Goal: Task Accomplishment & Management: Use online tool/utility

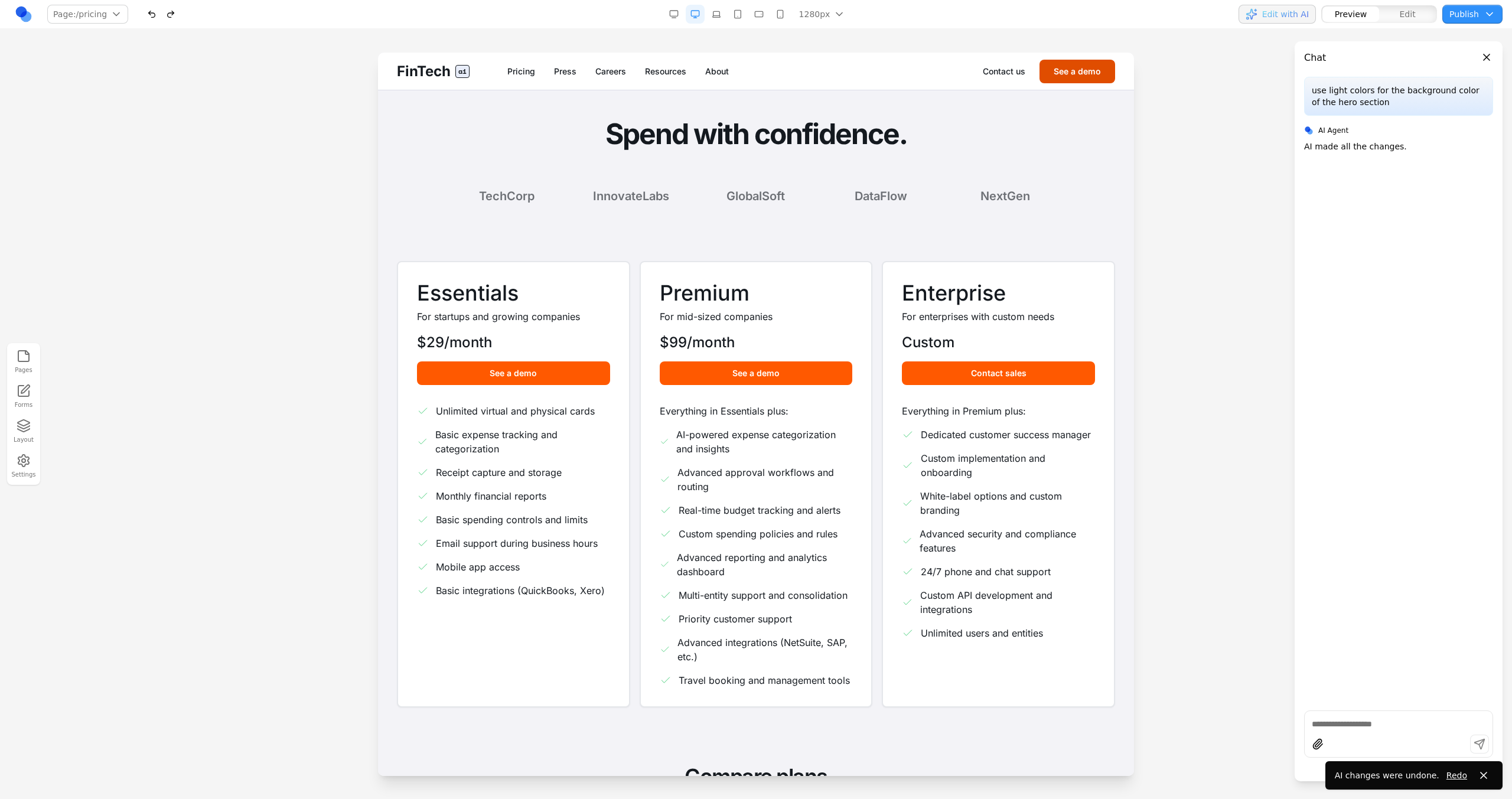
click at [893, 69] on button "See a demo" at bounding box center [1078, 71] width 76 height 24
click at [893, 72] on button "See a demo" at bounding box center [1078, 71] width 76 height 24
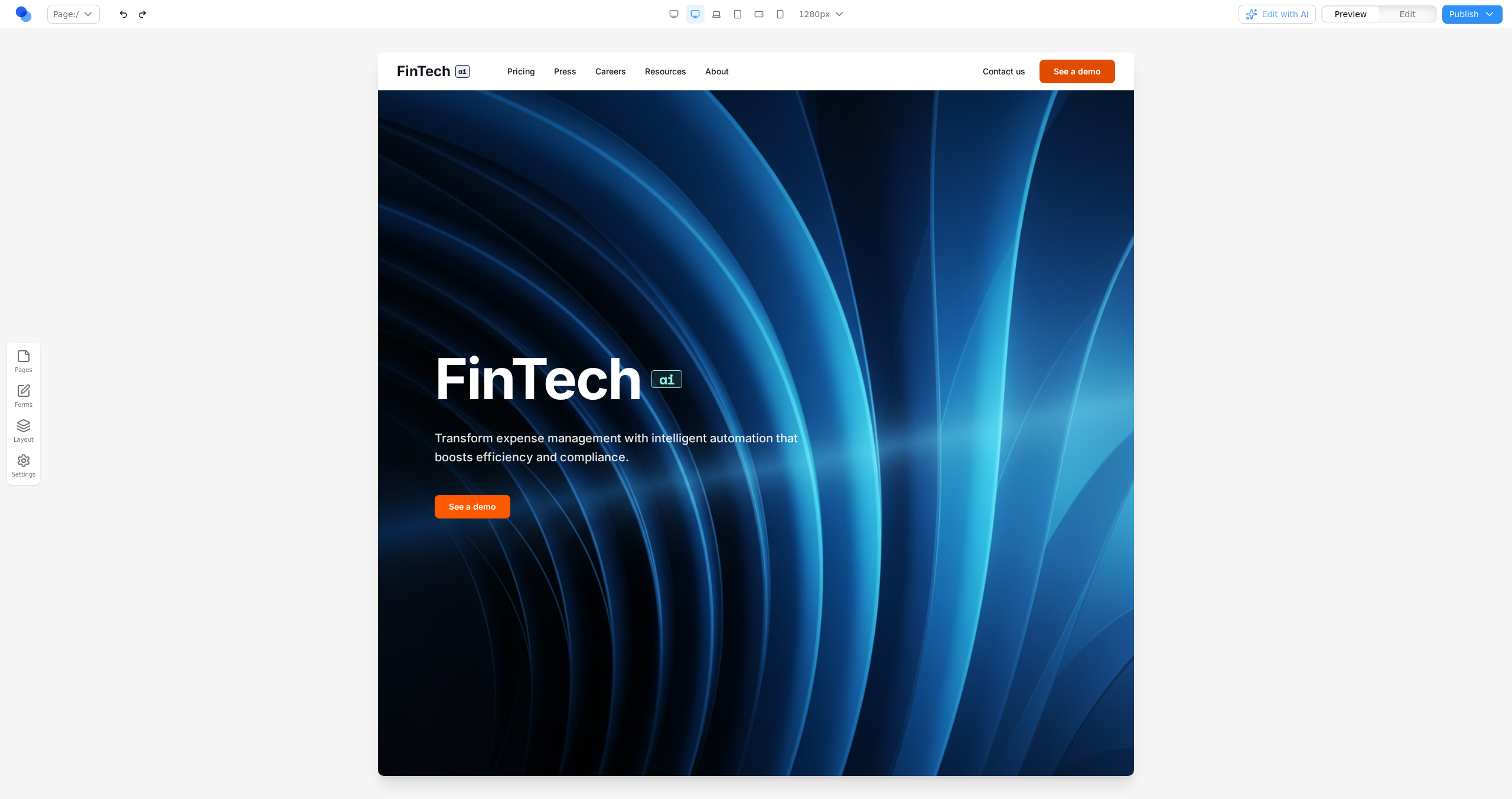
click at [1064, 69] on button "See a demo" at bounding box center [1078, 71] width 76 height 24
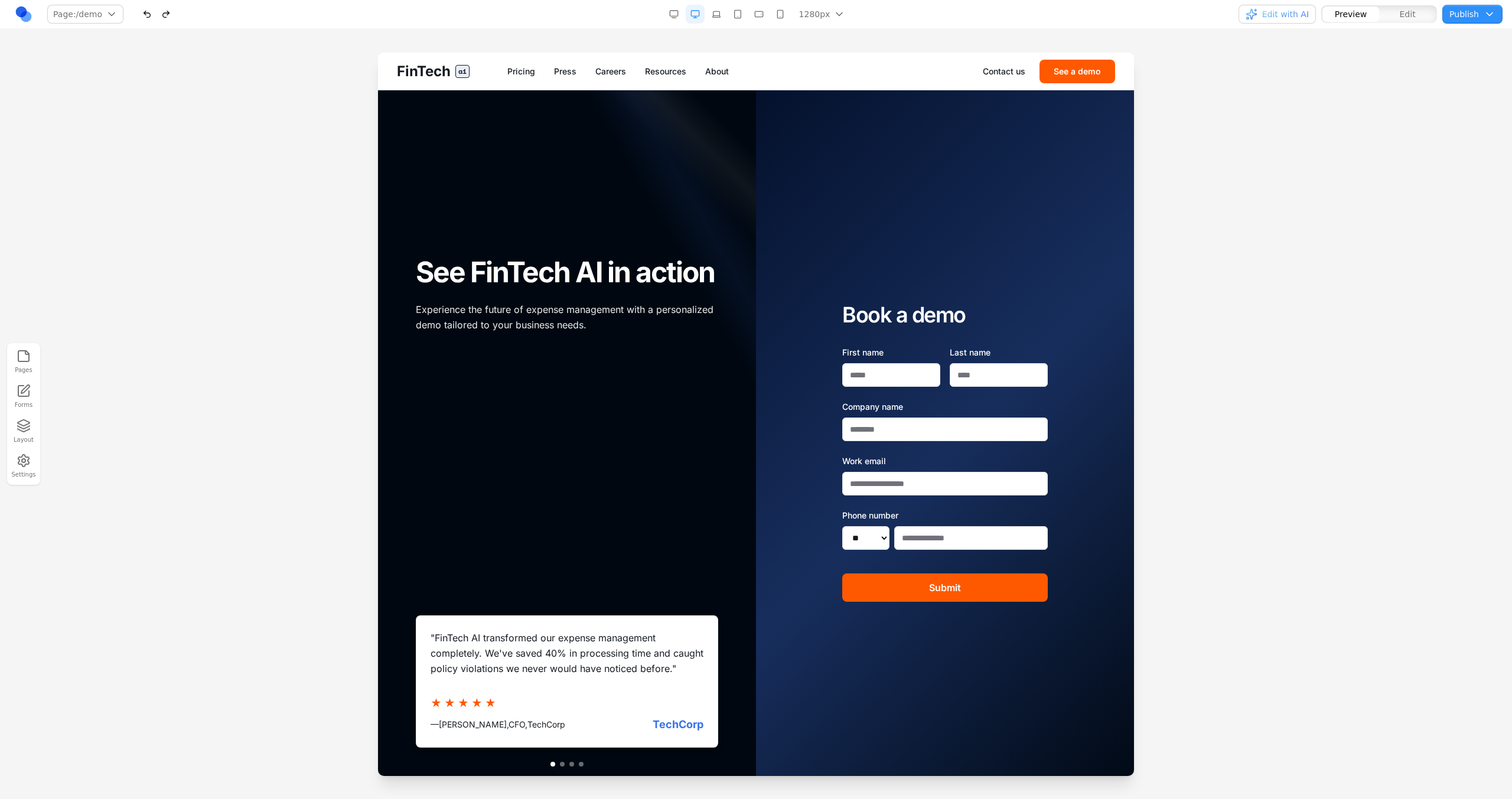
click at [1011, 80] on div "Contact us See a demo" at bounding box center [1049, 71] width 132 height 24
click at [1011, 72] on link "Contact us" at bounding box center [1004, 71] width 43 height 12
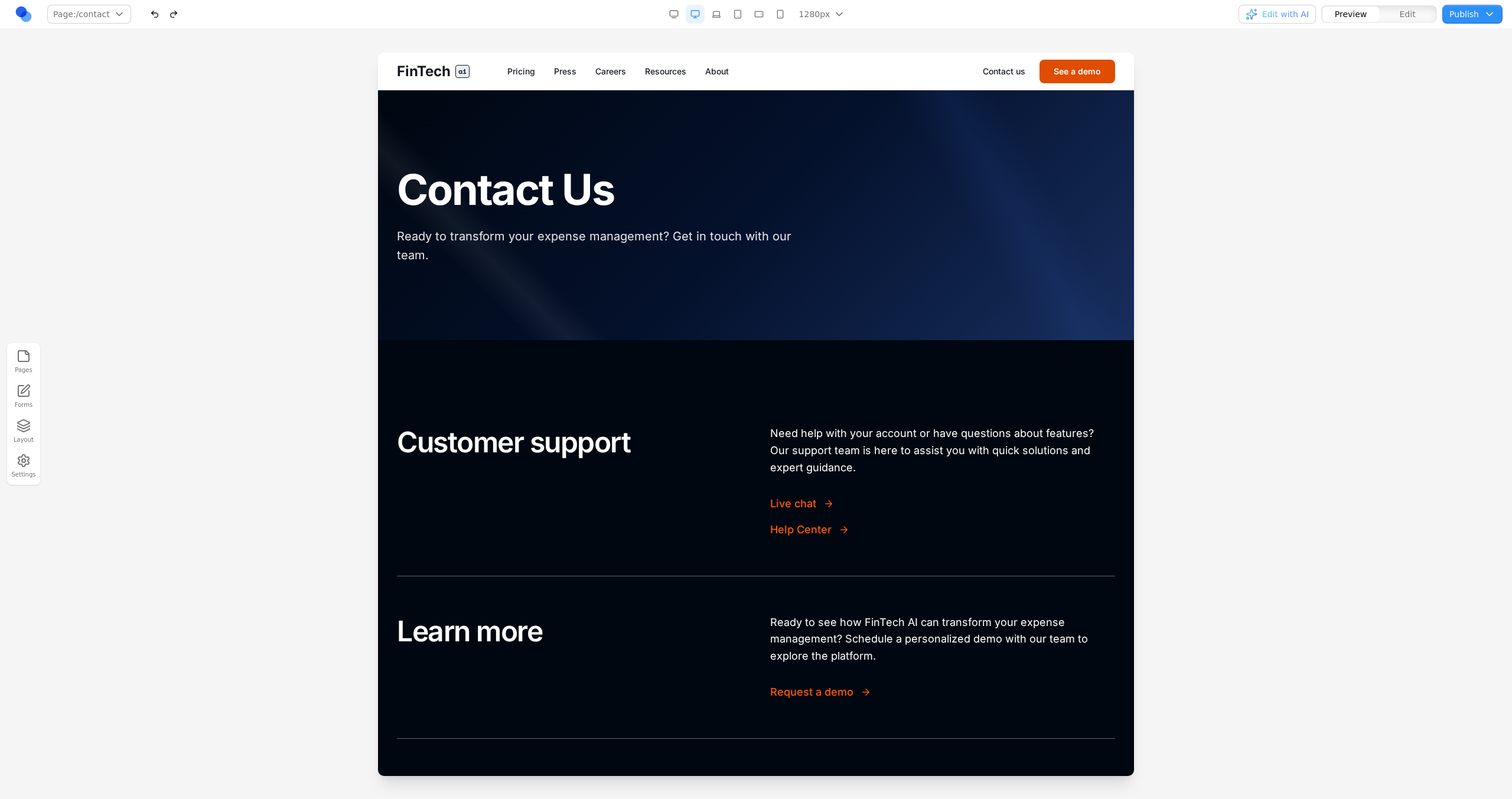
click at [1063, 74] on button "See a demo" at bounding box center [1078, 71] width 76 height 24
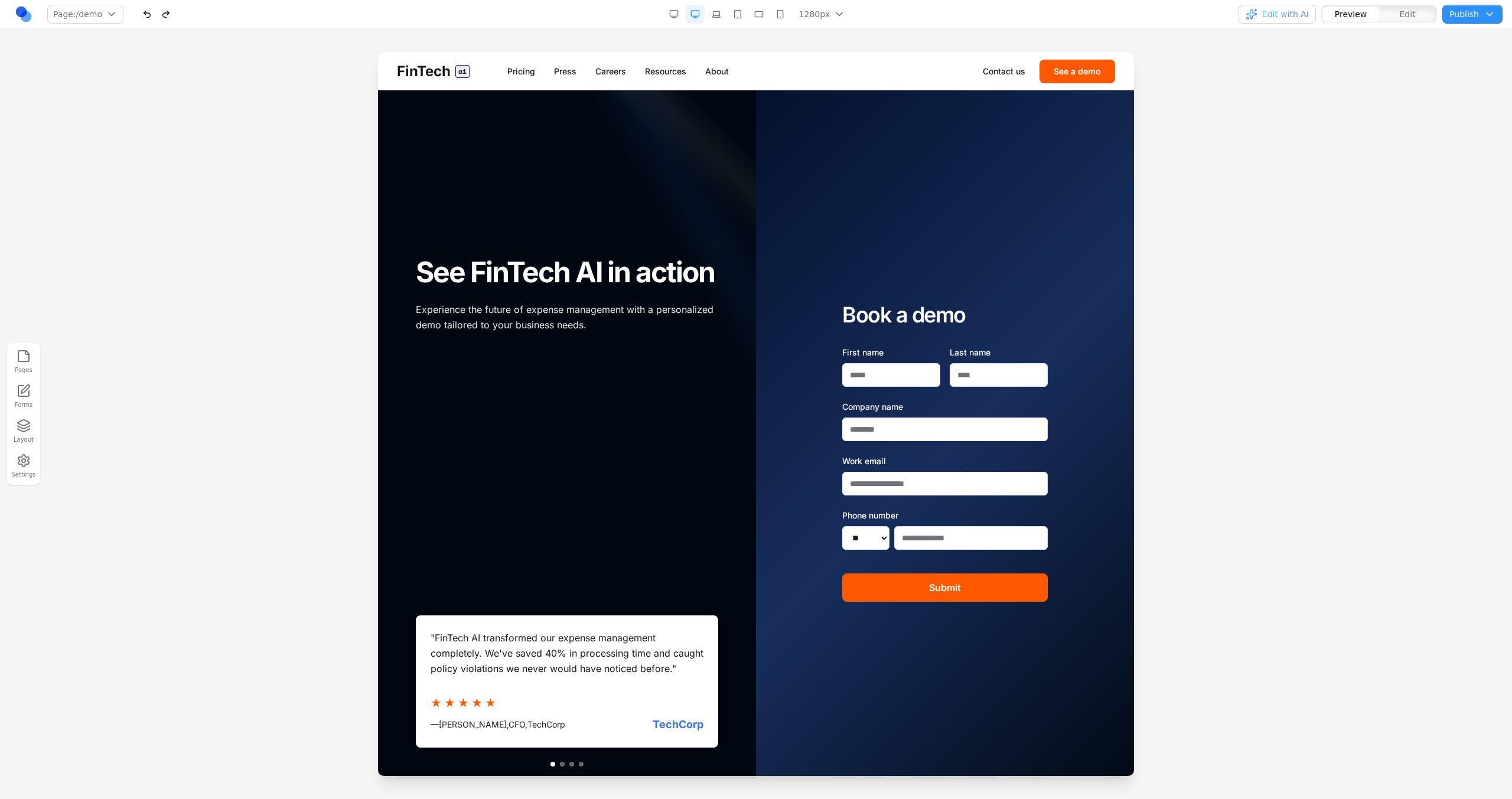
click at [1300, 9] on span "Edit with AI" at bounding box center [1286, 14] width 47 height 12
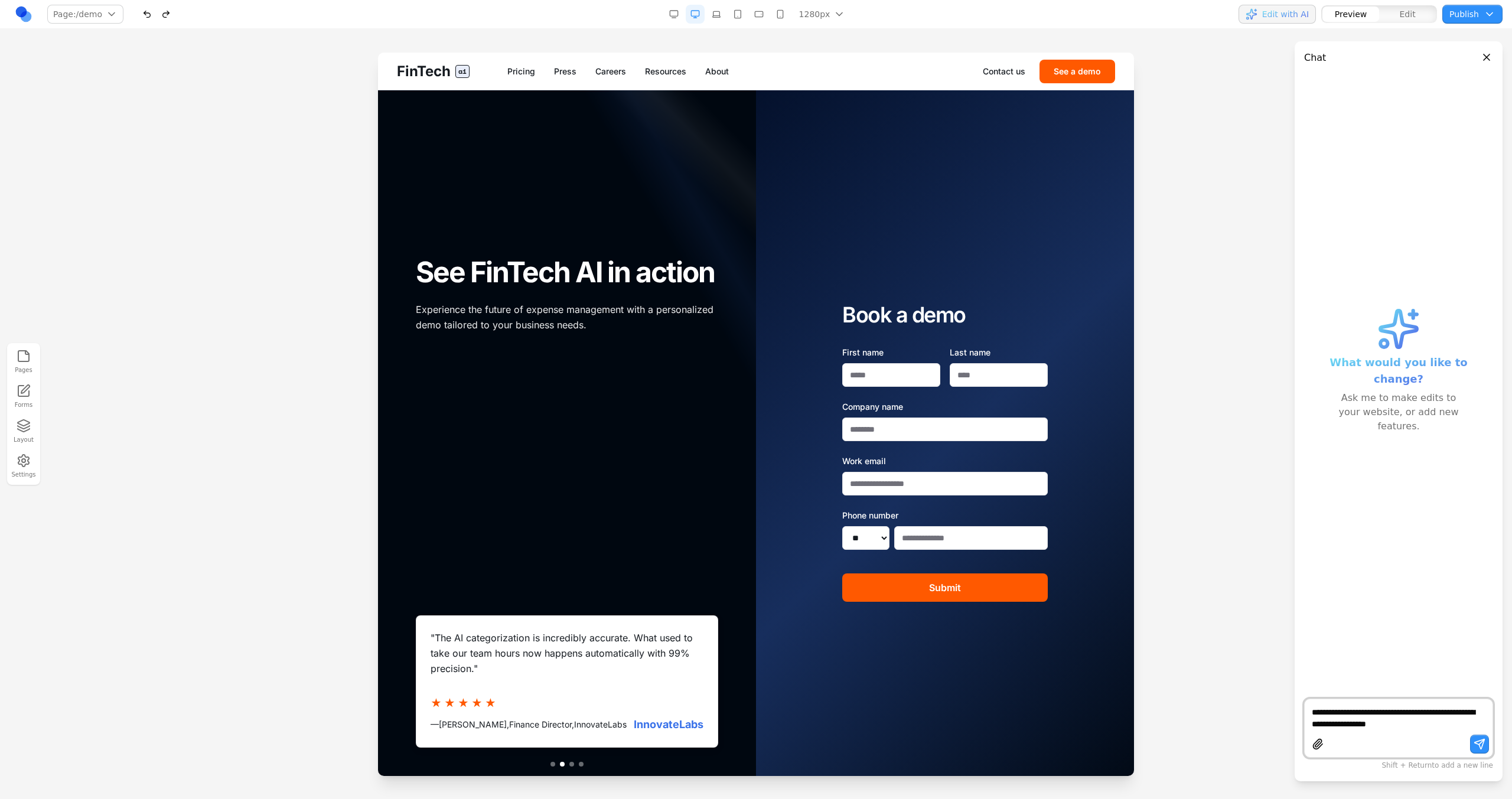
type textarea "**********"
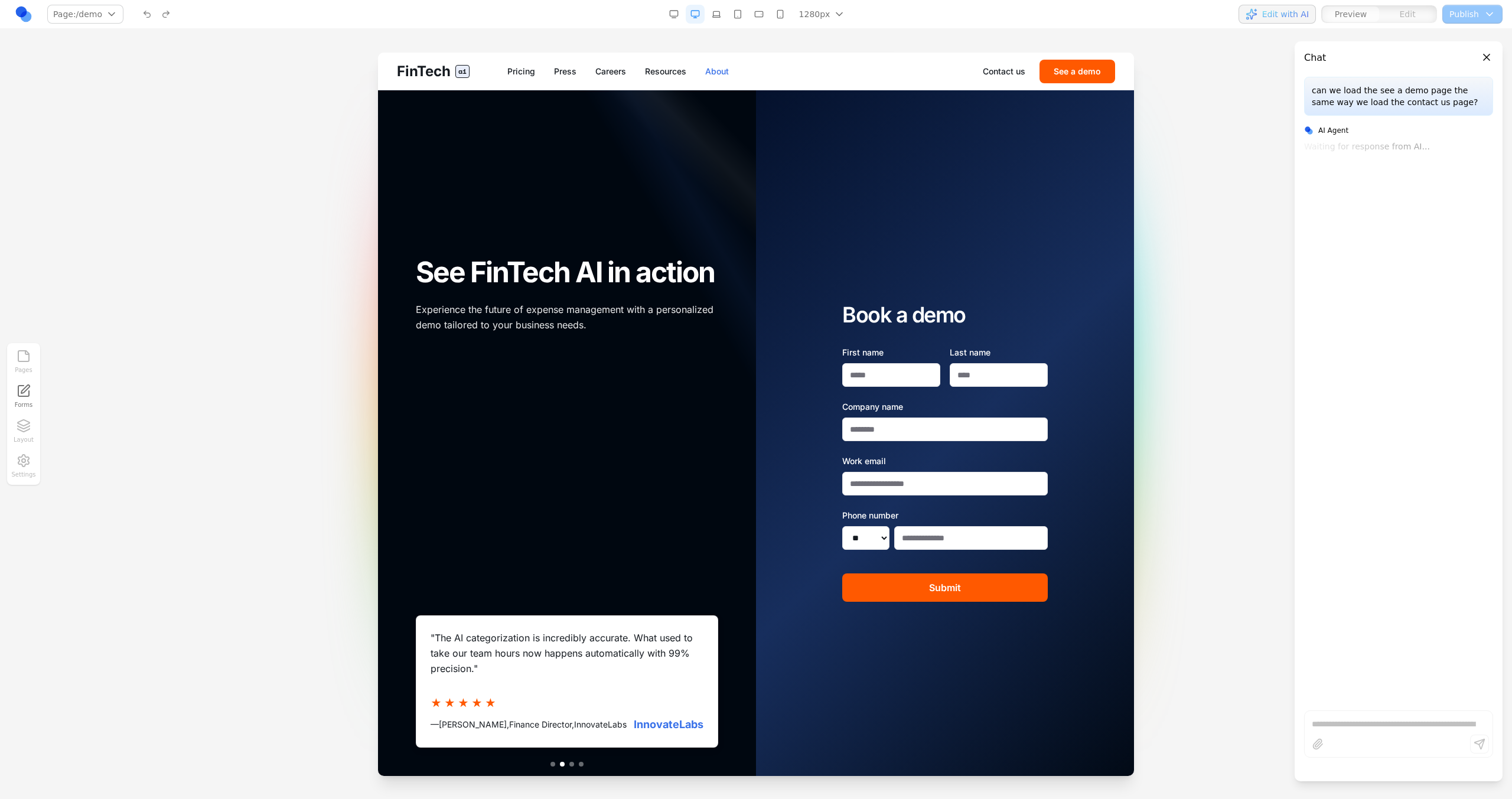
click at [712, 82] on div "FinTech ai Pricing Press Careers Resources About Contact us See a demo" at bounding box center [756, 70] width 756 height 37
click at [713, 70] on link "About" at bounding box center [717, 71] width 24 height 12
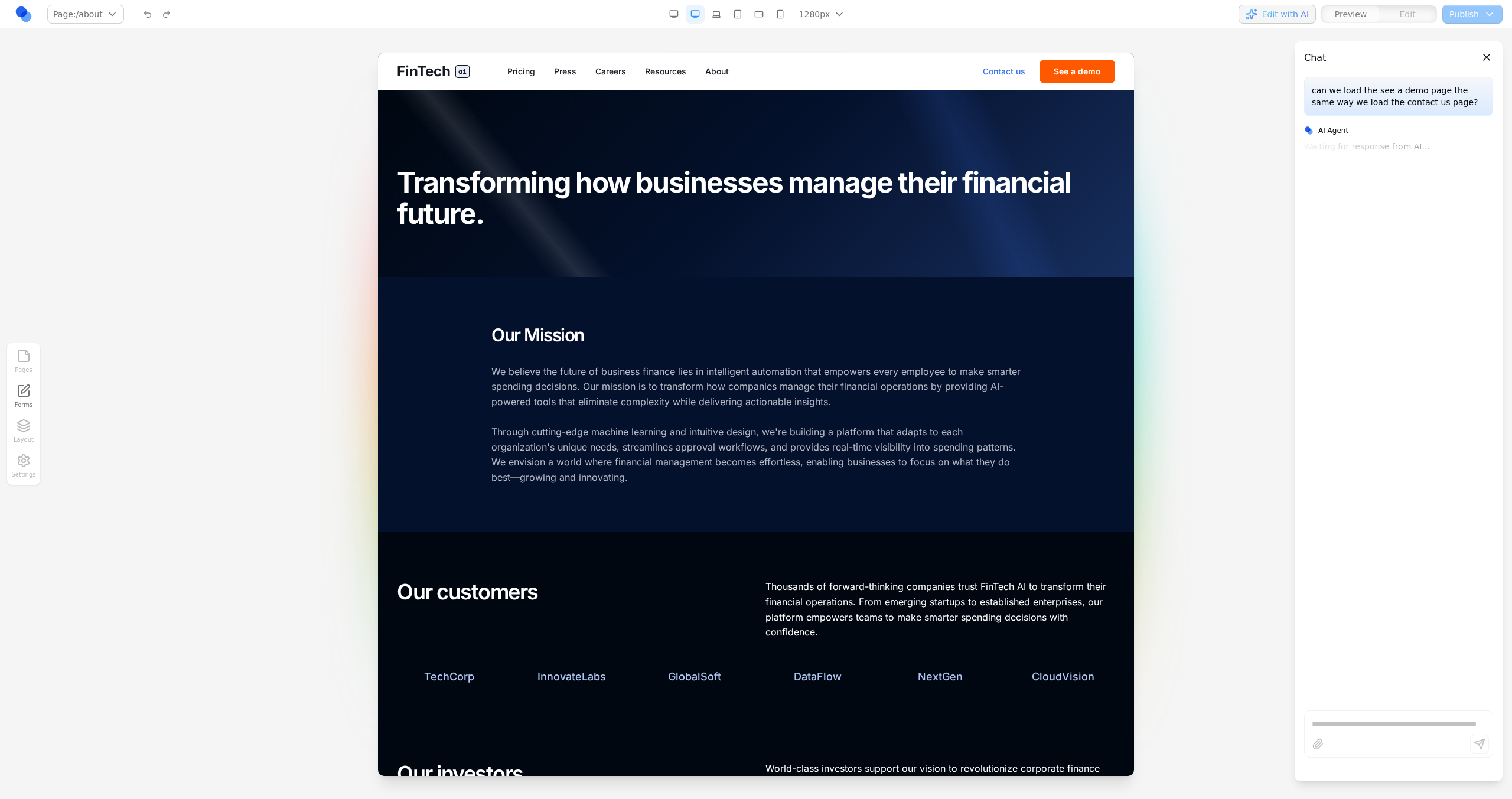
click at [1023, 74] on link "Contact us" at bounding box center [1004, 71] width 43 height 12
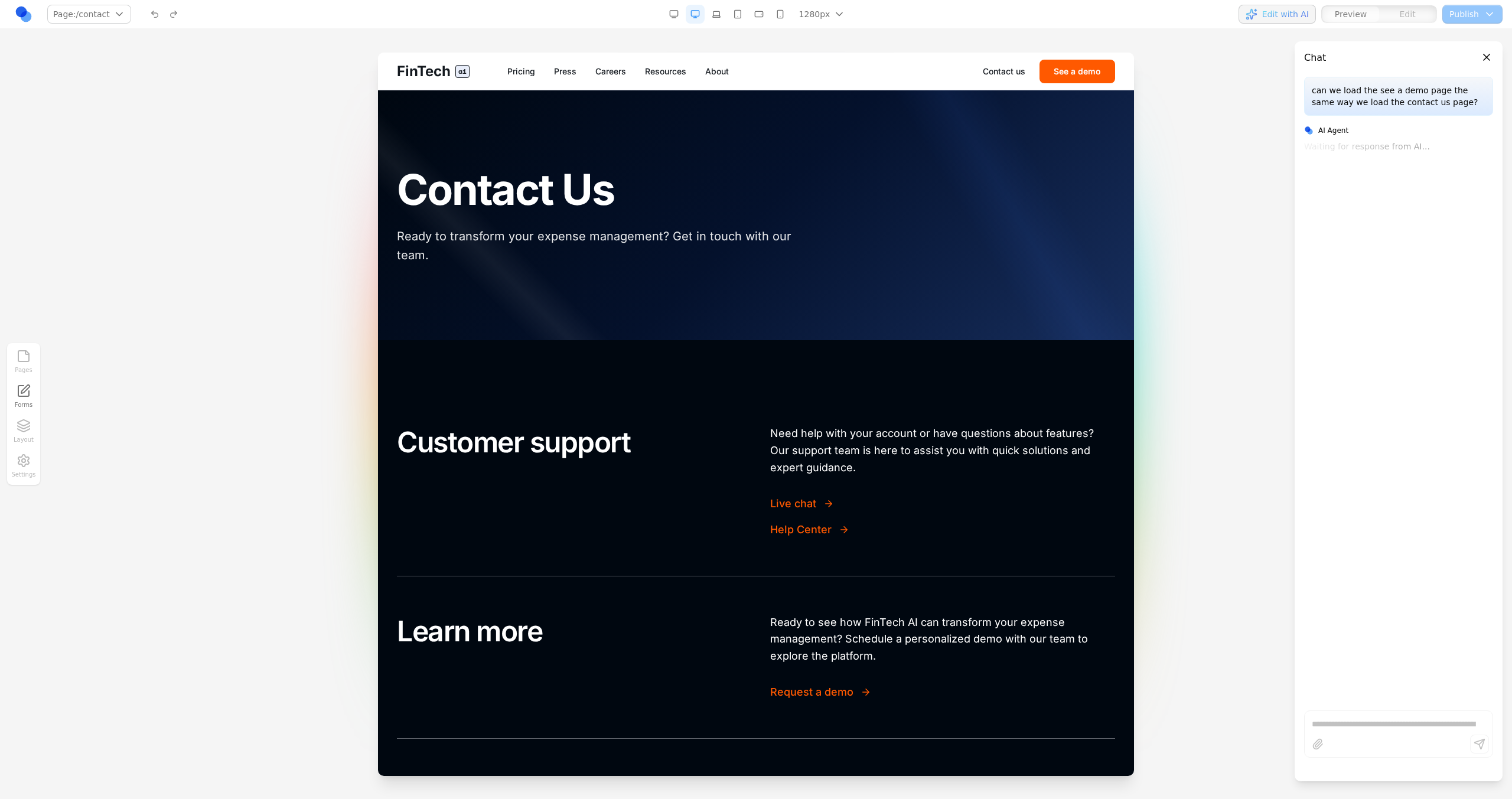
click at [1075, 72] on button "See a demo" at bounding box center [1078, 71] width 76 height 24
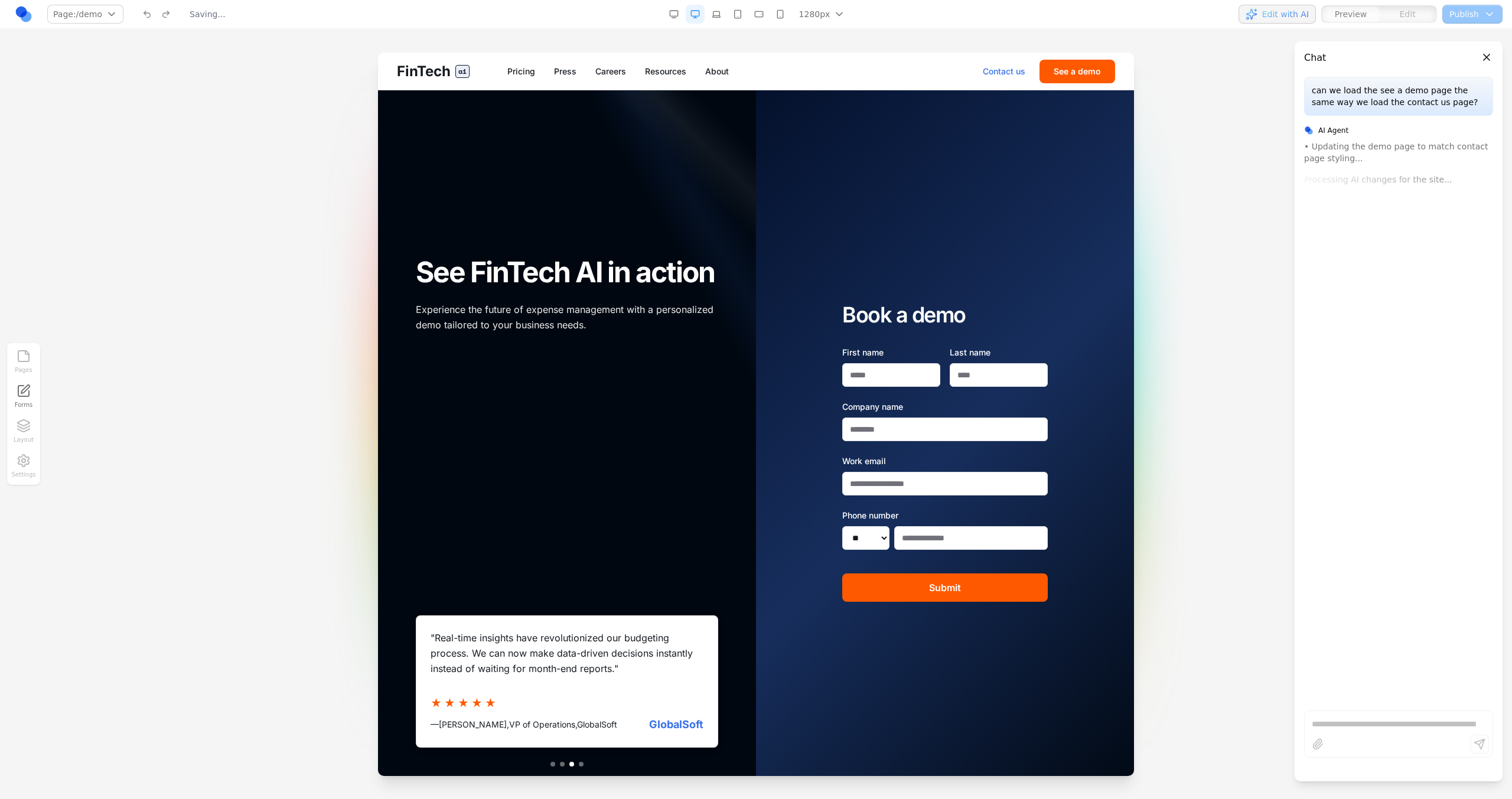
click at [990, 66] on link "Contact us" at bounding box center [1004, 71] width 43 height 12
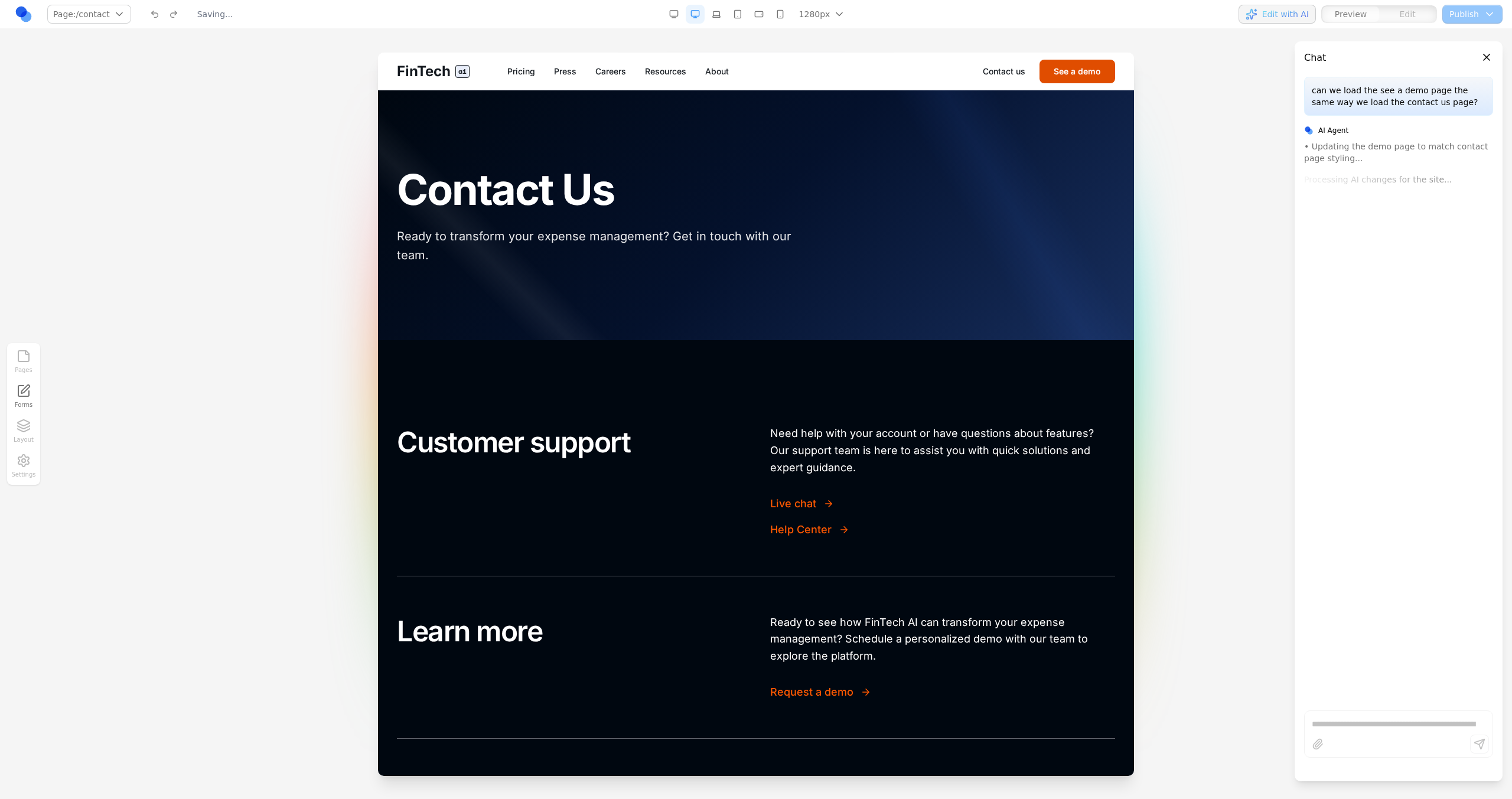
click at [1057, 70] on button "See a demo" at bounding box center [1078, 71] width 76 height 24
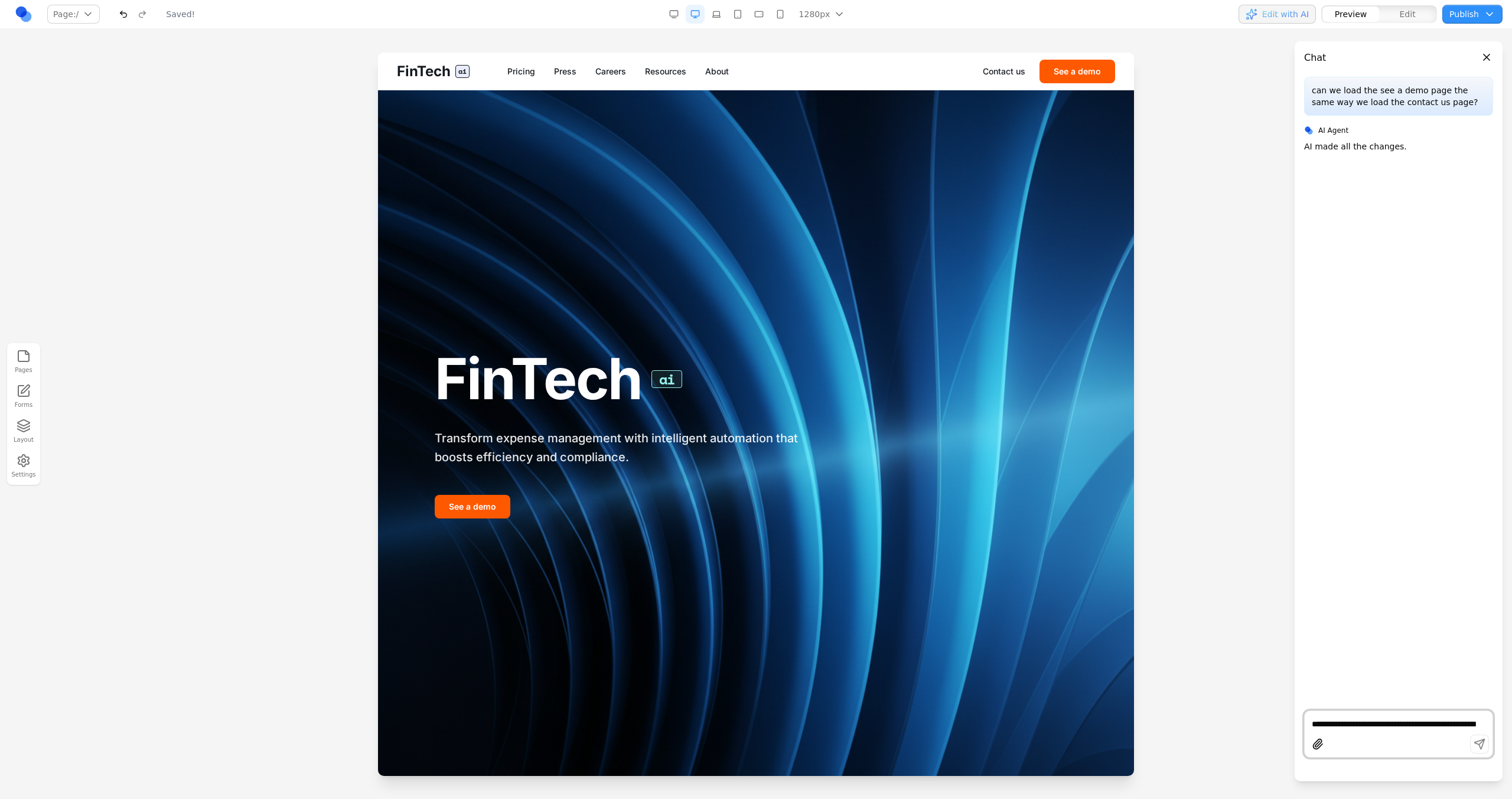
click at [1062, 84] on div "FinTech ai Pricing Press Careers Resources About Contact us See a demo" at bounding box center [756, 70] width 756 height 37
click at [1062, 79] on button "See a demo" at bounding box center [1078, 71] width 76 height 24
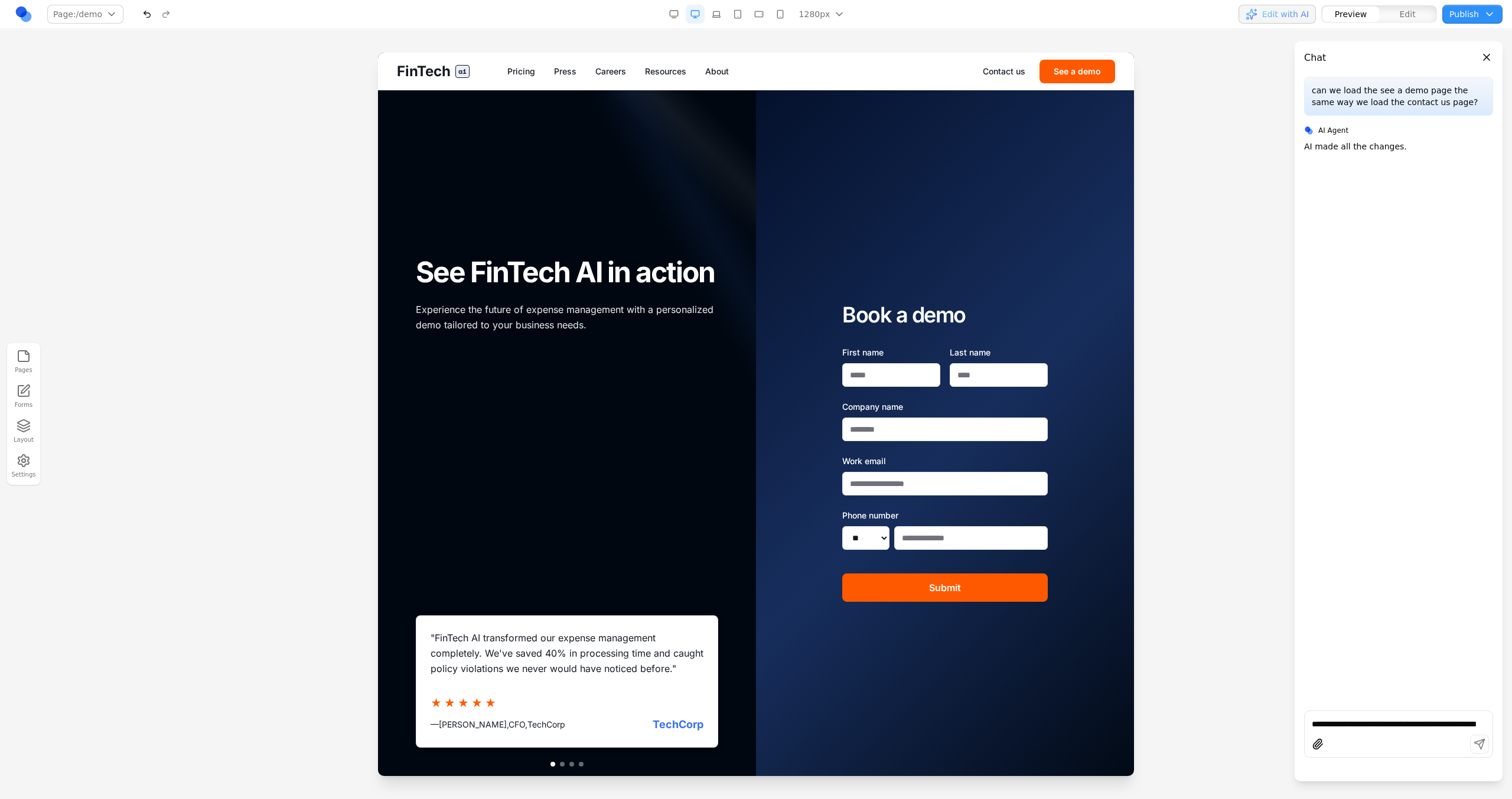
click at [1021, 81] on div "Contact us See a demo" at bounding box center [1049, 71] width 132 height 24
click at [1013, 76] on link "Contact us" at bounding box center [1004, 71] width 43 height 12
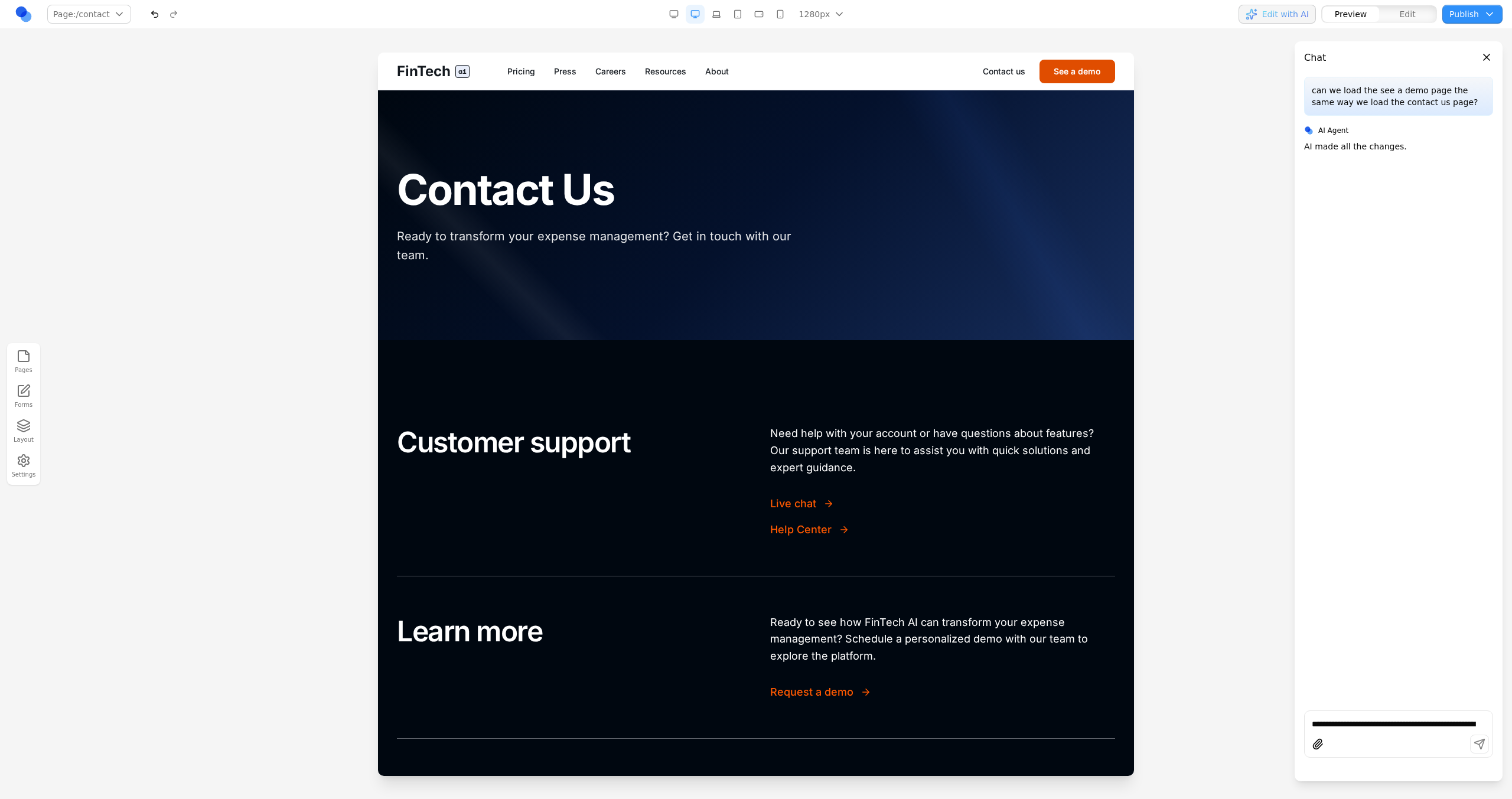
click at [1078, 70] on button "See a demo" at bounding box center [1078, 71] width 76 height 24
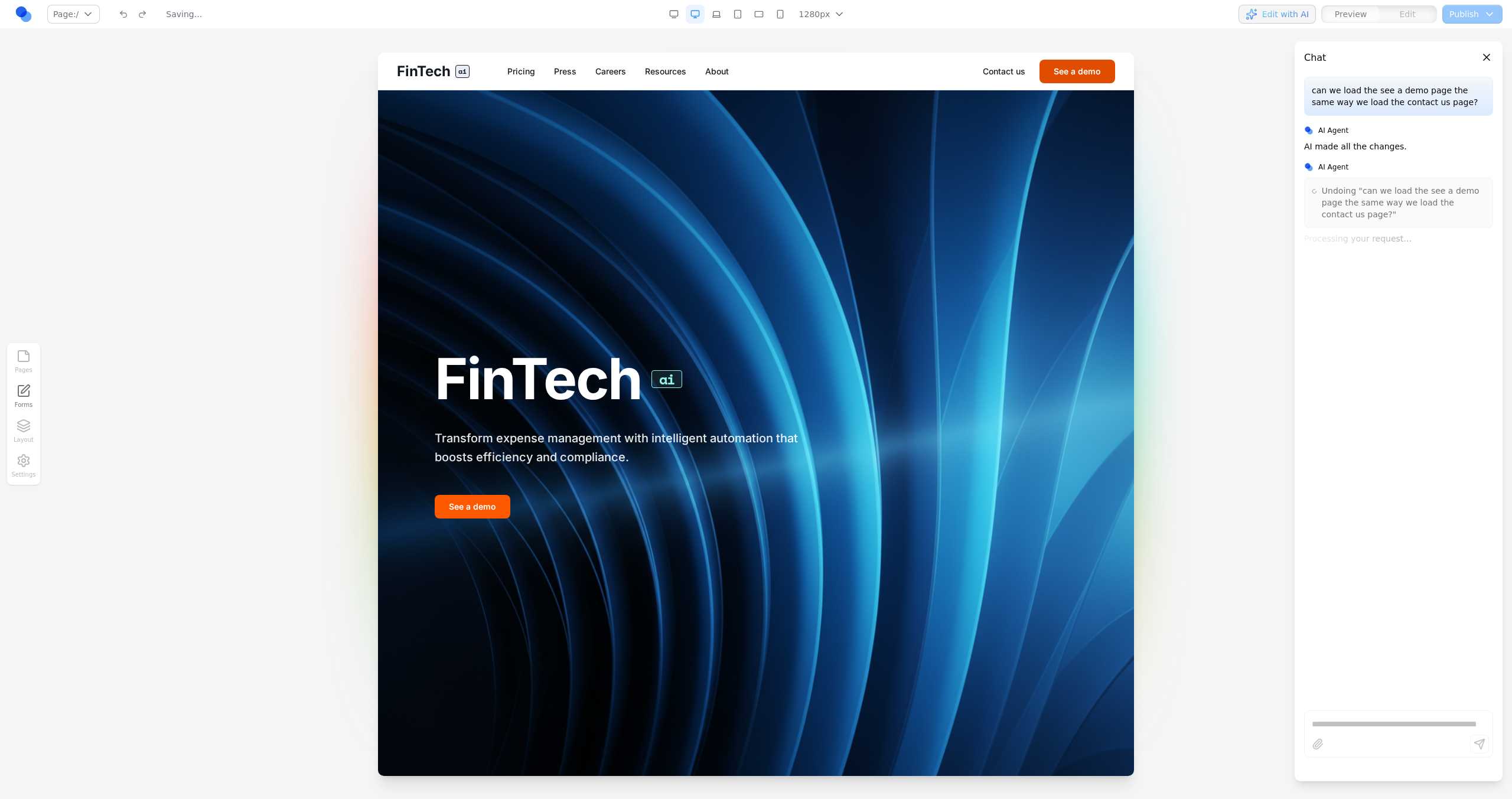
click at [1058, 76] on button "See a demo" at bounding box center [1078, 71] width 76 height 24
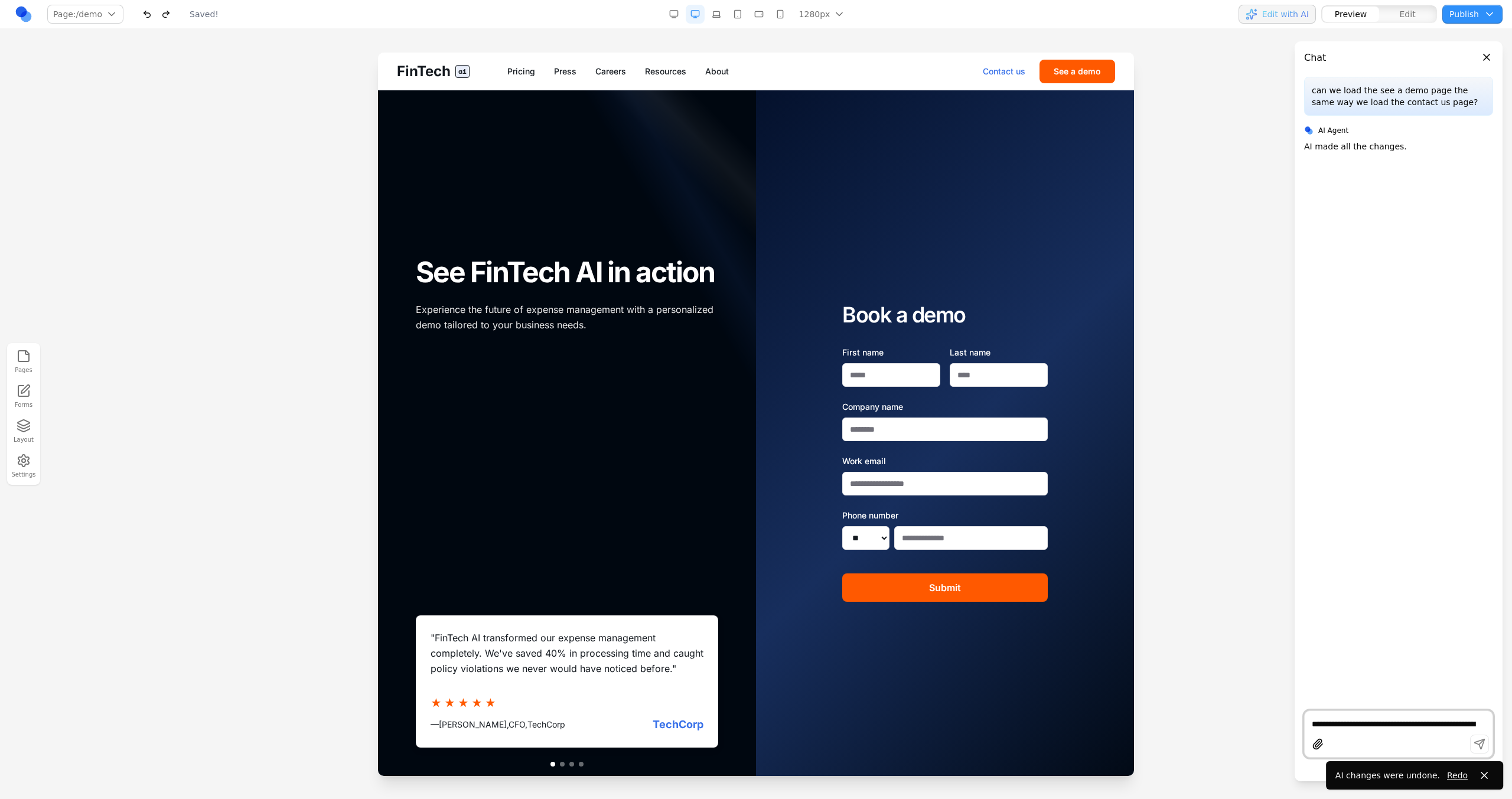
click at [1002, 74] on link "Contact us" at bounding box center [1004, 71] width 43 height 12
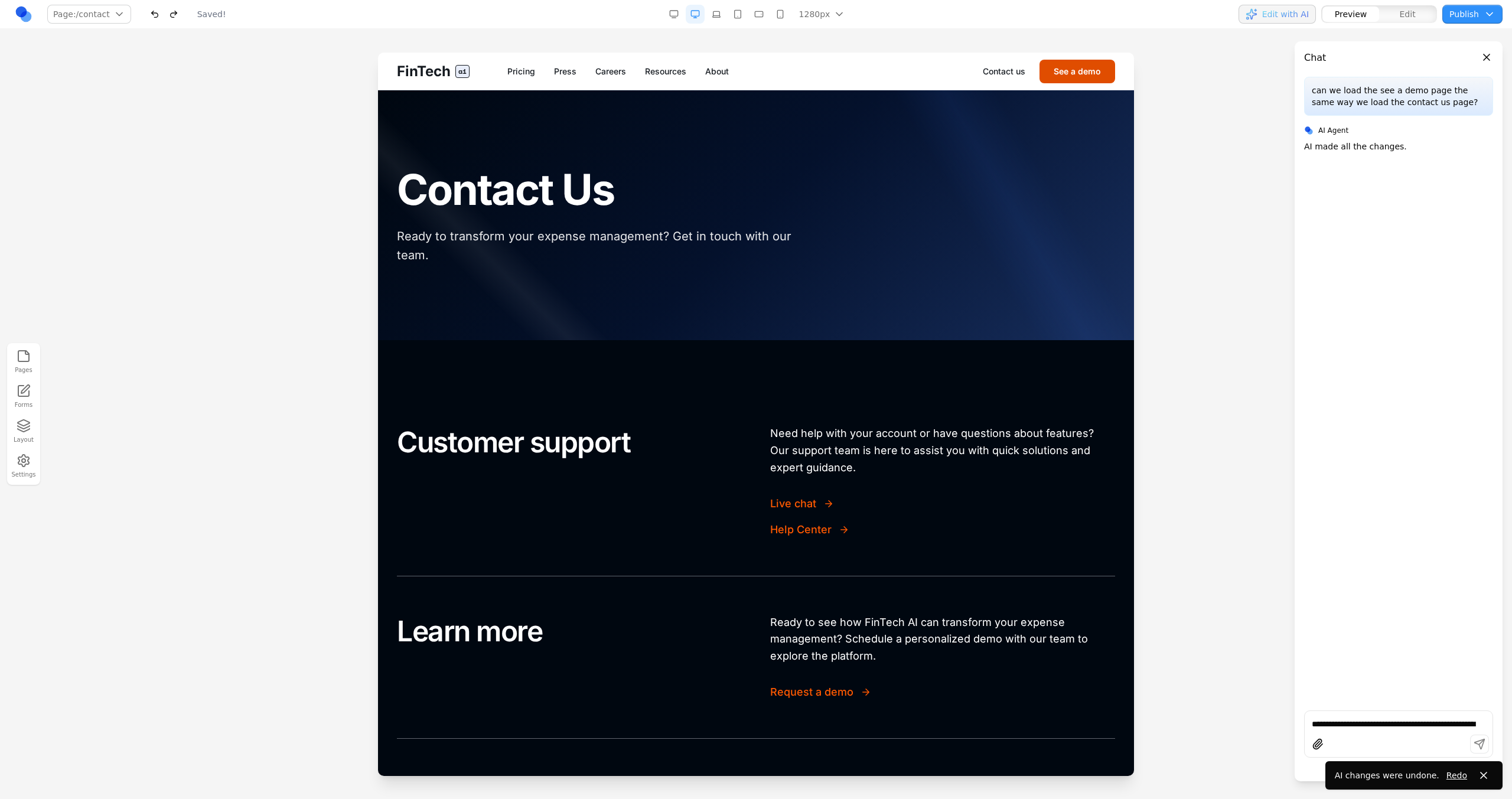
click at [1054, 75] on button "See a demo" at bounding box center [1078, 71] width 76 height 24
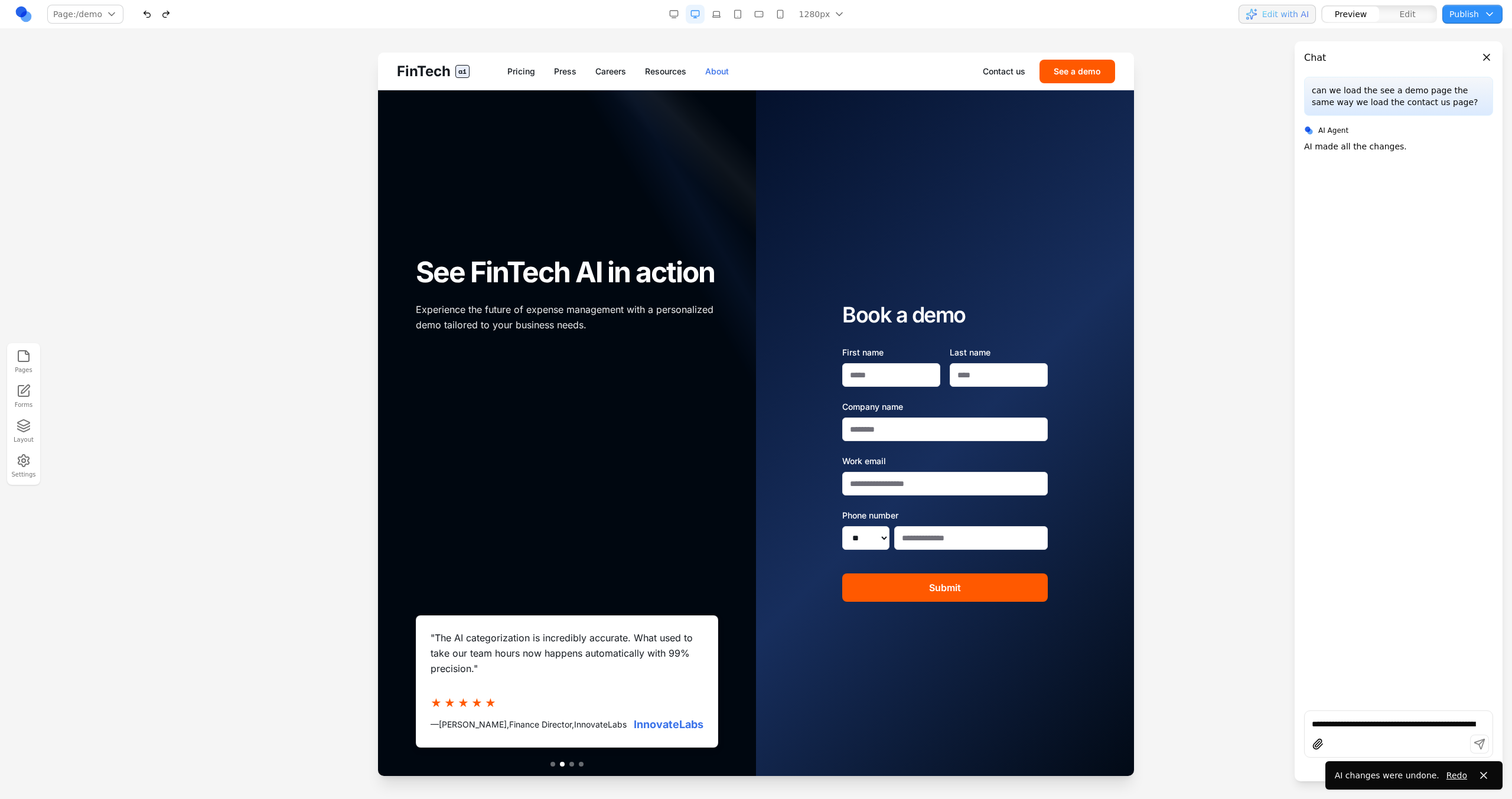
click at [721, 66] on link "About" at bounding box center [717, 71] width 24 height 12
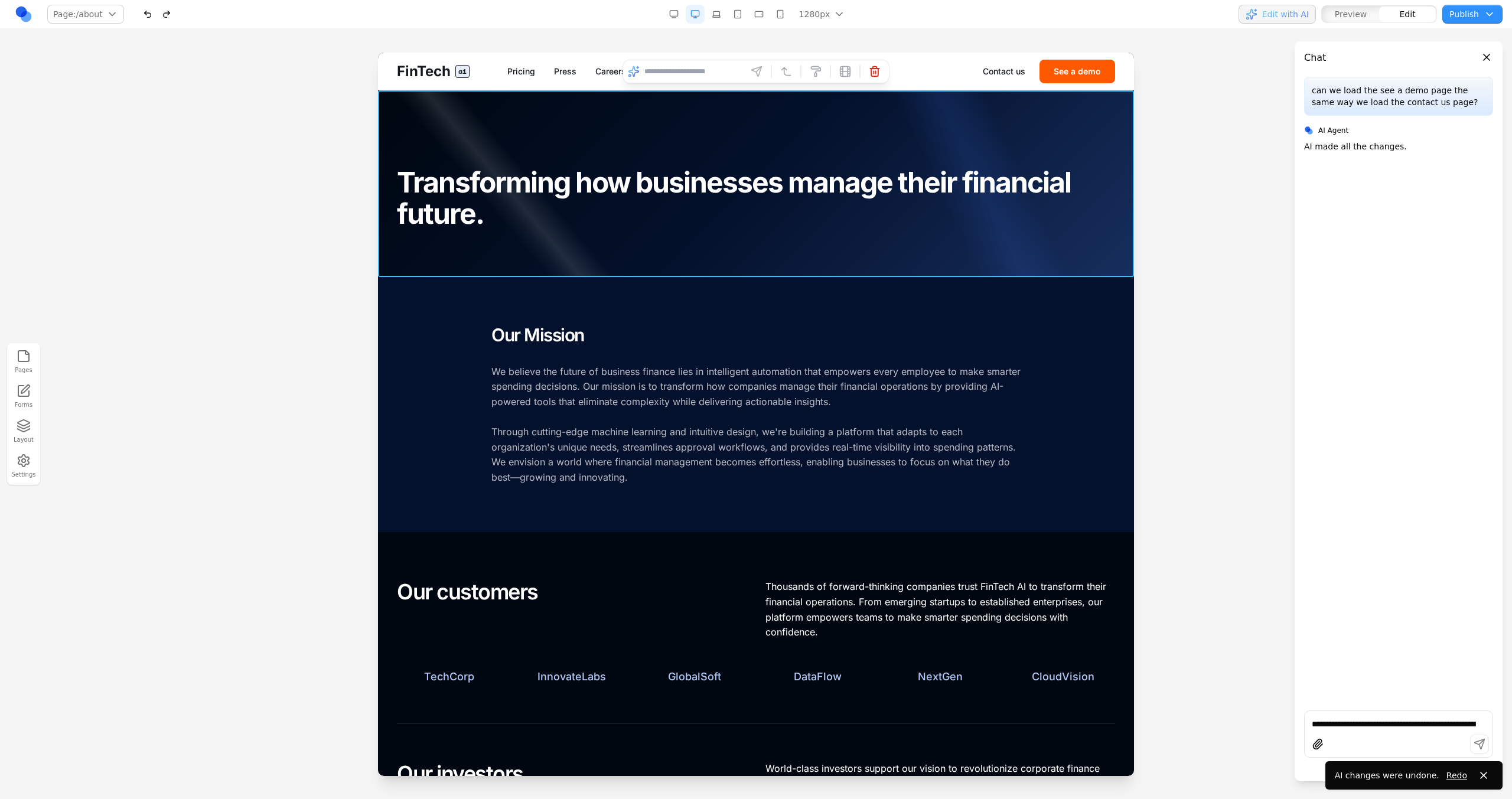
click at [607, 111] on div at bounding box center [756, 183] width 756 height 186
click at [575, 304] on section "Our Mission We believe the future of business finance lies in intelligent autom…" at bounding box center [756, 404] width 756 height 256
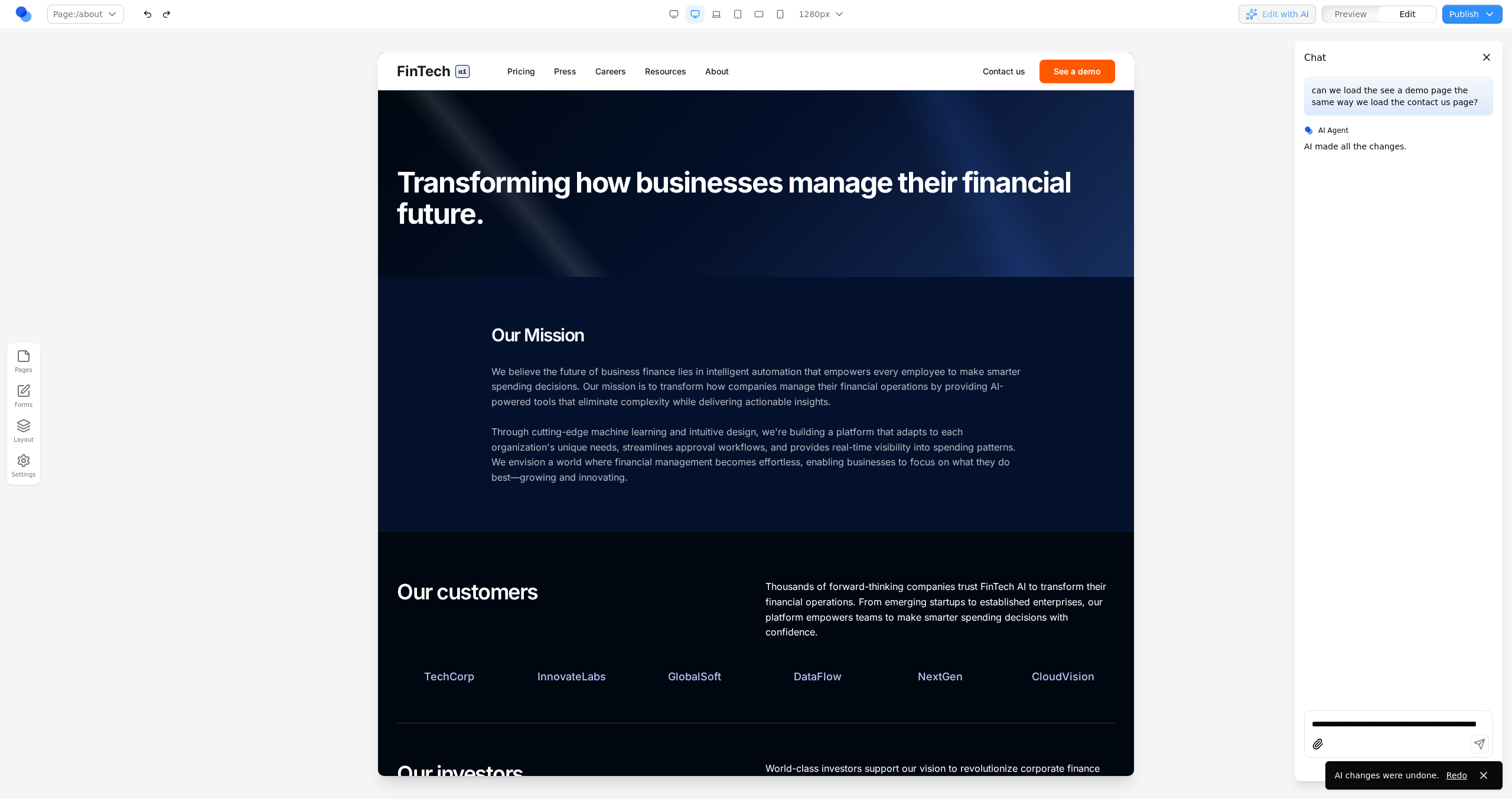
click at [575, 299] on section "Our Mission We believe the future of business finance lies in intelligent autom…" at bounding box center [756, 404] width 756 height 256
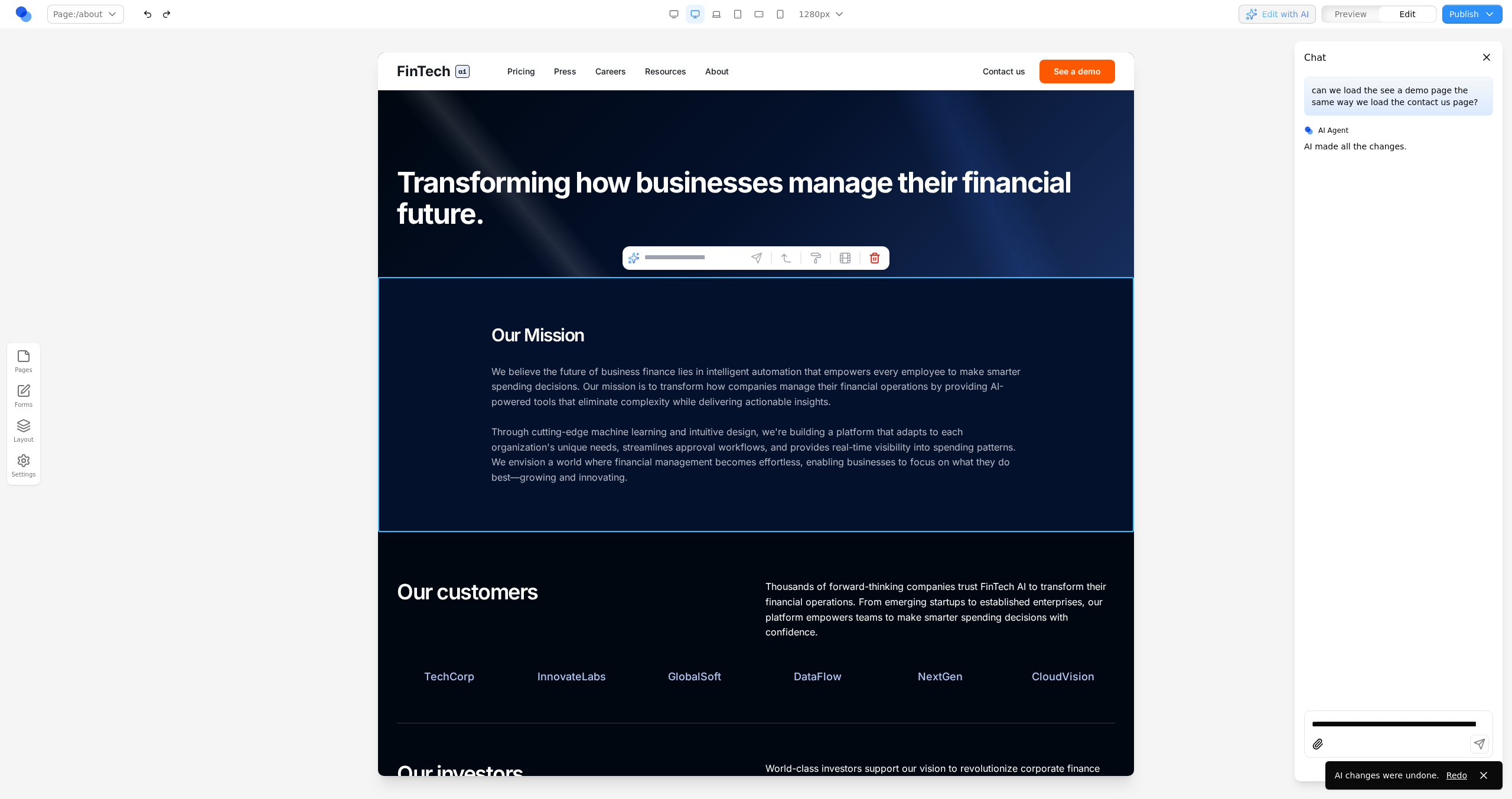
click at [695, 257] on input at bounding box center [694, 258] width 98 height 19
type input "**********"
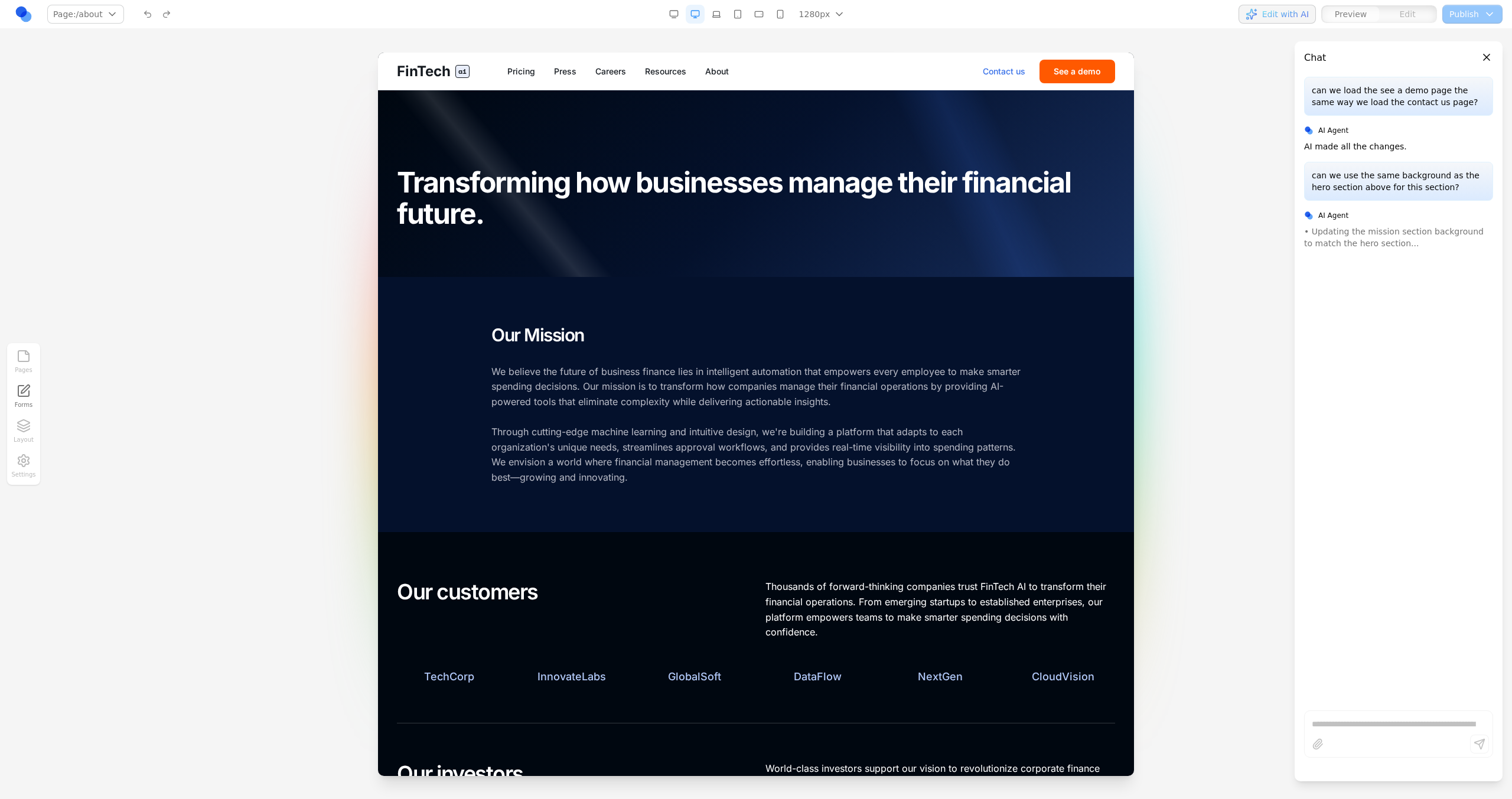
click at [1001, 70] on link "Contact us" at bounding box center [1004, 71] width 43 height 12
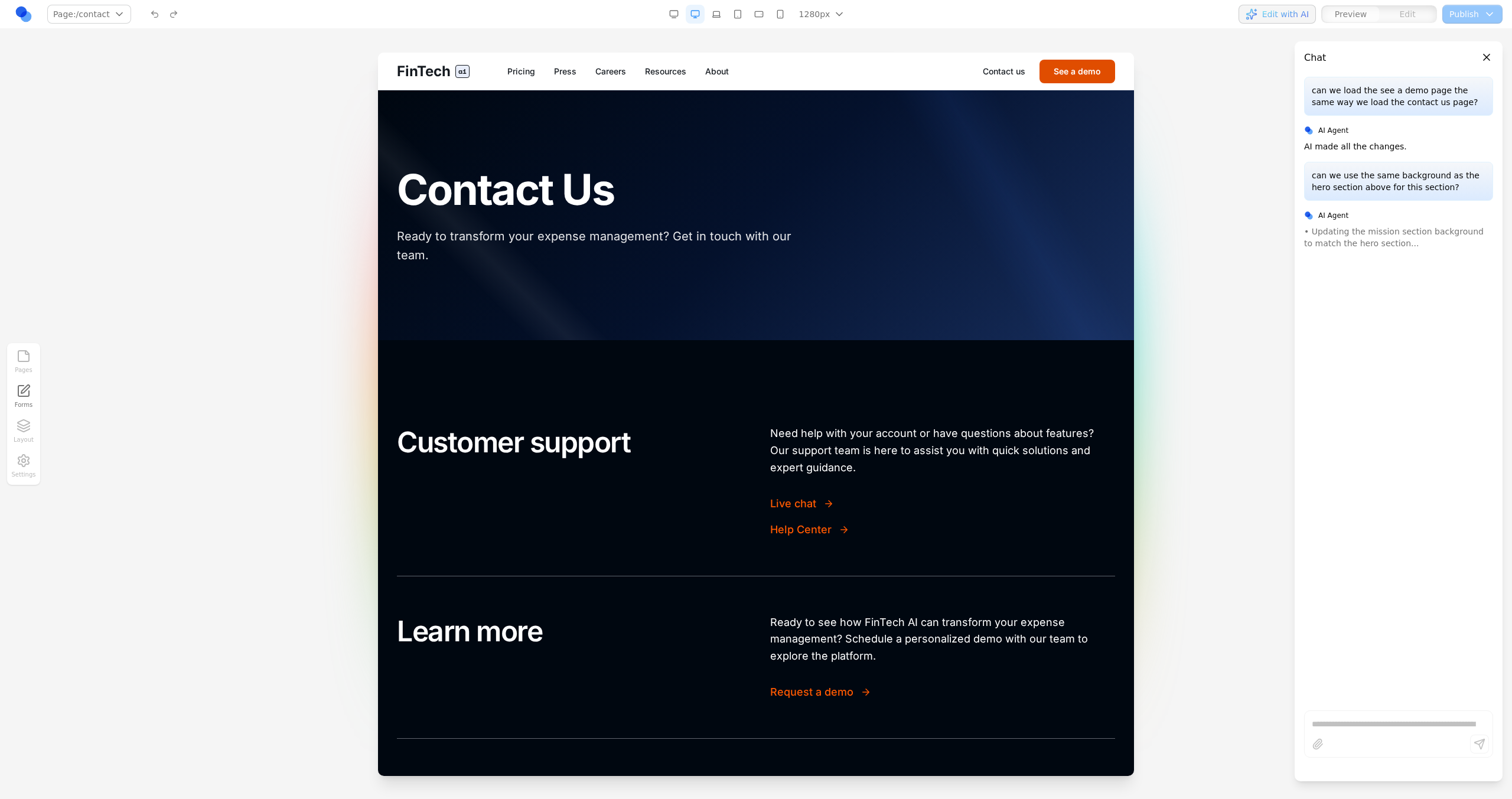
click at [1069, 72] on button "See a demo" at bounding box center [1078, 71] width 76 height 24
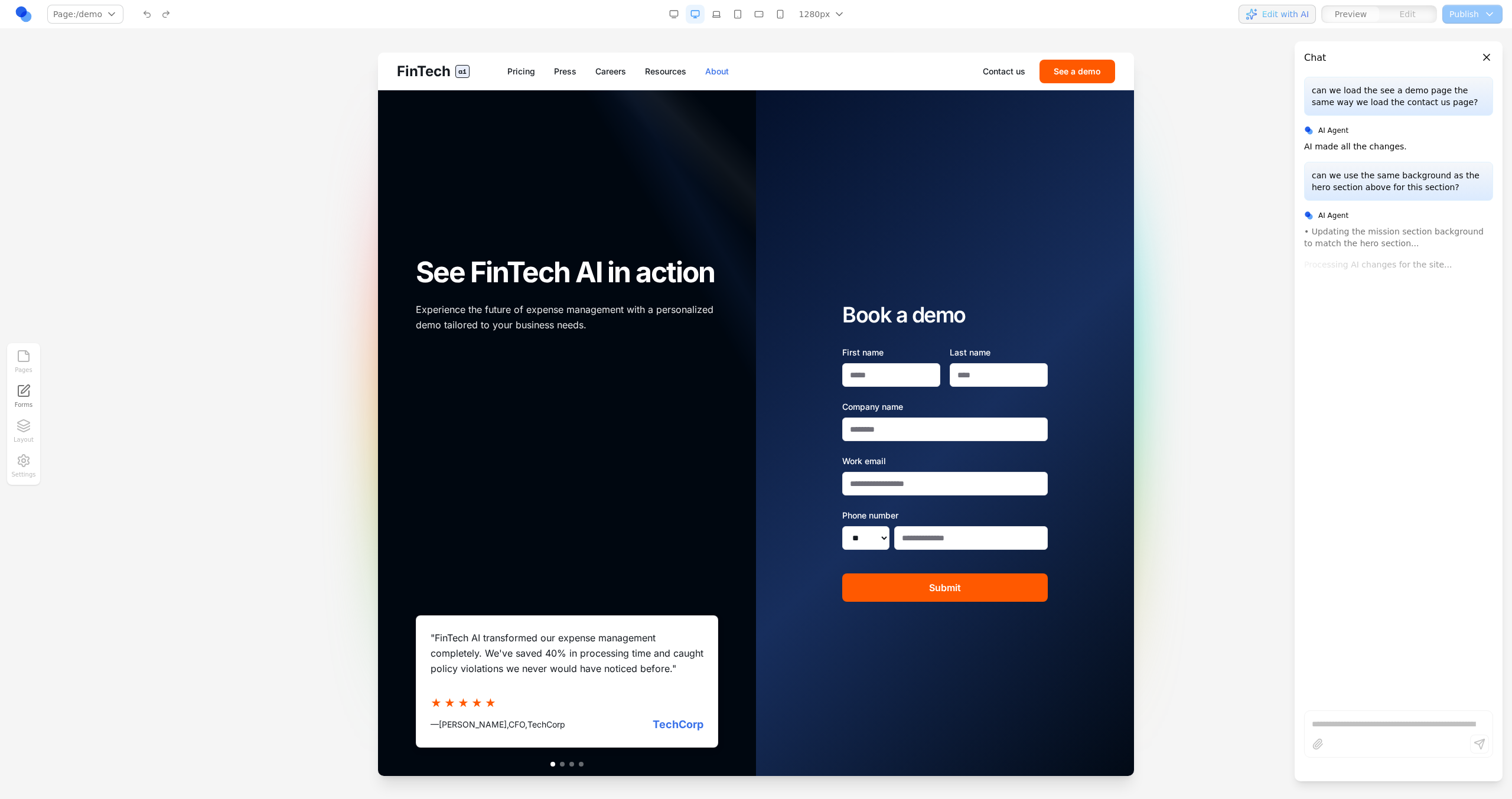
click at [722, 71] on link "About" at bounding box center [717, 71] width 24 height 12
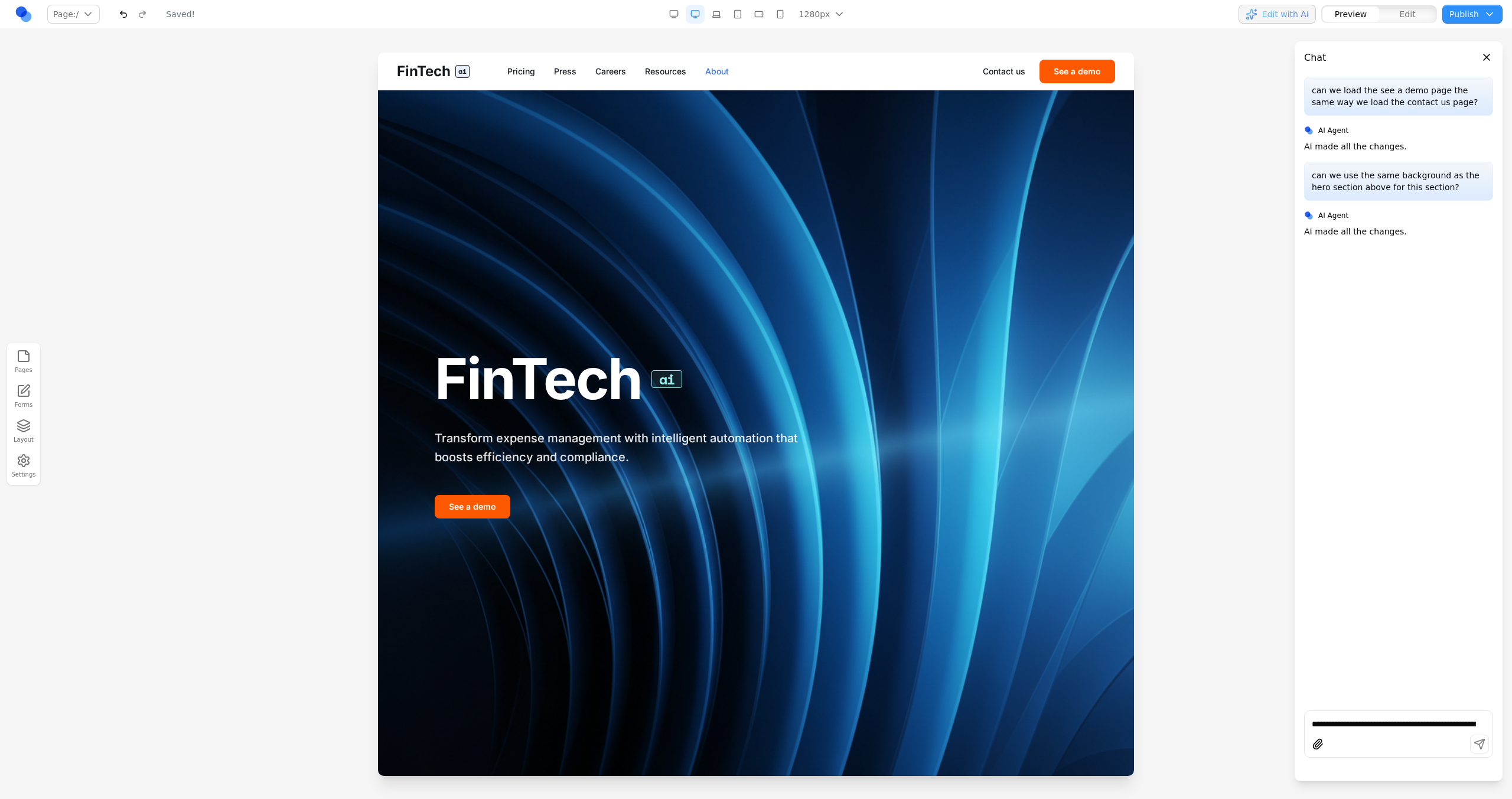
click at [716, 74] on link "About" at bounding box center [717, 71] width 24 height 12
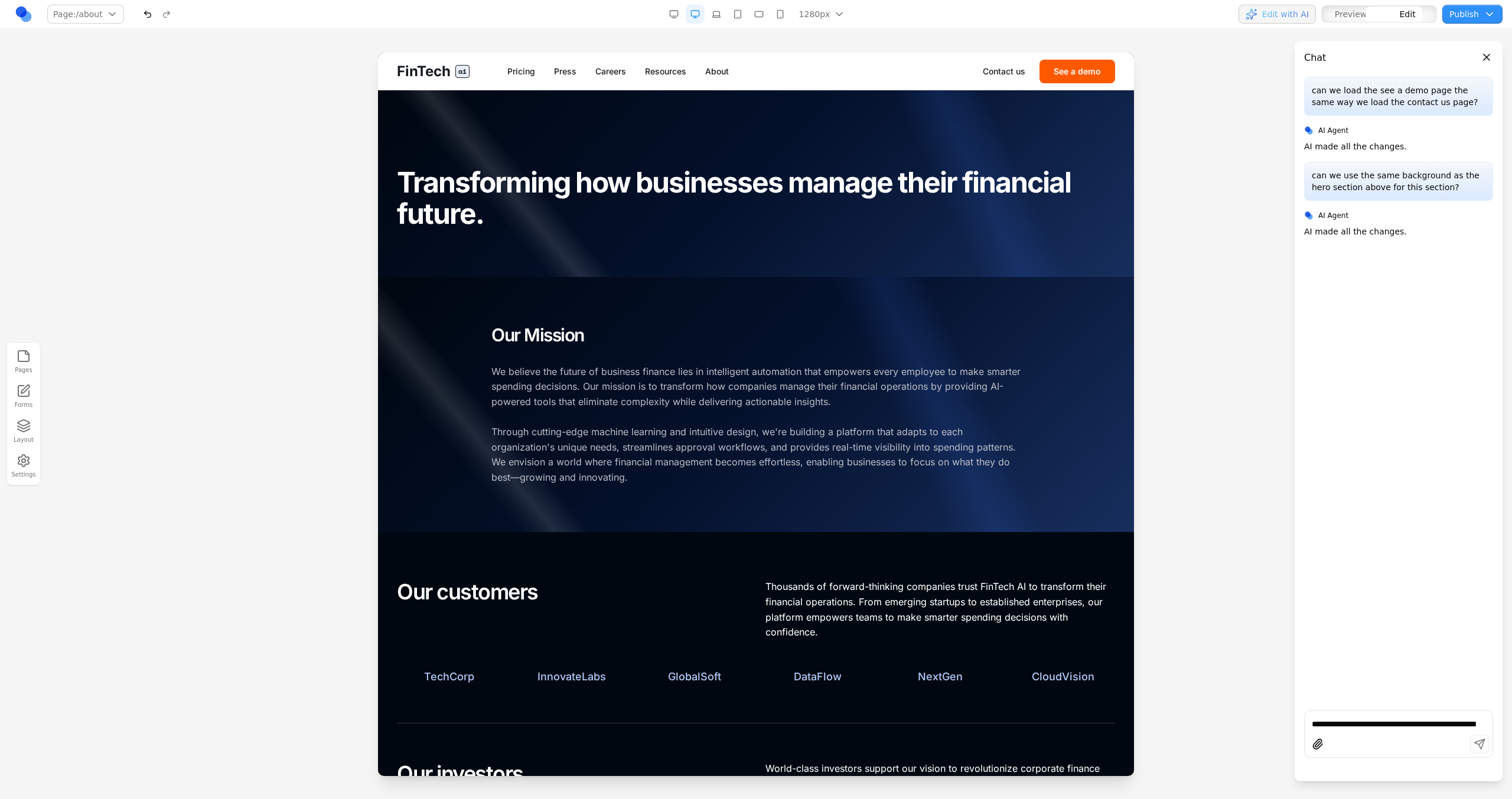
click at [733, 288] on div at bounding box center [756, 404] width 756 height 256
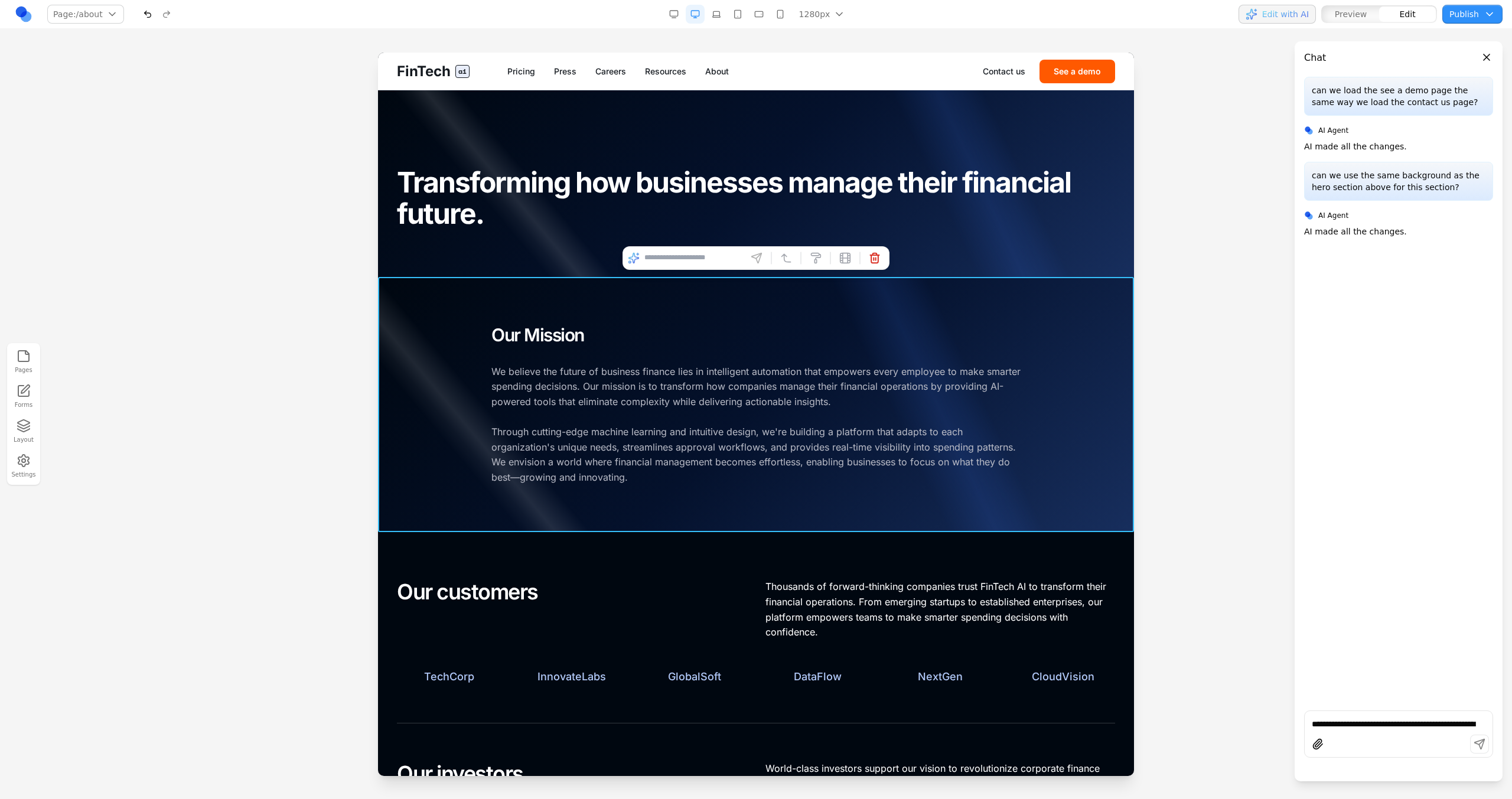
click at [735, 258] on input at bounding box center [694, 258] width 98 height 19
type input "*"
click at [757, 226] on h1 "Transforming how businesses manage their financial future." at bounding box center [756, 198] width 718 height 62
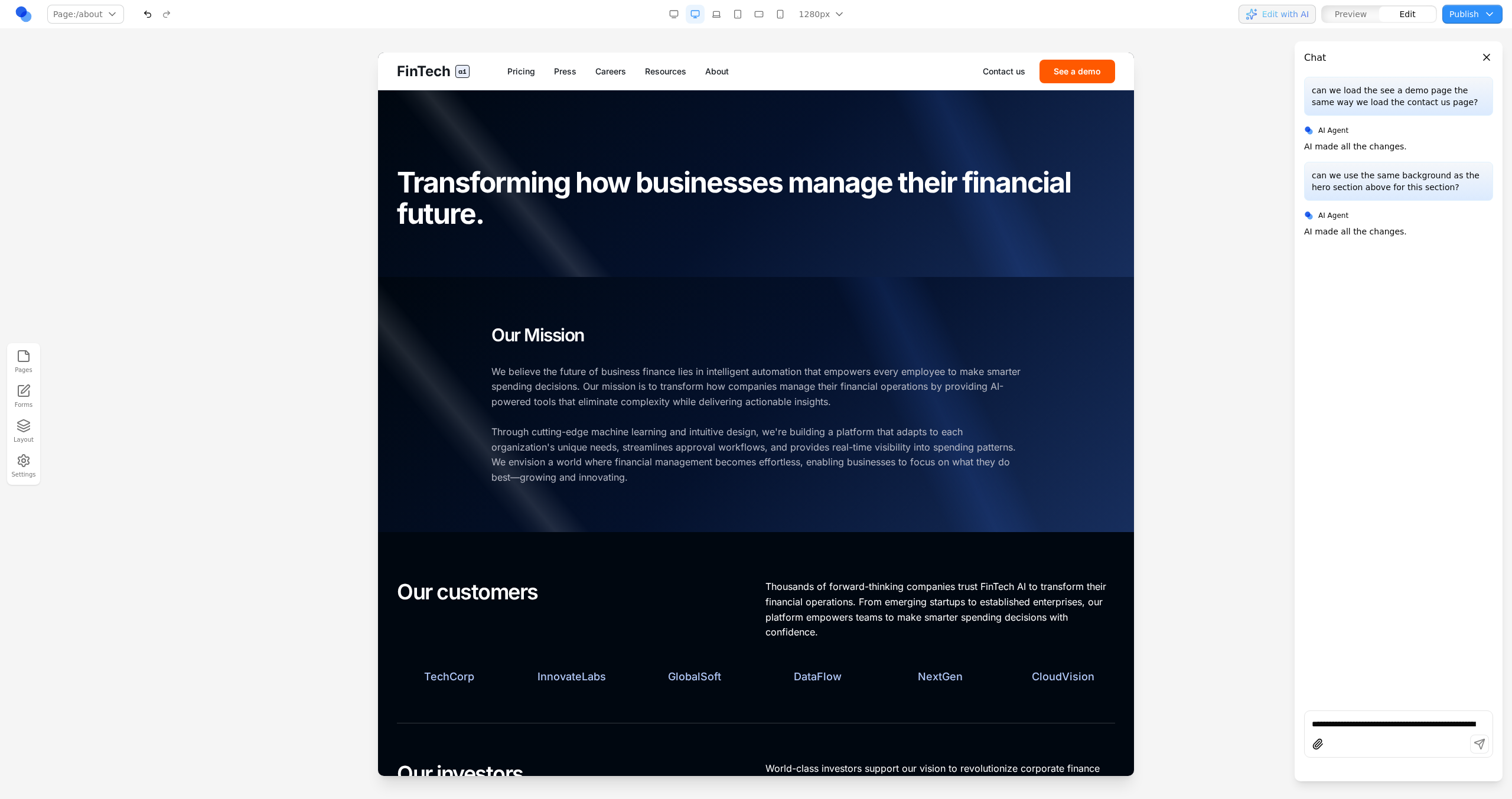
click at [757, 226] on h1 "Transforming how businesses manage their financial future." at bounding box center [756, 198] width 718 height 62
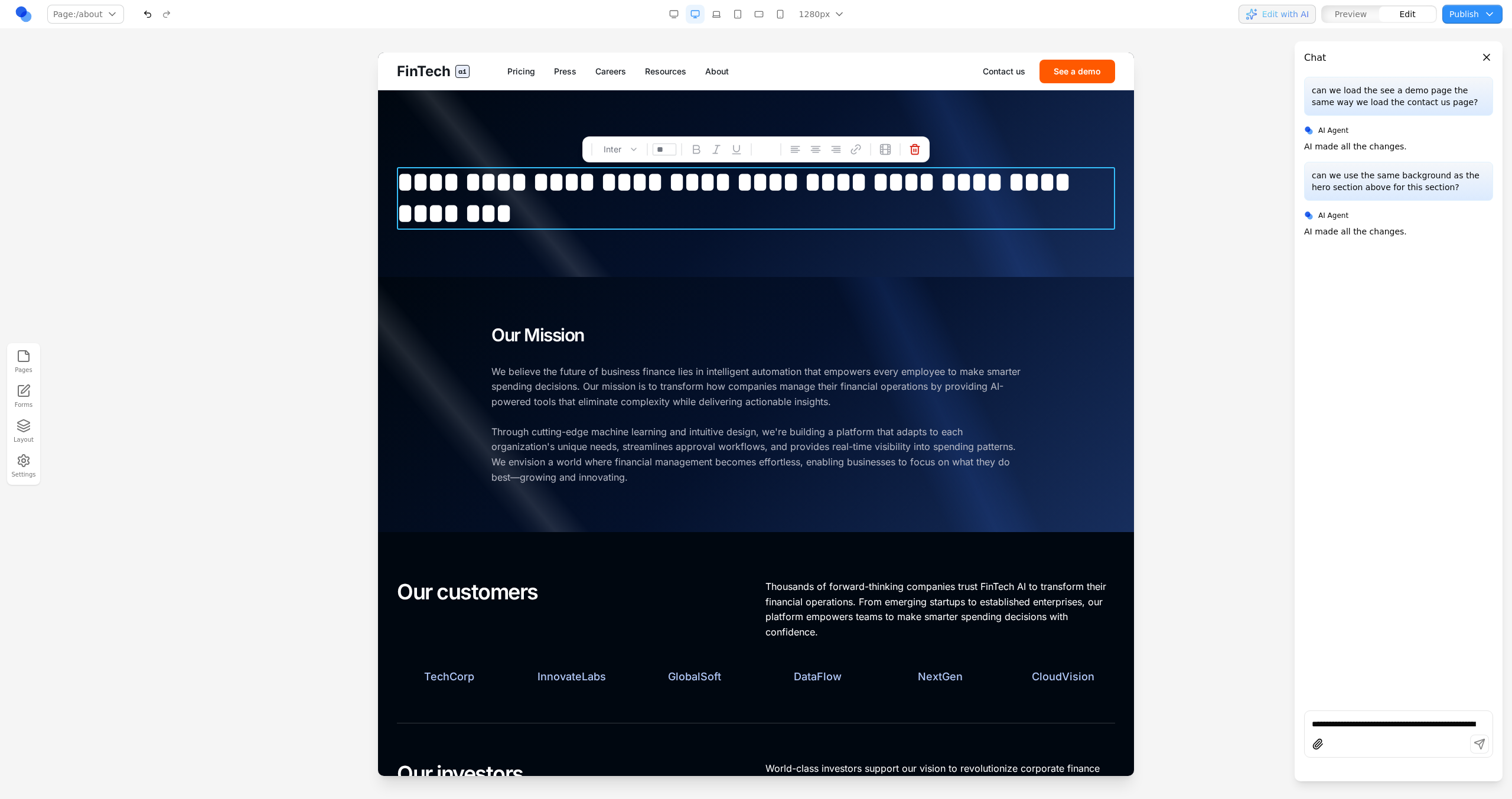
click at [685, 248] on div at bounding box center [756, 183] width 756 height 186
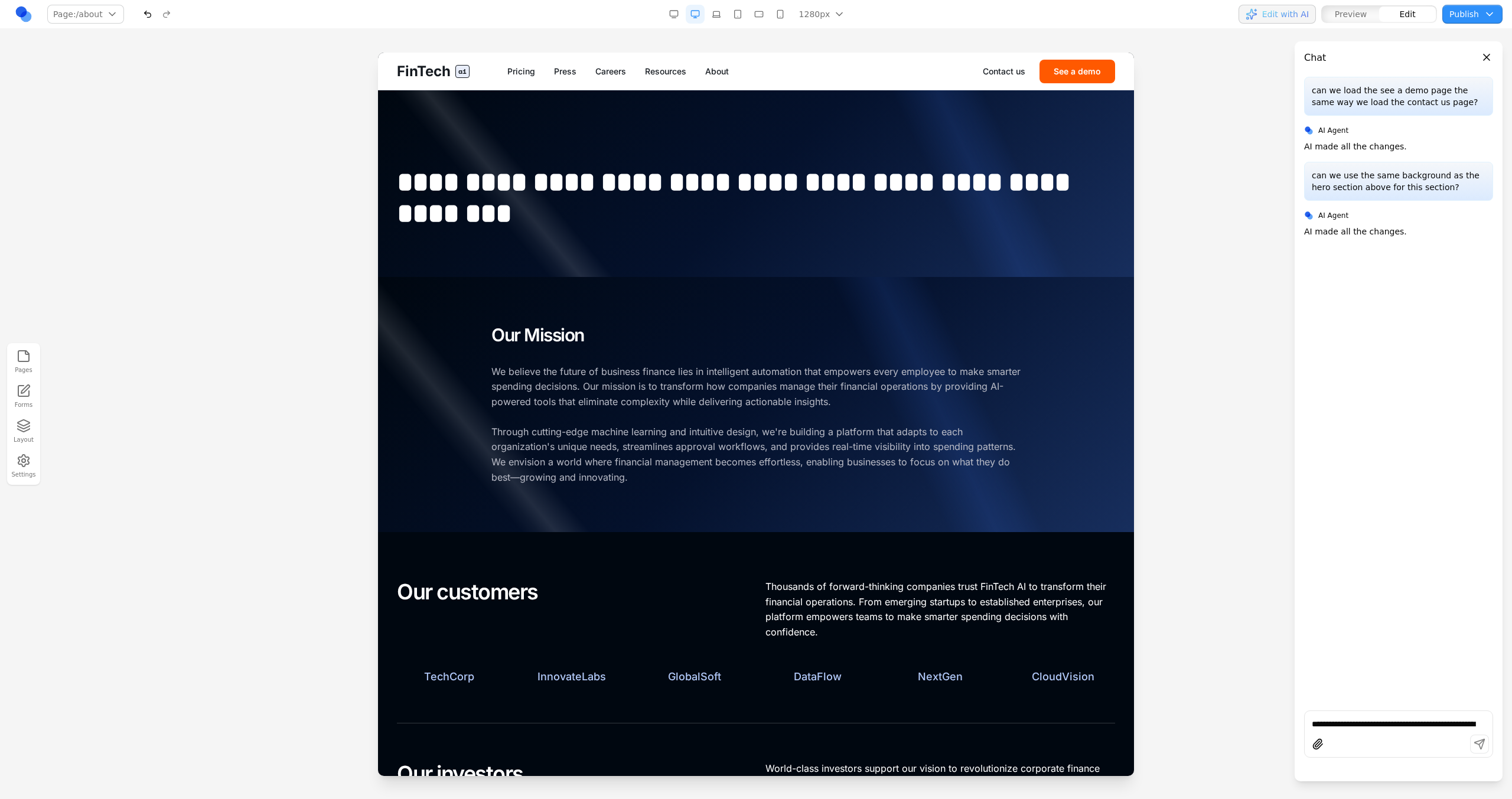
click at [685, 264] on div at bounding box center [756, 183] width 756 height 186
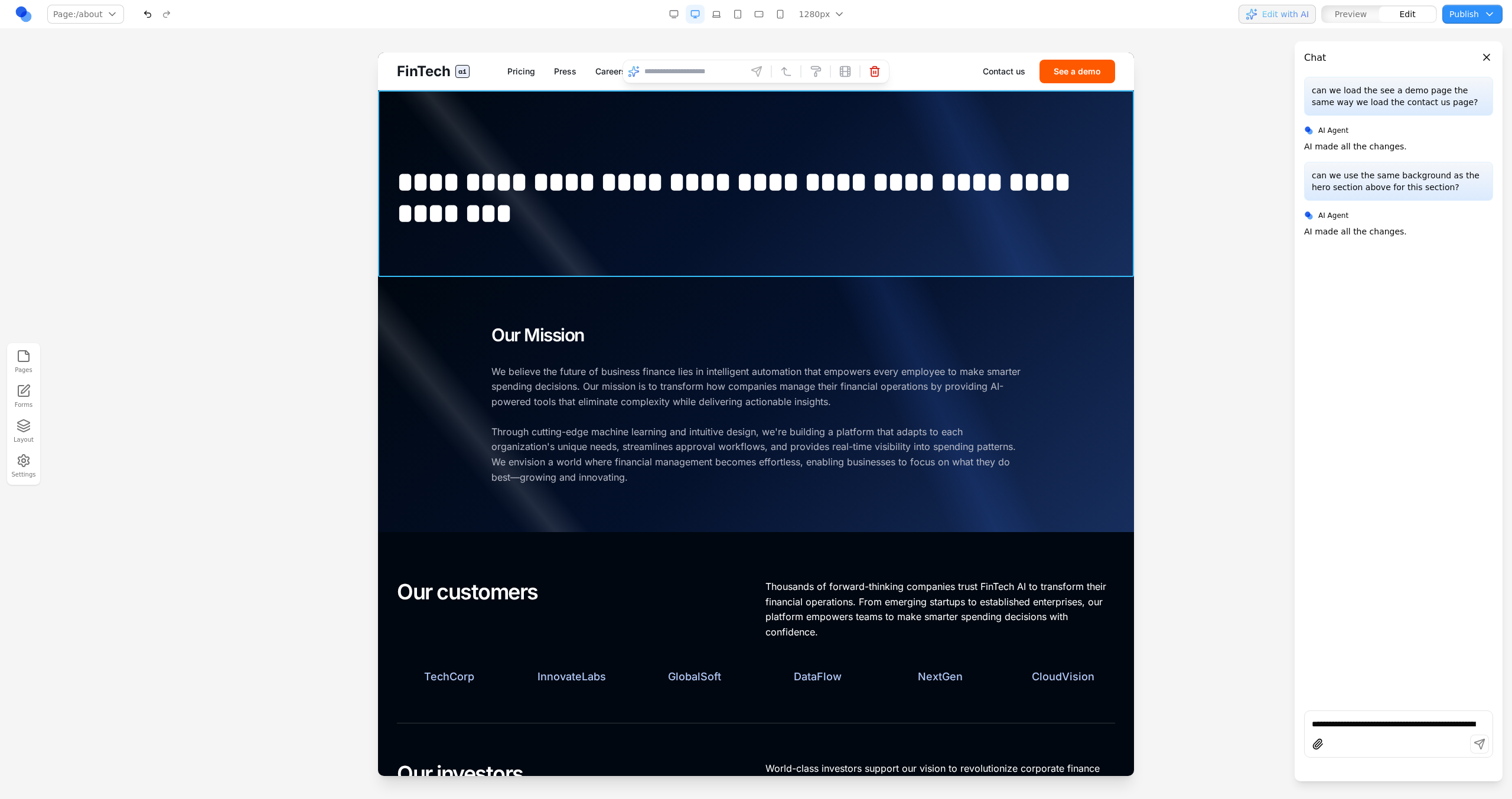
click at [690, 70] on input at bounding box center [694, 71] width 98 height 19
type input "**********"
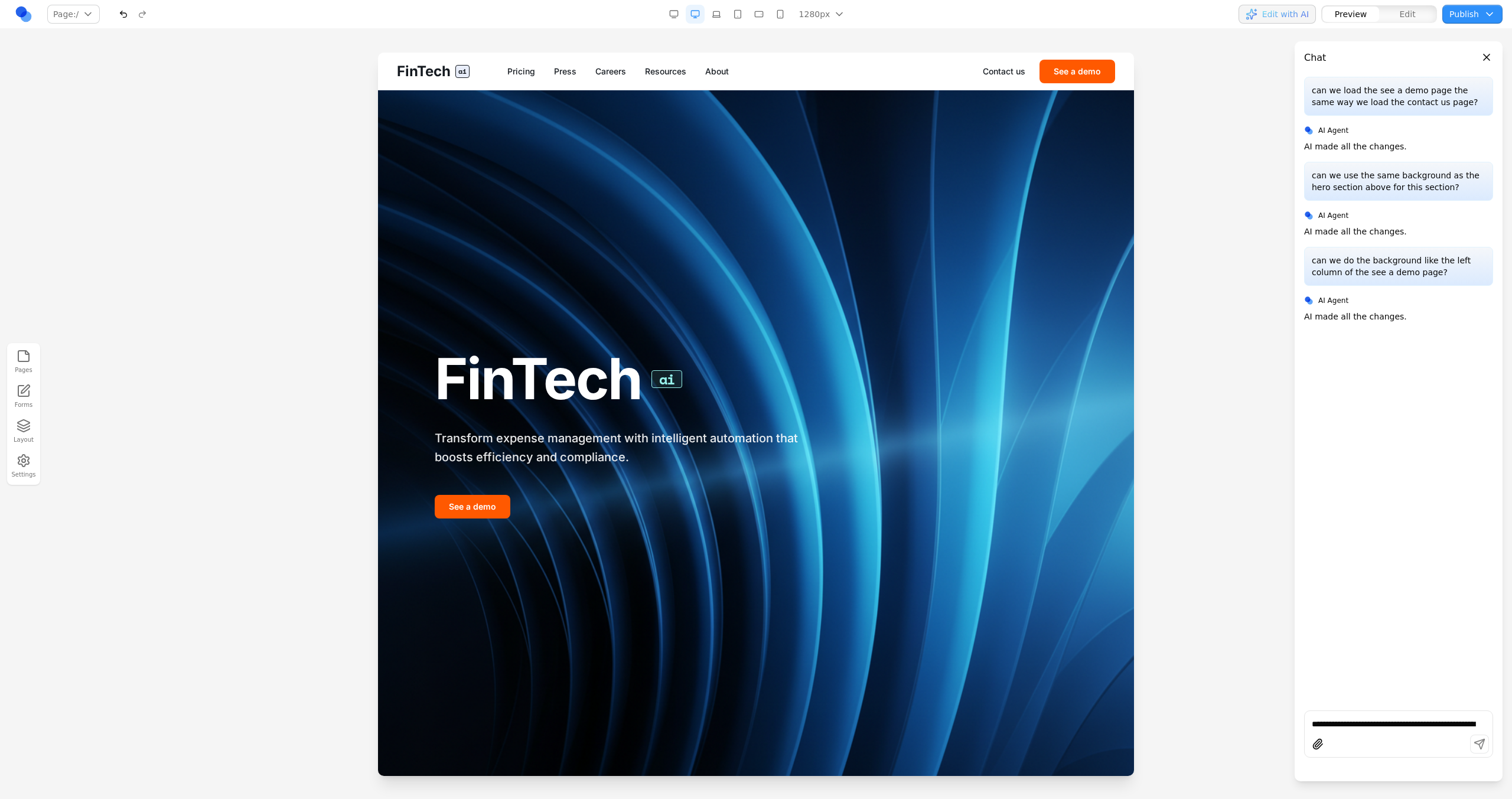
click at [718, 78] on div "FinTech ai Pricing Press Careers Resources About Contact us See a demo" at bounding box center [756, 70] width 756 height 37
click at [718, 66] on link "About" at bounding box center [717, 71] width 24 height 12
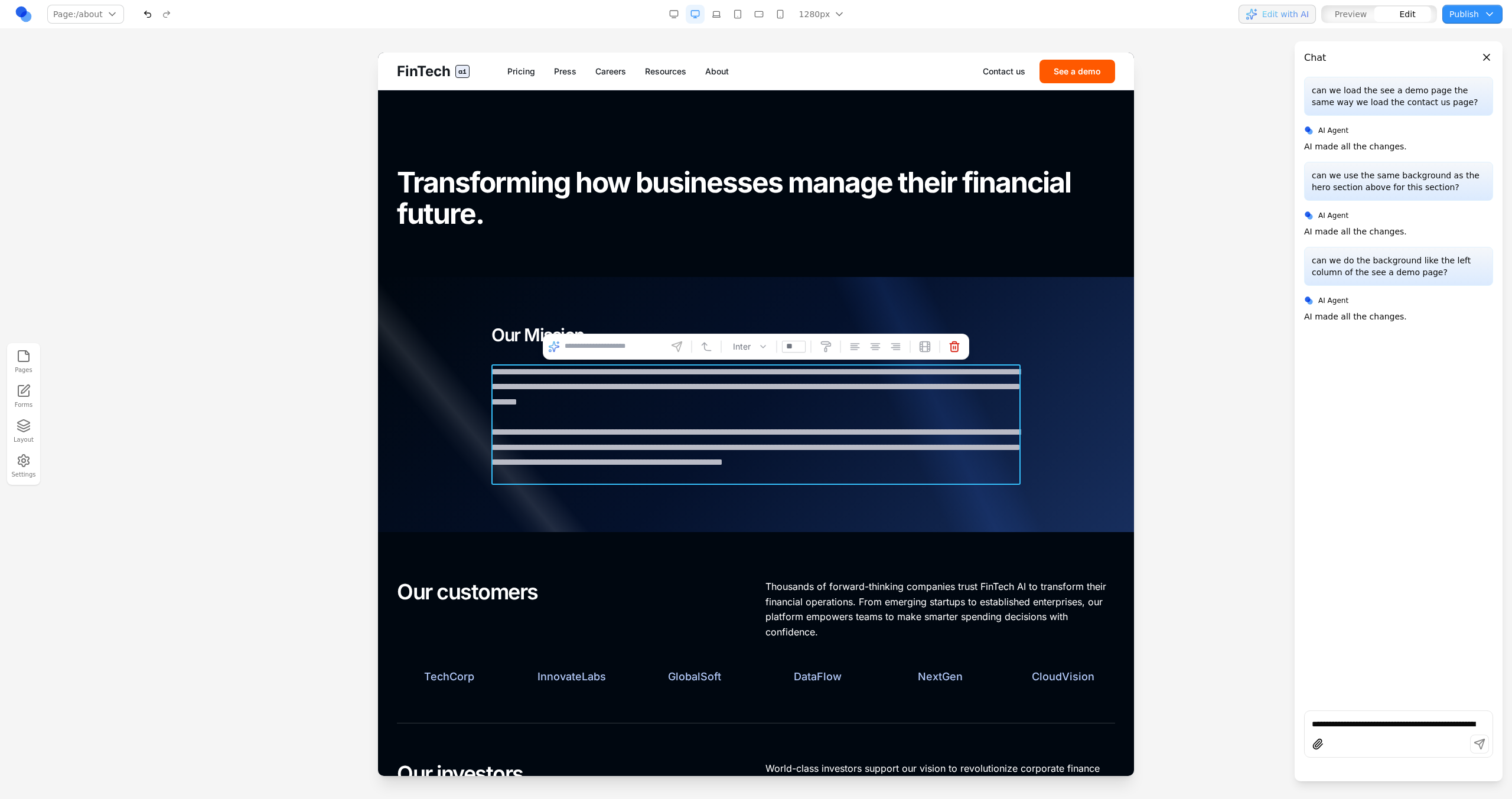
click at [708, 384] on p "**********" at bounding box center [755, 425] width 529 height 121
click at [641, 343] on input at bounding box center [613, 346] width 98 height 19
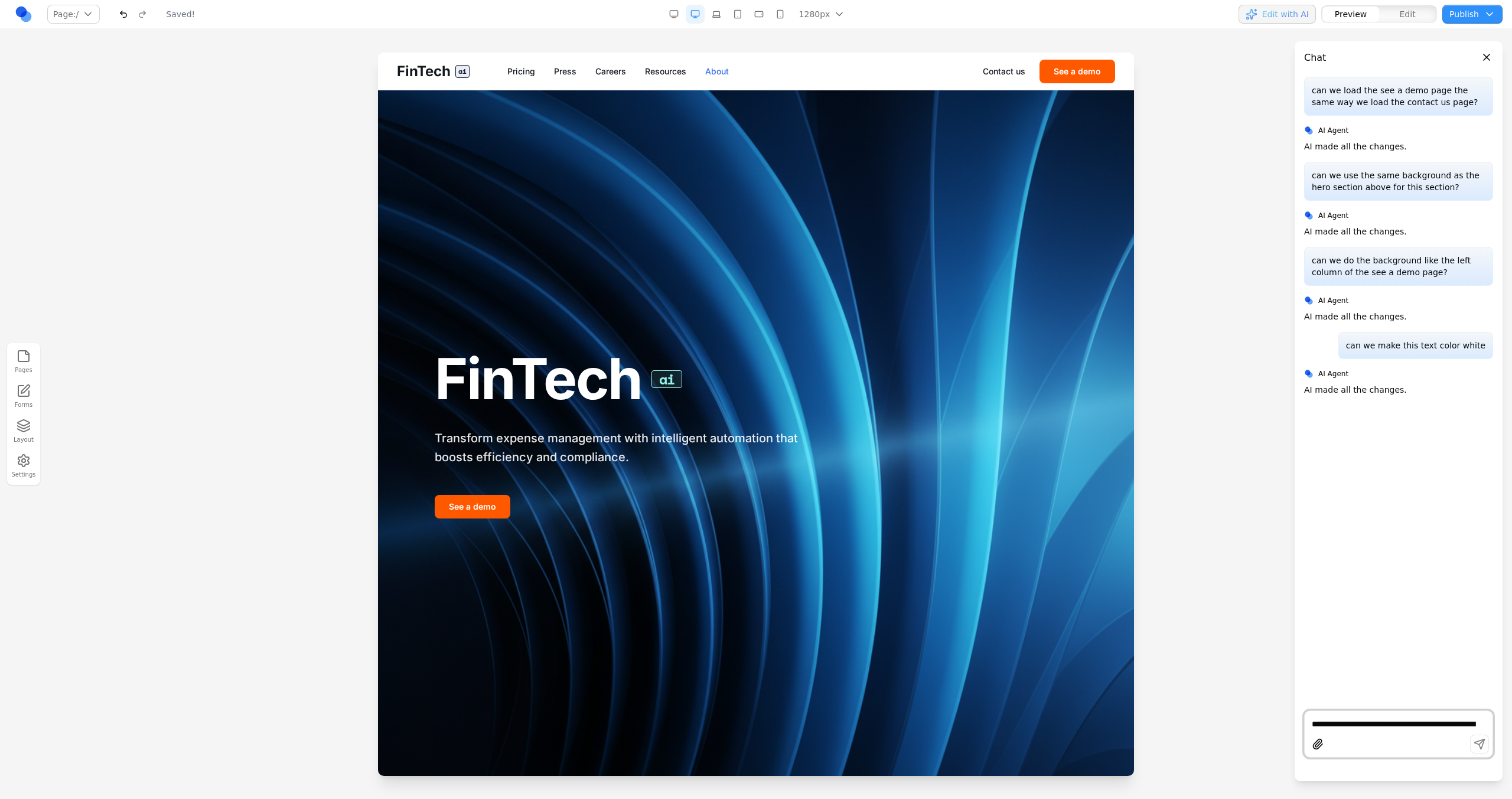
click at [718, 73] on link "About" at bounding box center [717, 71] width 24 height 12
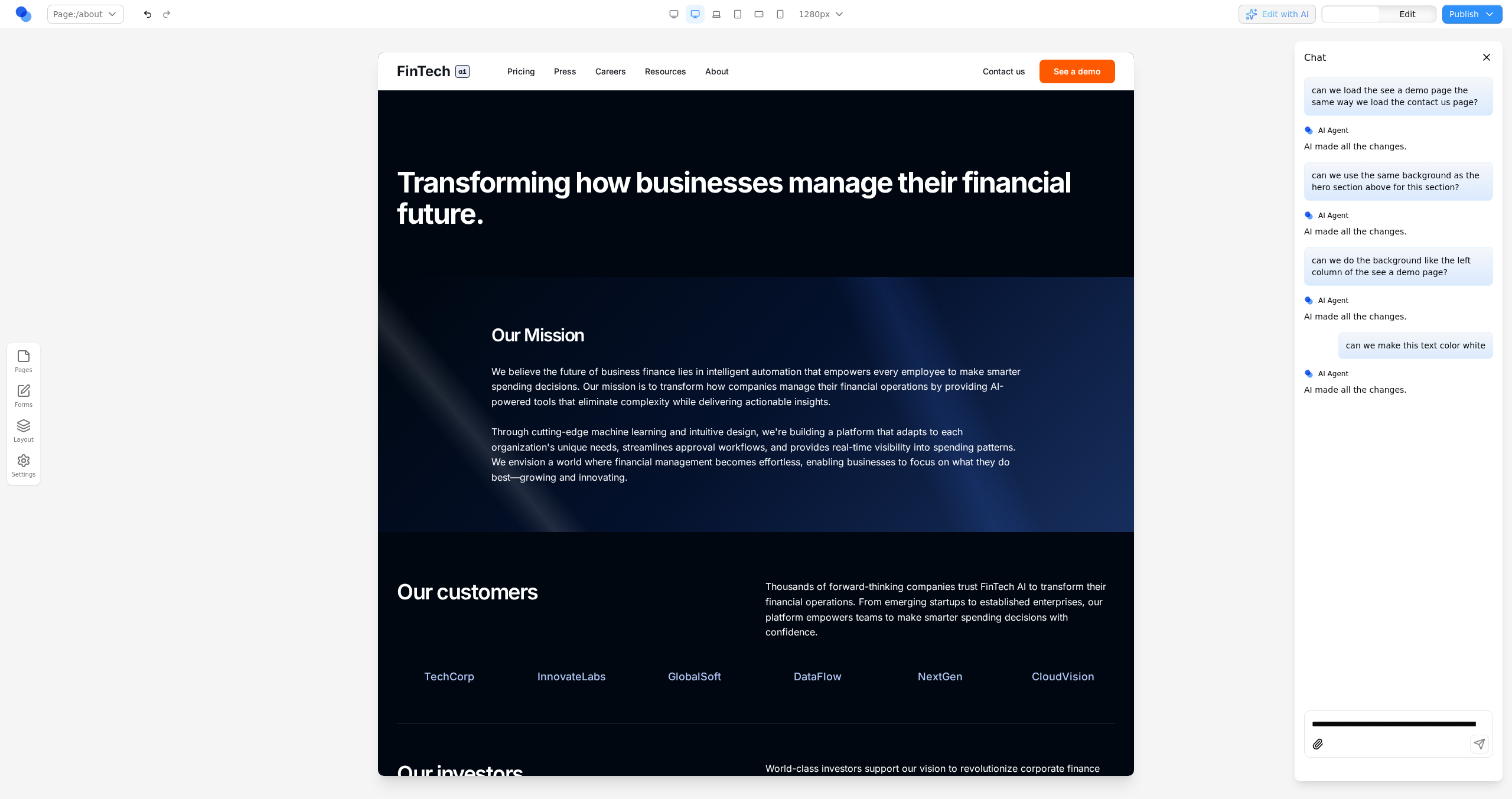
click at [715, 290] on div at bounding box center [756, 404] width 756 height 256
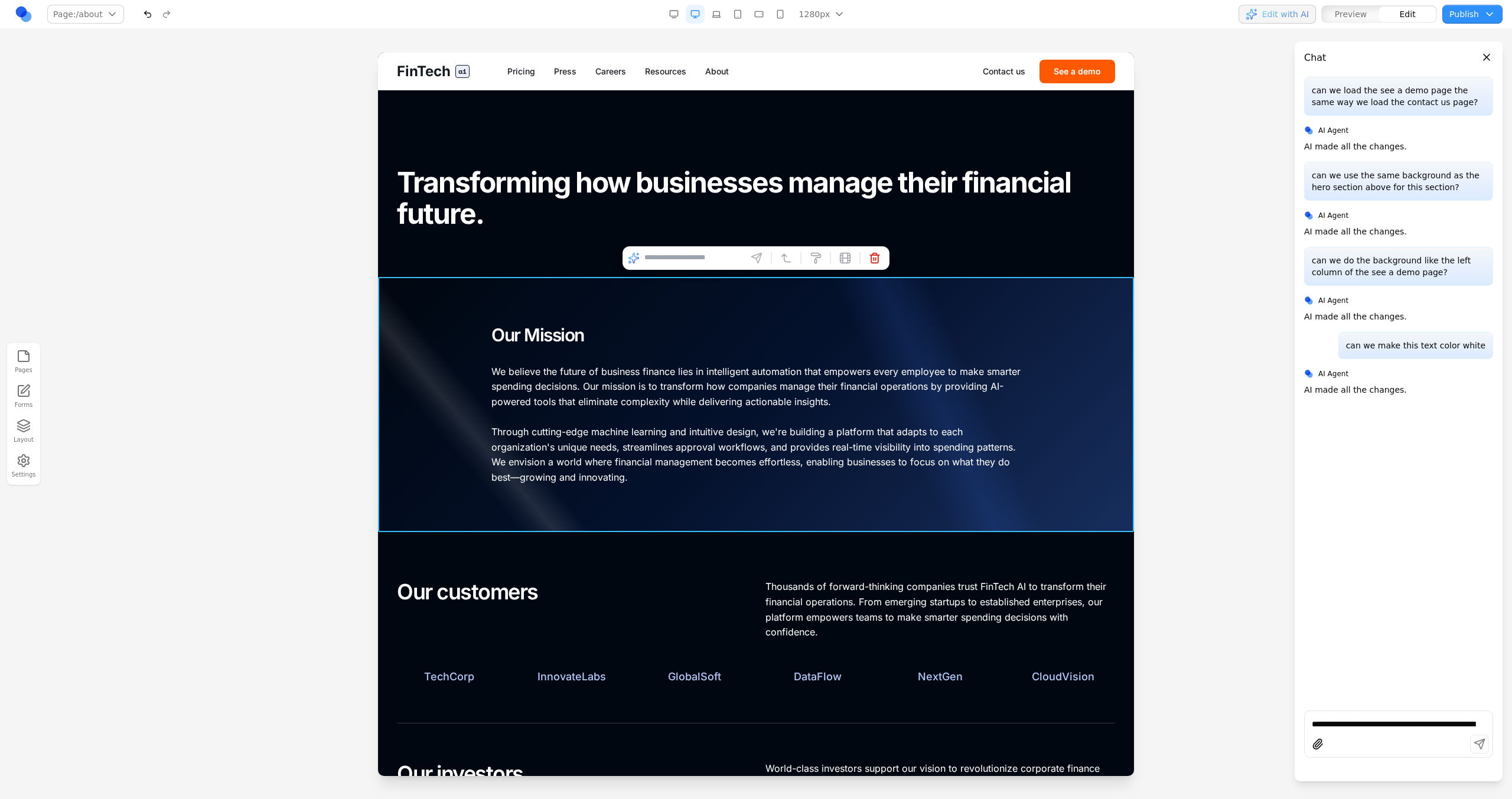
click at [701, 260] on input at bounding box center [694, 258] width 98 height 19
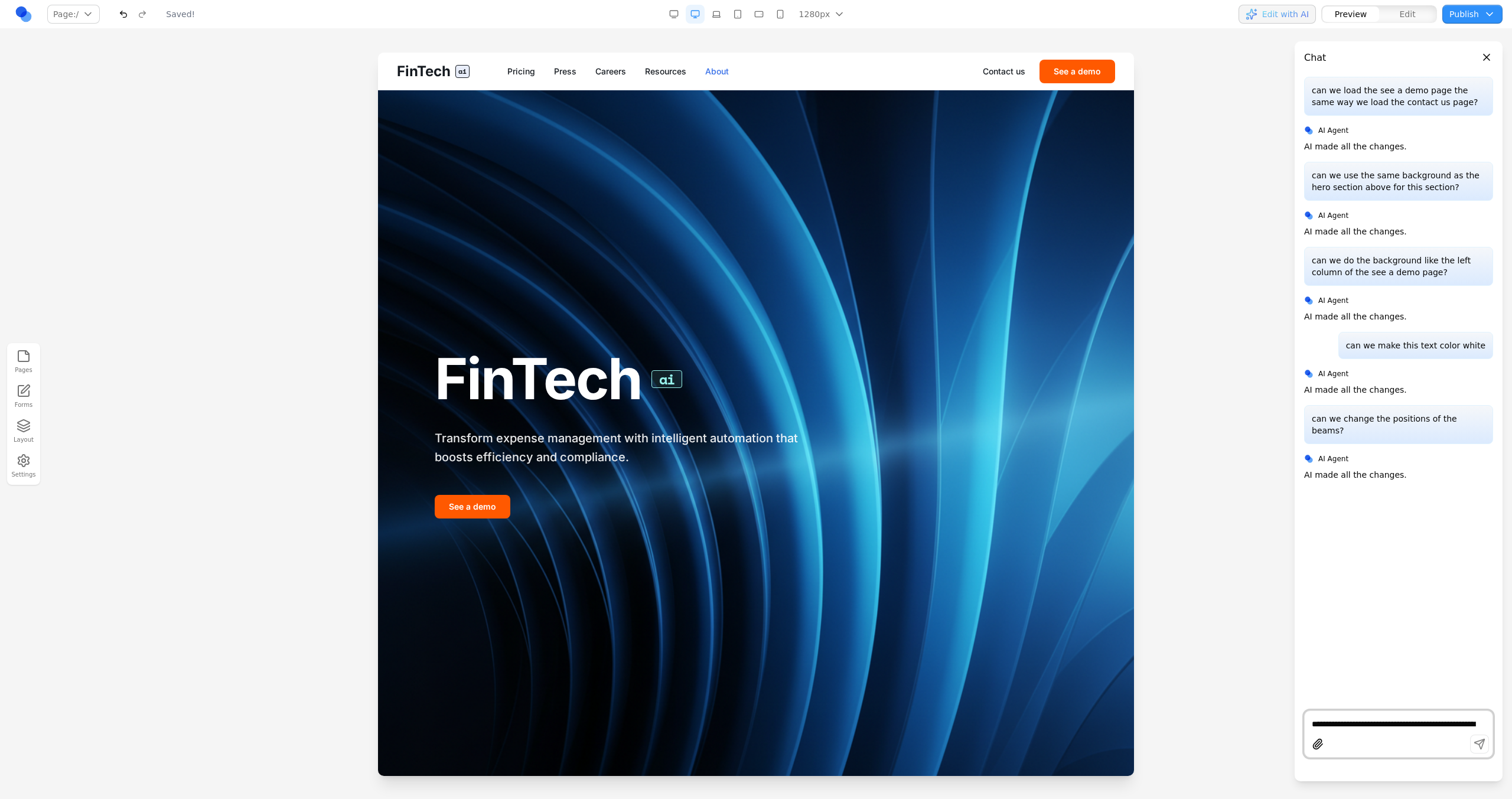
click at [724, 70] on link "About" at bounding box center [717, 71] width 24 height 12
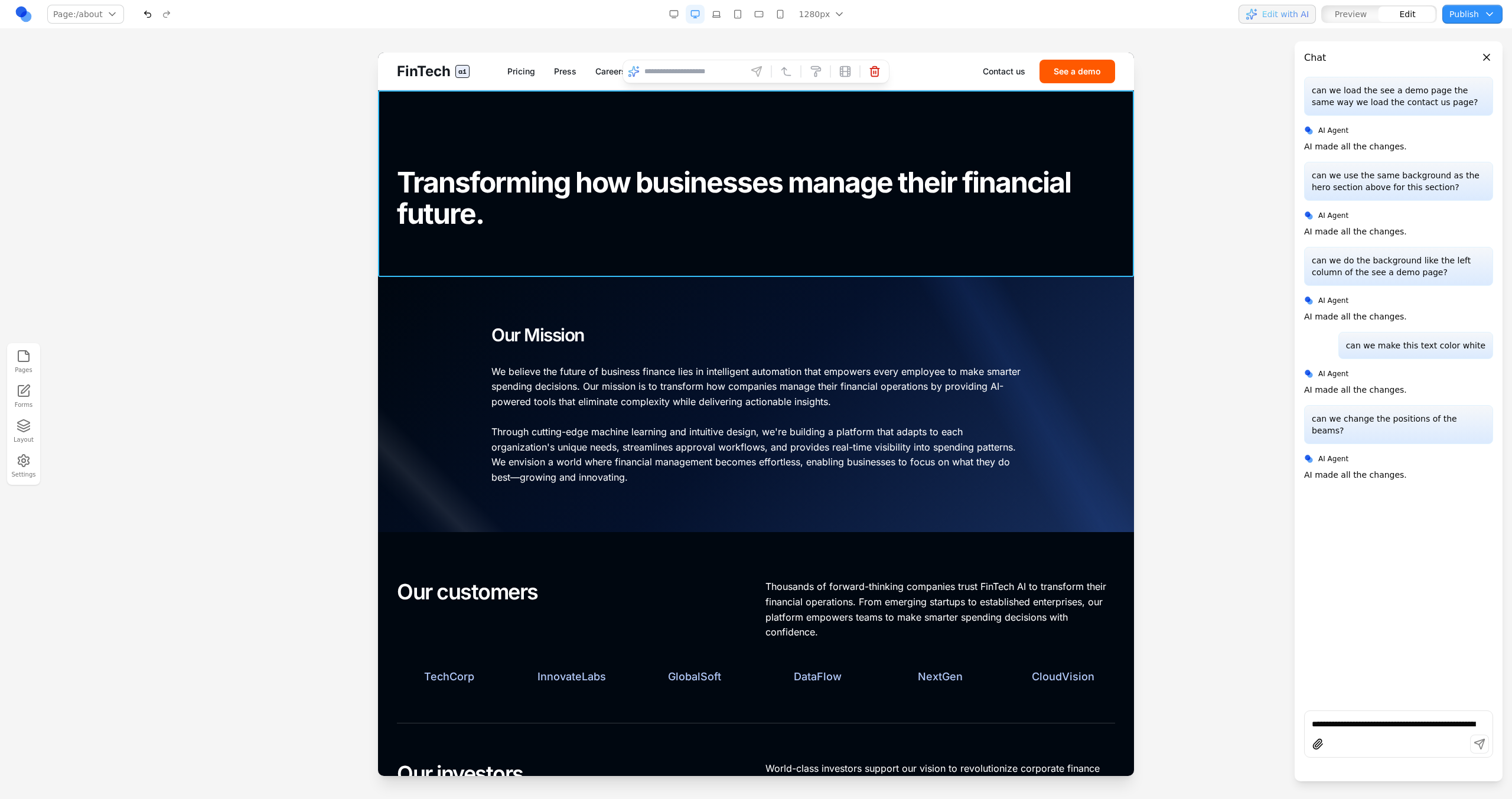
click at [643, 262] on div at bounding box center [756, 183] width 756 height 186
click at [648, 75] on input at bounding box center [694, 71] width 98 height 19
type input "**********"
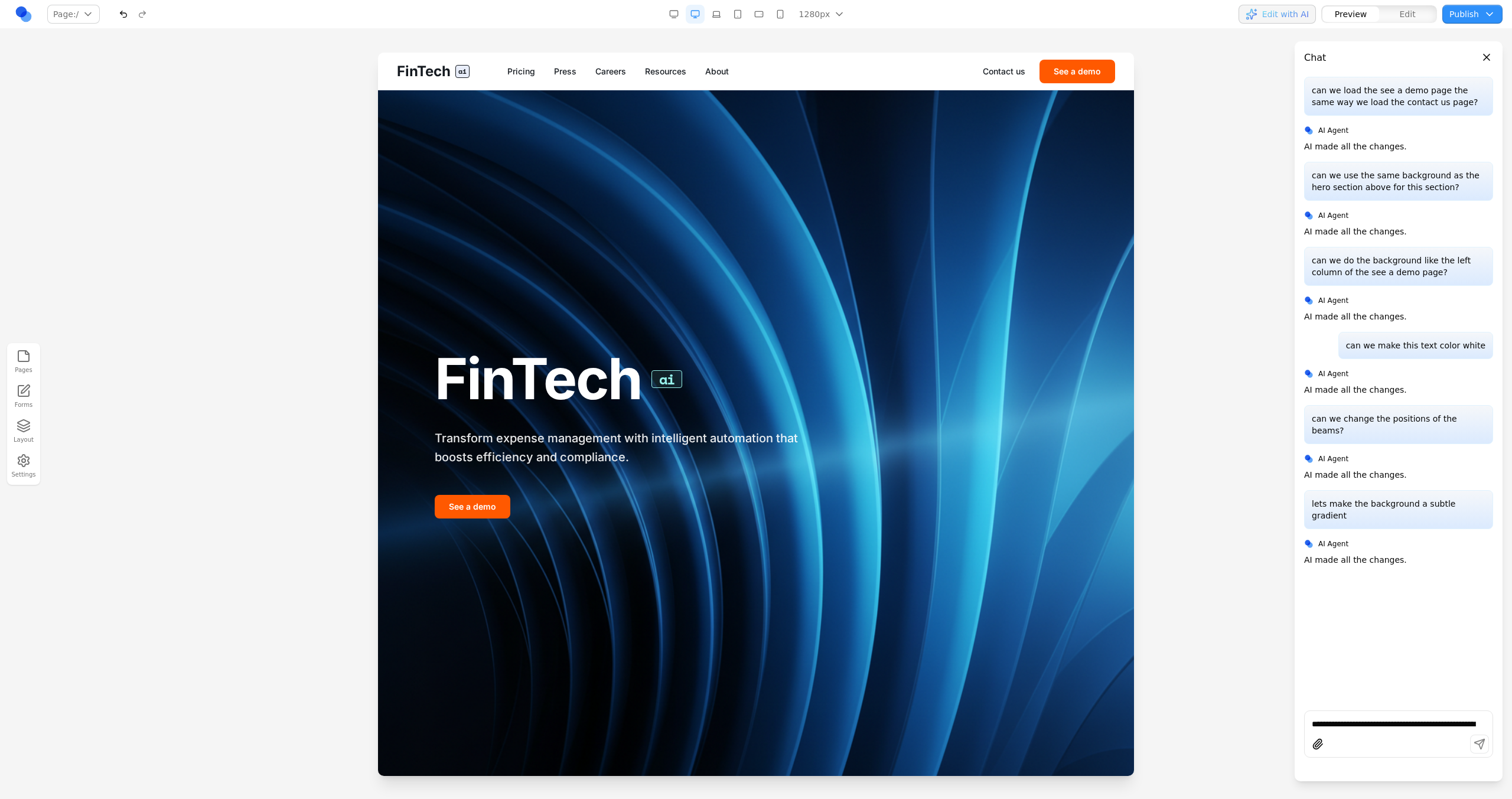
scroll to position [0, 0]
click at [680, 74] on link "Resources" at bounding box center [666, 71] width 42 height 12
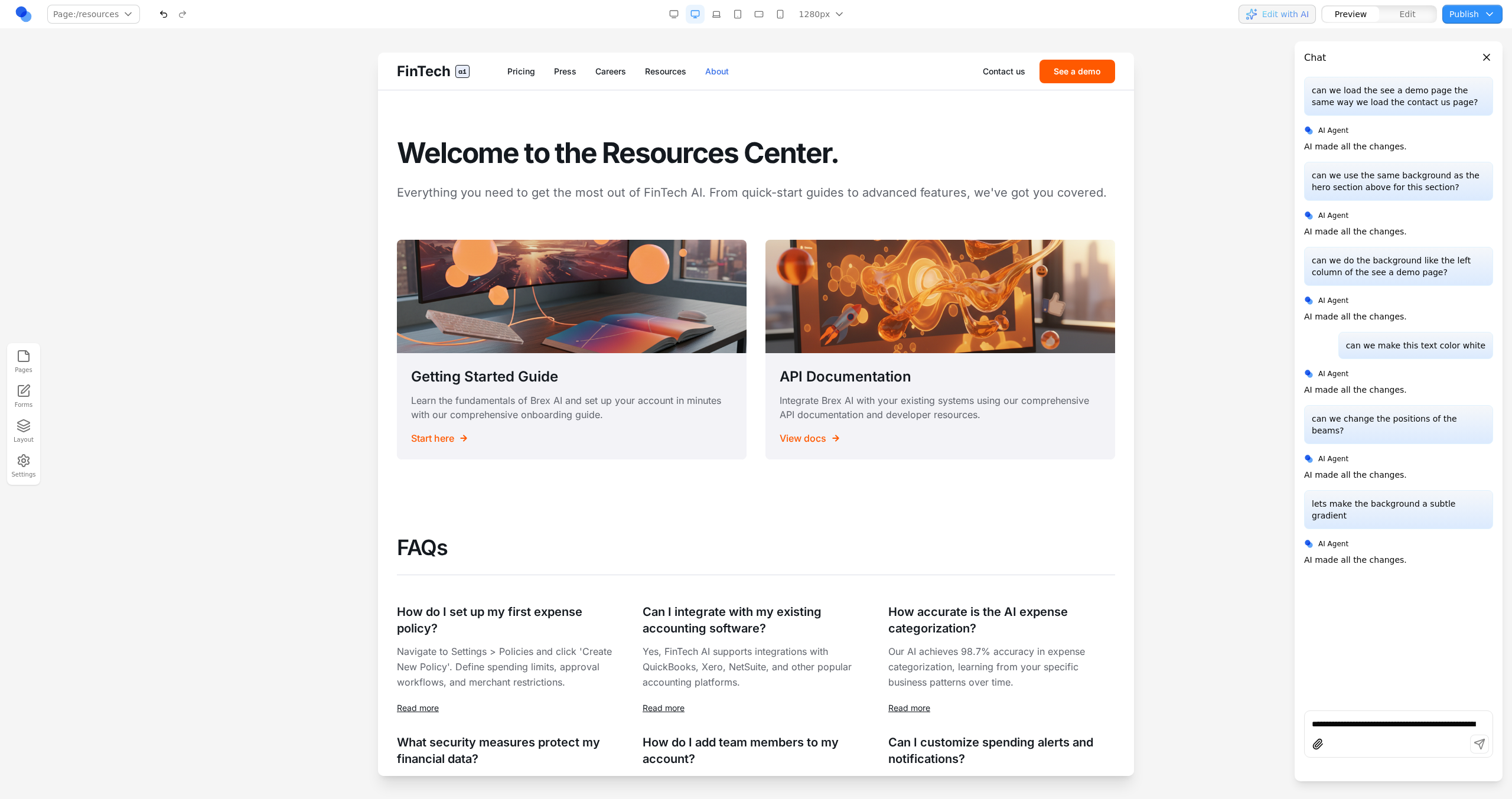
click at [722, 76] on link "About" at bounding box center [717, 71] width 24 height 12
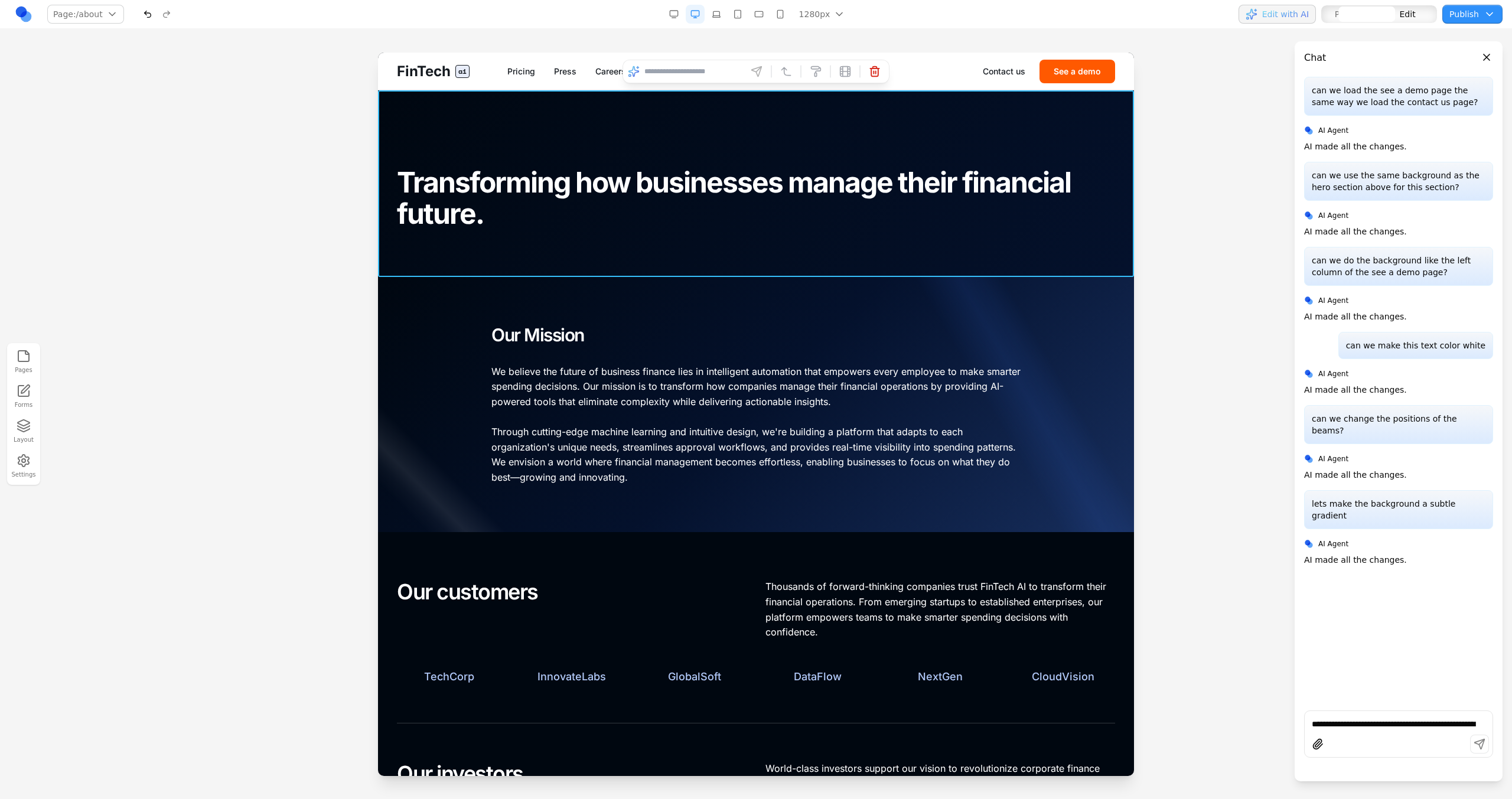
click at [616, 268] on div at bounding box center [756, 183] width 756 height 186
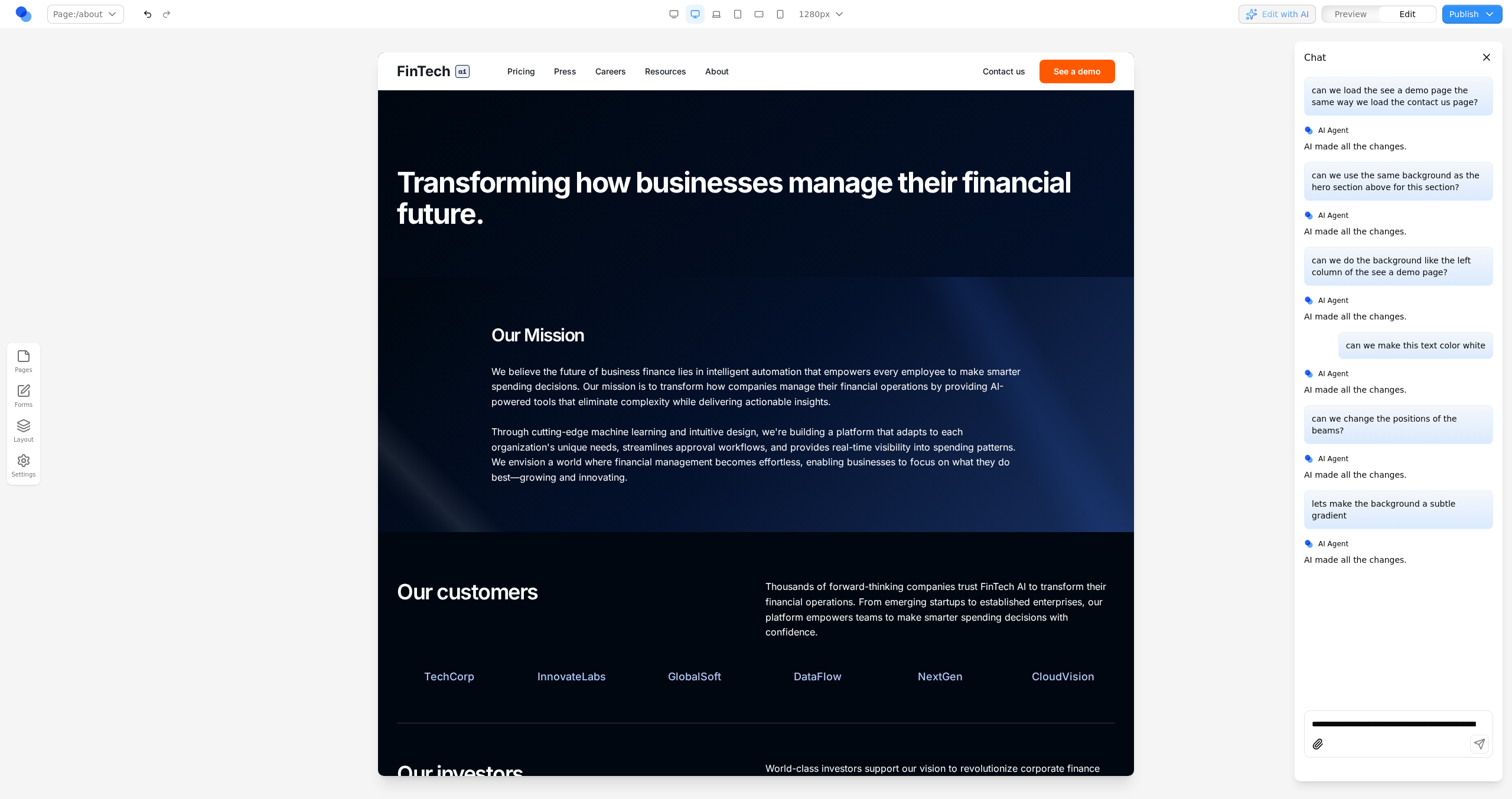
click at [648, 285] on div at bounding box center [756, 404] width 756 height 256
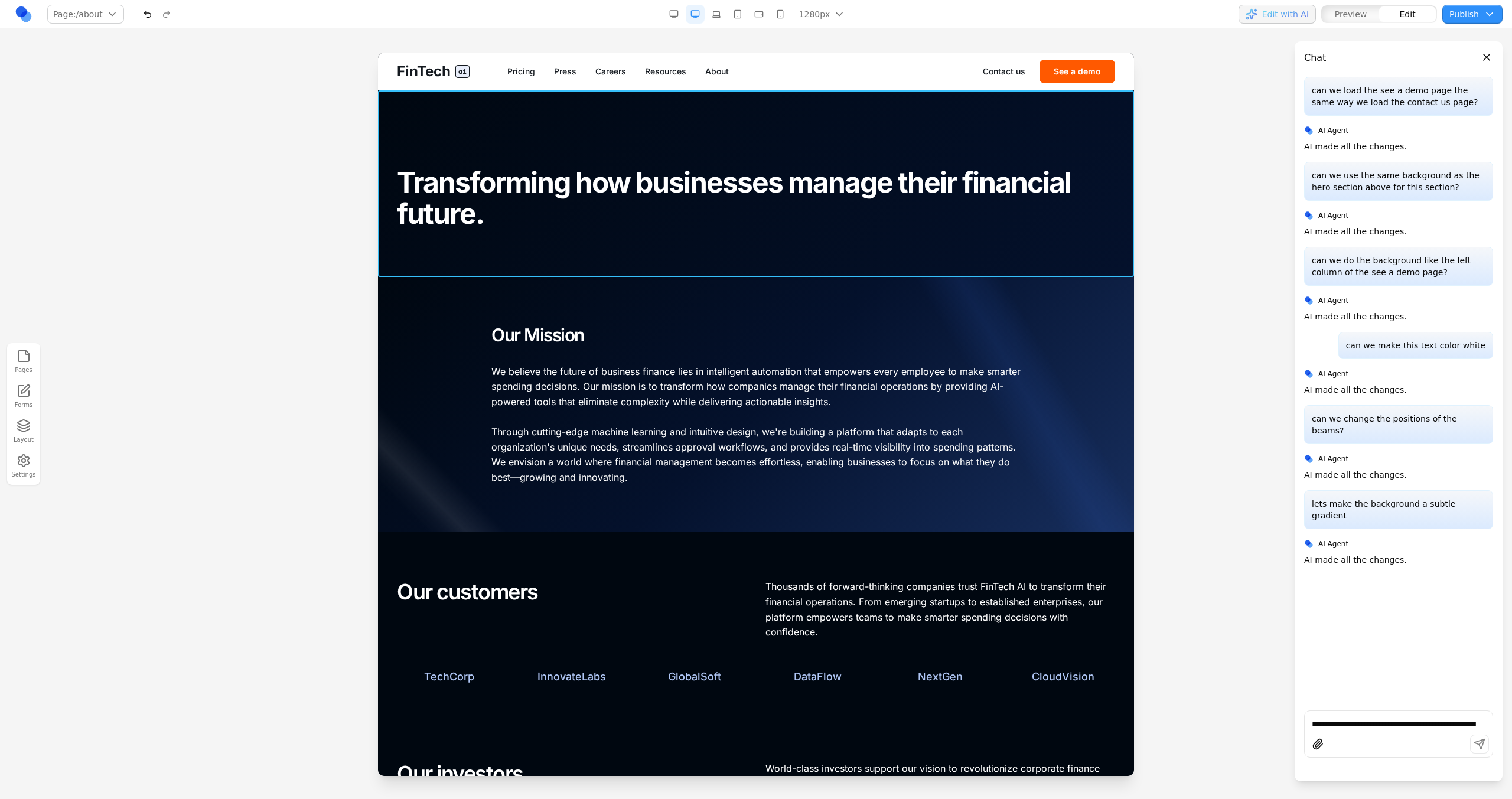
click at [648, 264] on div at bounding box center [756, 183] width 756 height 186
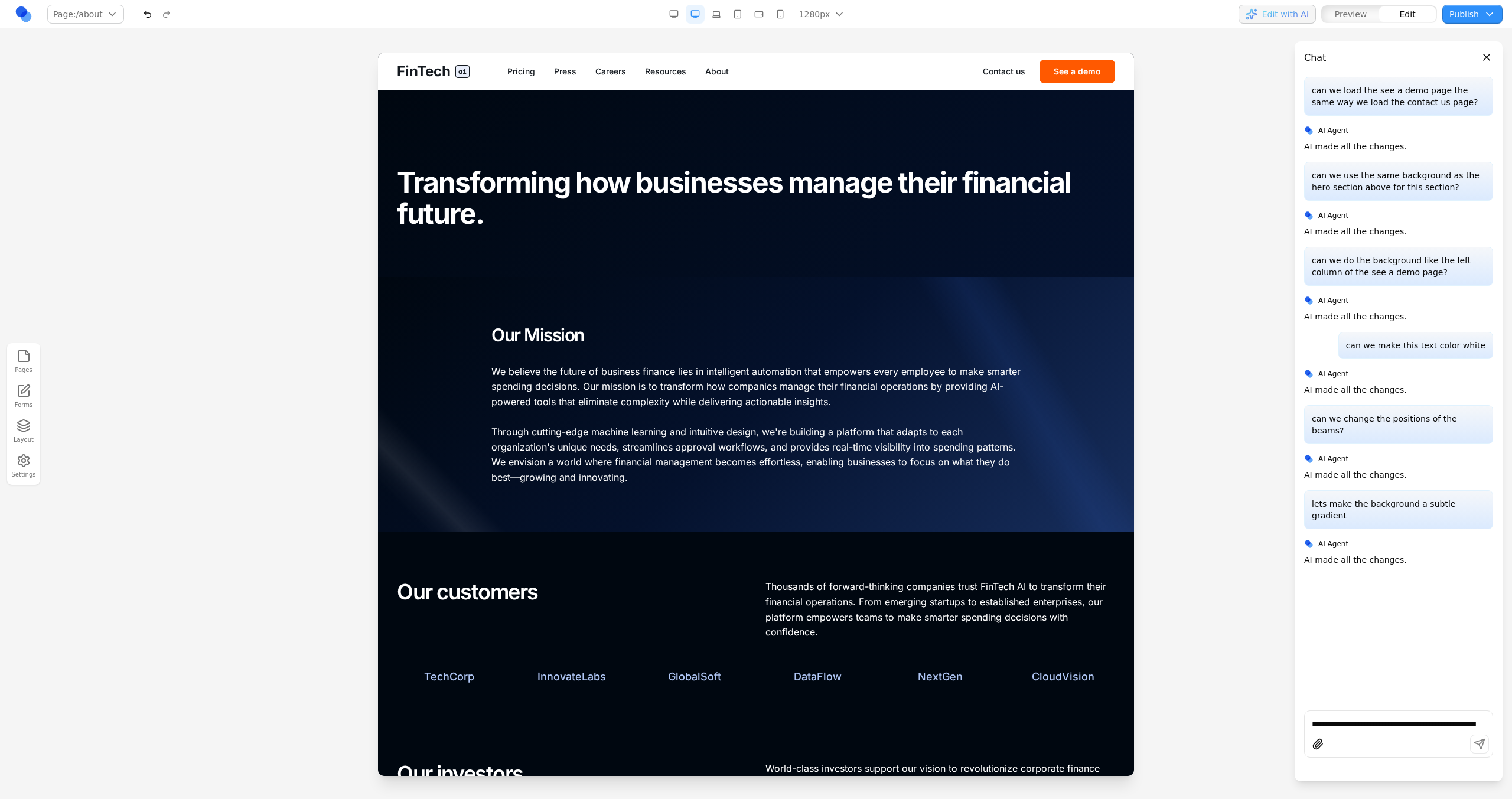
click at [649, 284] on div at bounding box center [756, 404] width 756 height 256
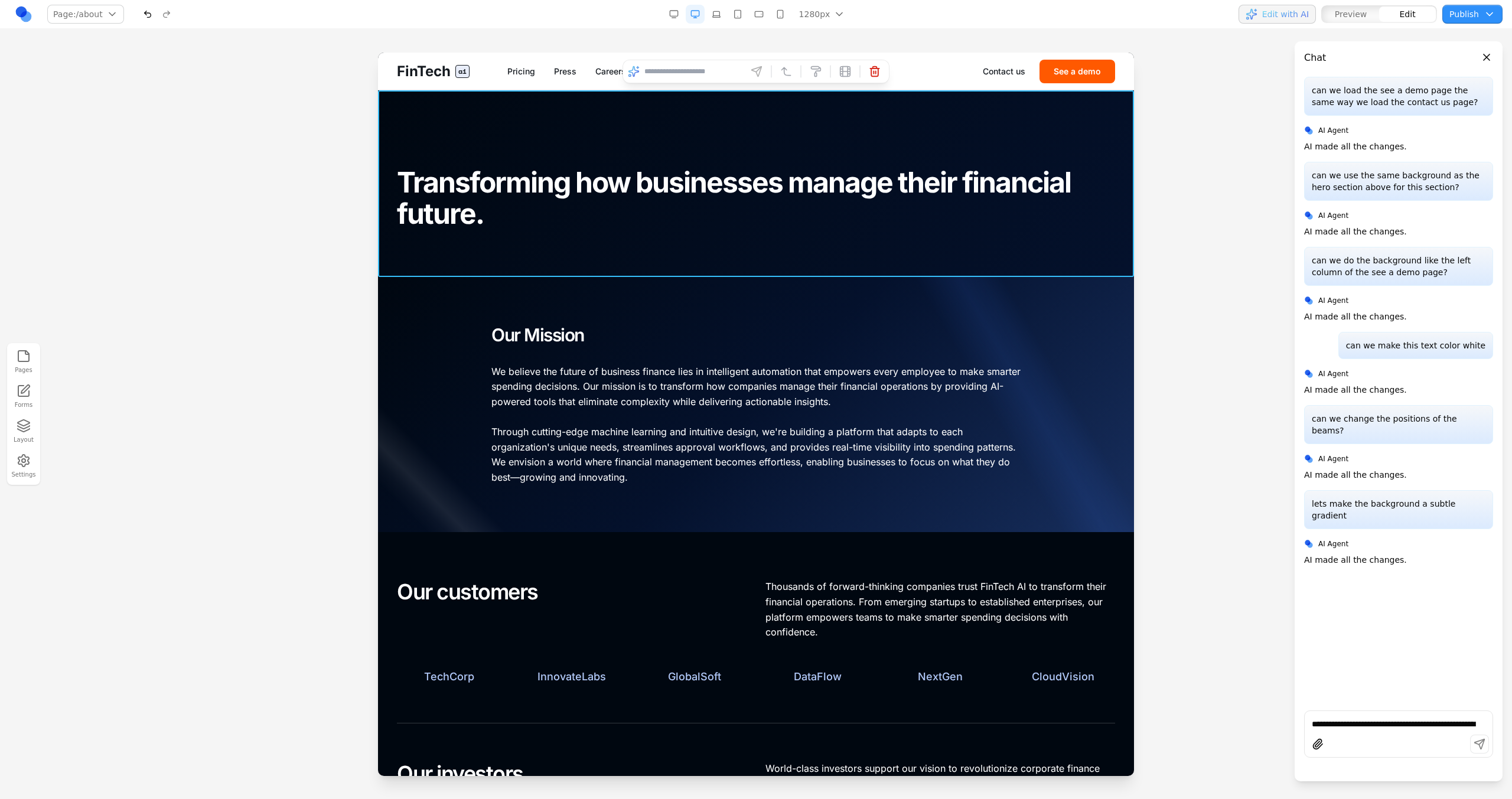
click at [650, 259] on div at bounding box center [756, 183] width 756 height 186
click at [658, 76] on input at bounding box center [694, 71] width 98 height 19
type input "*"
click at [1179, 321] on div at bounding box center [756, 425] width 1512 height 746
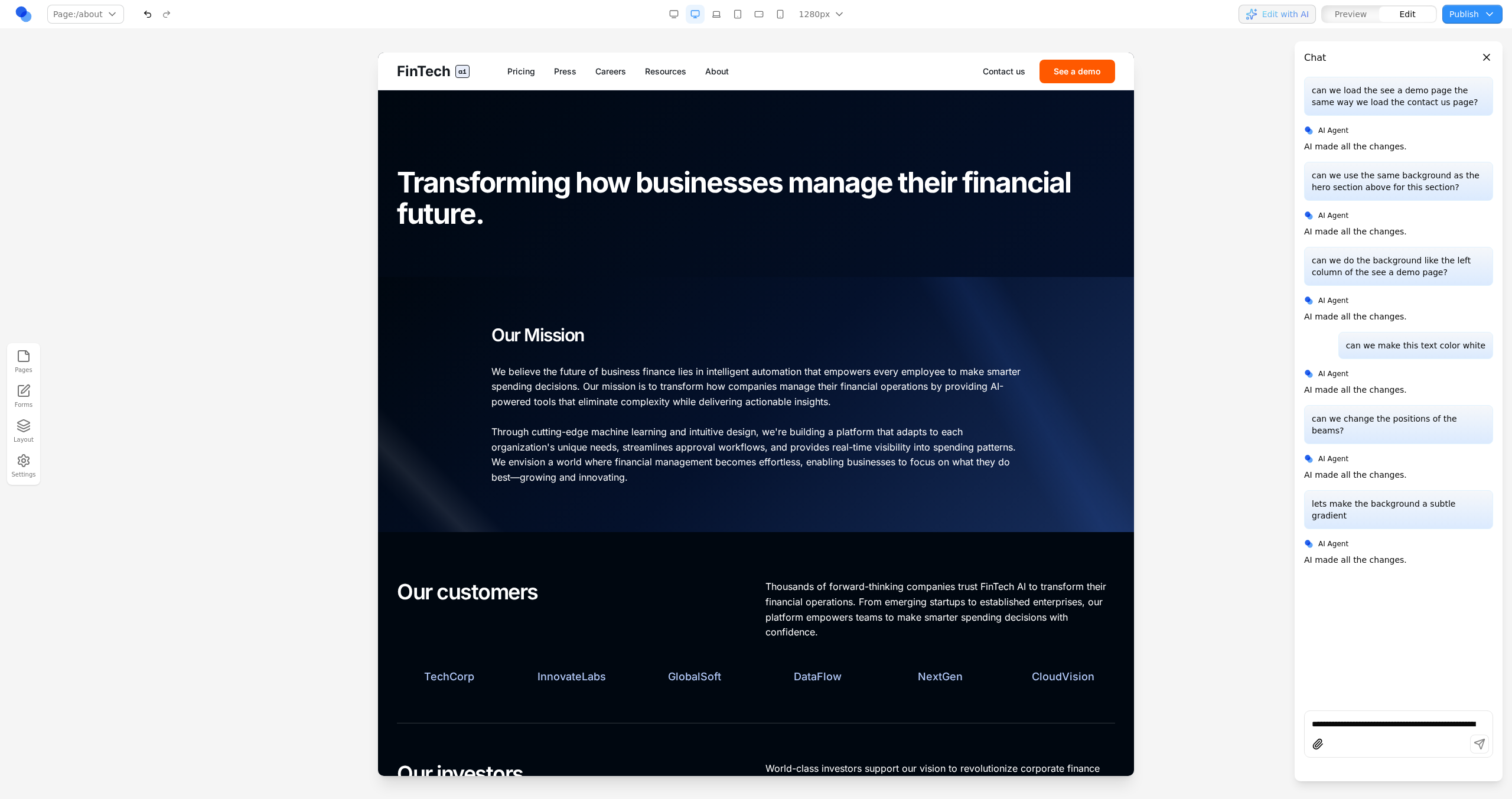
click at [1373, 729] on div "**********" at bounding box center [1398, 734] width 189 height 47
type textarea "**********"
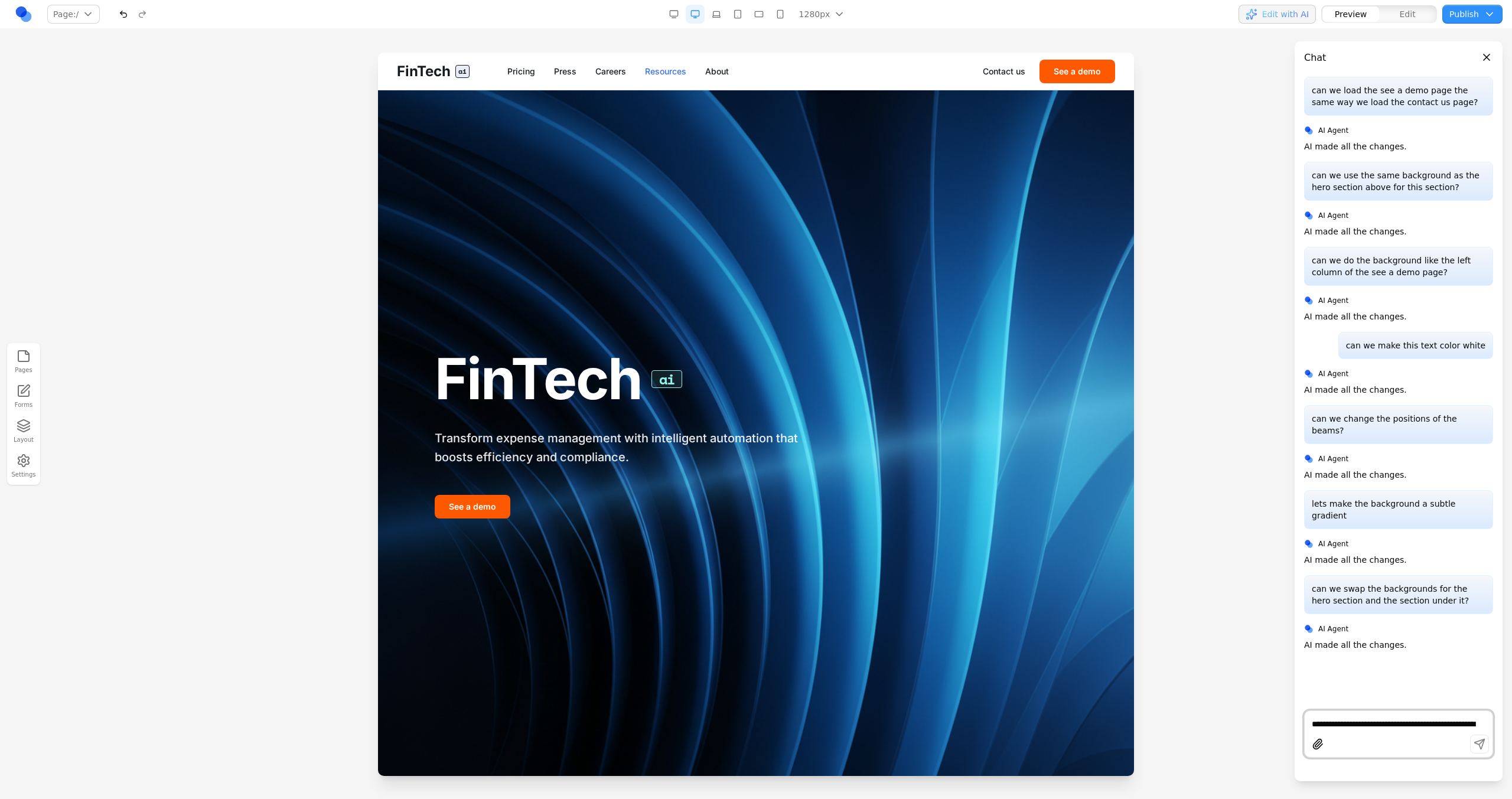
click at [660, 75] on link "Resources" at bounding box center [666, 71] width 42 height 12
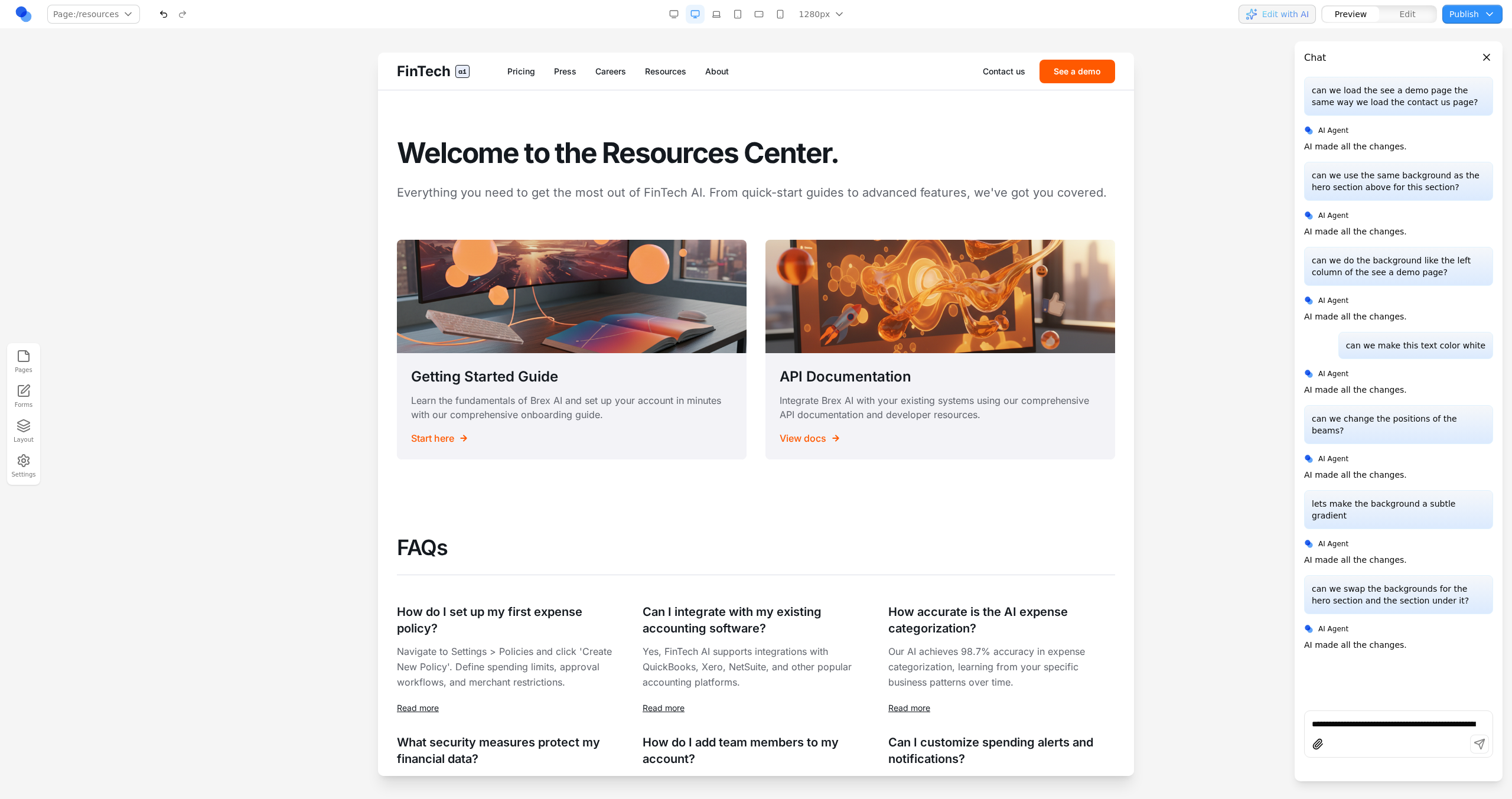
click at [707, 64] on div "FinTech ai Pricing Press Careers Resources About Contact us See a demo" at bounding box center [756, 70] width 756 height 37
click at [708, 64] on div "FinTech ai Pricing Press Careers Resources About Contact us See a demo" at bounding box center [756, 70] width 756 height 37
click at [709, 64] on div "FinTech ai Pricing Press Careers Resources About Contact us See a demo" at bounding box center [756, 70] width 756 height 37
click at [710, 68] on link "About" at bounding box center [717, 71] width 24 height 12
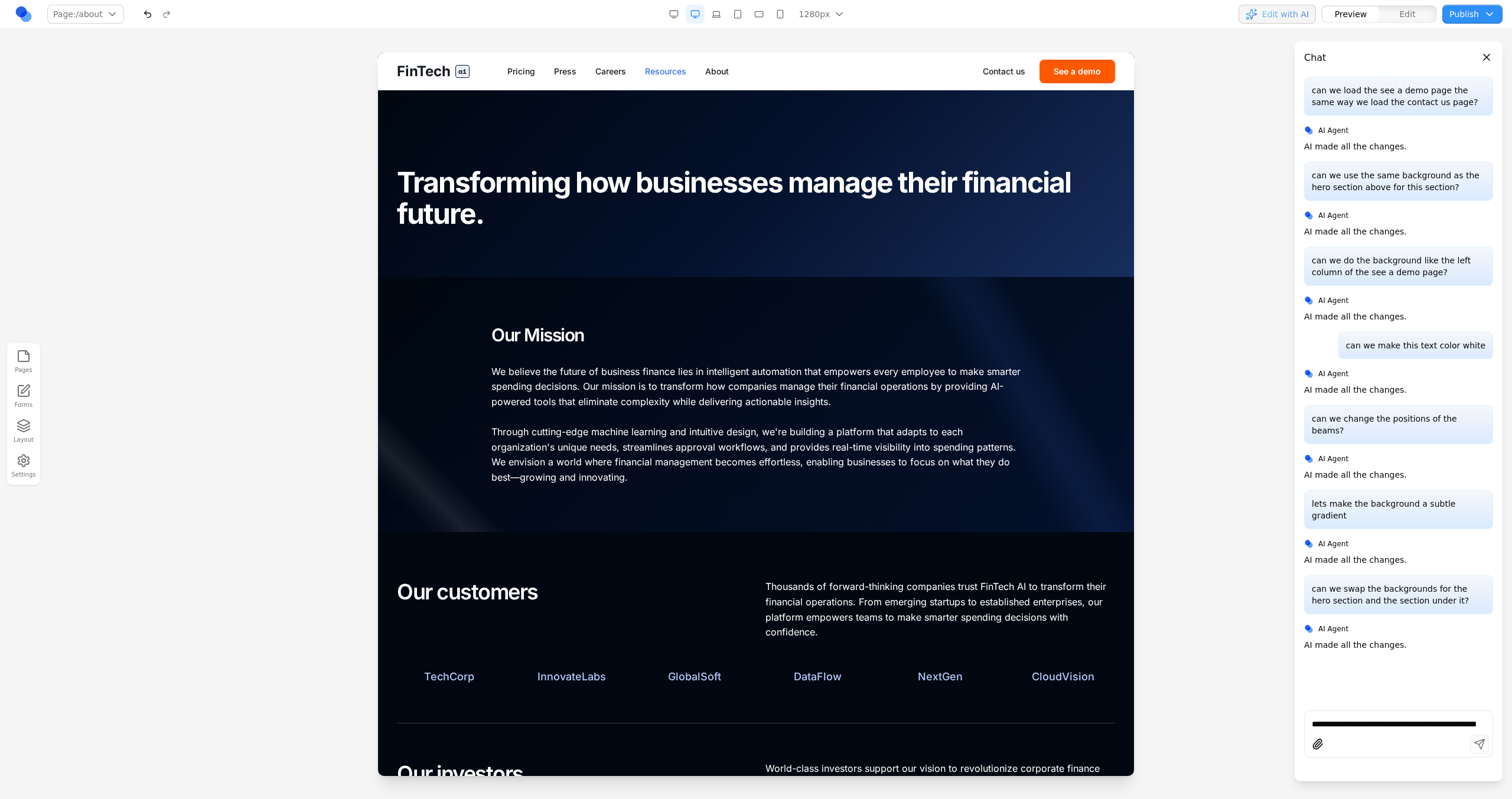
click at [671, 70] on link "Resources" at bounding box center [666, 71] width 42 height 12
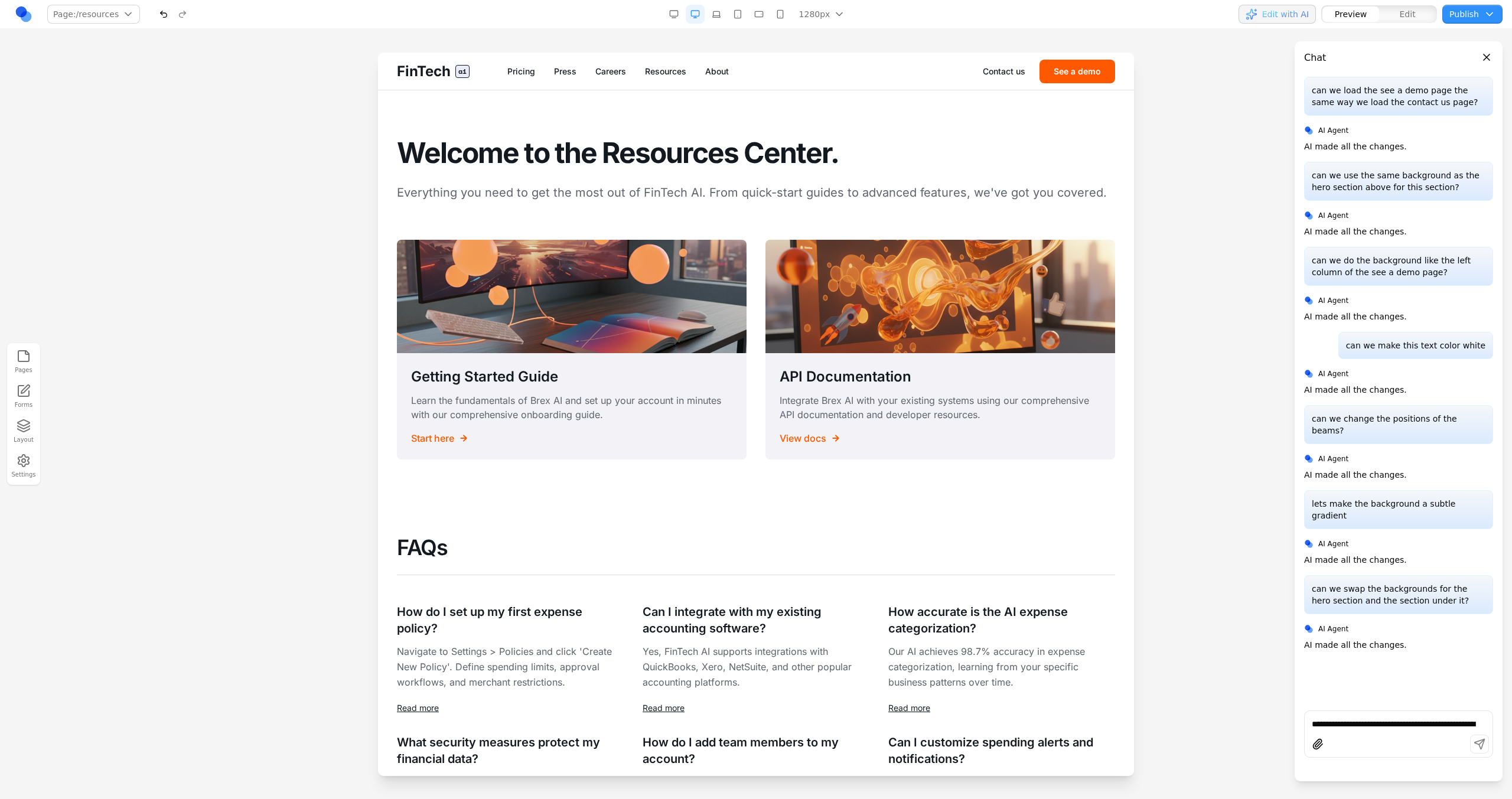
click at [663, 137] on h1 "Welcome to the Resources Center." at bounding box center [756, 153] width 718 height 32
click at [712, 78] on div "FinTech ai Pricing Press Careers Resources About Contact us See a demo" at bounding box center [756, 70] width 756 height 37
click at [712, 76] on link "About" at bounding box center [717, 71] width 24 height 12
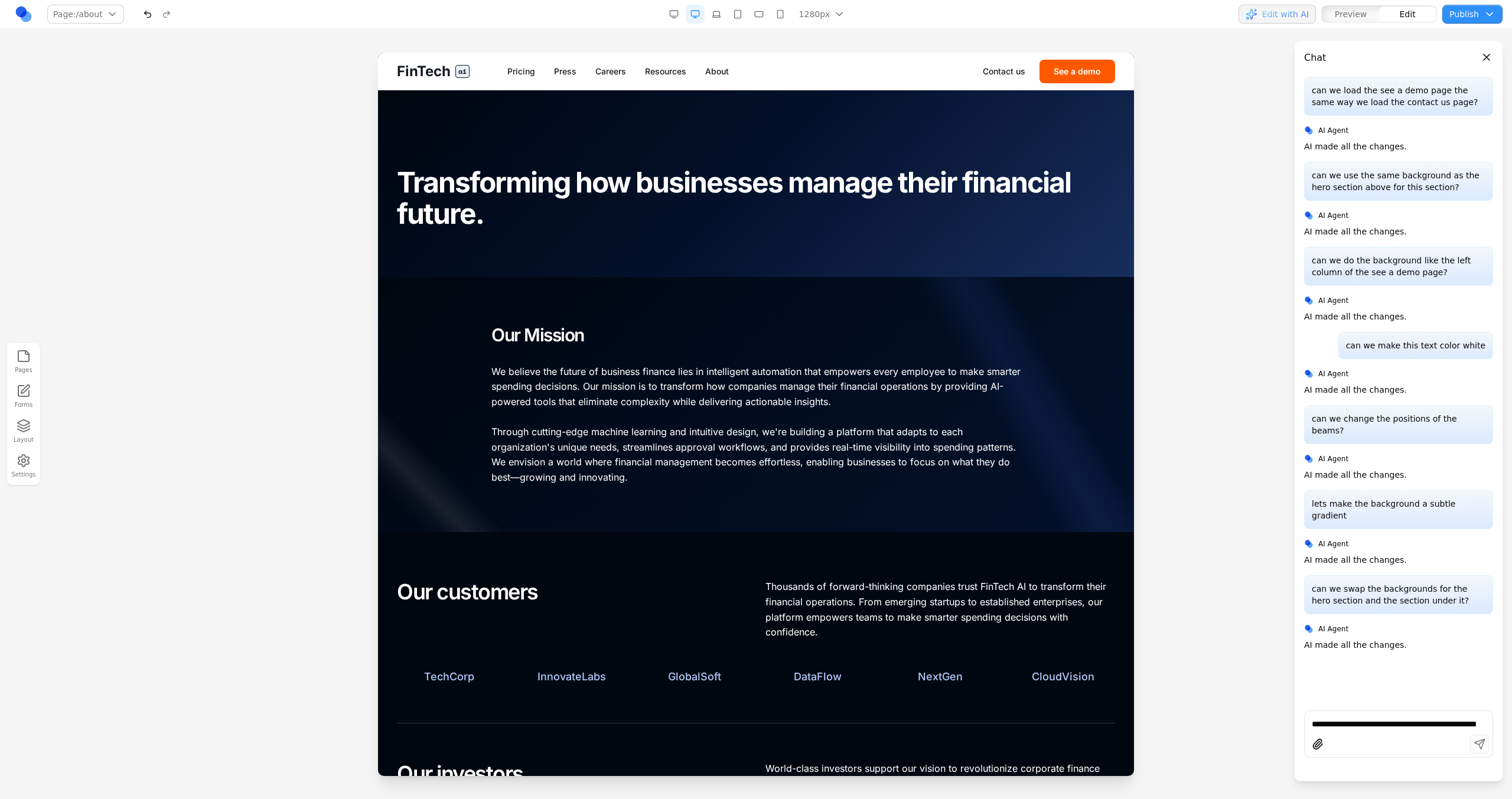
click at [635, 107] on div at bounding box center [756, 183] width 756 height 186
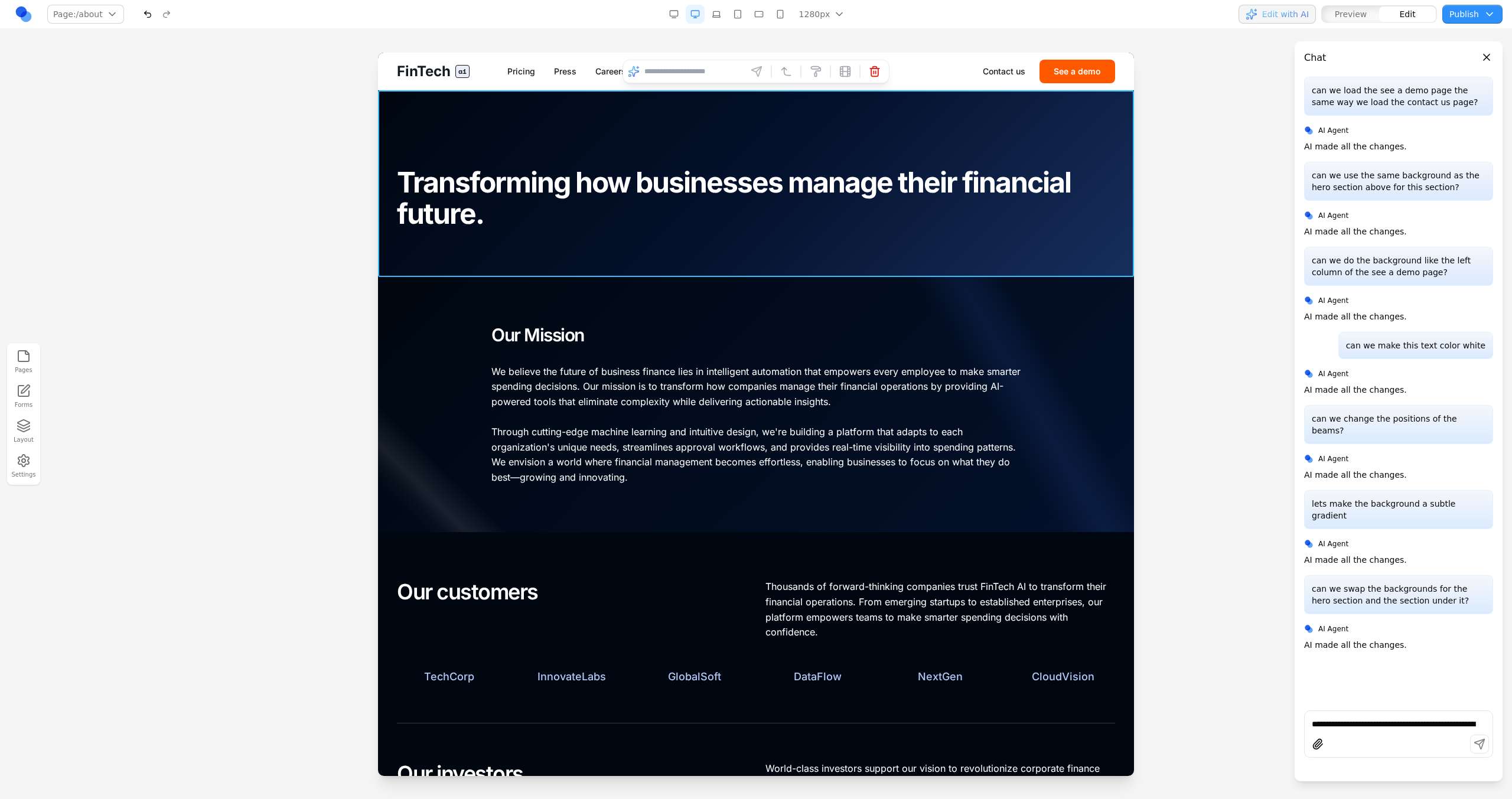
click at [699, 70] on input at bounding box center [694, 71] width 98 height 19
type input "**********"
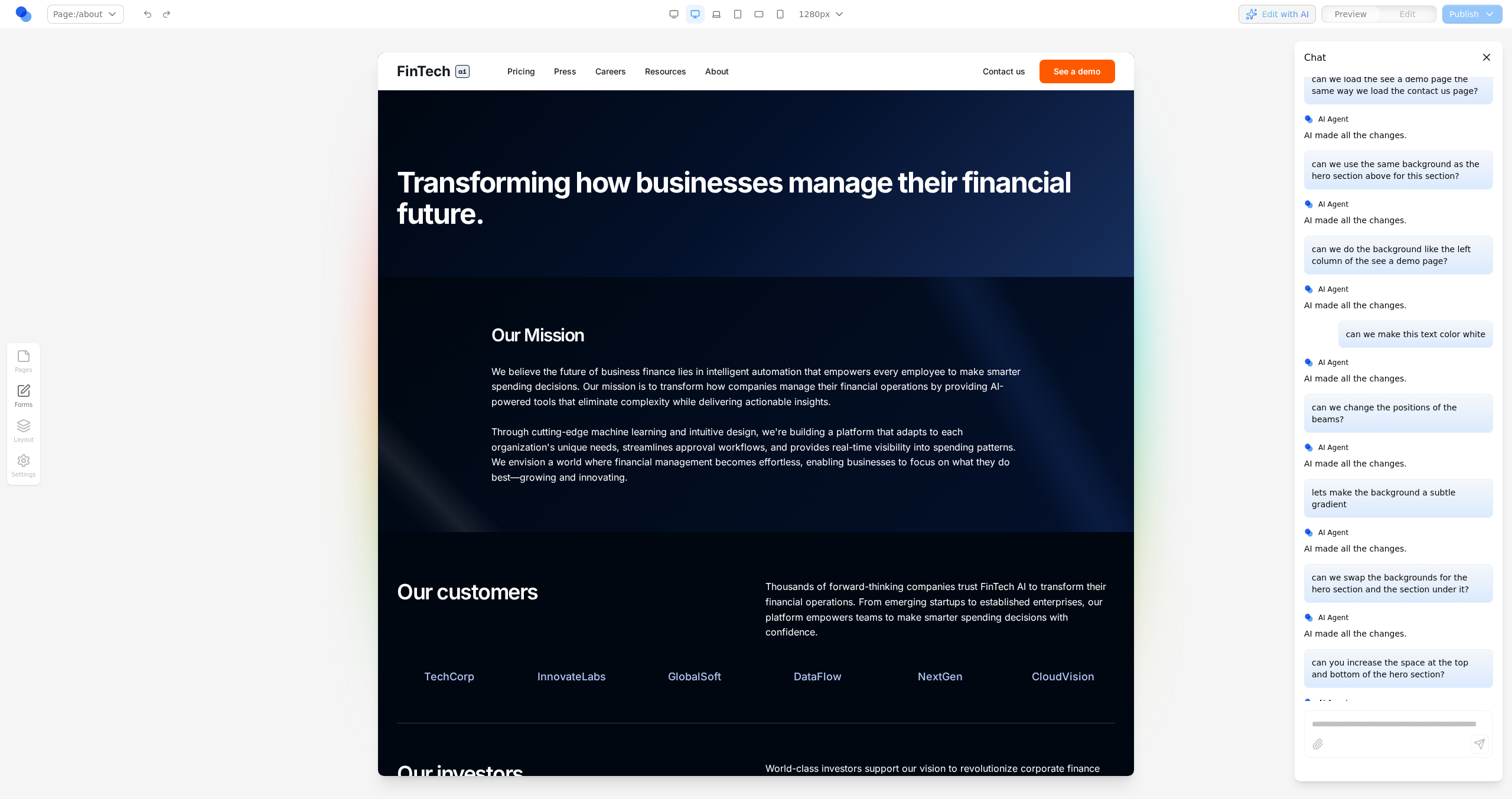
scroll to position [44, 0]
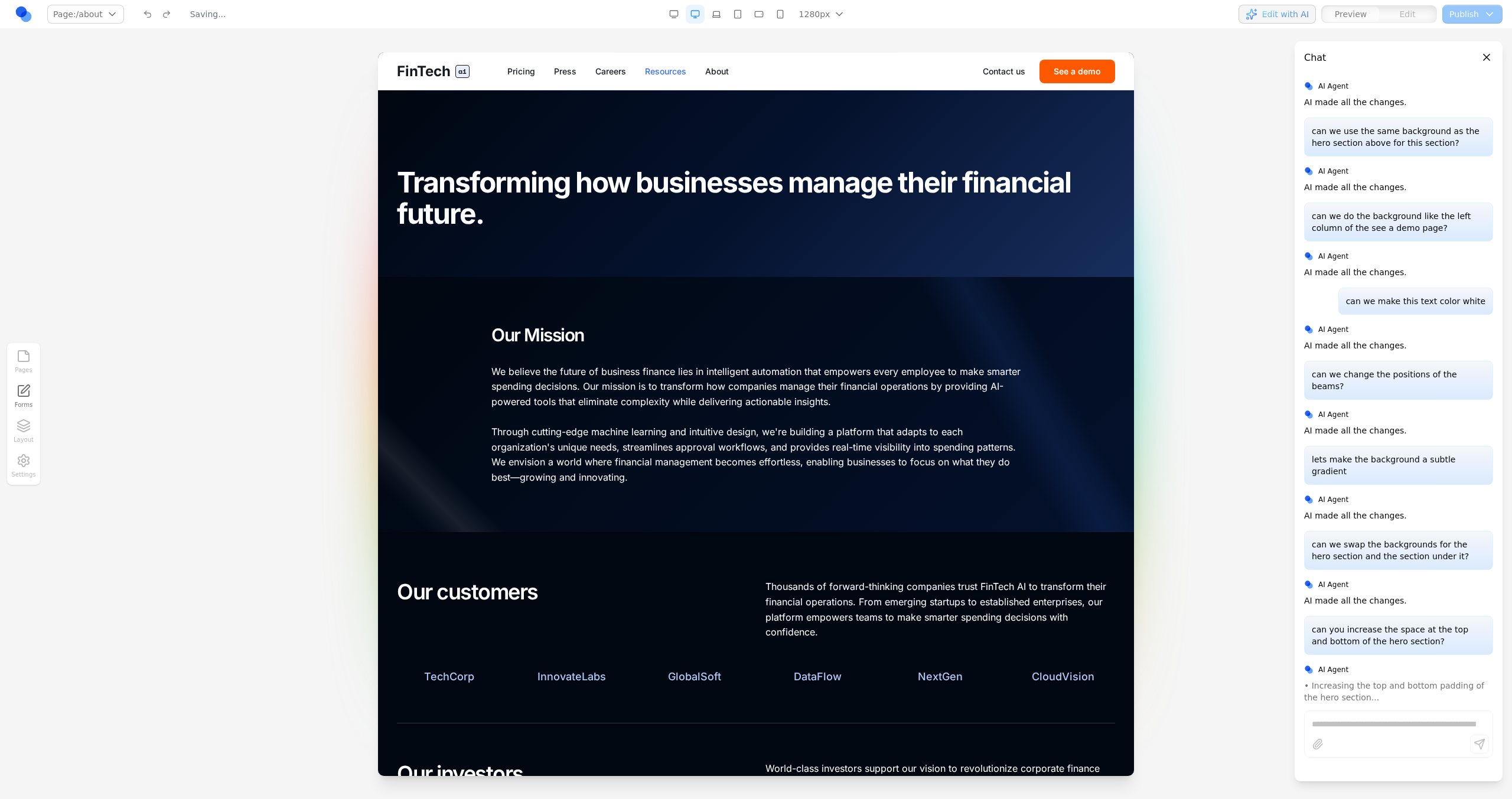
click at [647, 73] on link "Resources" at bounding box center [666, 71] width 42 height 12
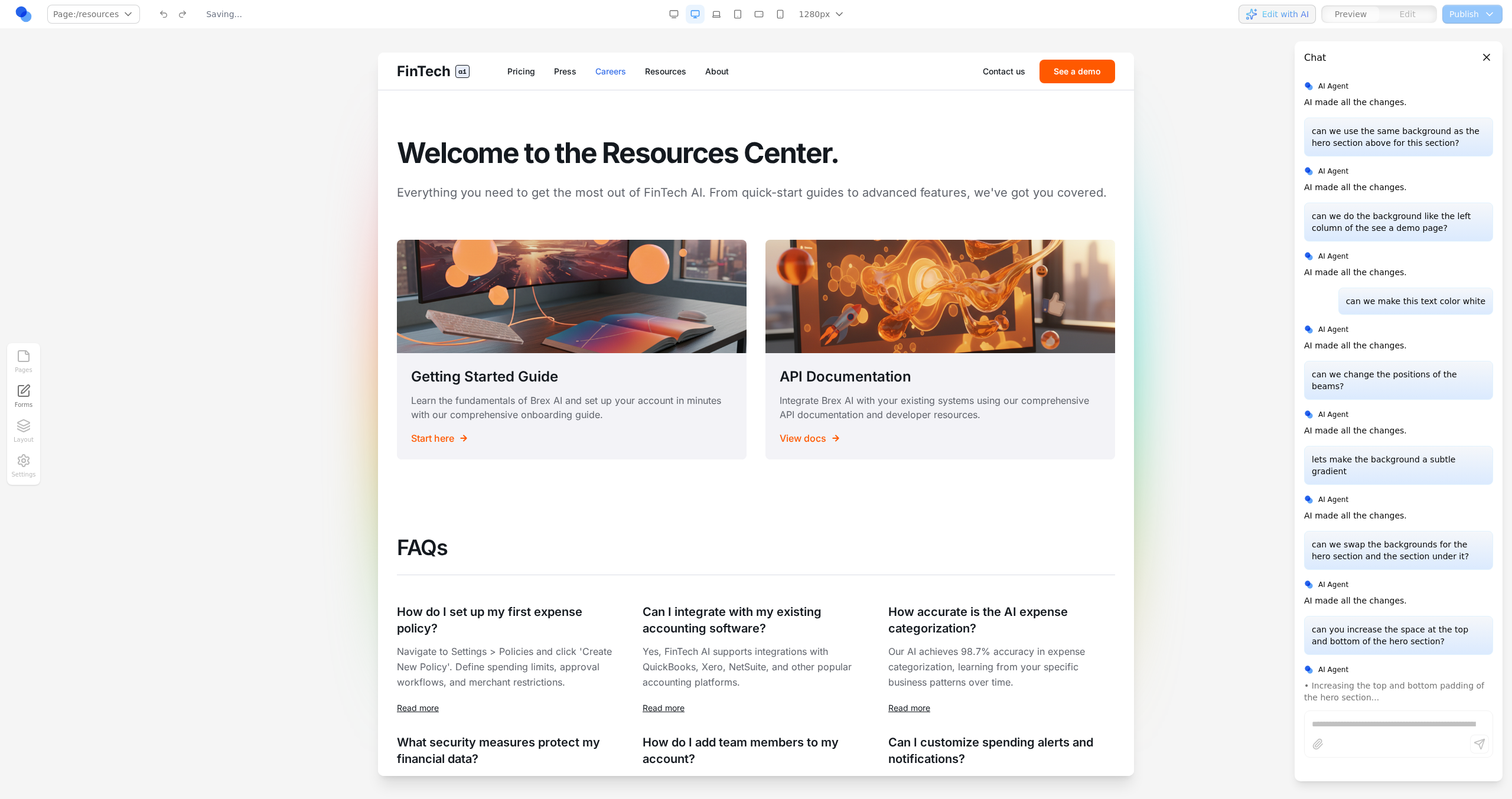
click at [613, 72] on link "Careers" at bounding box center [610, 71] width 31 height 12
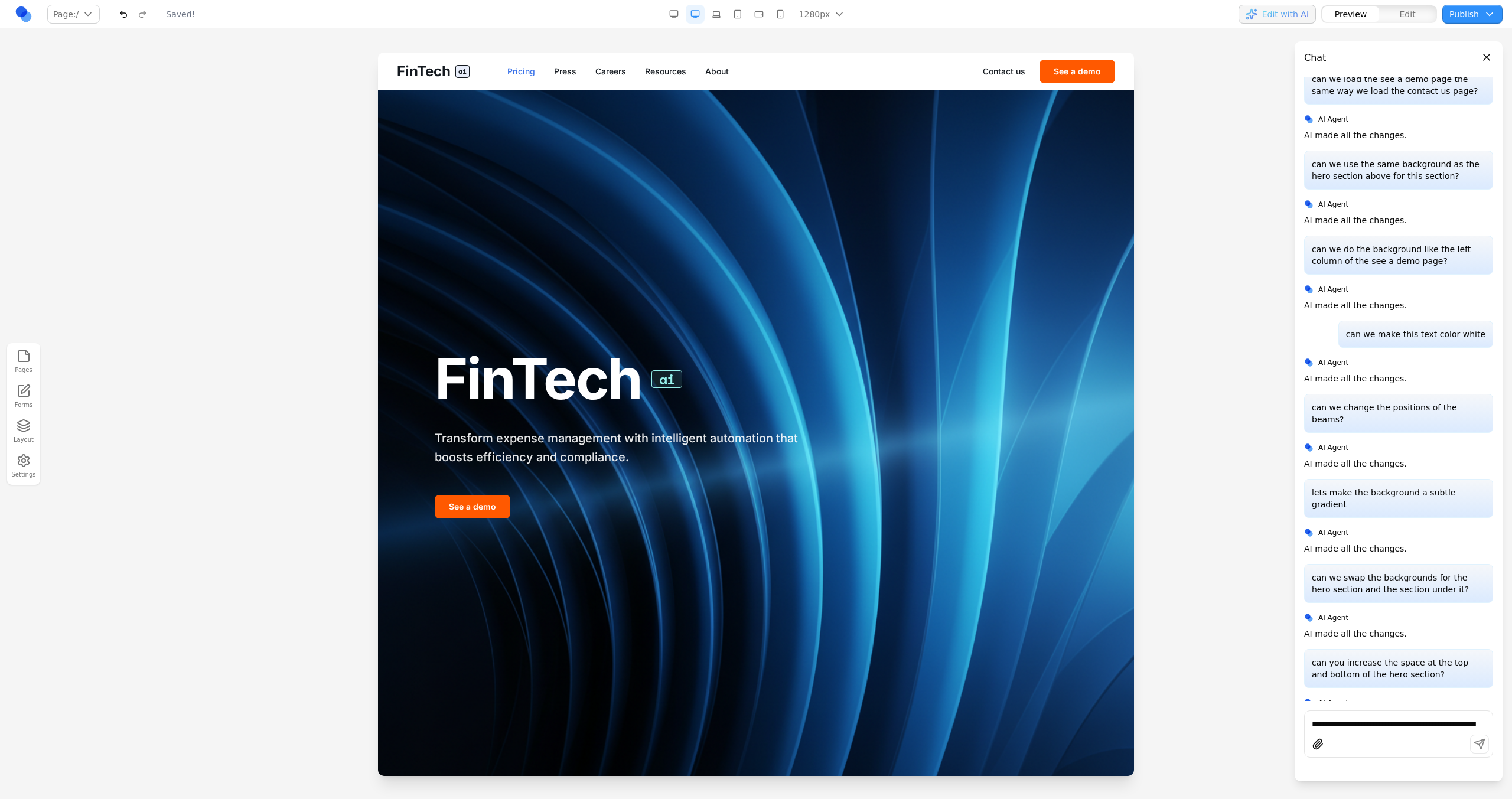
scroll to position [0, 0]
click at [531, 72] on link "Pricing" at bounding box center [521, 71] width 28 height 12
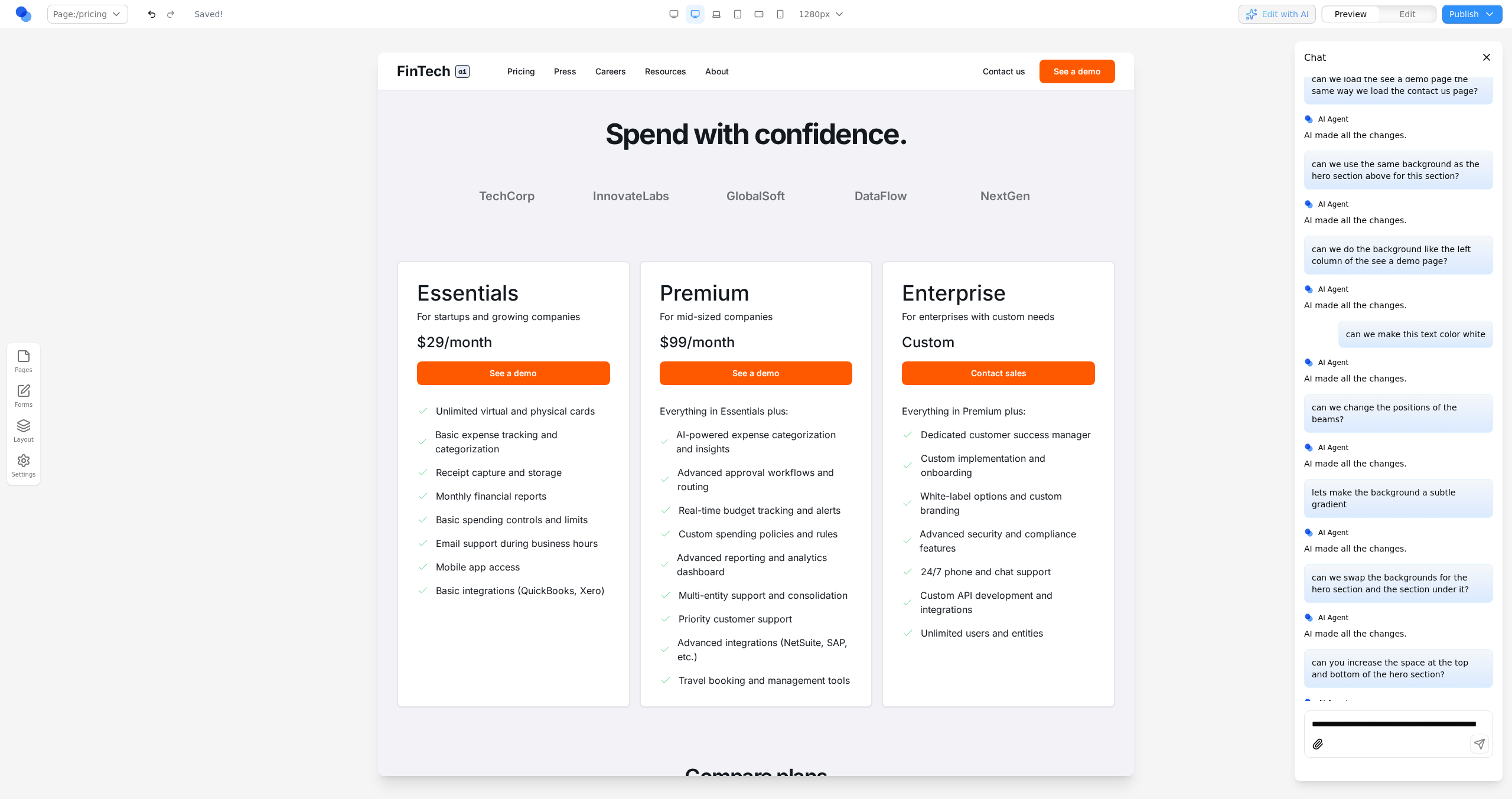
click at [569, 62] on div "FinTech ai Pricing Press Careers Resources About Contact us See a demo" at bounding box center [756, 70] width 756 height 37
click at [571, 67] on link "Press" at bounding box center [565, 71] width 23 height 12
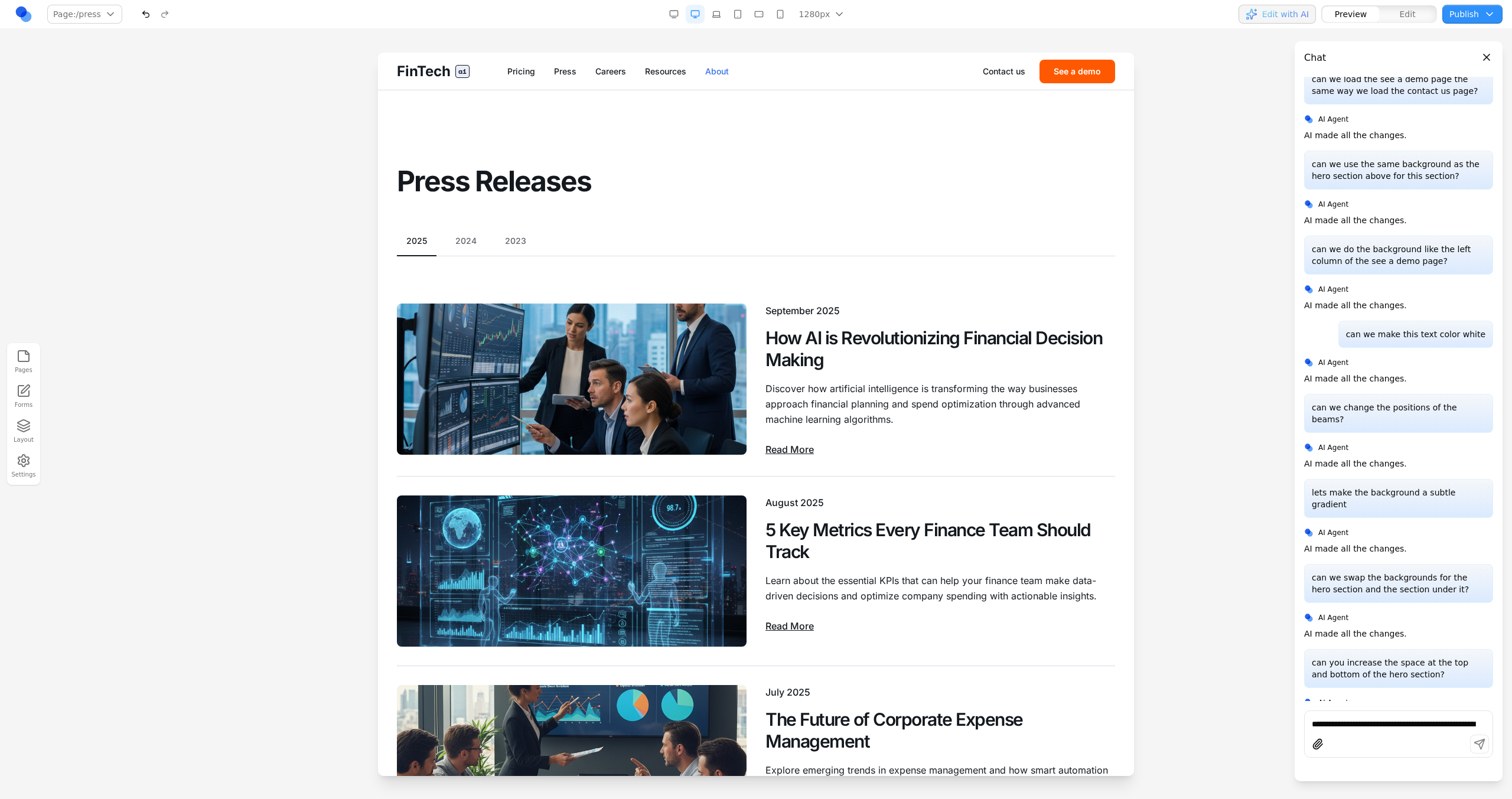
click at [724, 73] on link "About" at bounding box center [717, 71] width 24 height 12
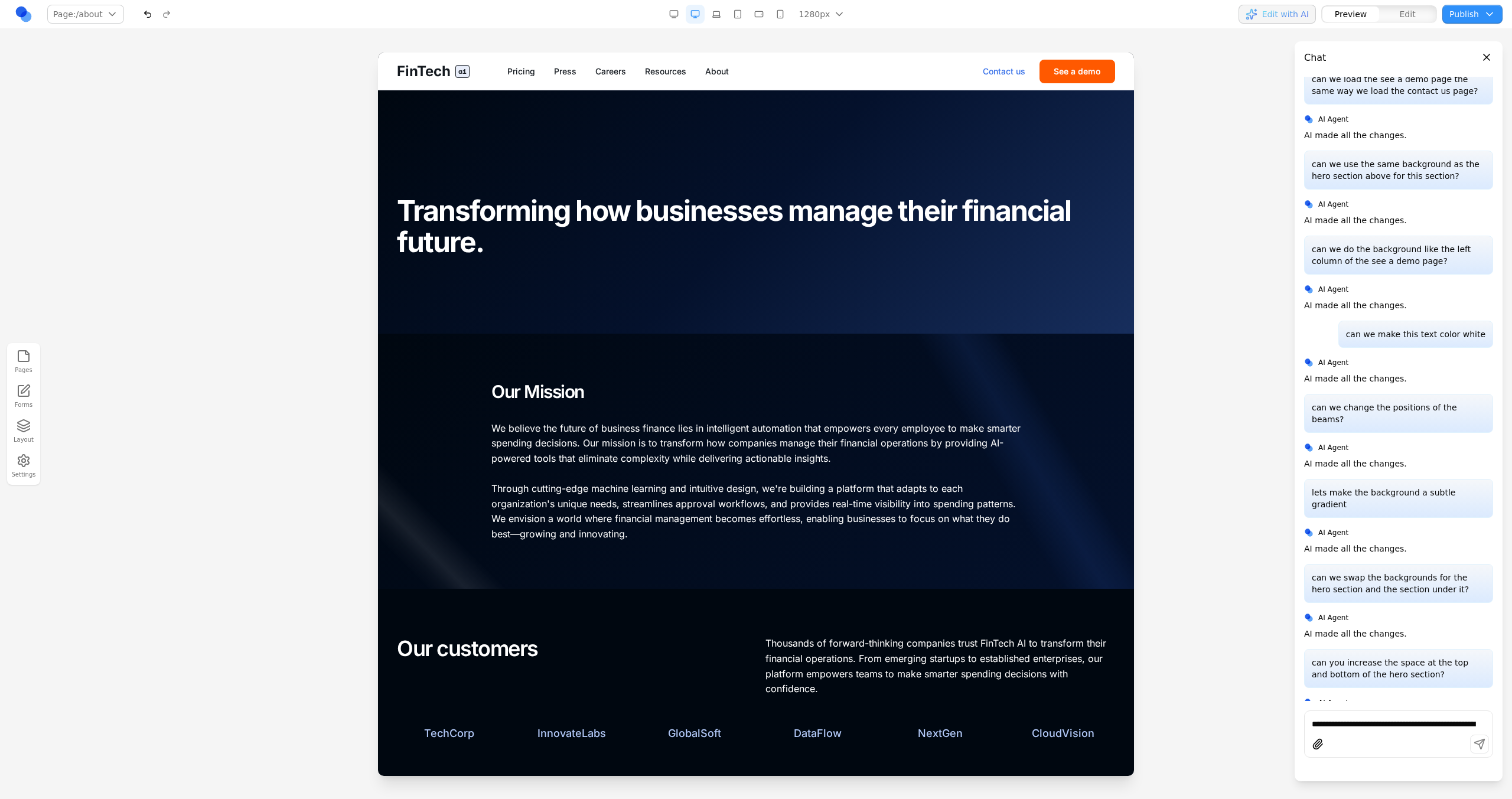
click at [1005, 67] on link "Contact us" at bounding box center [1004, 71] width 43 height 12
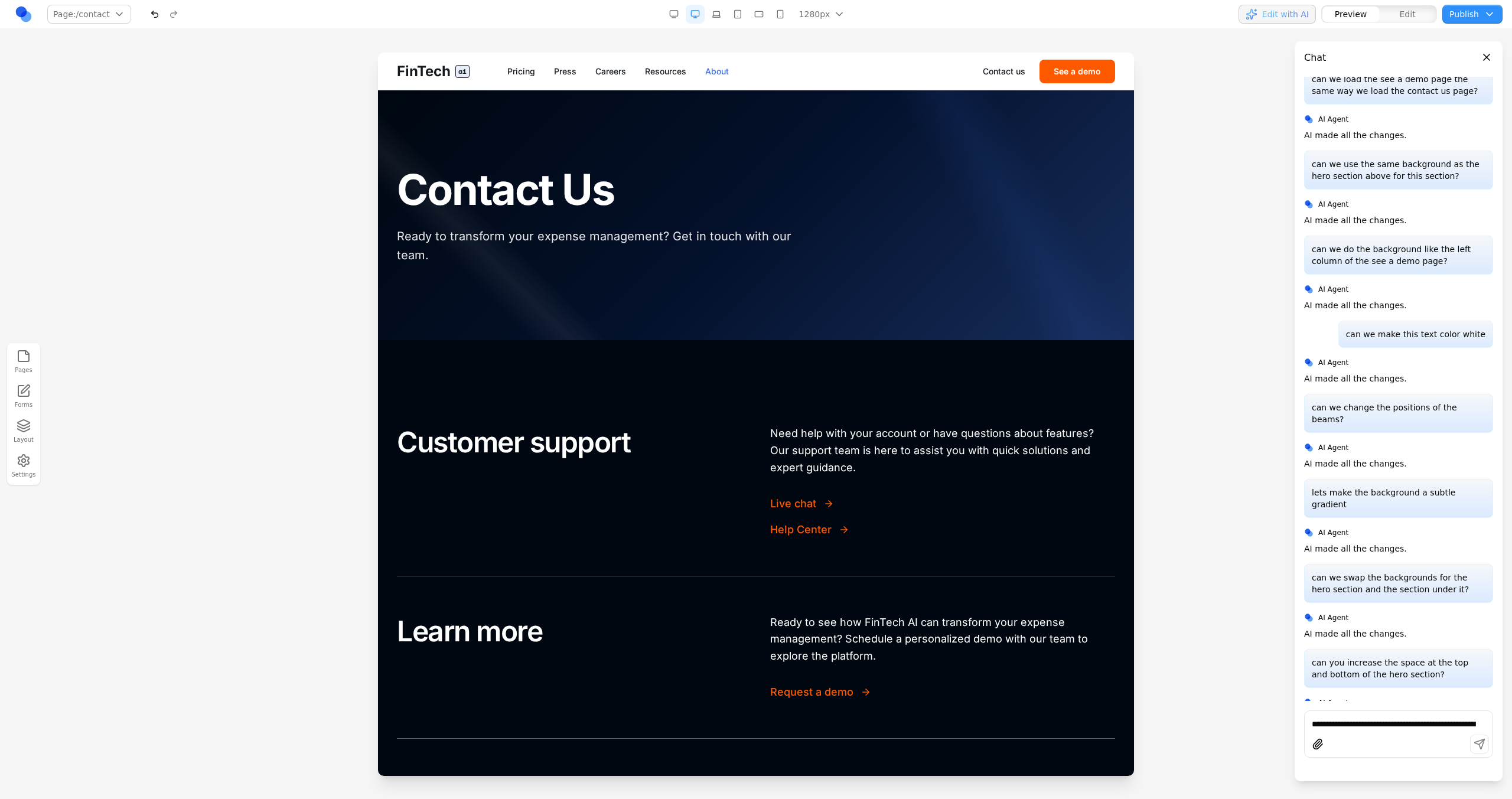
click at [728, 73] on link "About" at bounding box center [717, 71] width 24 height 12
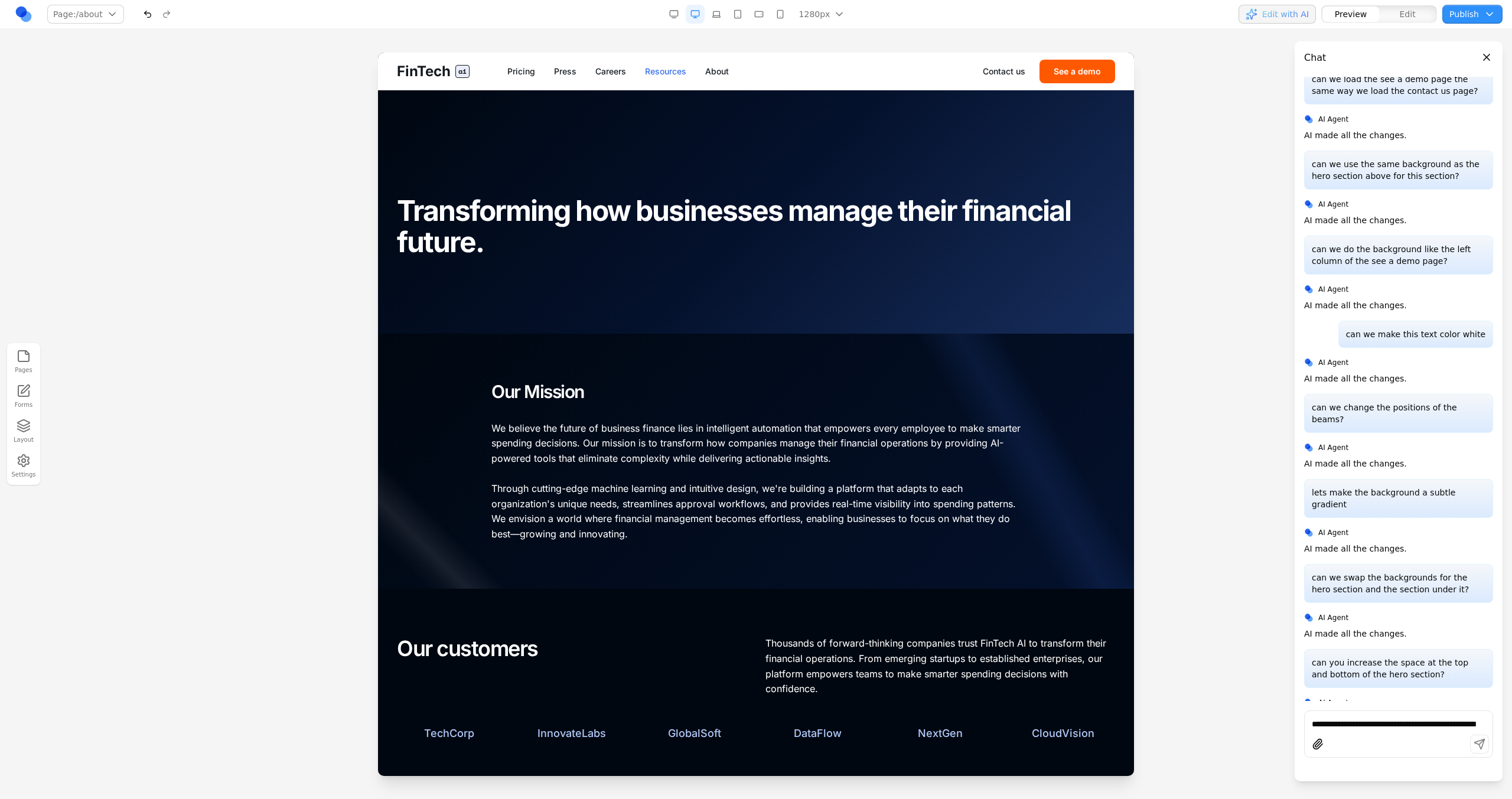
click at [676, 70] on link "Resources" at bounding box center [666, 71] width 42 height 12
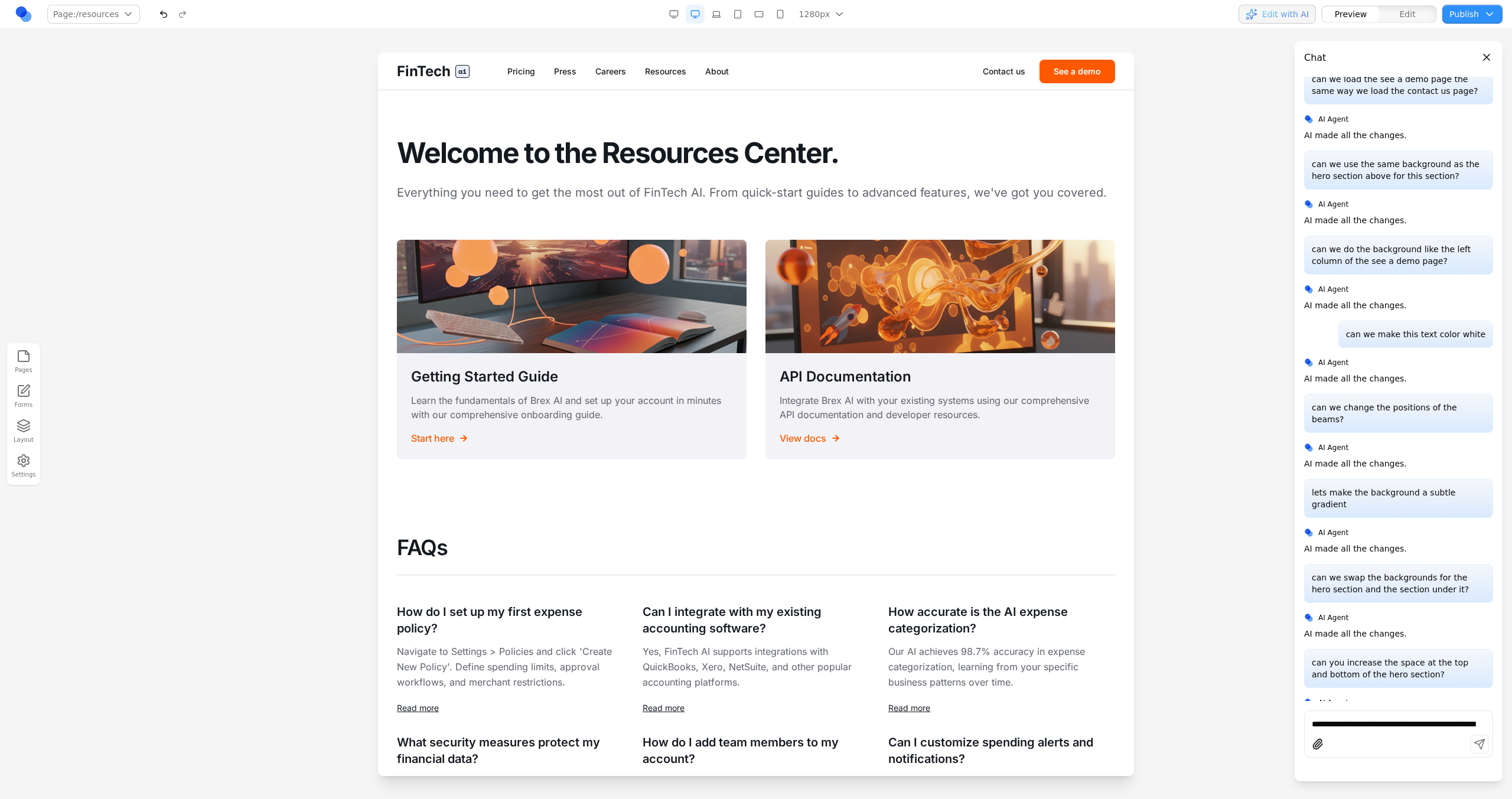
click at [1351, 725] on textarea "**********" at bounding box center [1399, 723] width 174 height 12
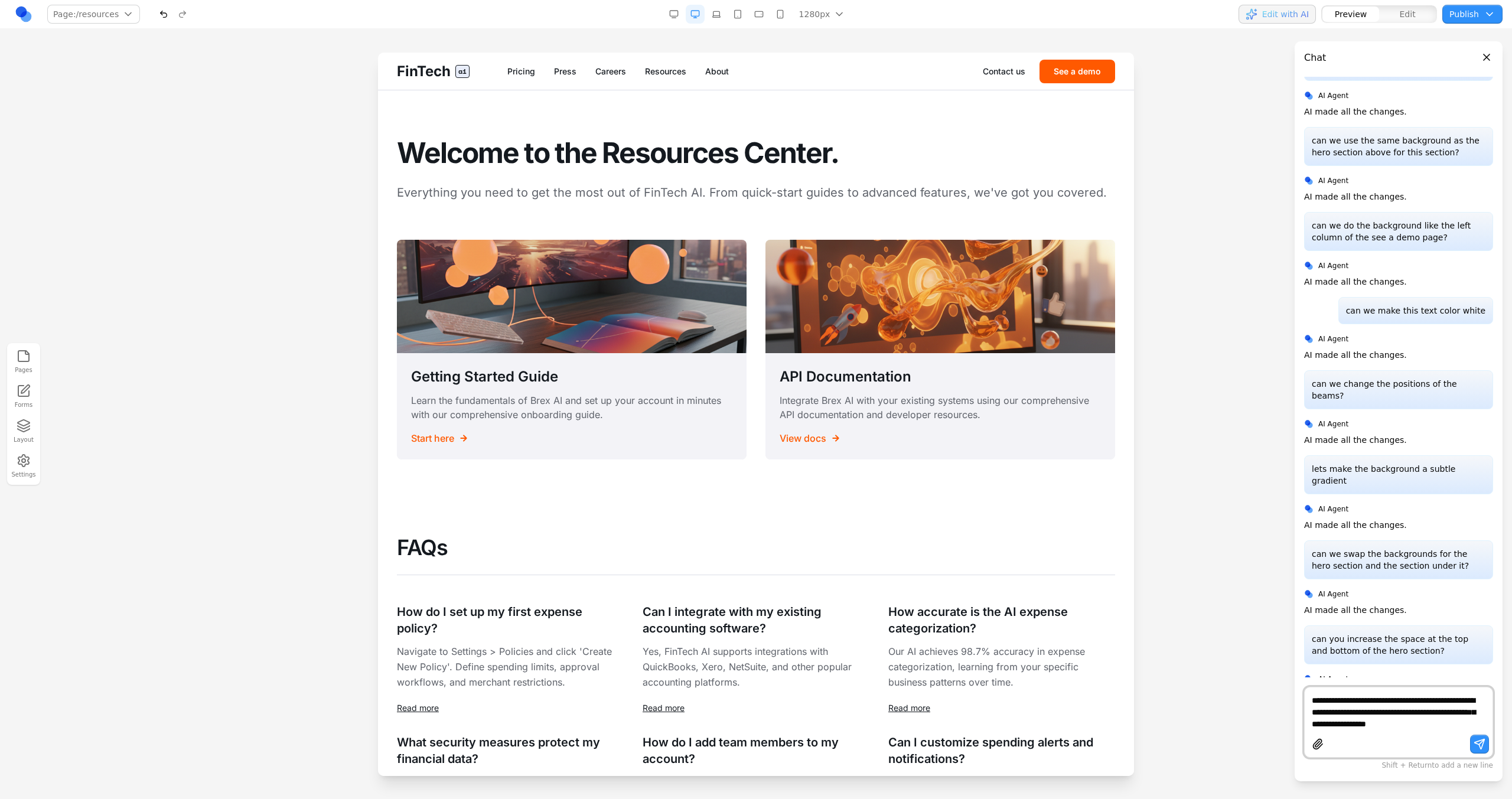
scroll to position [44, 0]
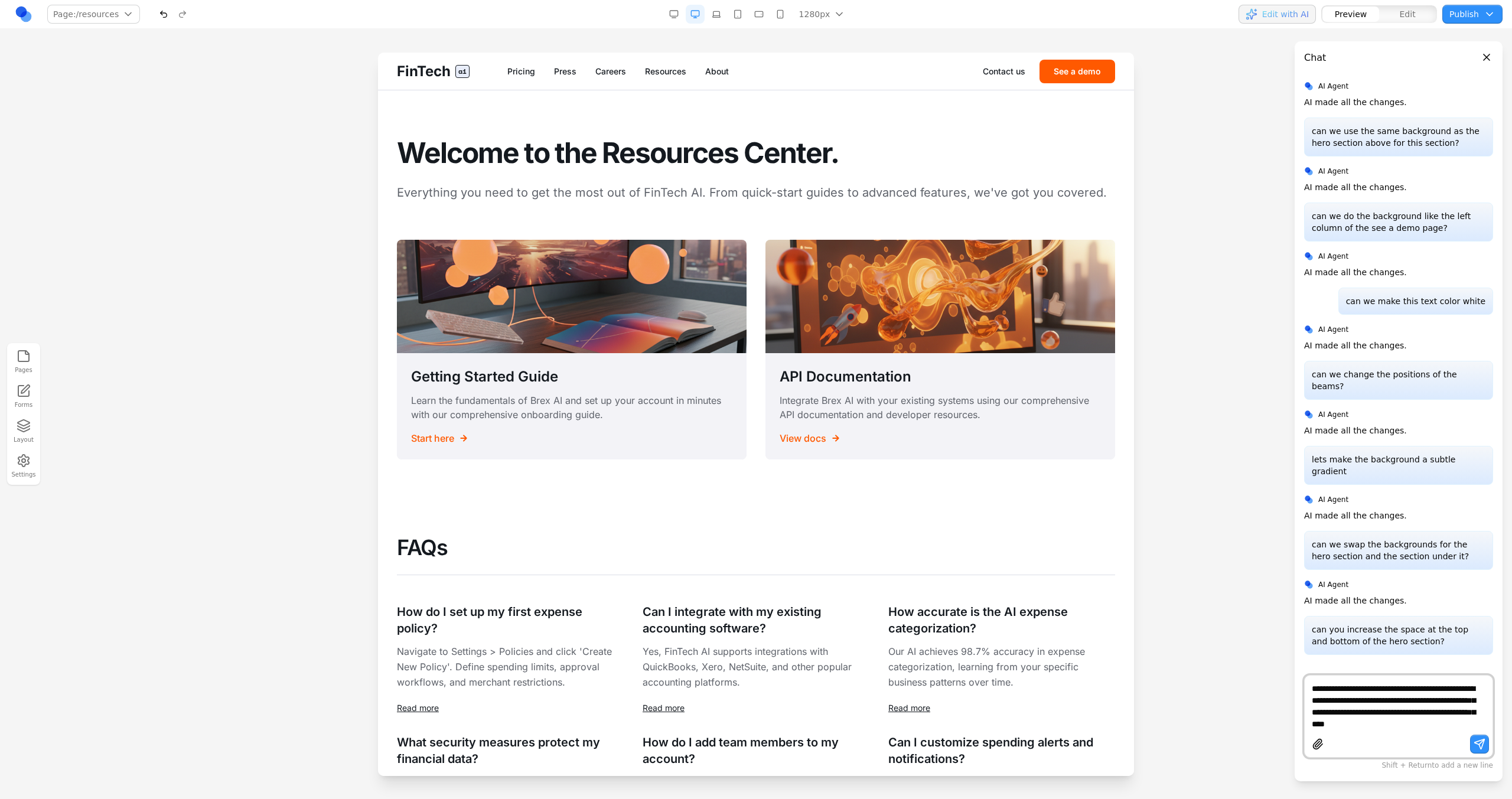
type textarea "**********"
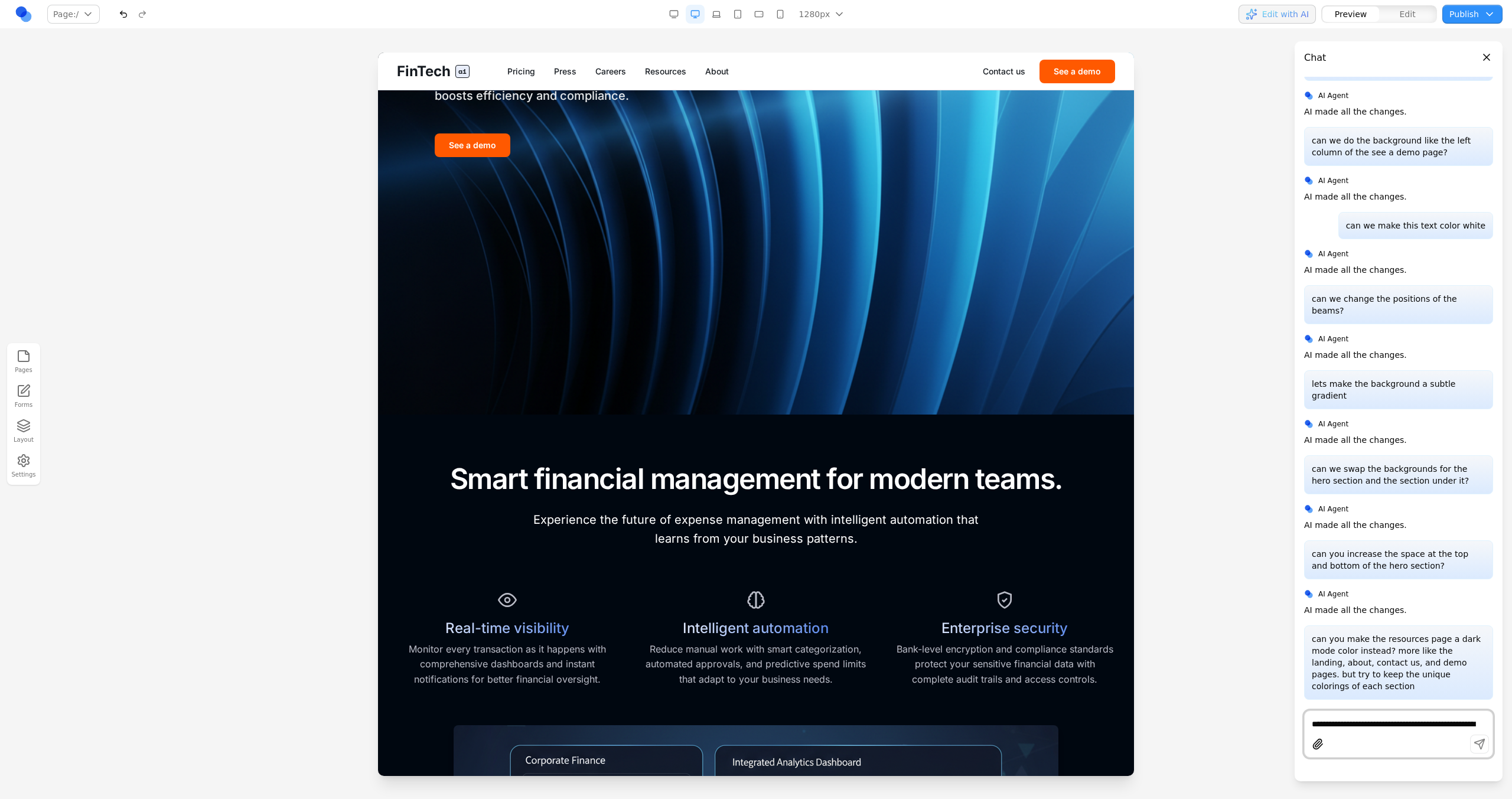
scroll to position [0, 0]
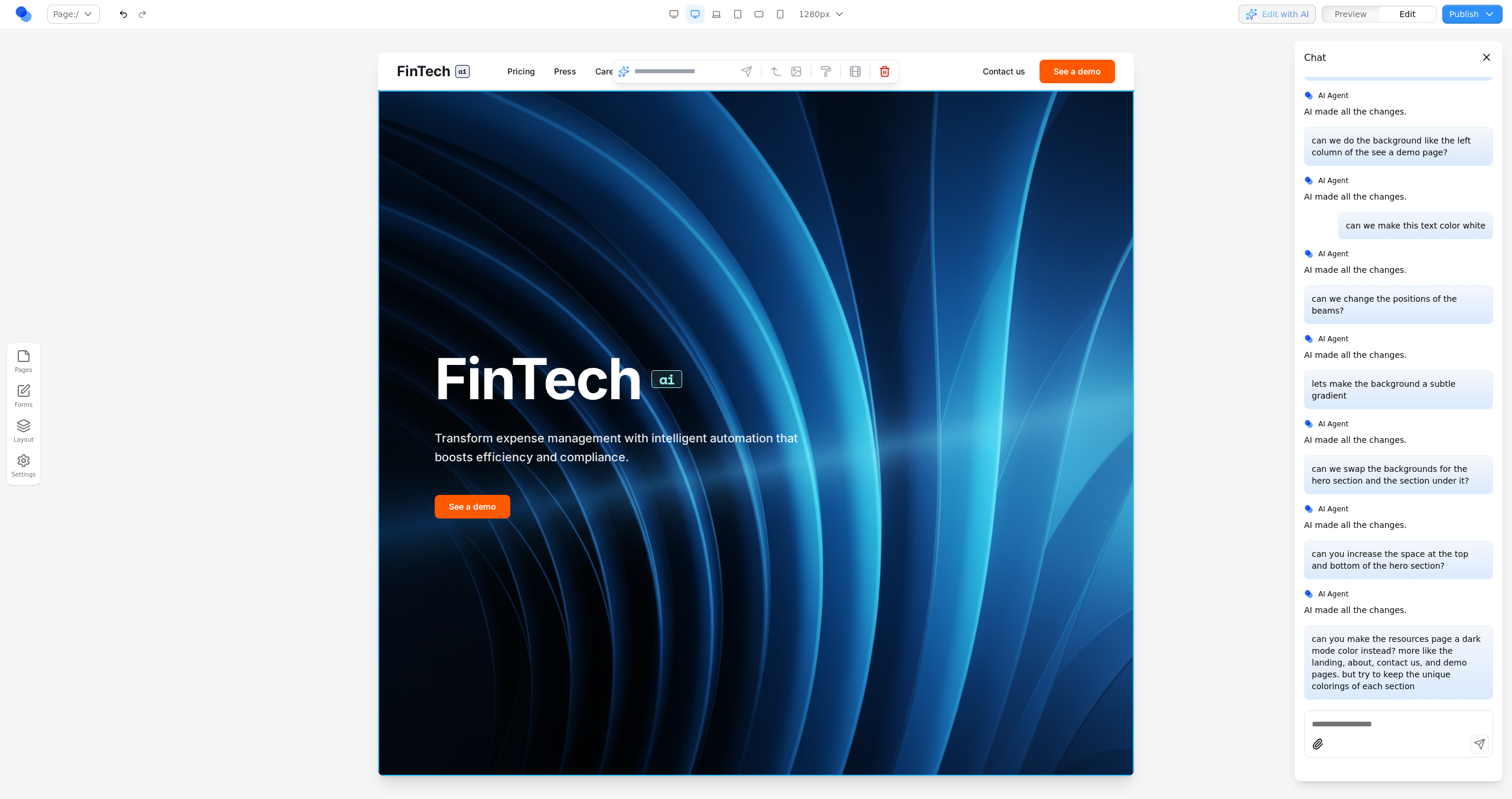
click at [947, 453] on div "FinTech ai Transform expense management with intelligent automation that boosts…" at bounding box center [756, 433] width 756 height 685
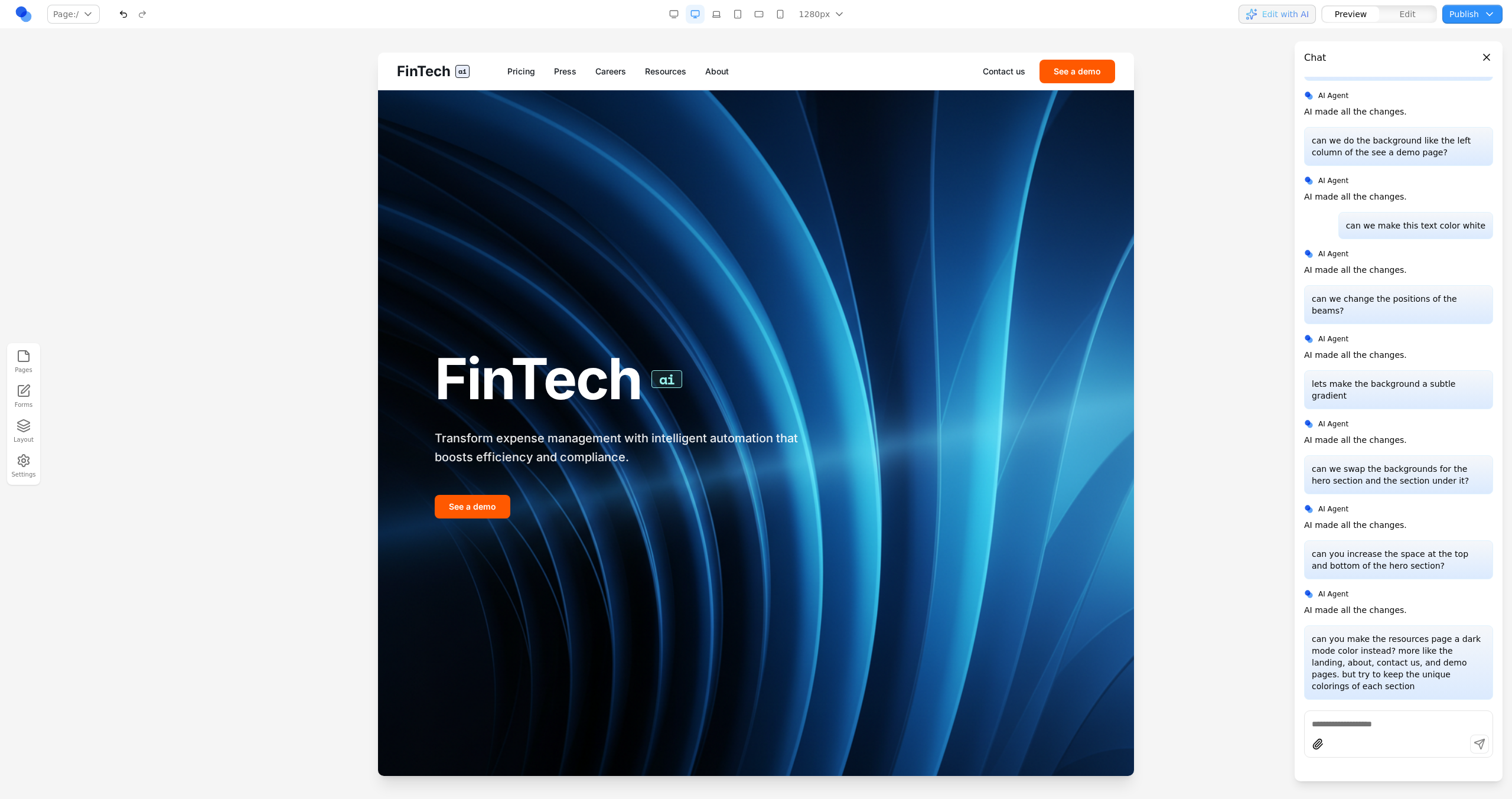
click at [1011, 99] on div "FinTech ai Transform expense management with intelligent automation that boosts…" at bounding box center [756, 433] width 756 height 685
click at [1019, 72] on link "Contact us" at bounding box center [1004, 71] width 43 height 12
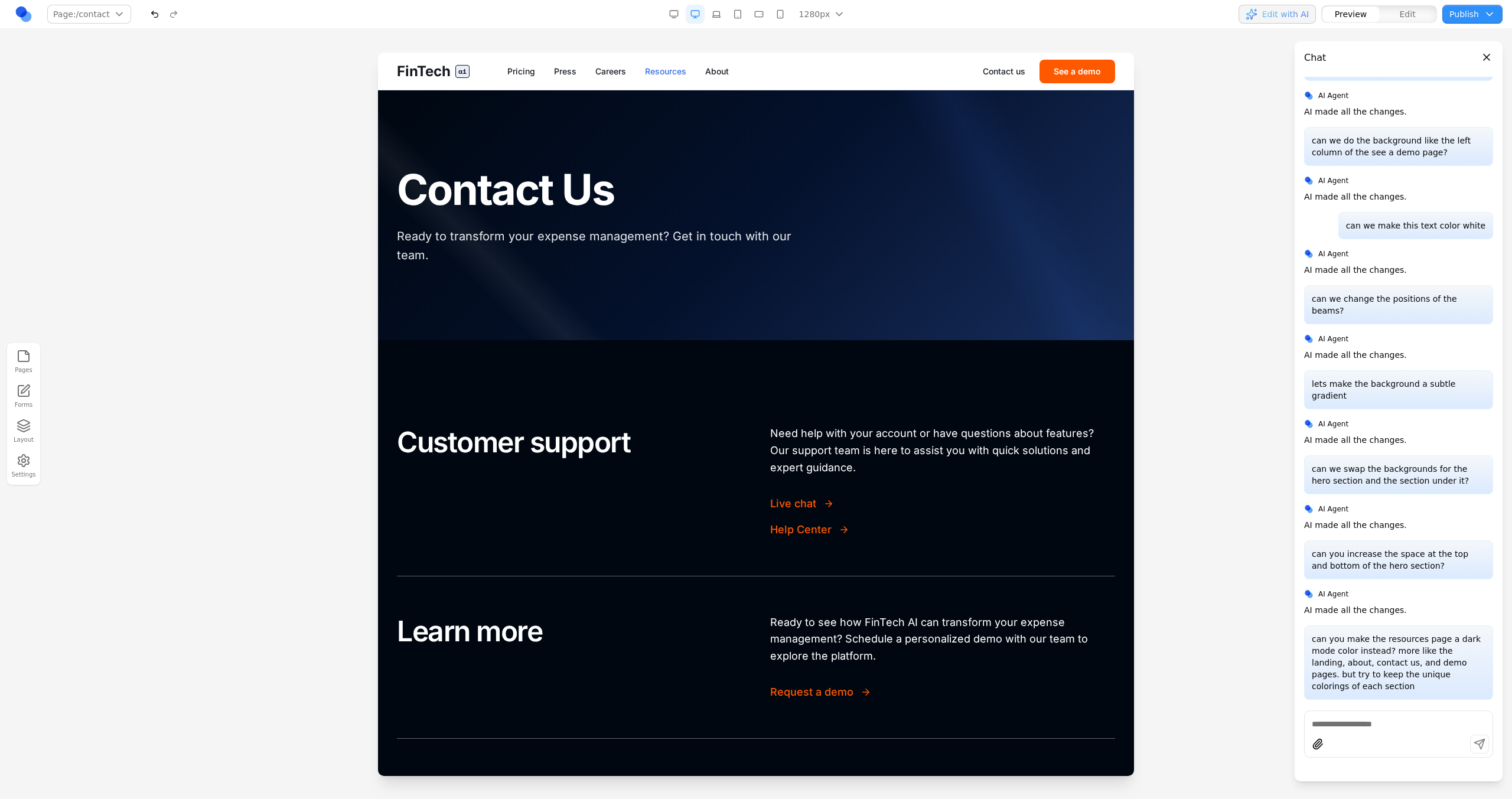
click at [676, 64] on div "FinTech ai Pricing Press Careers Resources About Contact us See a demo" at bounding box center [756, 70] width 756 height 37
click at [677, 66] on link "Resources" at bounding box center [666, 71] width 42 height 12
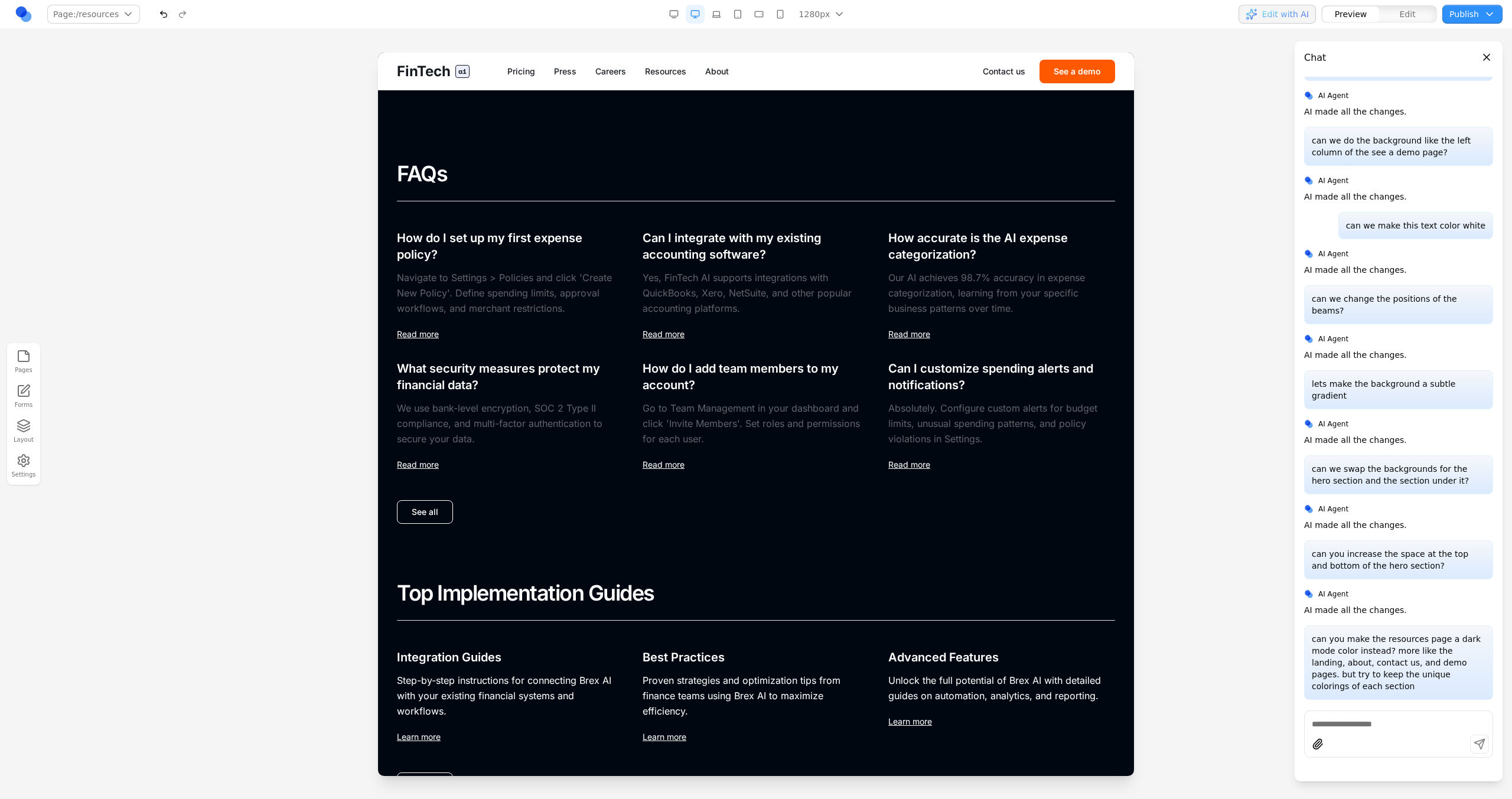
scroll to position [381, 0]
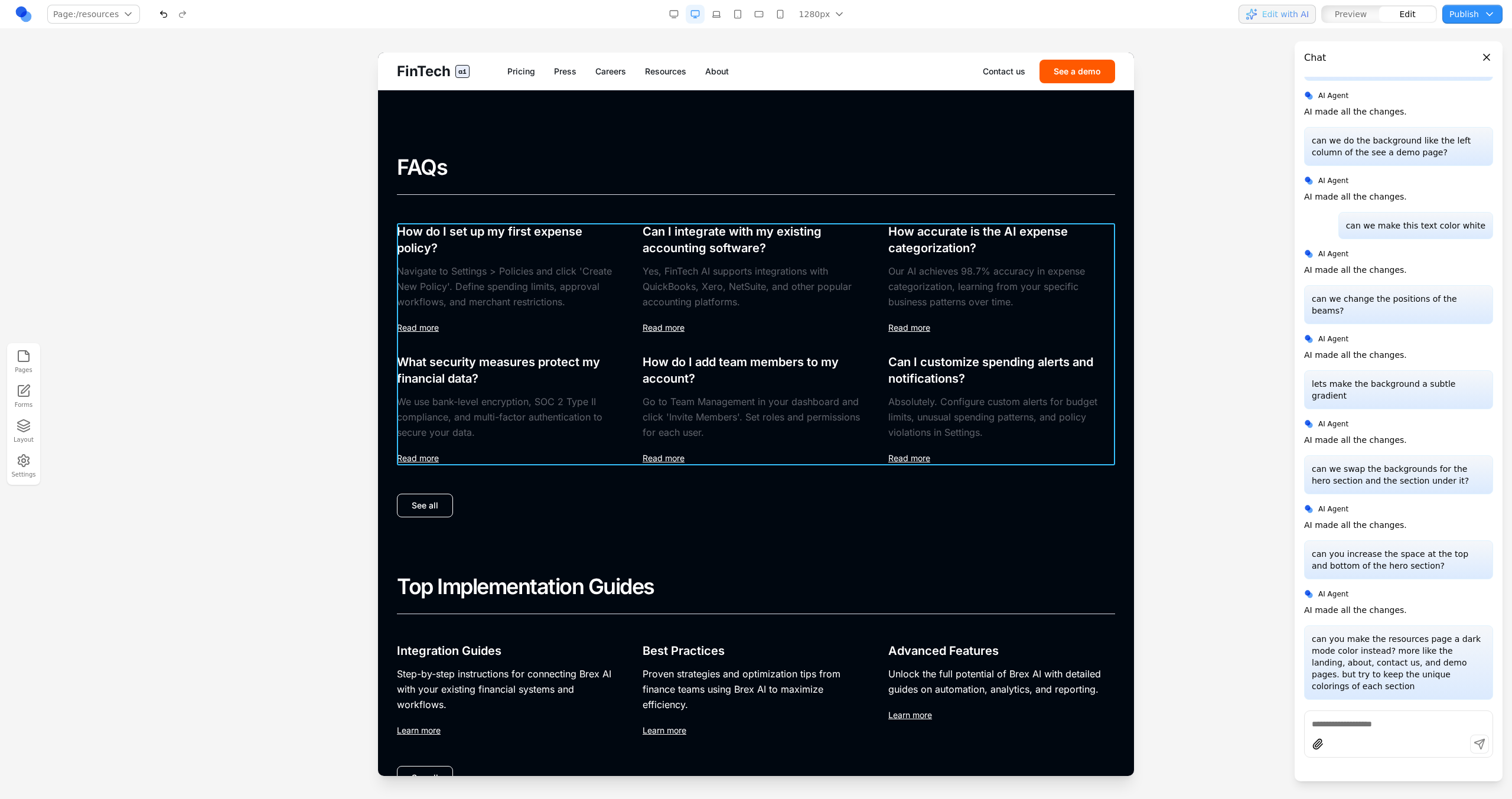
click at [631, 325] on div "How do I set up my first expense policy? Navigate to Settings > Policies and cl…" at bounding box center [756, 344] width 718 height 242
click at [680, 203] on input at bounding box center [694, 204] width 98 height 19
type input "**********"
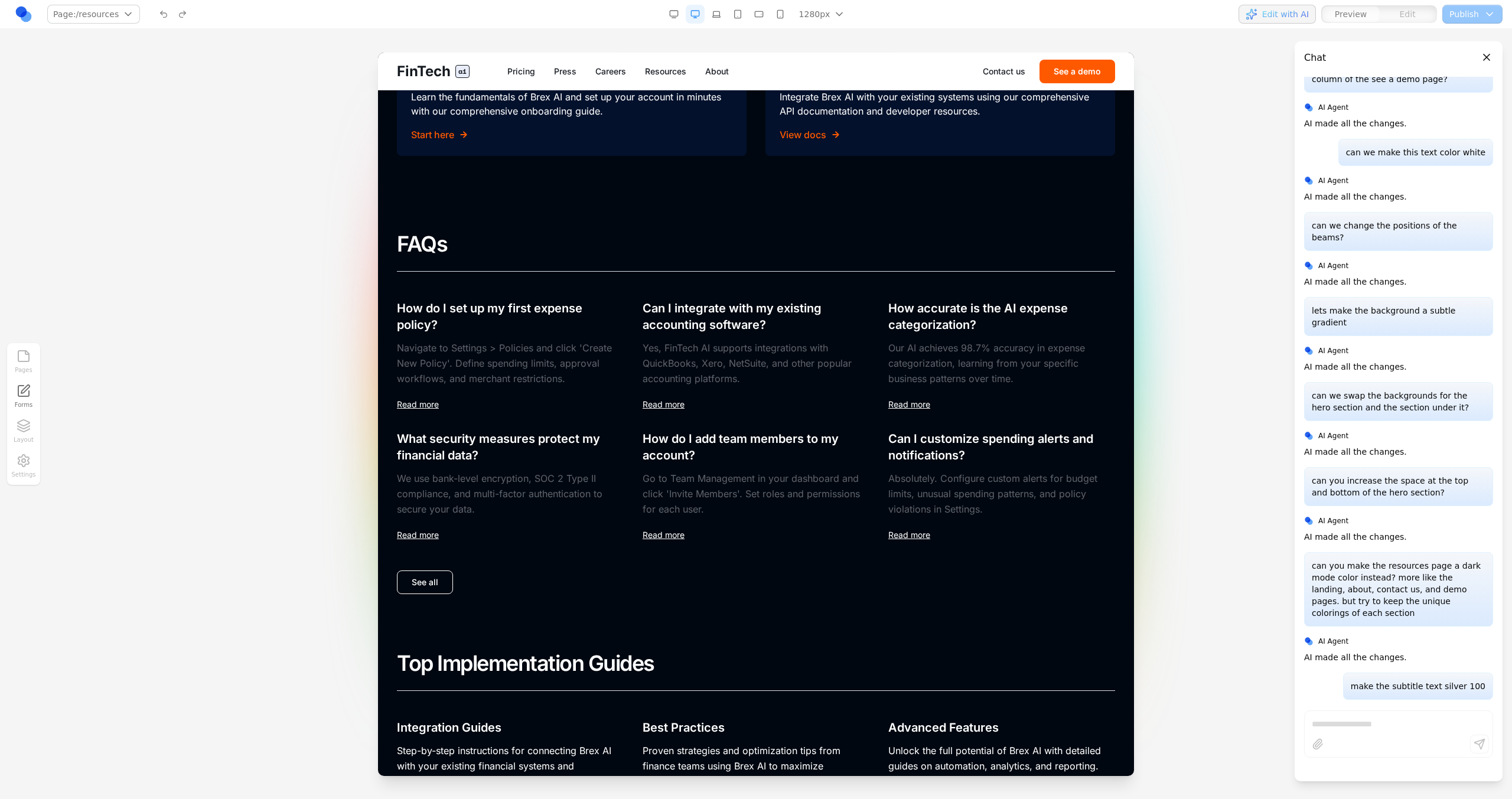
scroll to position [525, 0]
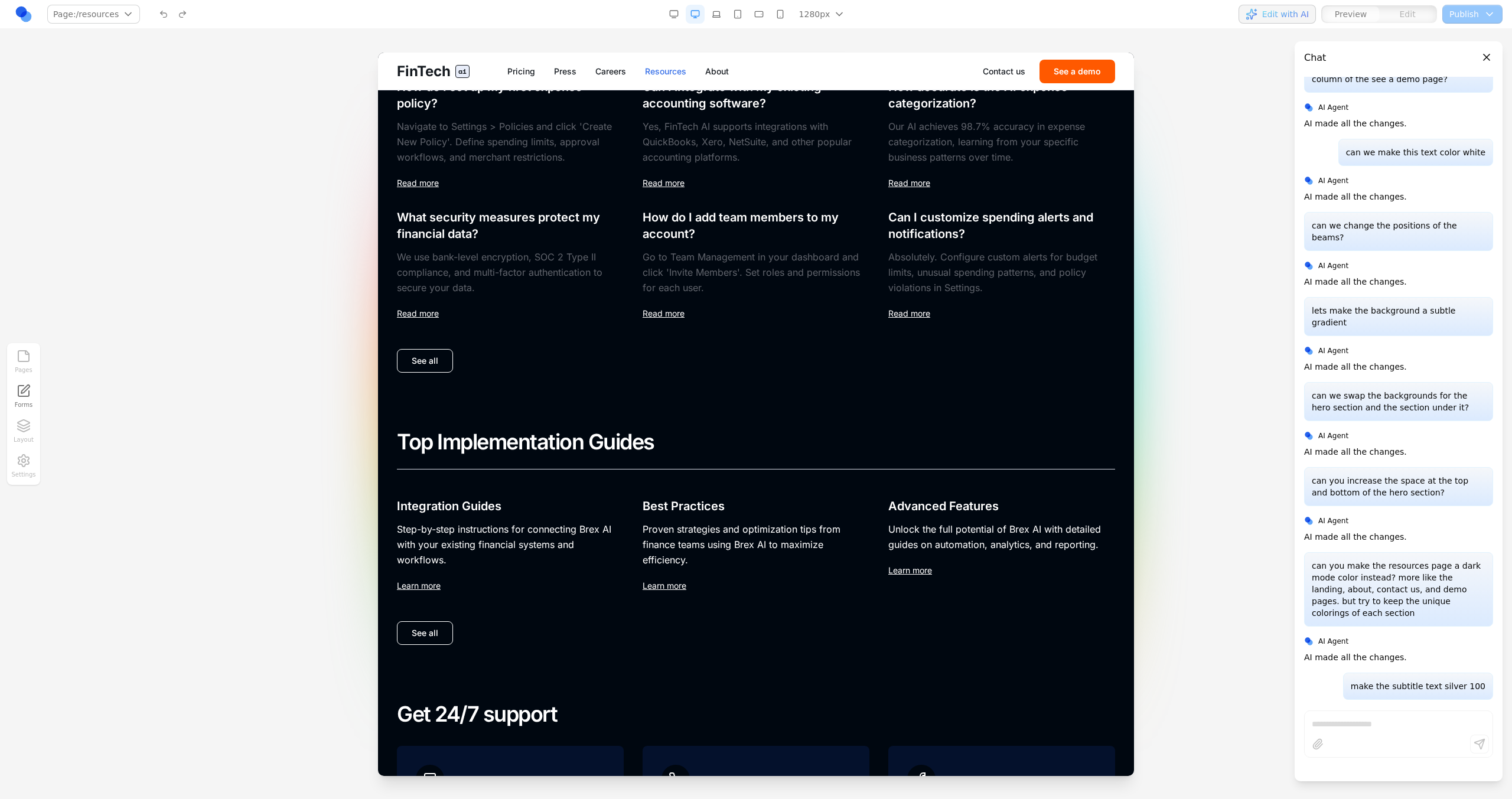
click at [676, 72] on link "Resources" at bounding box center [666, 71] width 42 height 12
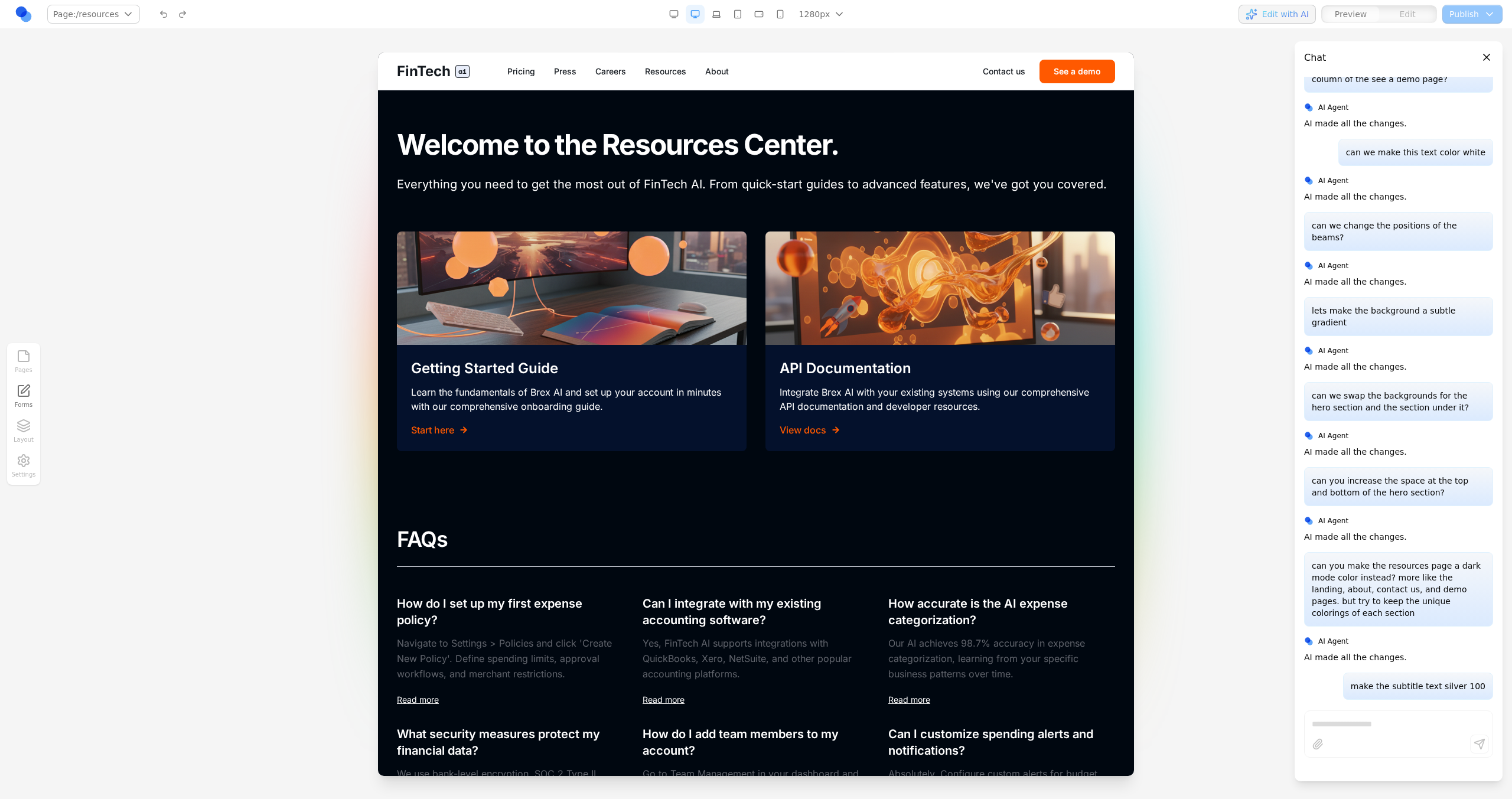
scroll to position [0, 0]
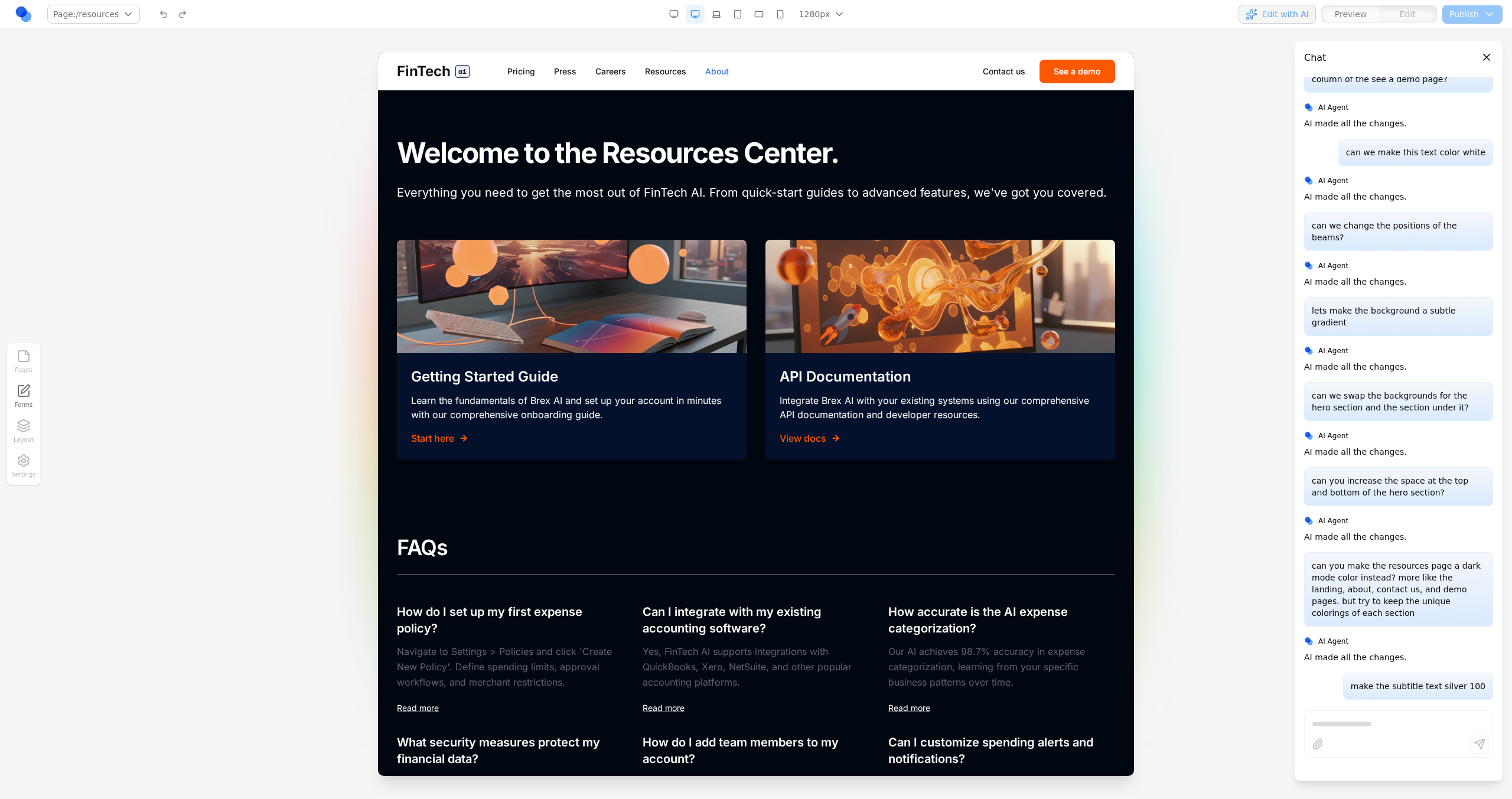
click at [723, 71] on link "About" at bounding box center [717, 71] width 24 height 12
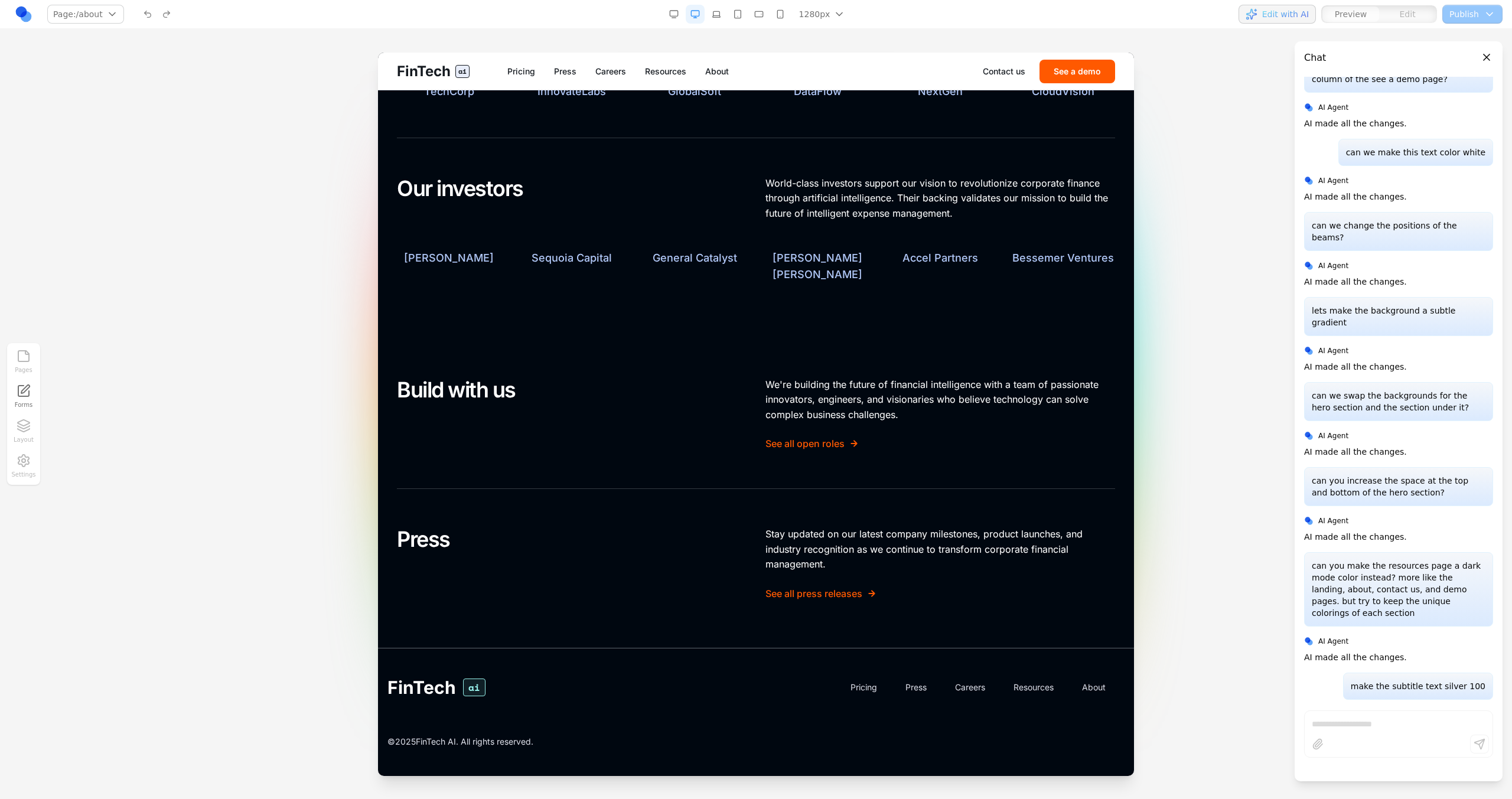
scroll to position [214, 0]
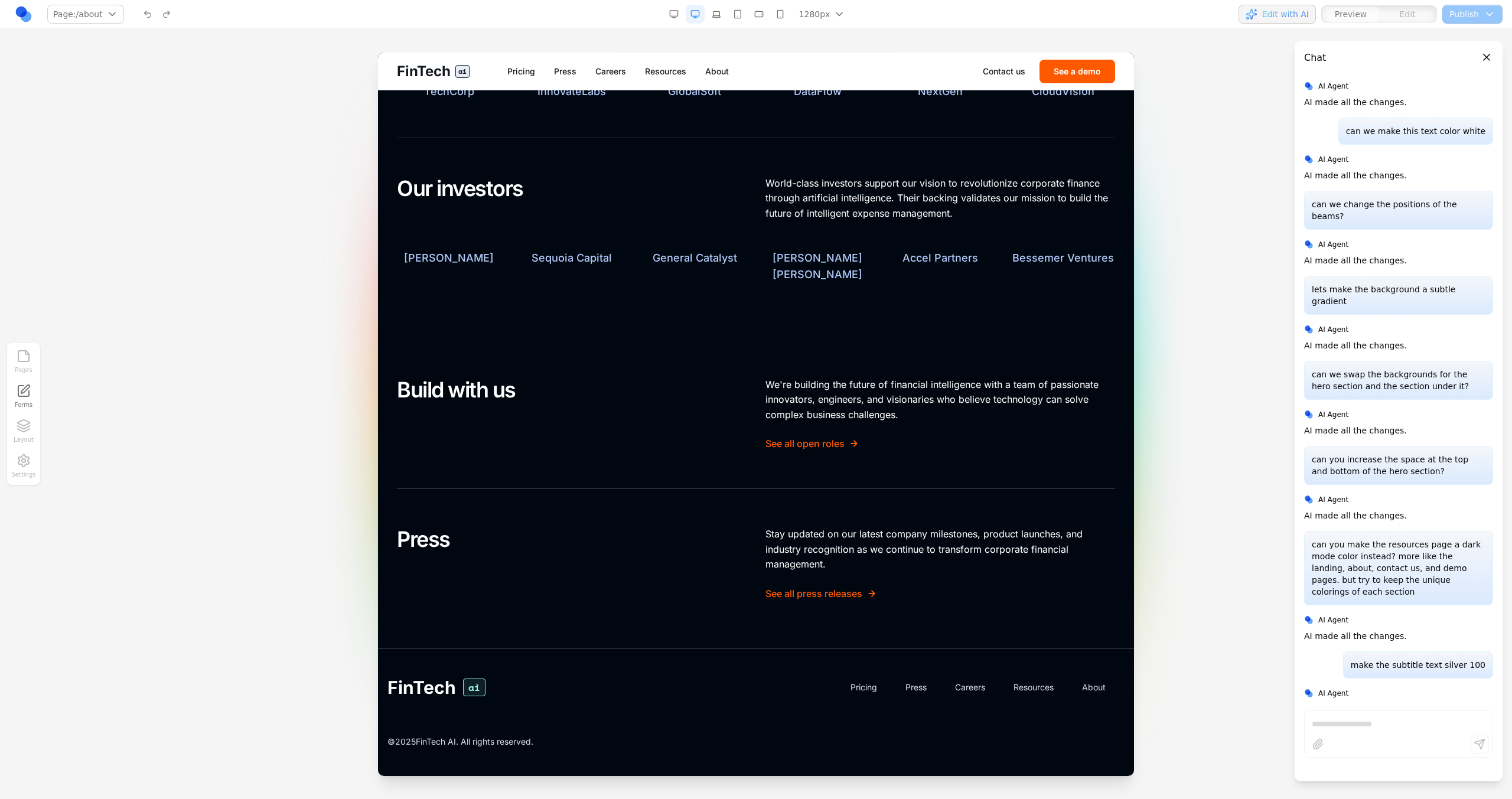
click at [659, 71] on link "Resources" at bounding box center [666, 71] width 42 height 12
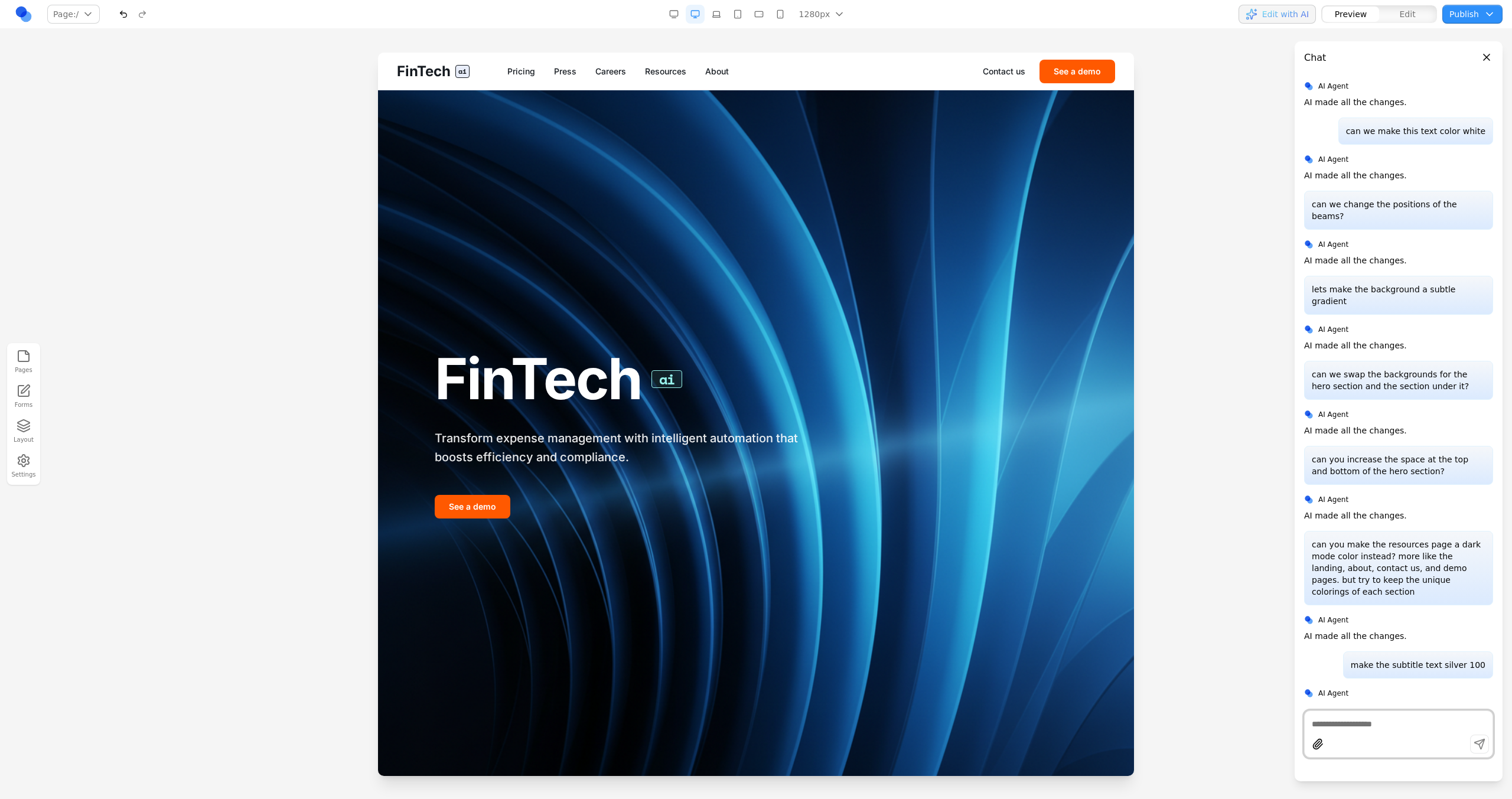
scroll to position [193, 0]
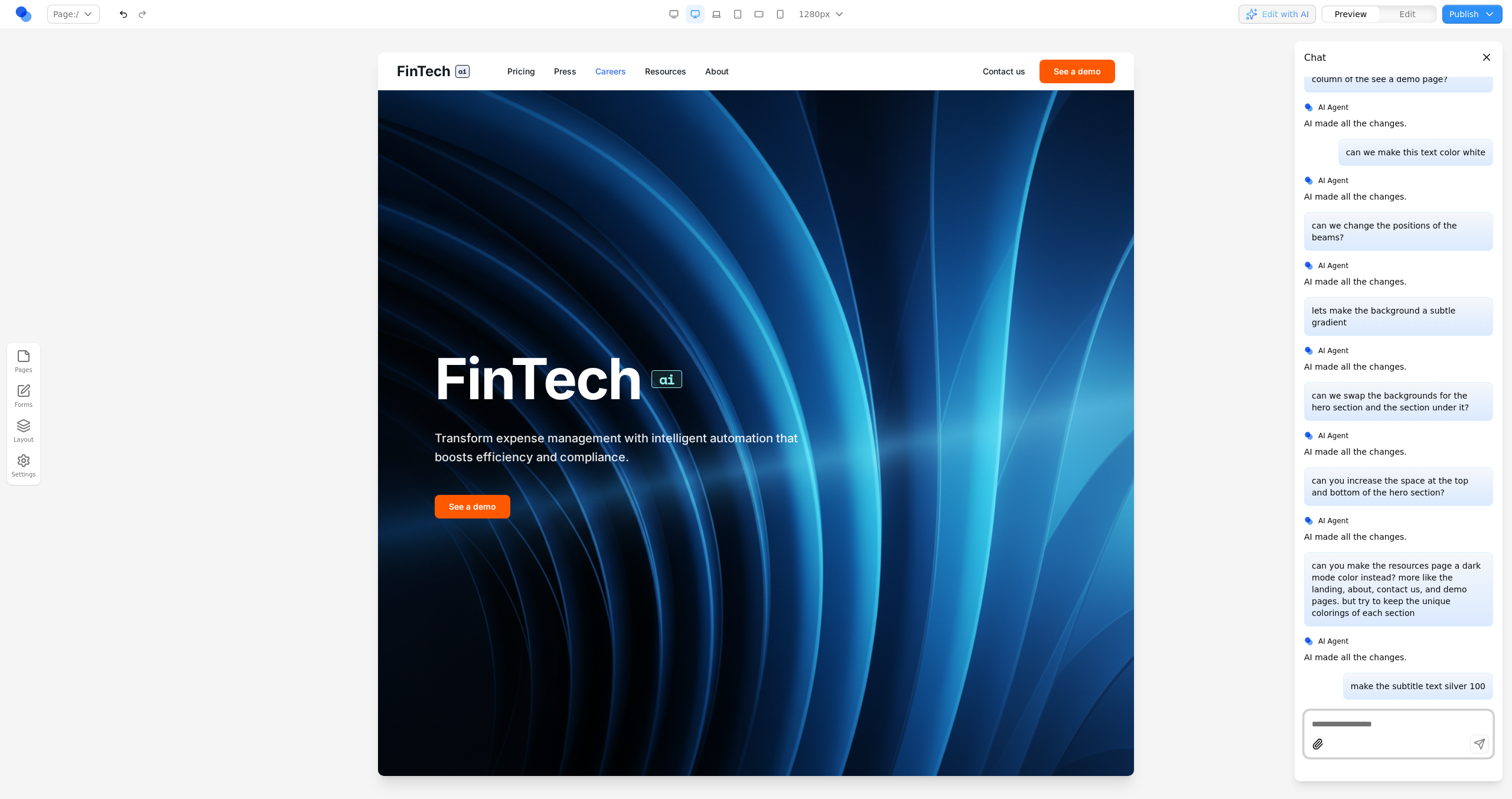
click at [620, 69] on link "Careers" at bounding box center [610, 71] width 31 height 12
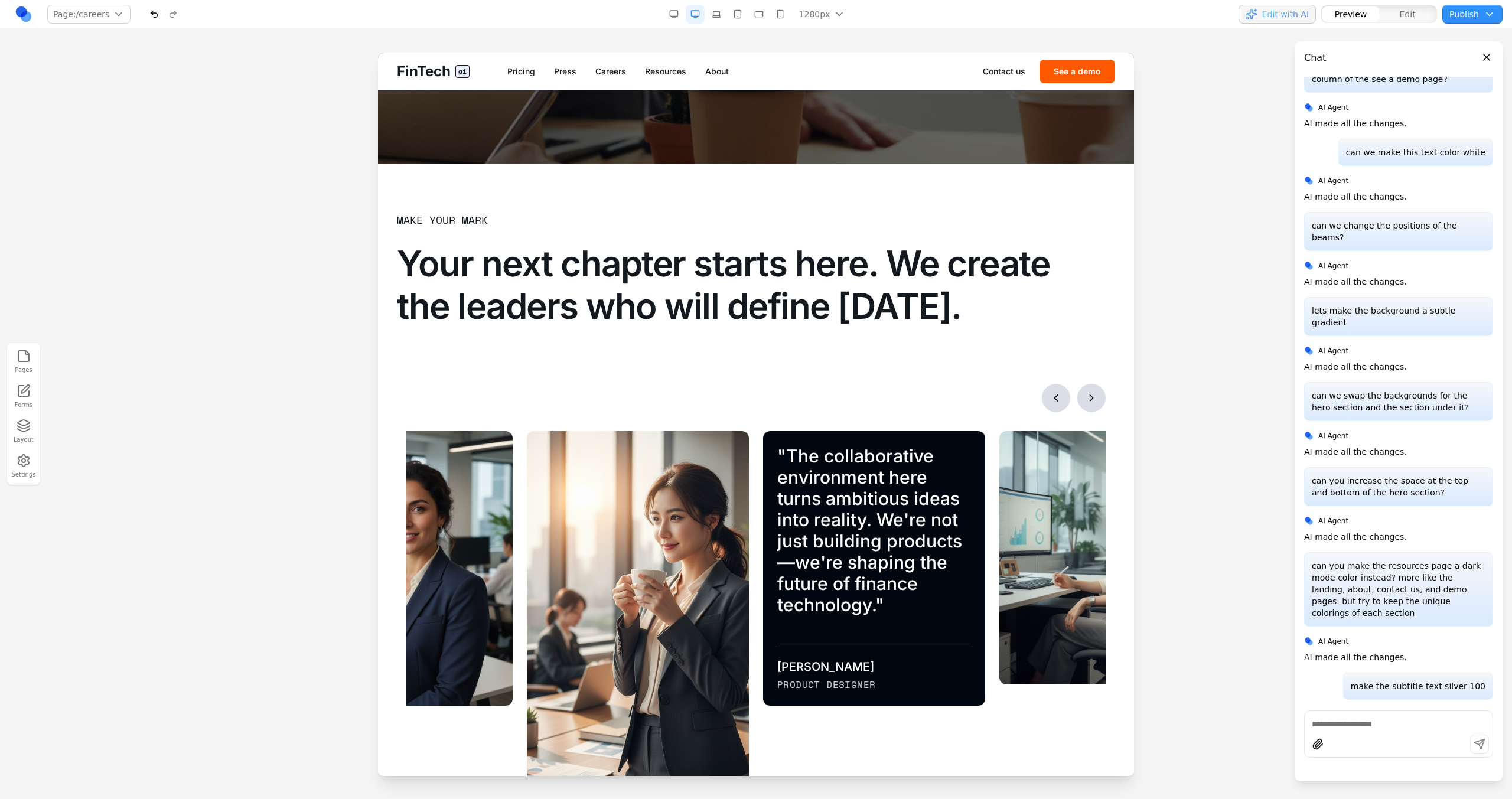
click at [675, 70] on link "Resources" at bounding box center [666, 71] width 42 height 12
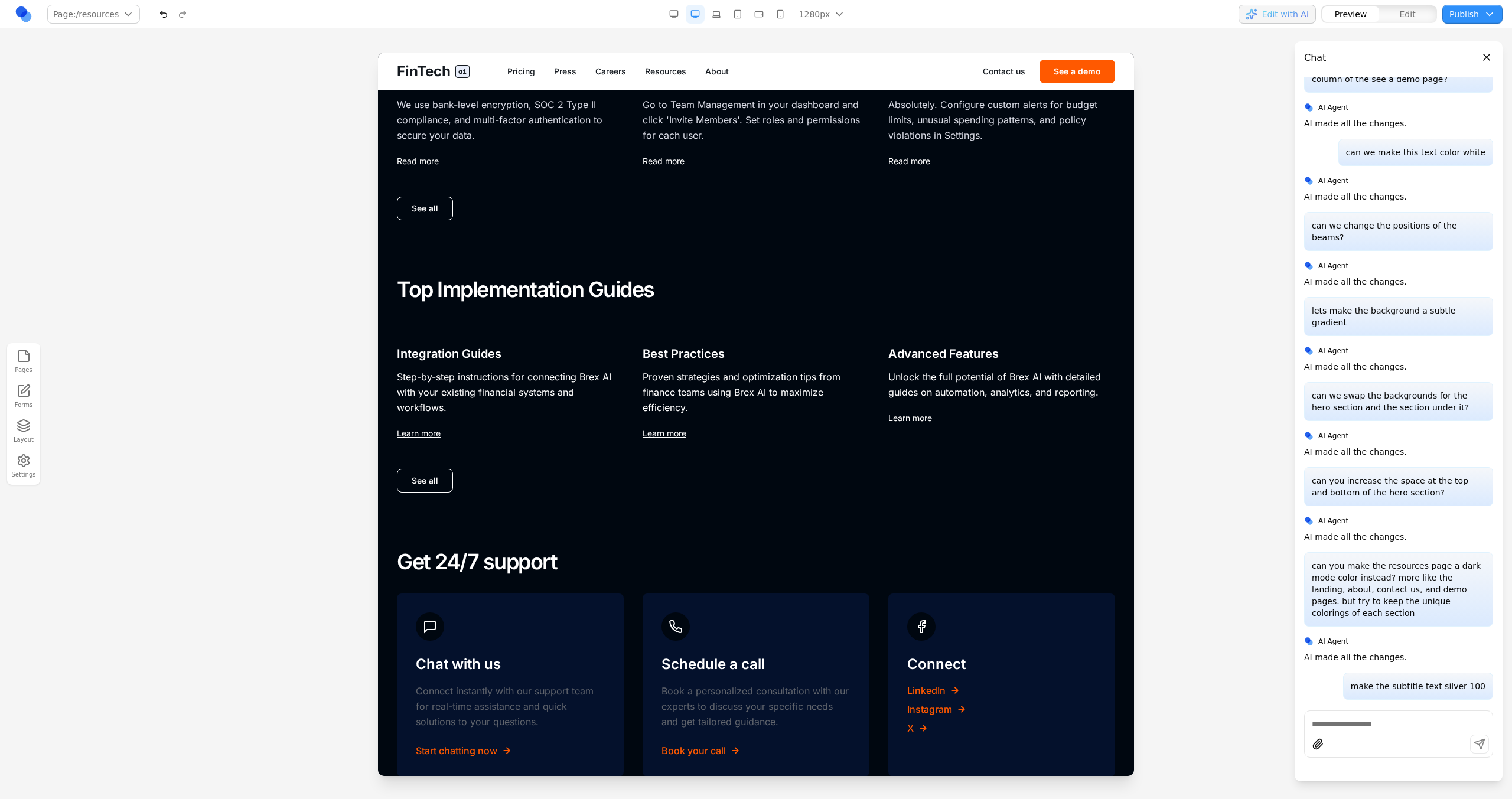
scroll to position [820, 0]
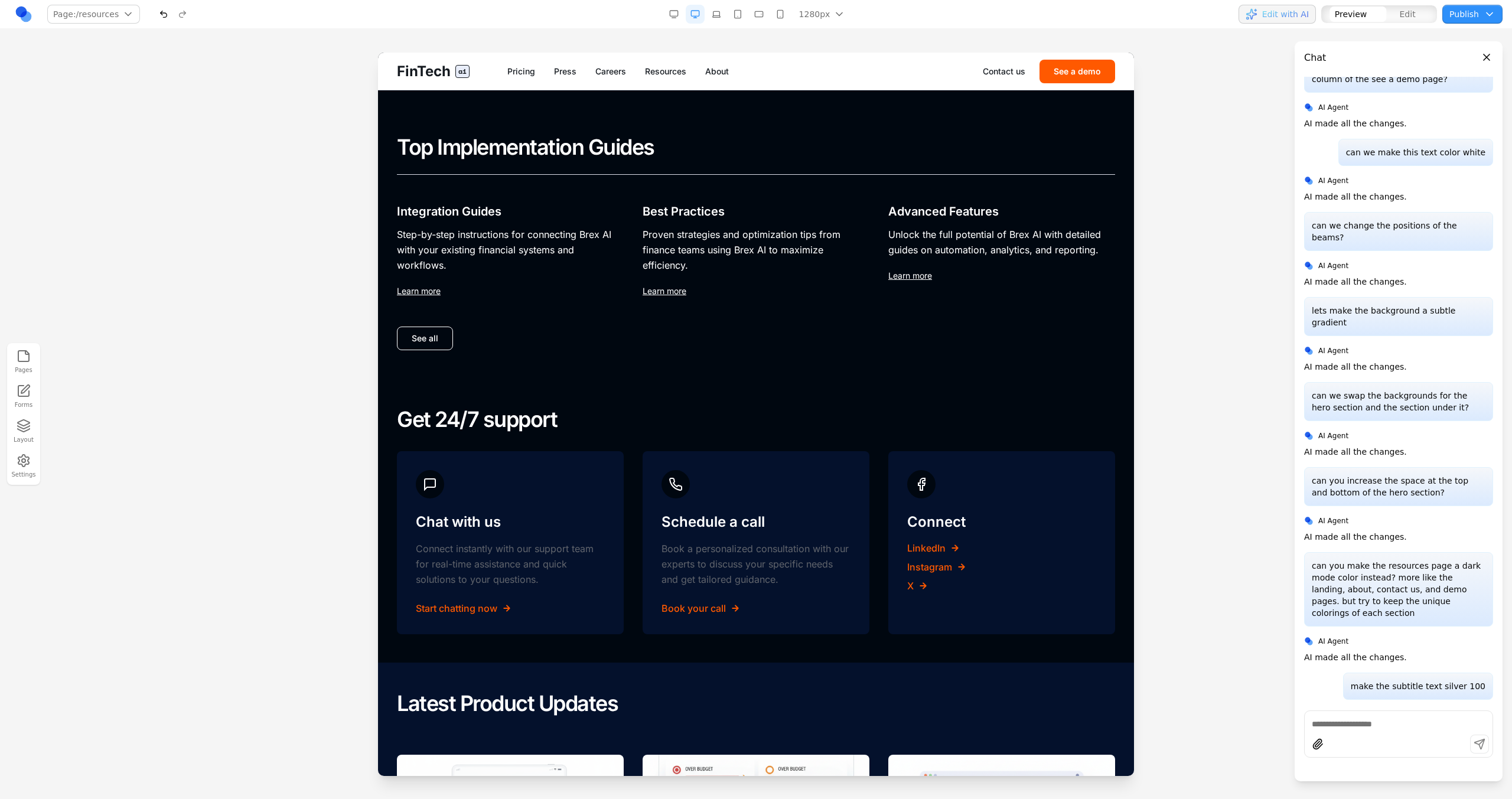
click at [450, 82] on div "FinTech ai Pricing Press Careers Resources About Contact us See a demo" at bounding box center [756, 70] width 756 height 37
click at [450, 79] on span "FinTech" at bounding box center [423, 71] width 53 height 19
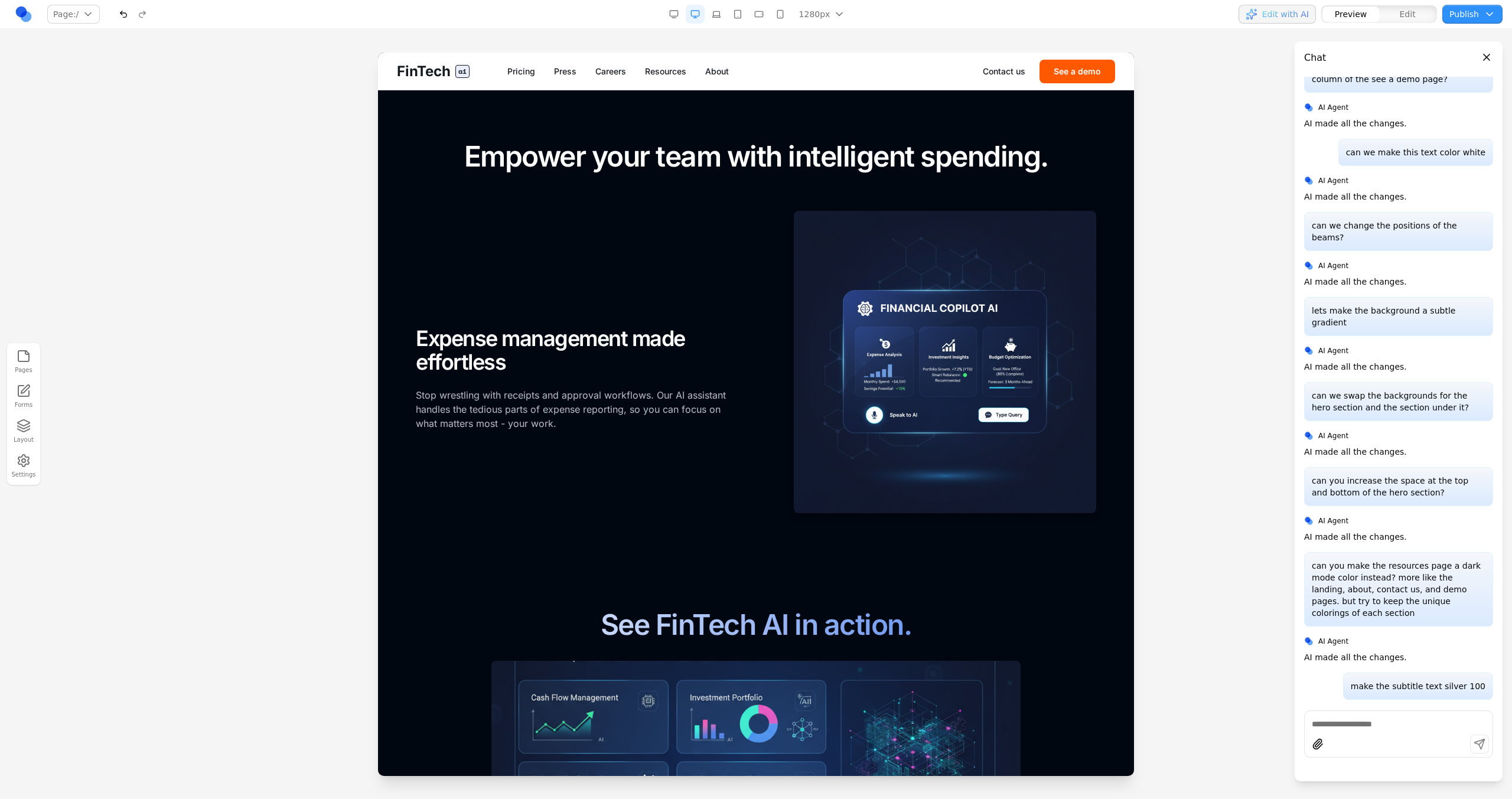
scroll to position [1308, 0]
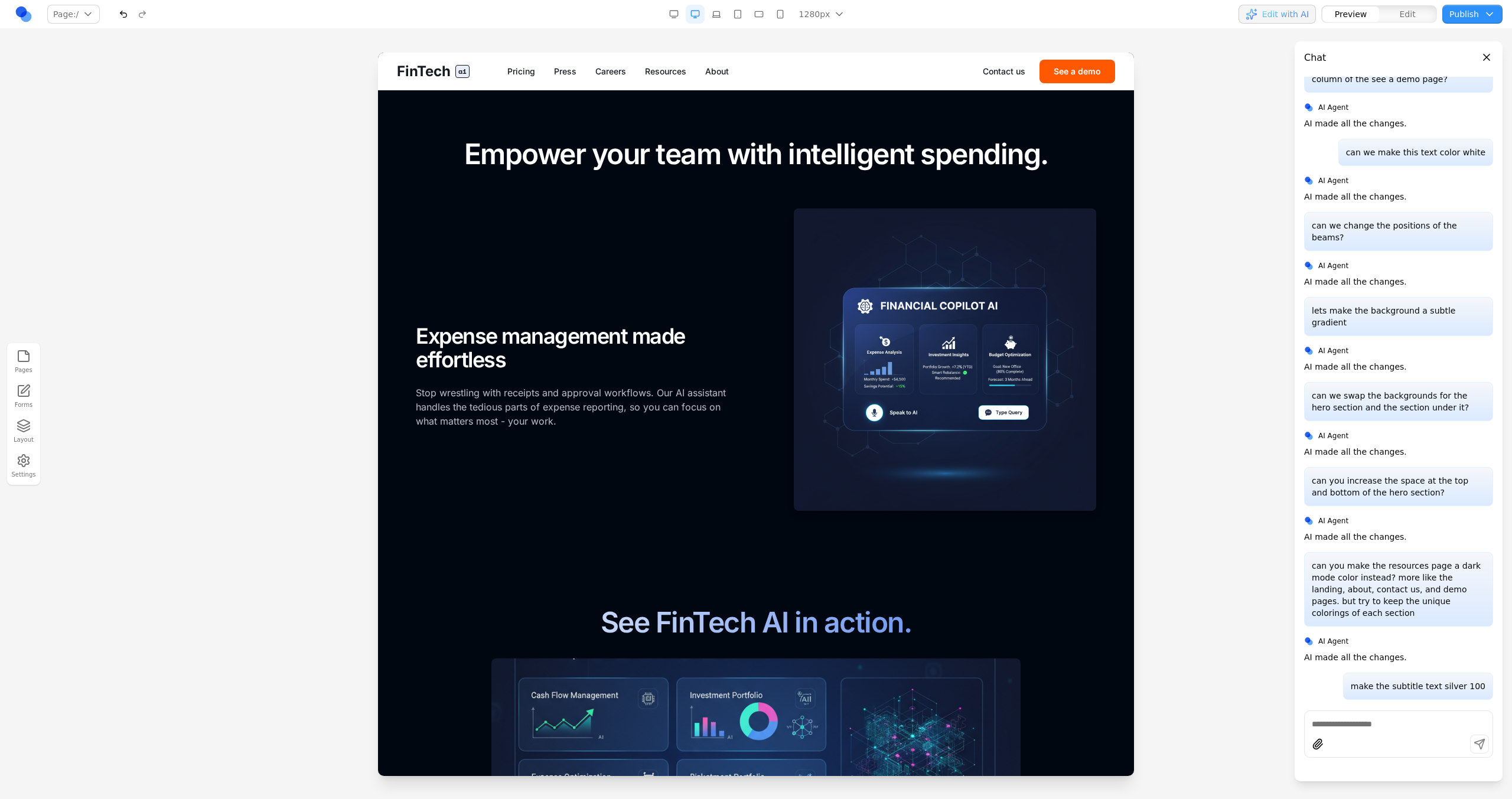
click at [508, 440] on div "FOR EMPLOYEES Expense management made effortless Stop wrestling with receipts a…" at bounding box center [756, 360] width 680 height 302
click at [509, 414] on p "Stop wrestling with receipts and approval workflows. Our AI assistant handles t…" at bounding box center [576, 407] width 321 height 42
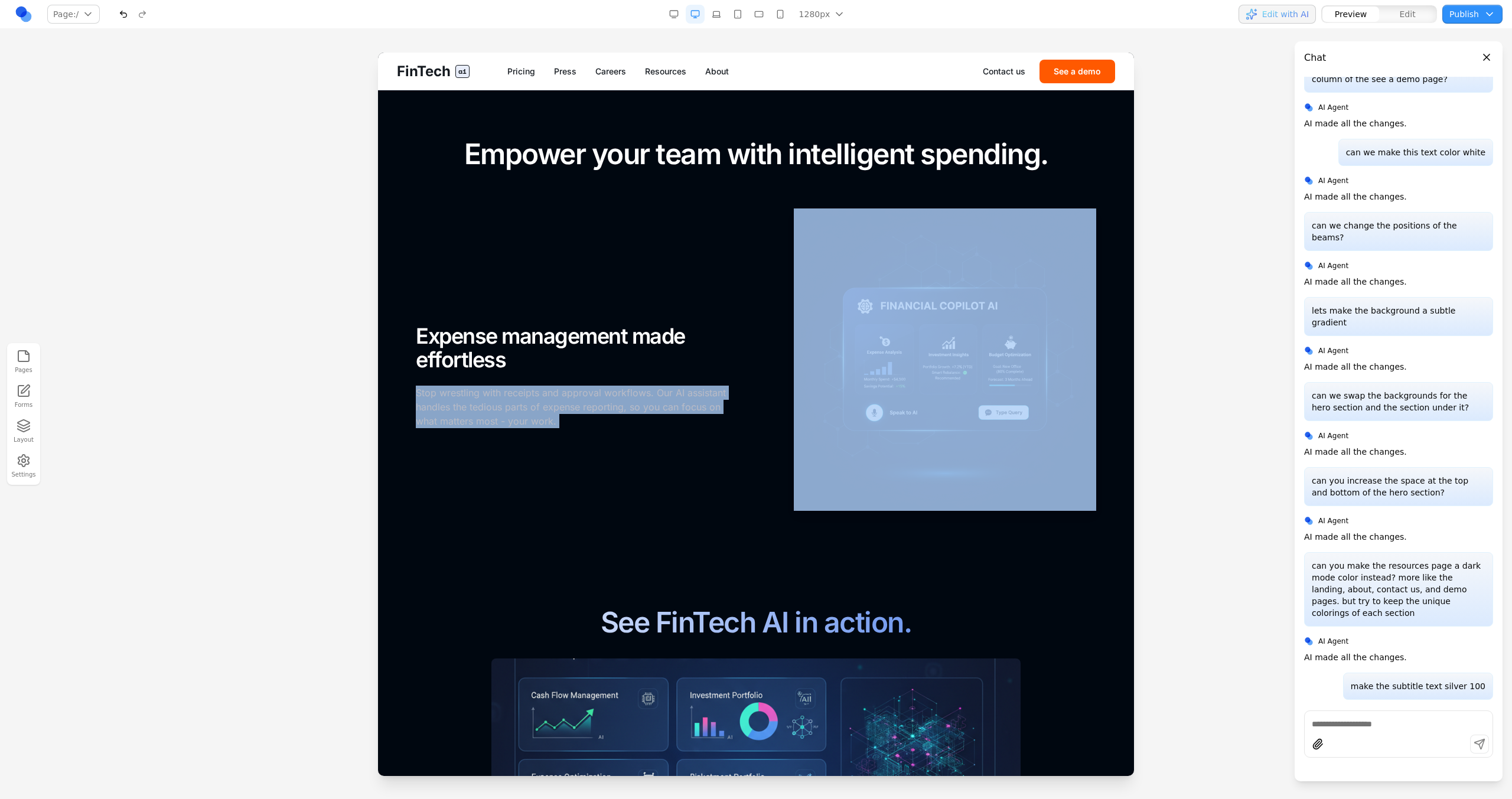
click at [509, 414] on p "Stop wrestling with receipts and approval workflows. Our AI assistant handles t…" at bounding box center [576, 407] width 321 height 42
click at [869, 475] on img at bounding box center [945, 360] width 302 height 302
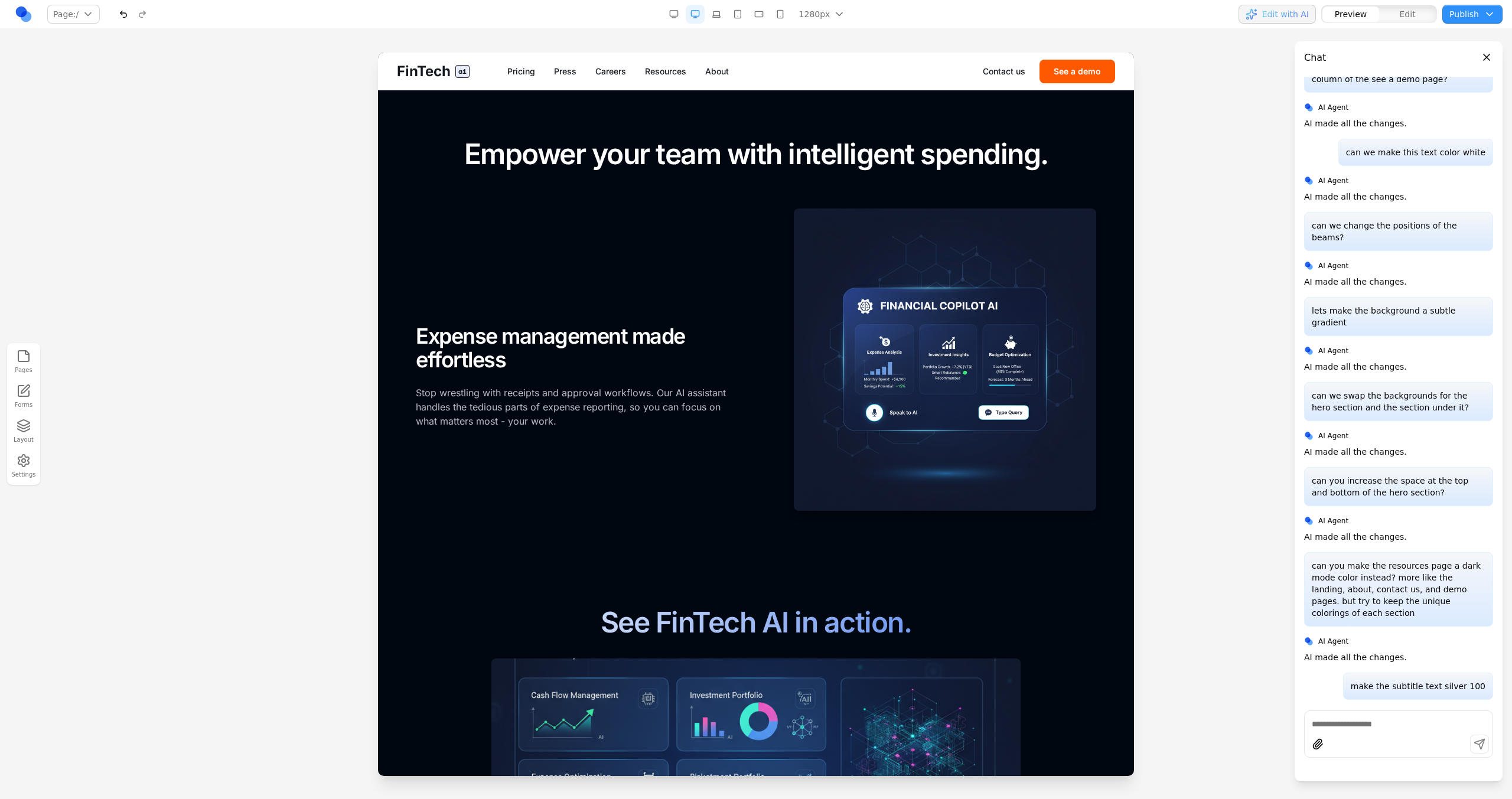
click at [675, 352] on h2 "Expense management made effortless" at bounding box center [576, 348] width 321 height 47
click at [602, 70] on link "Careers" at bounding box center [610, 71] width 31 height 12
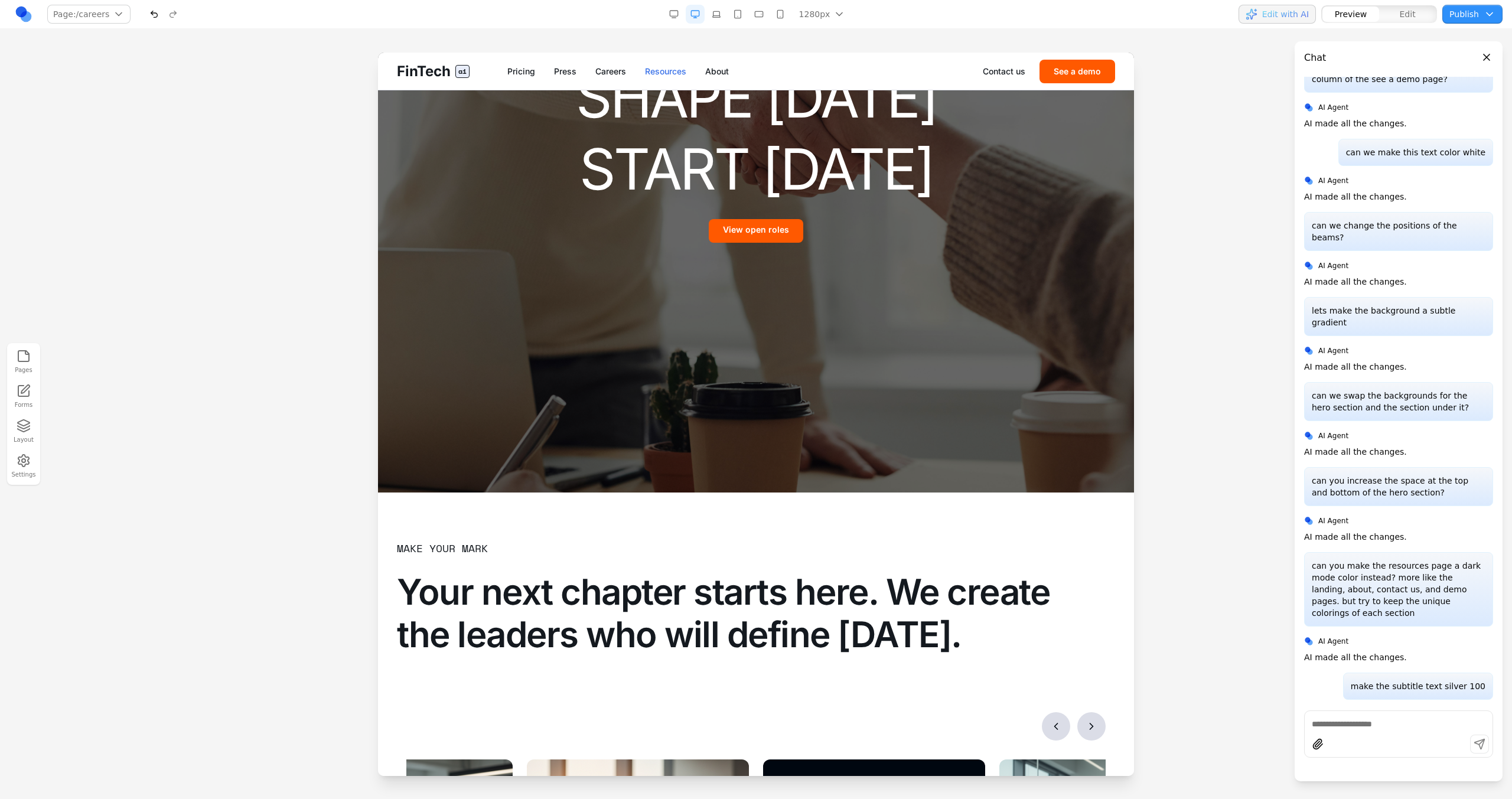
click at [660, 70] on link "Resources" at bounding box center [666, 71] width 42 height 12
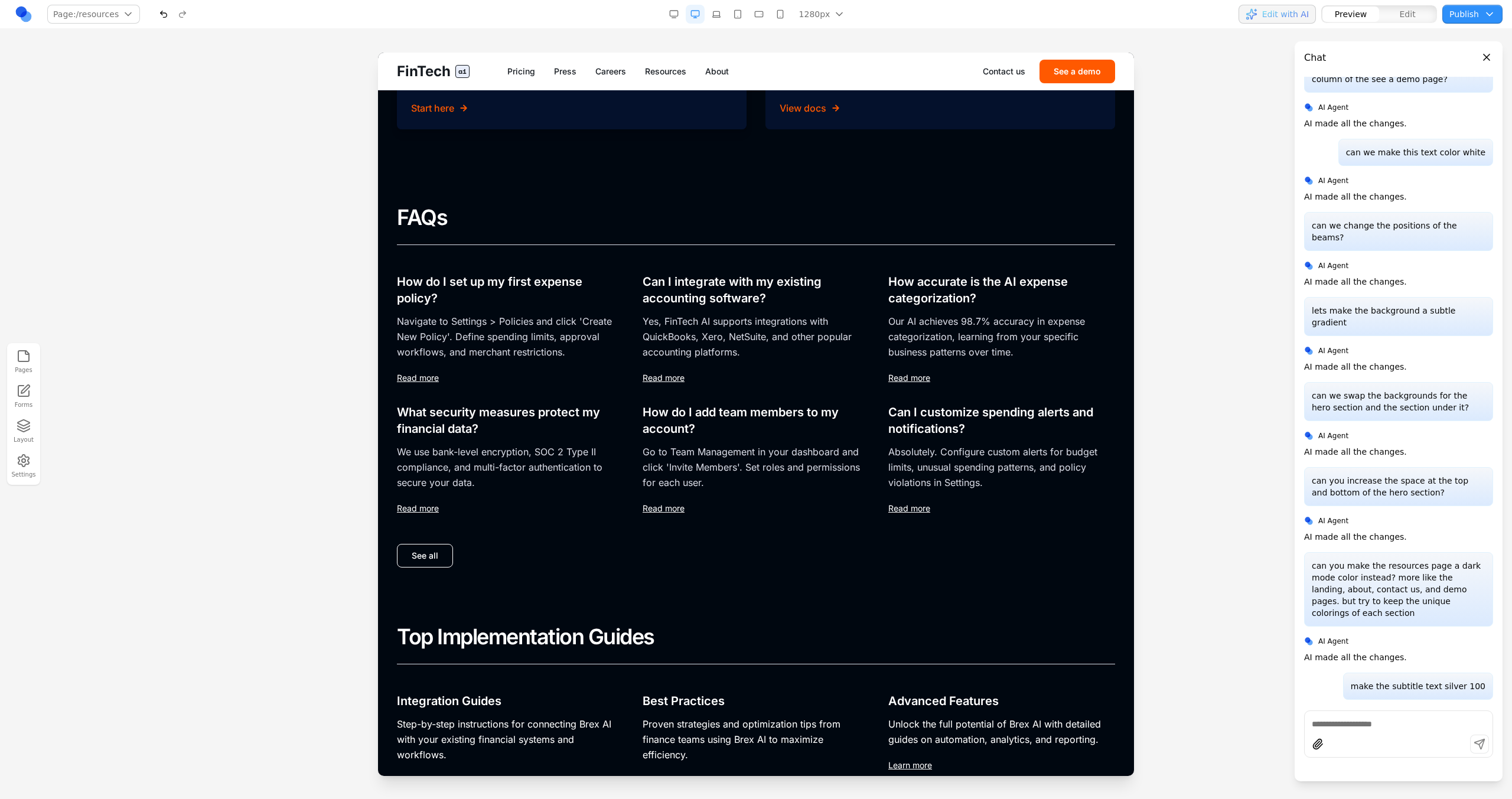
scroll to position [331, 0]
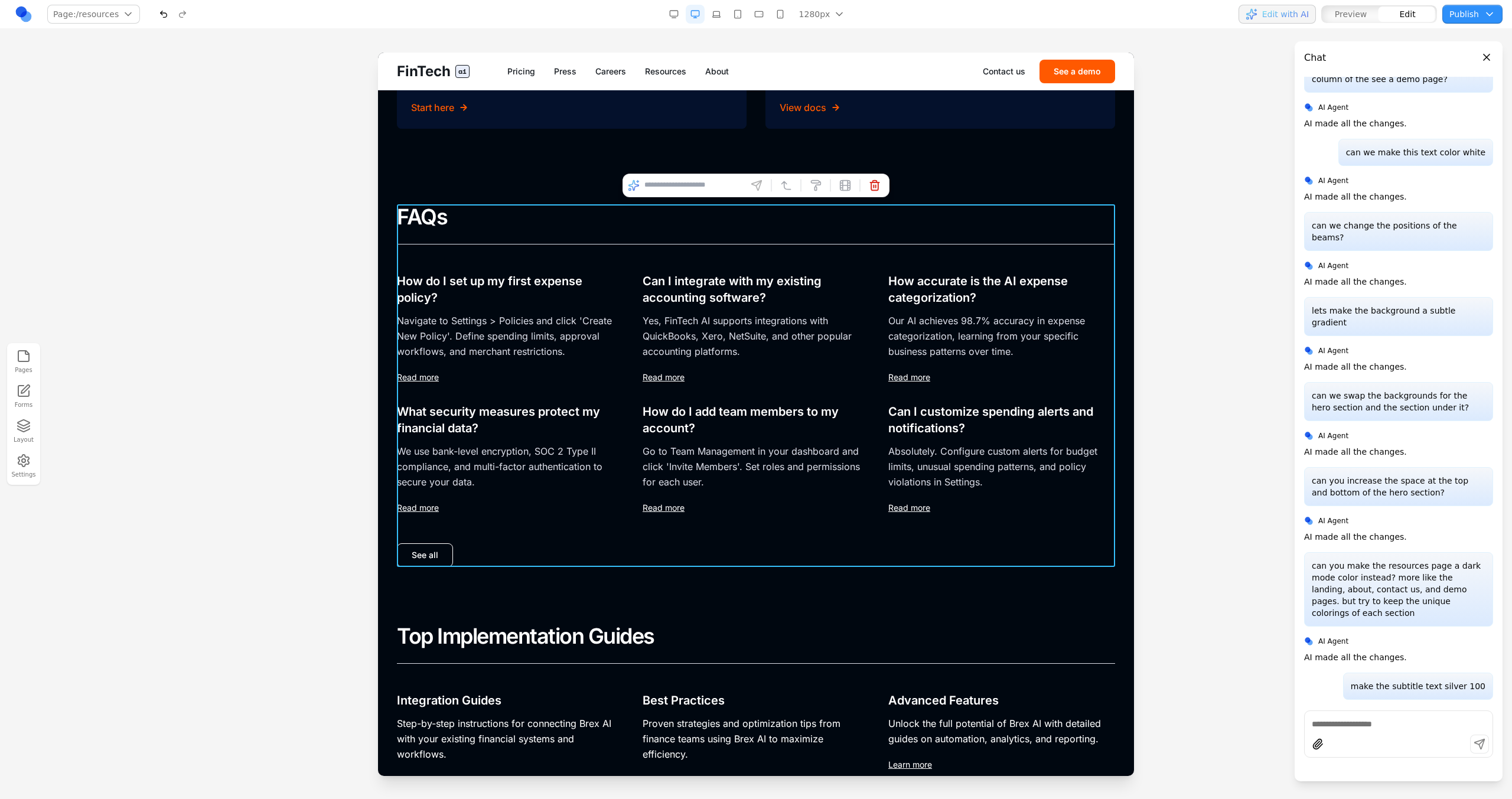
click at [619, 271] on div "FAQs How do I set up my first expense policy? Navigate to Settings > Policies a…" at bounding box center [756, 385] width 718 height 362
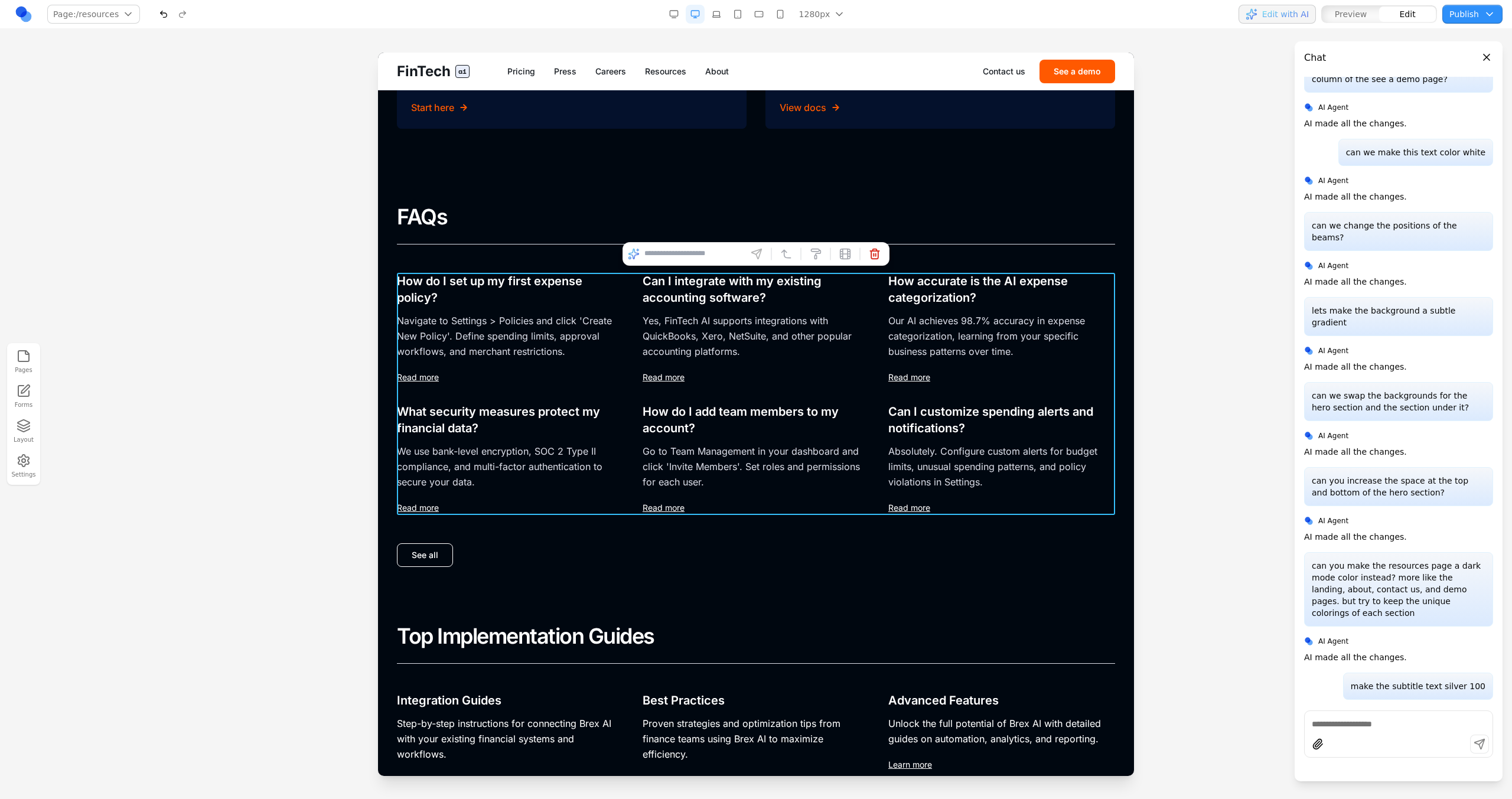
click at [633, 362] on div "How do I set up my first expense policy? Navigate to Settings > Policies and cl…" at bounding box center [756, 394] width 718 height 242
click at [687, 258] on input at bounding box center [694, 253] width 98 height 19
type input "**********"
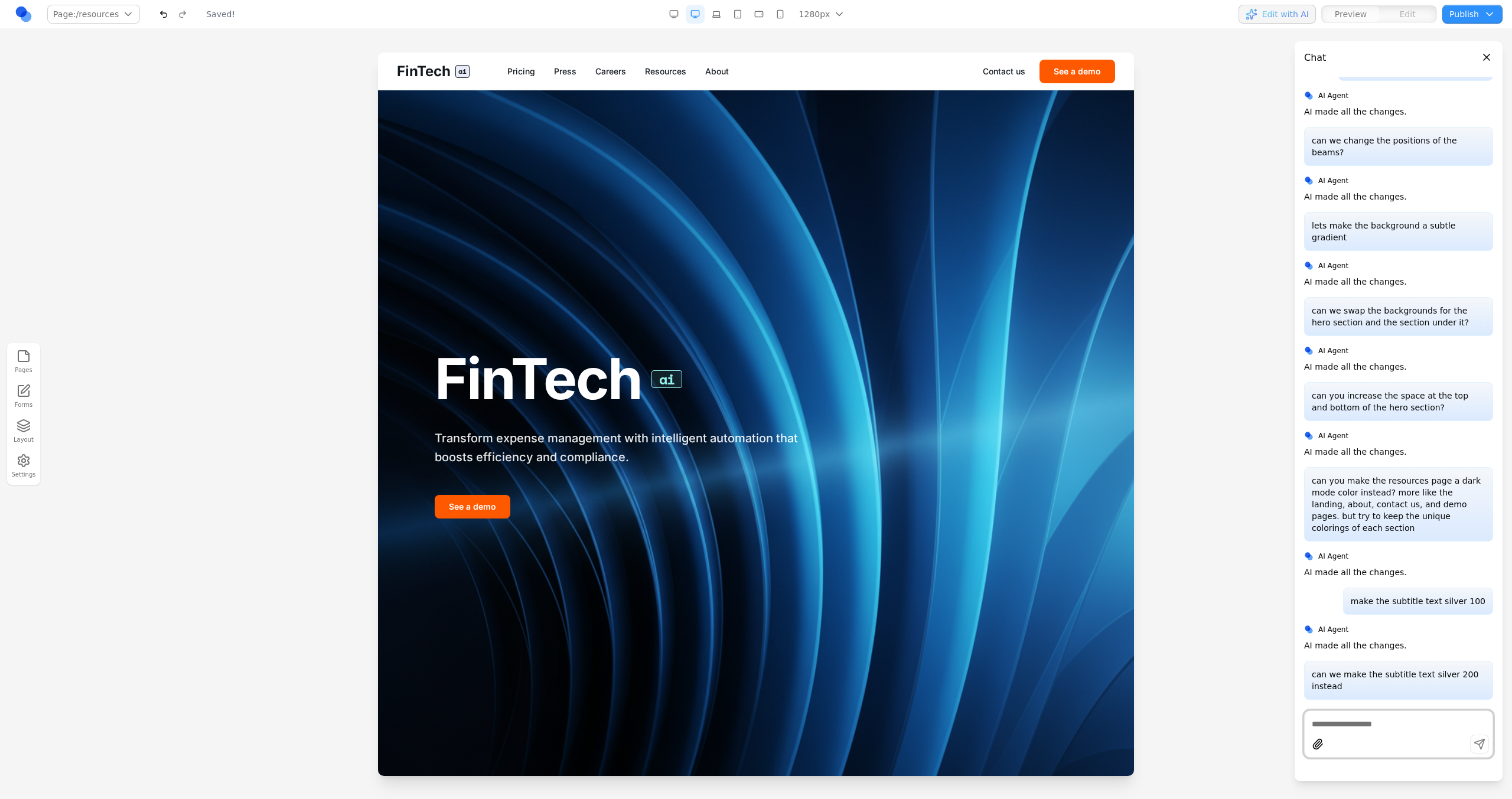
scroll to position [0, 0]
click at [675, 17] on button "button" at bounding box center [674, 14] width 19 height 19
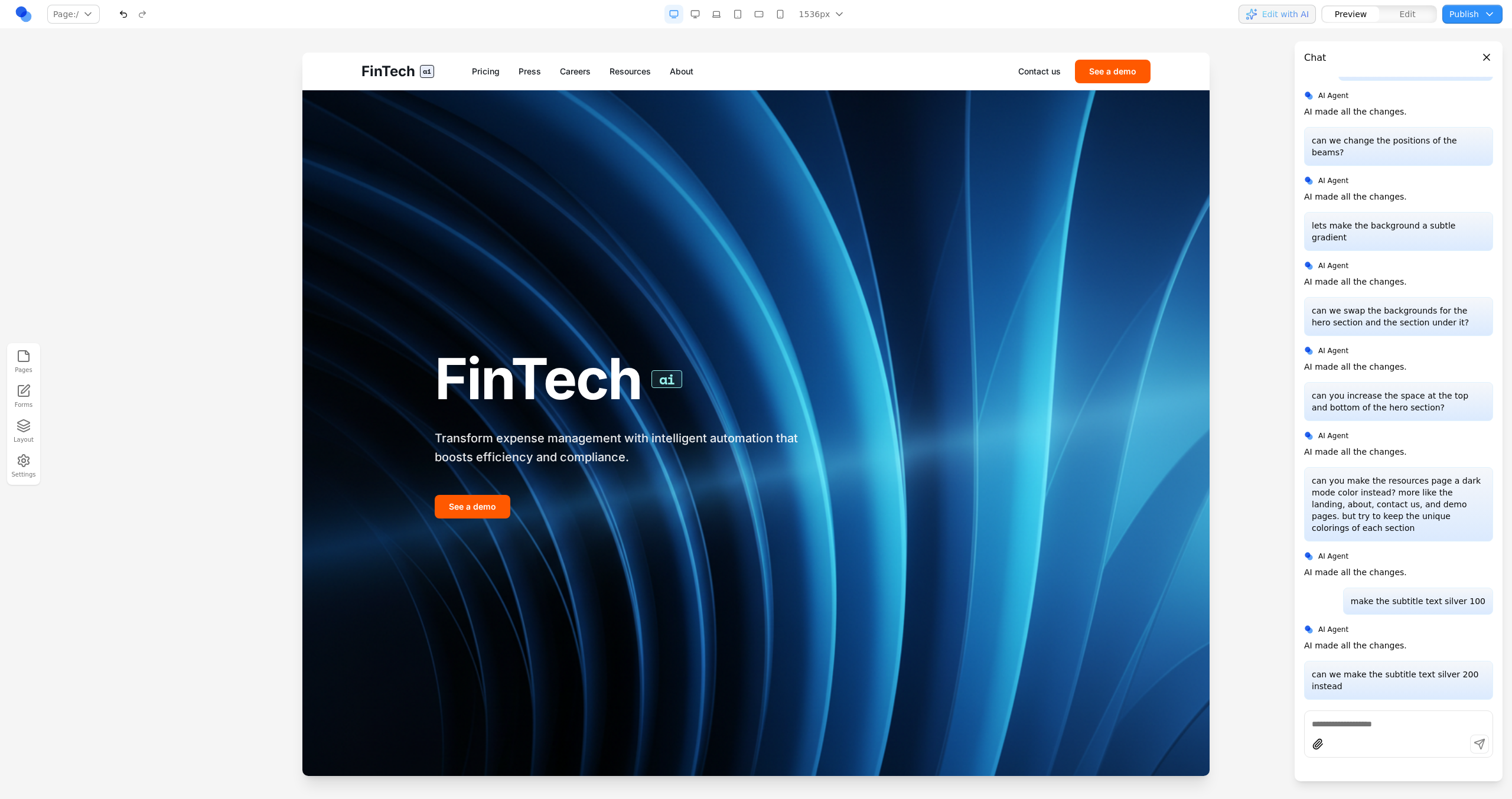
click at [695, 18] on button "button" at bounding box center [695, 14] width 19 height 19
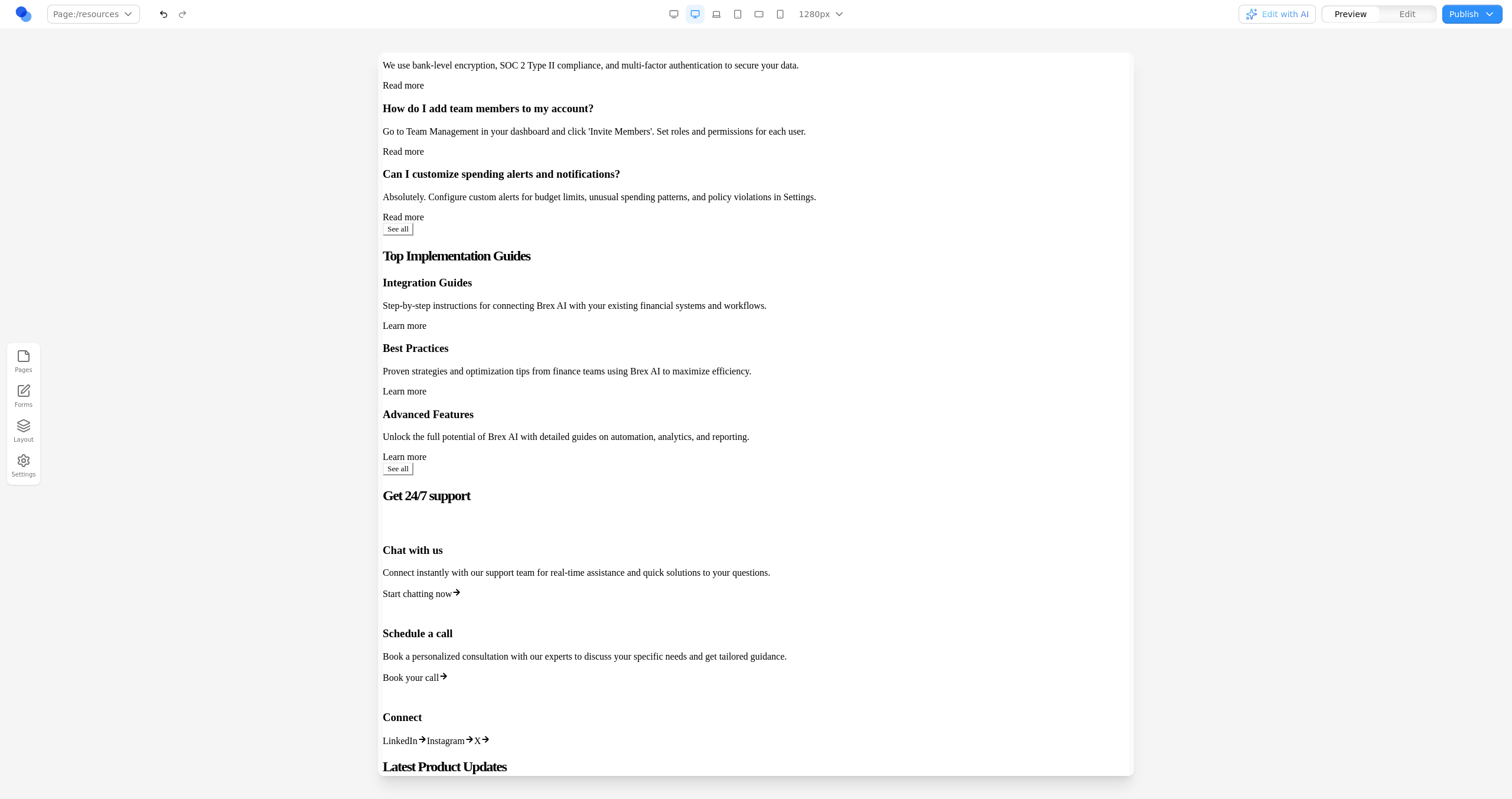
scroll to position [770, 0]
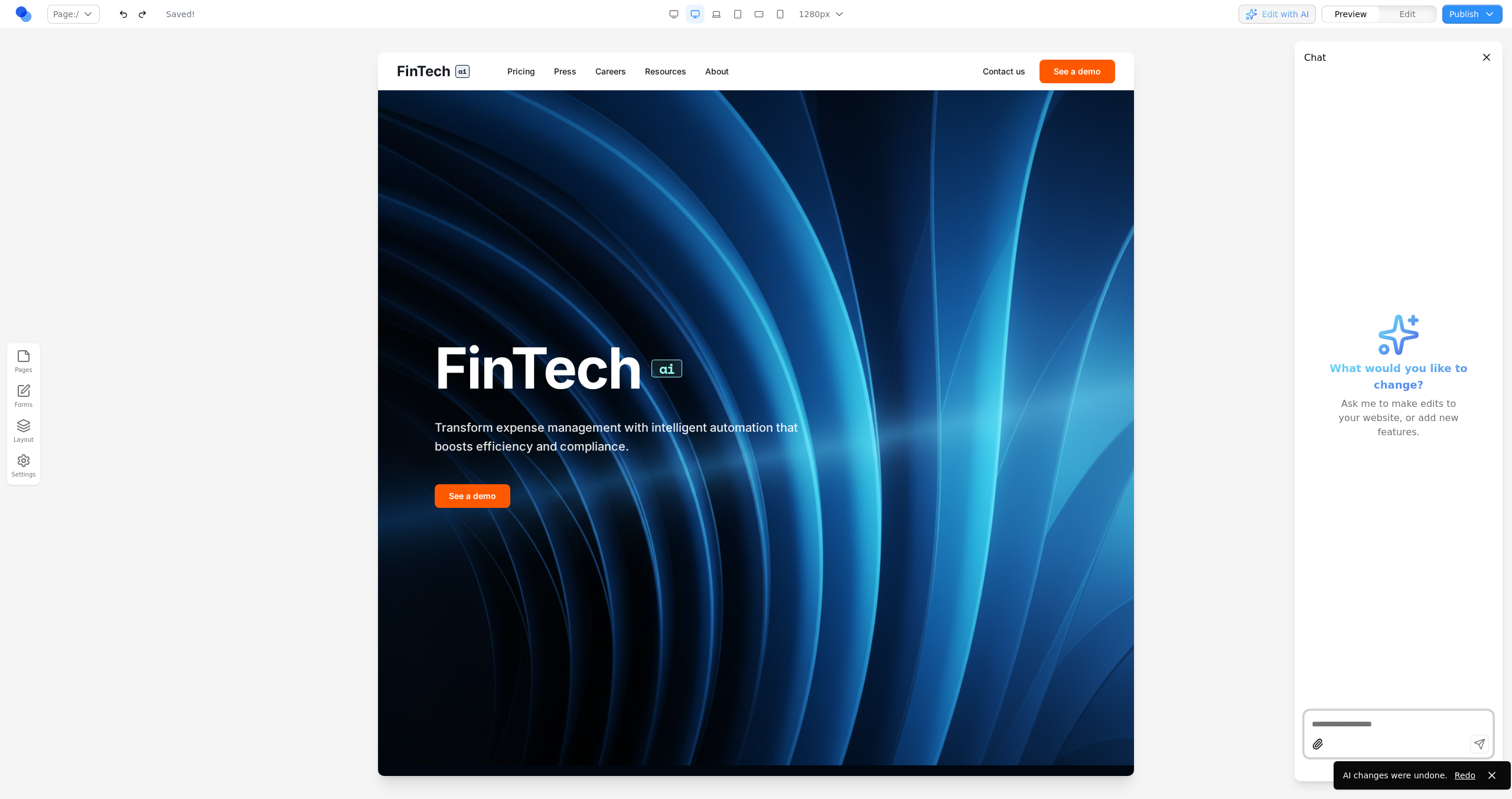
scroll to position [10, 0]
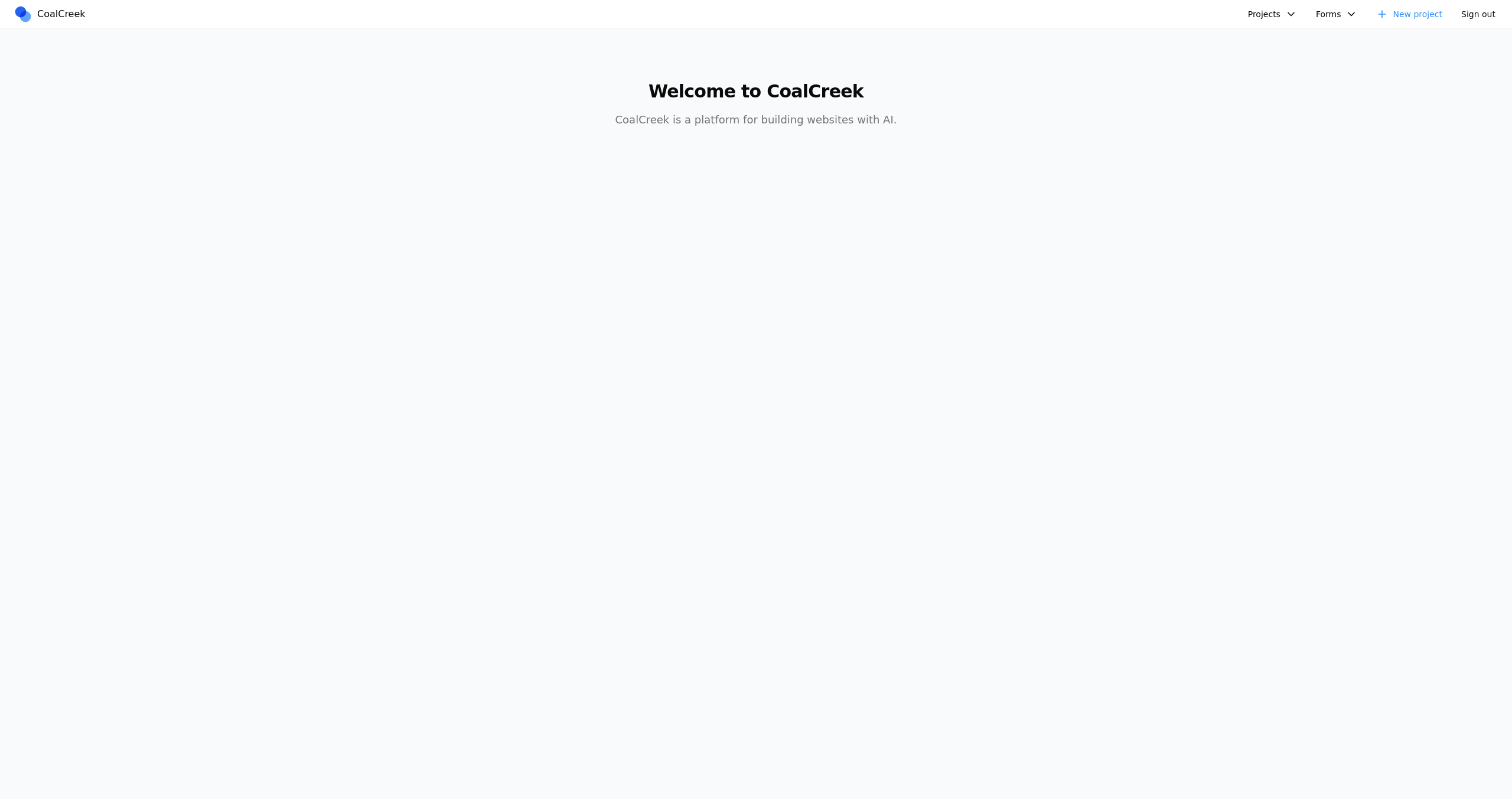
click at [1309, 11] on div "Projects FinTech AI Brex AI PDFParser Clay Design + AI Summit Databricks Data +…" at bounding box center [1257, 14] width 489 height 19
click at [1304, 11] on button "Projects" at bounding box center [1272, 14] width 63 height 19
click at [1270, 37] on link "FinTech AI" at bounding box center [1318, 42] width 137 height 20
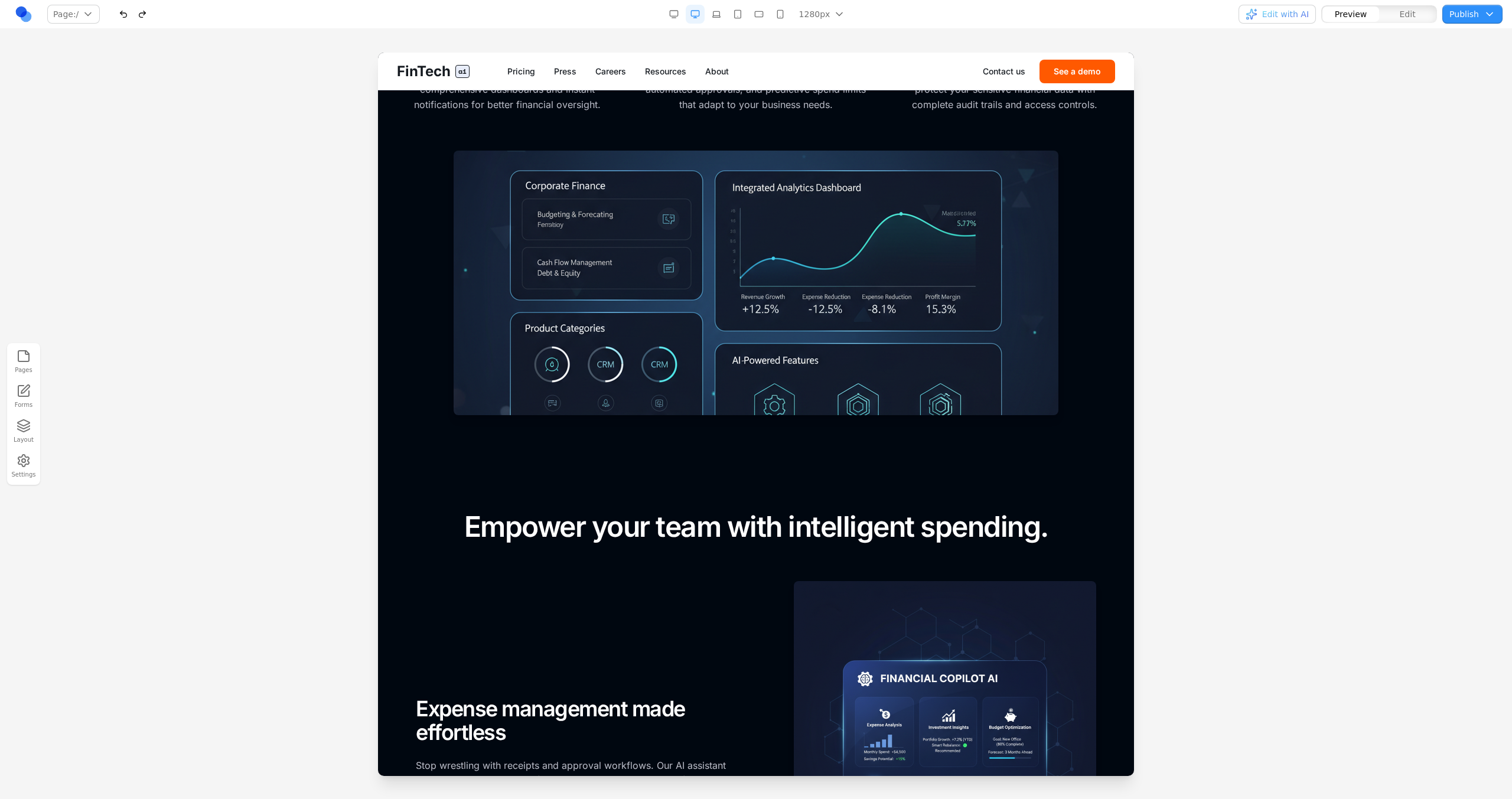
scroll to position [489, 0]
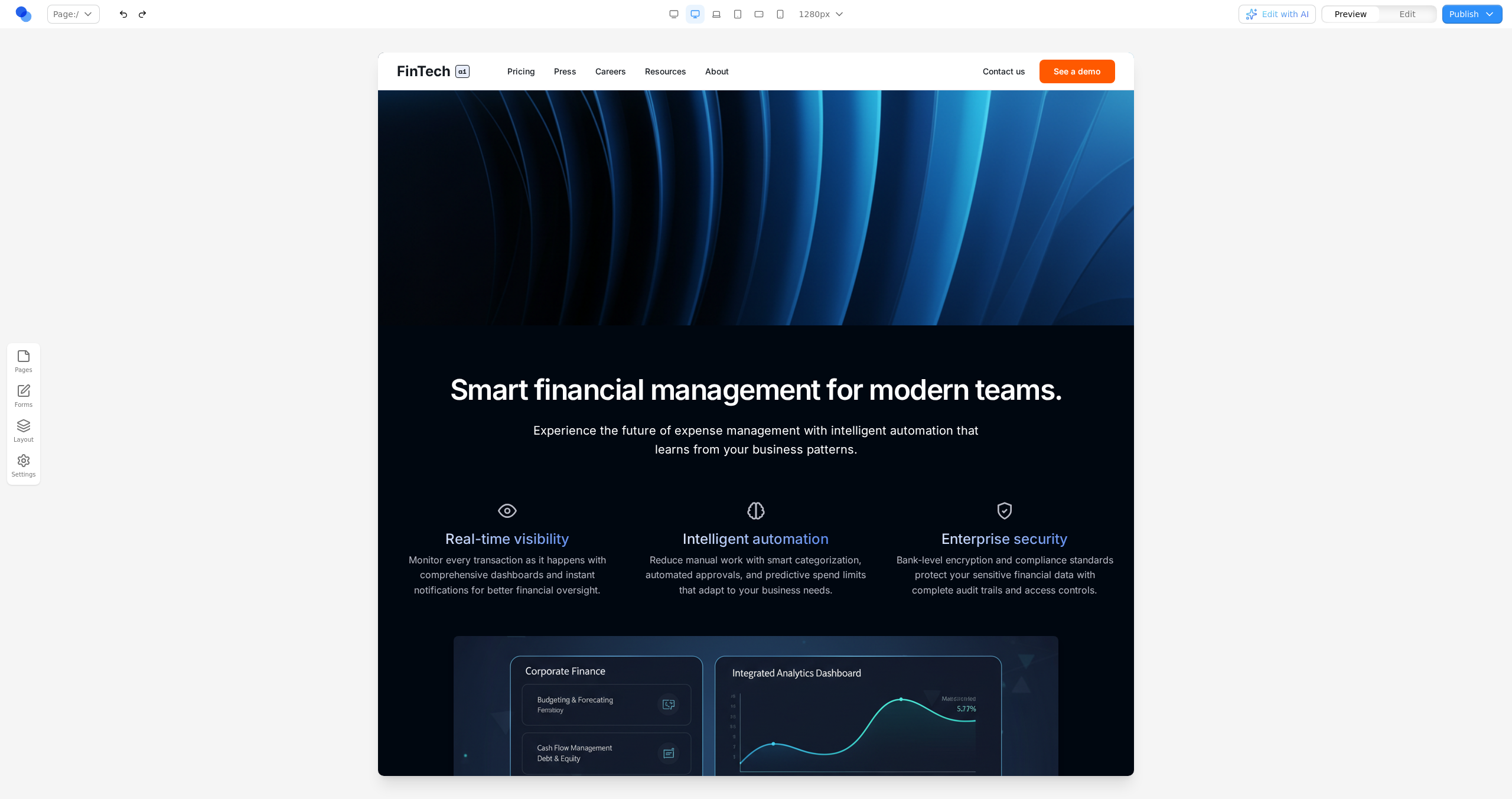
scroll to position [416, 0]
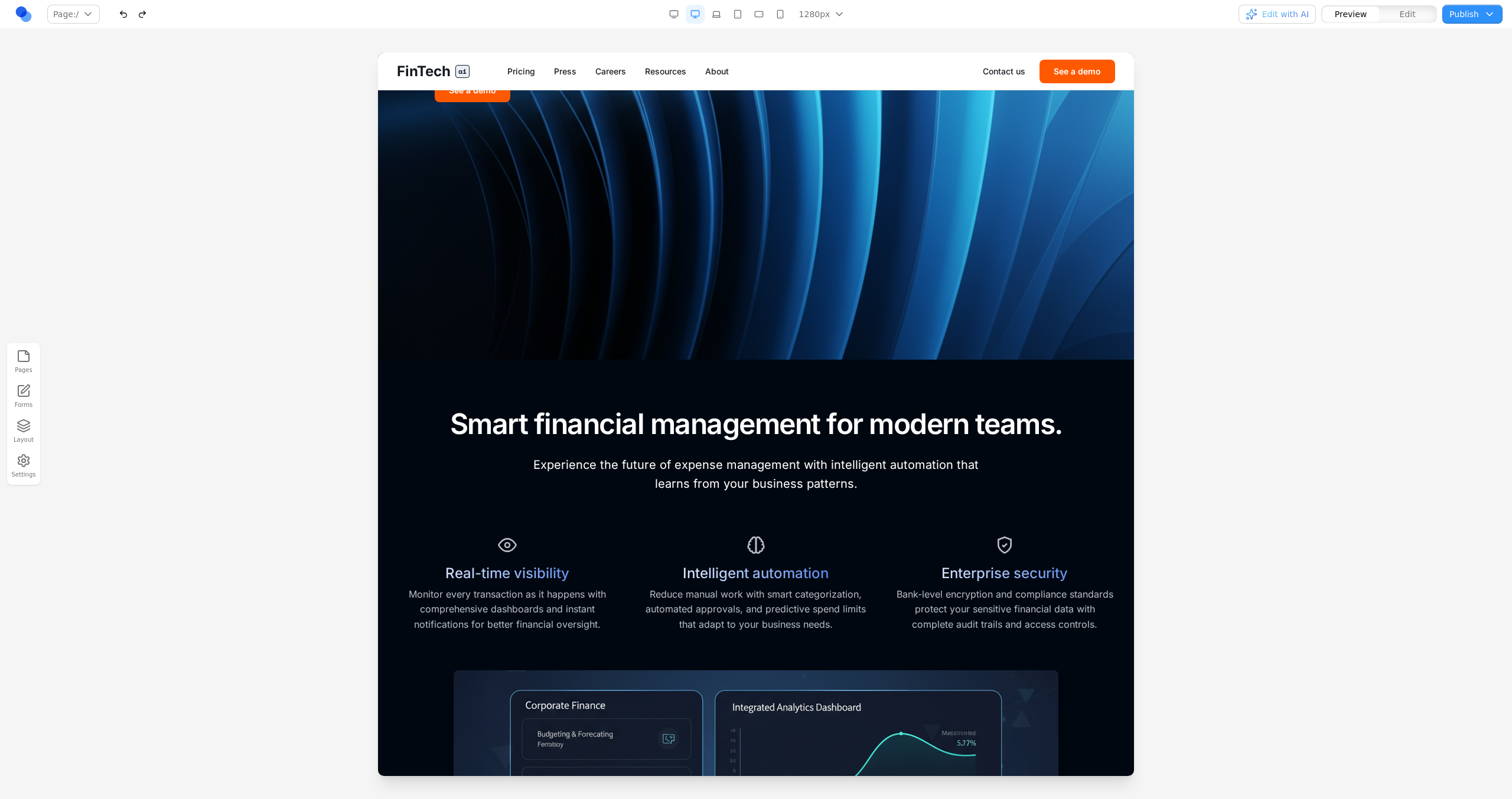
click at [739, 21] on button "button" at bounding box center [737, 14] width 19 height 19
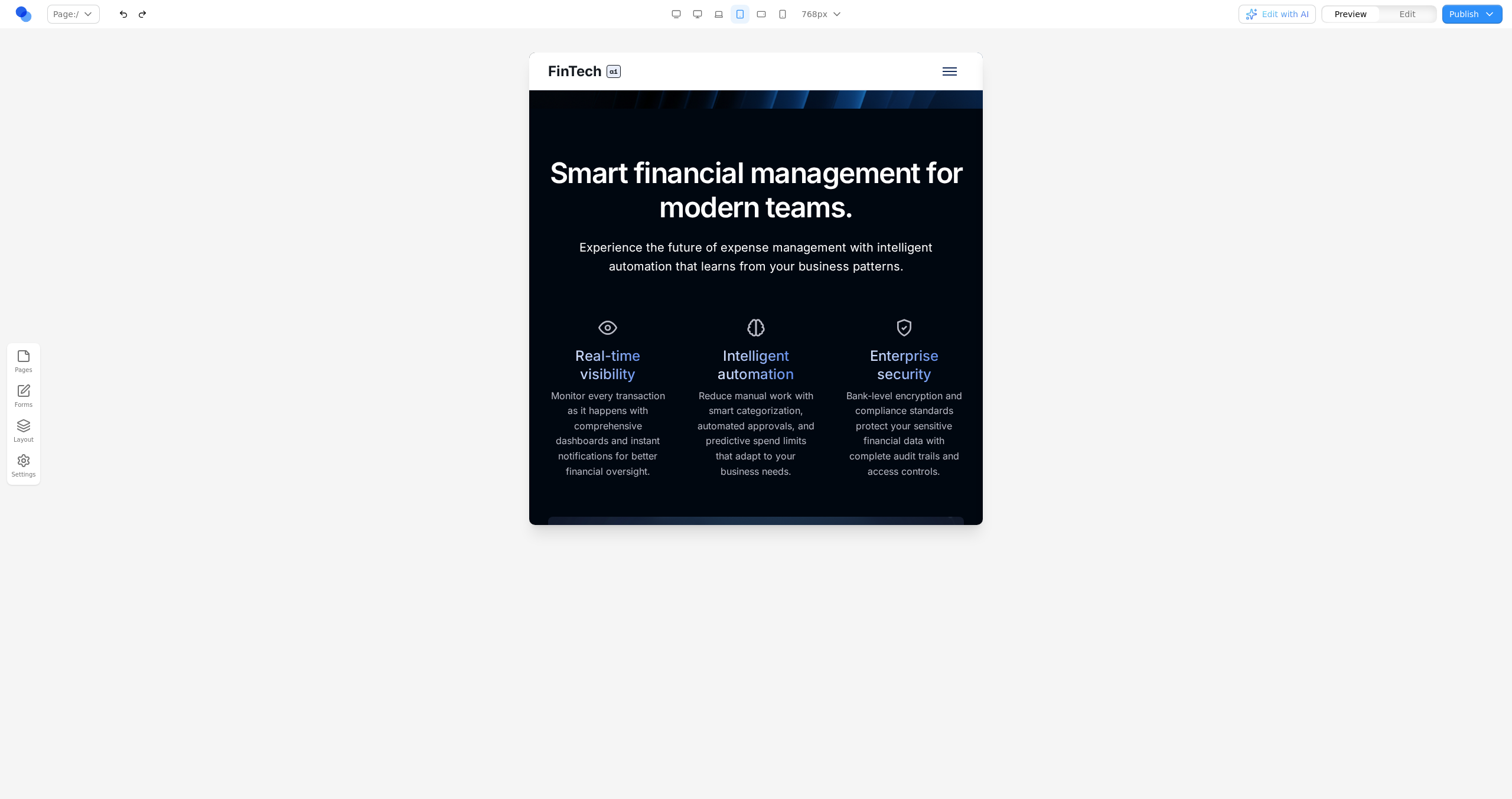
click at [712, 21] on button "button" at bounding box center [718, 14] width 19 height 19
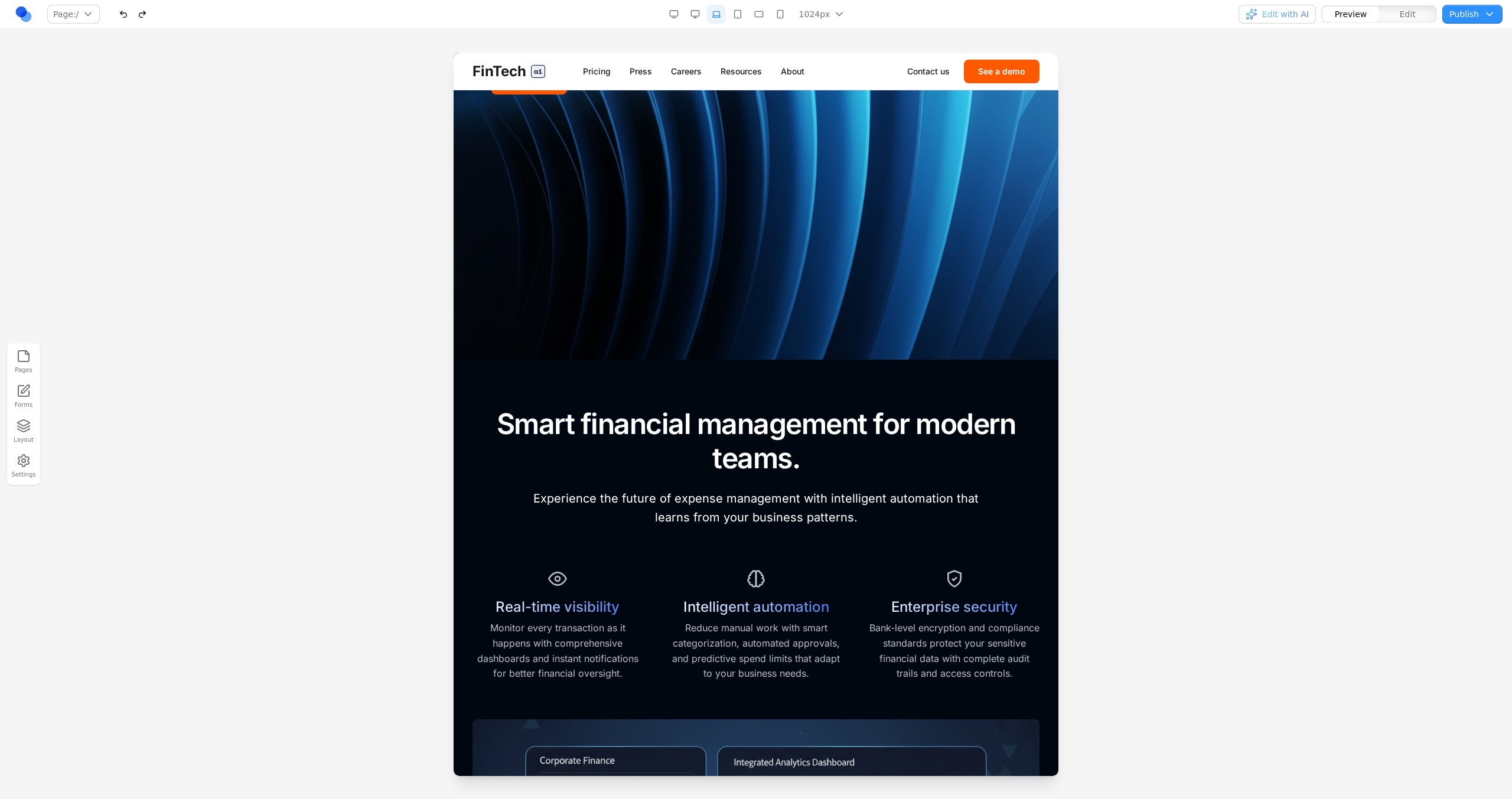
click at [704, 21] on button "button" at bounding box center [695, 14] width 19 height 19
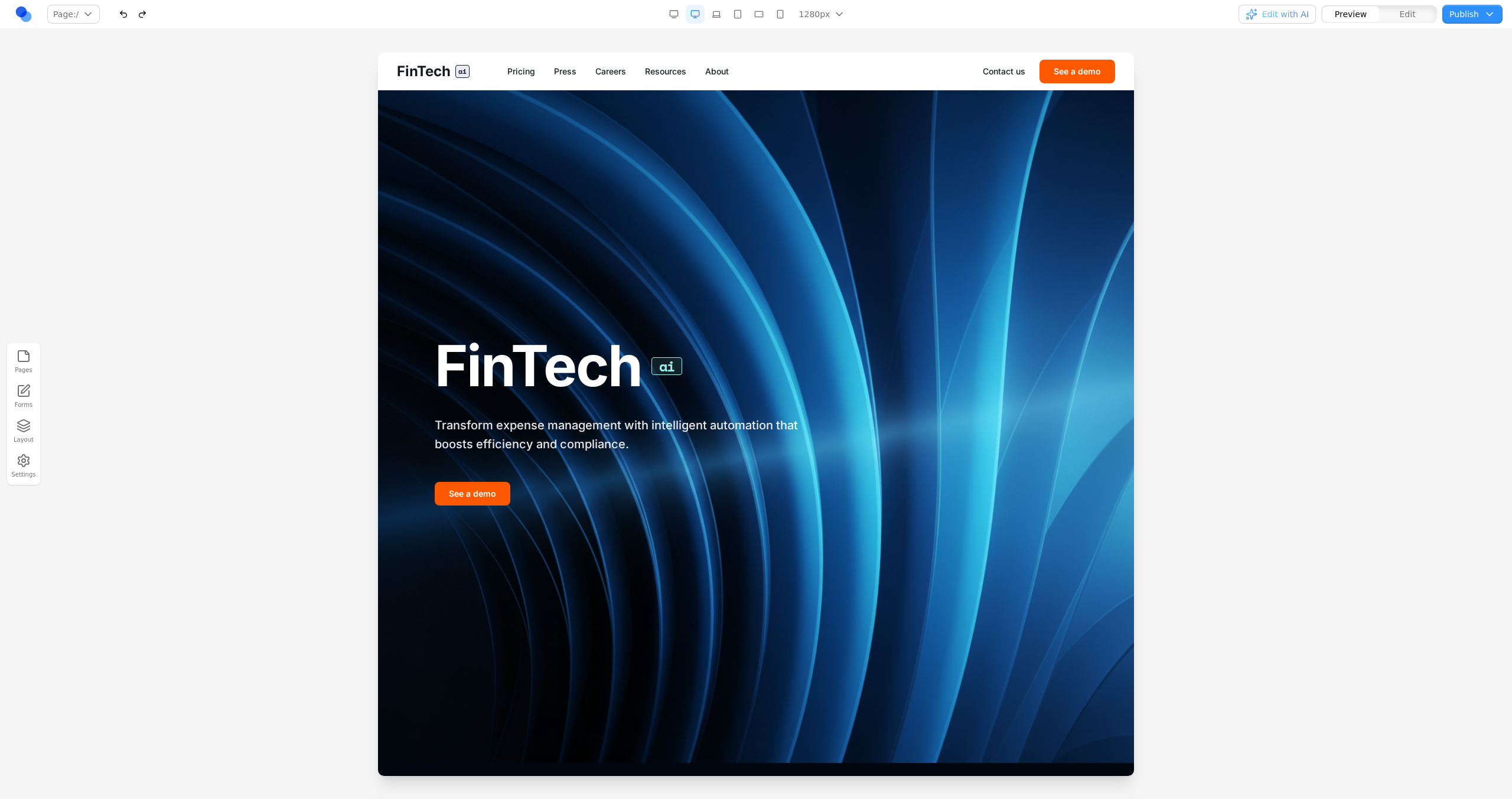
scroll to position [0, 0]
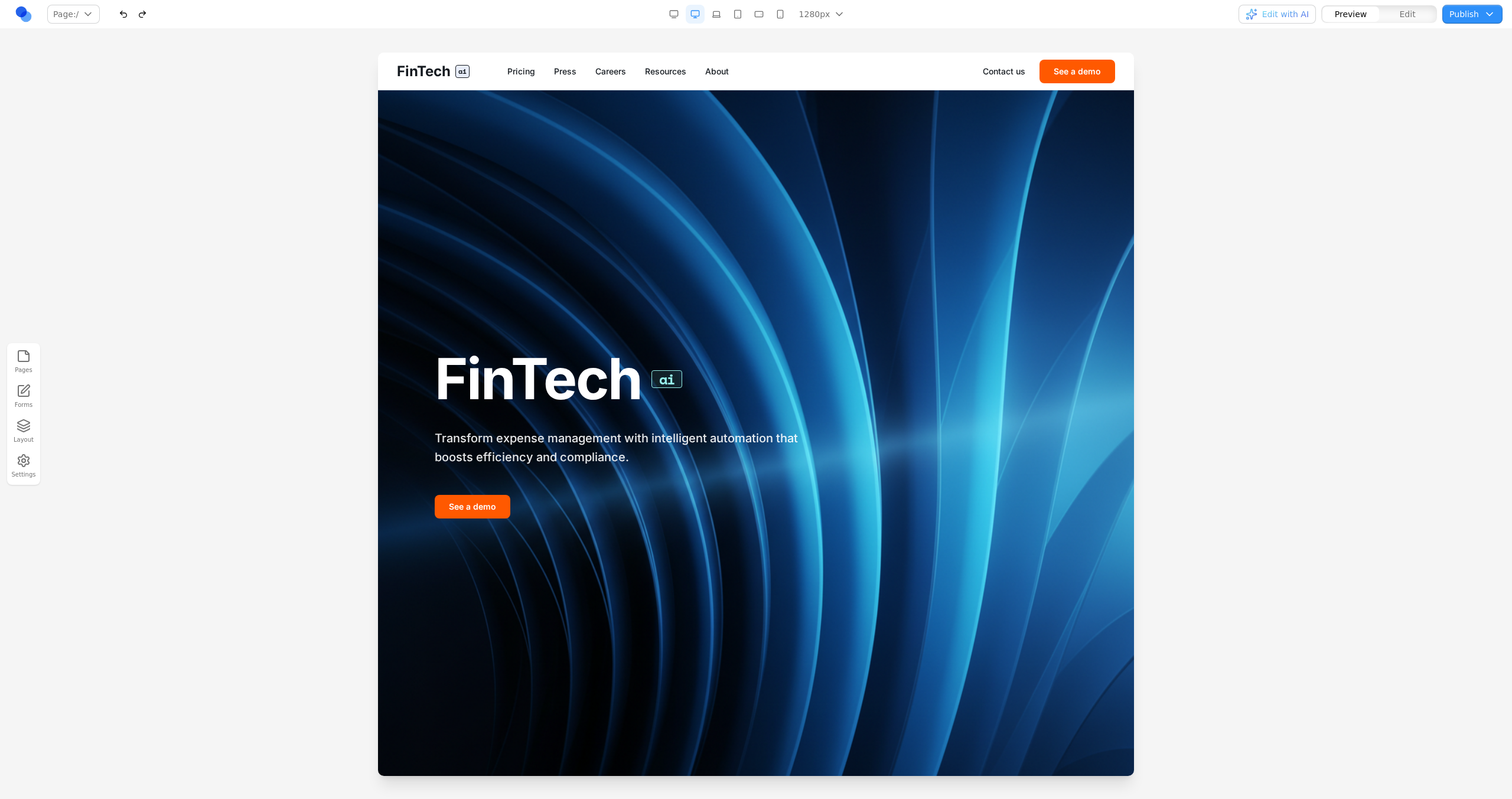
click at [1428, 15] on button "Edit" at bounding box center [1407, 14] width 57 height 15
click at [1366, 18] on span "Preview" at bounding box center [1351, 14] width 33 height 12
click at [1450, 18] on button "Publish" at bounding box center [1472, 14] width 61 height 19
click at [1375, 111] on button "Publish" at bounding box center [1408, 108] width 169 height 19
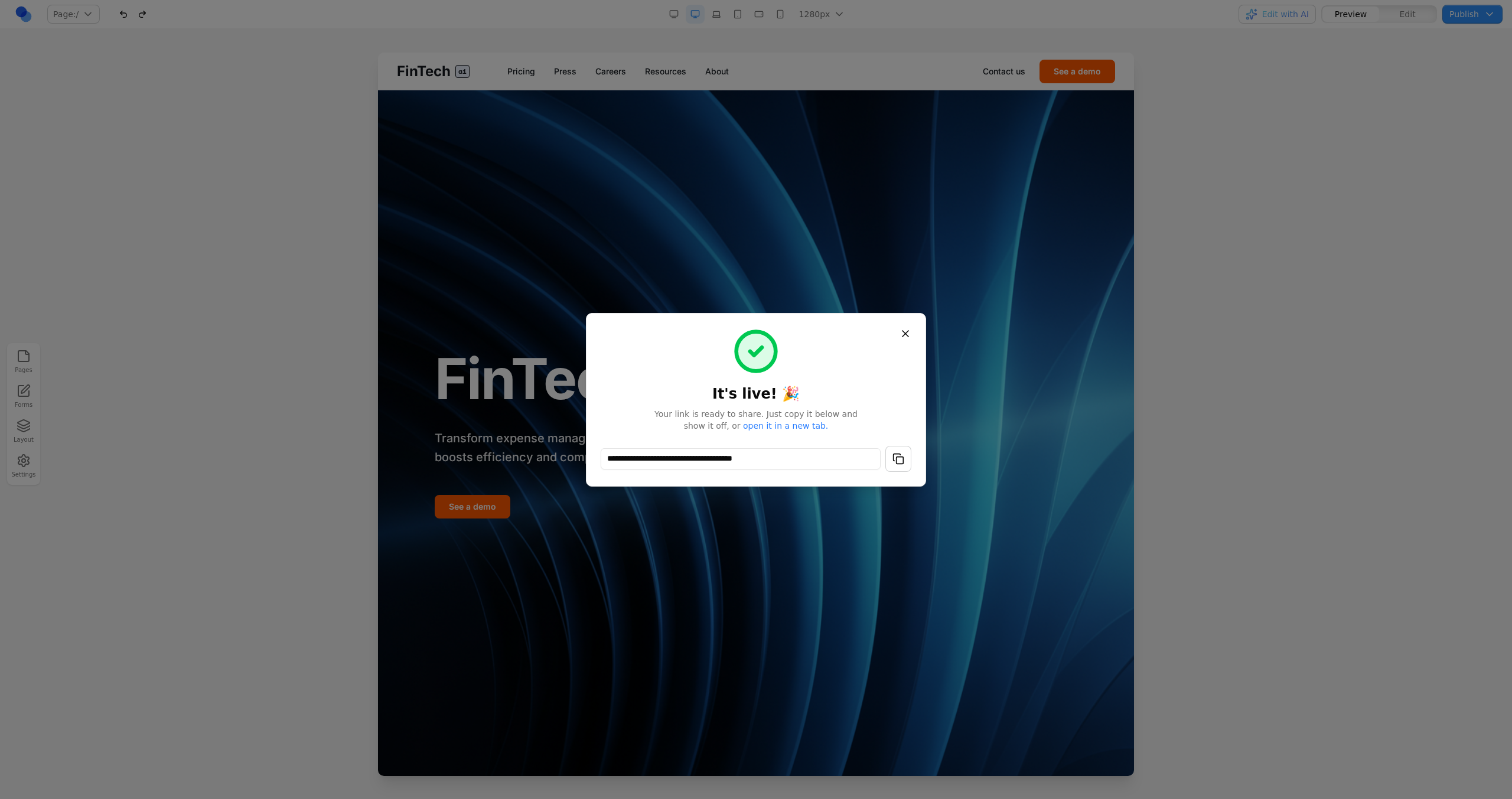
click at [911, 347] on h1 "It's live! 🎉" at bounding box center [756, 366] width 311 height 76
click at [908, 341] on button "Close" at bounding box center [906, 334] width 22 height 22
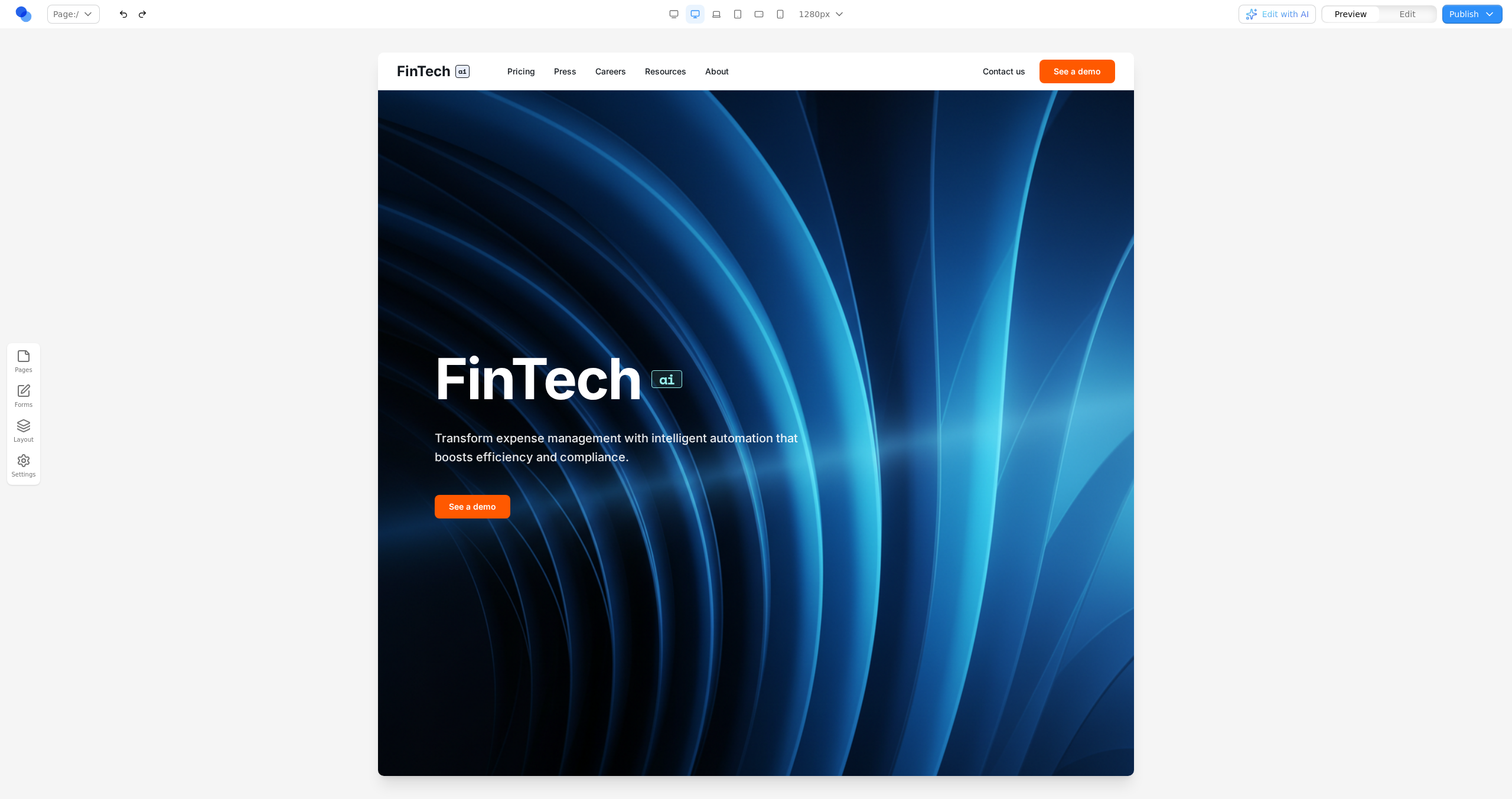
click at [248, 324] on div at bounding box center [756, 425] width 1512 height 746
click at [1255, 14] on div "button" at bounding box center [1252, 14] width 12 height 12
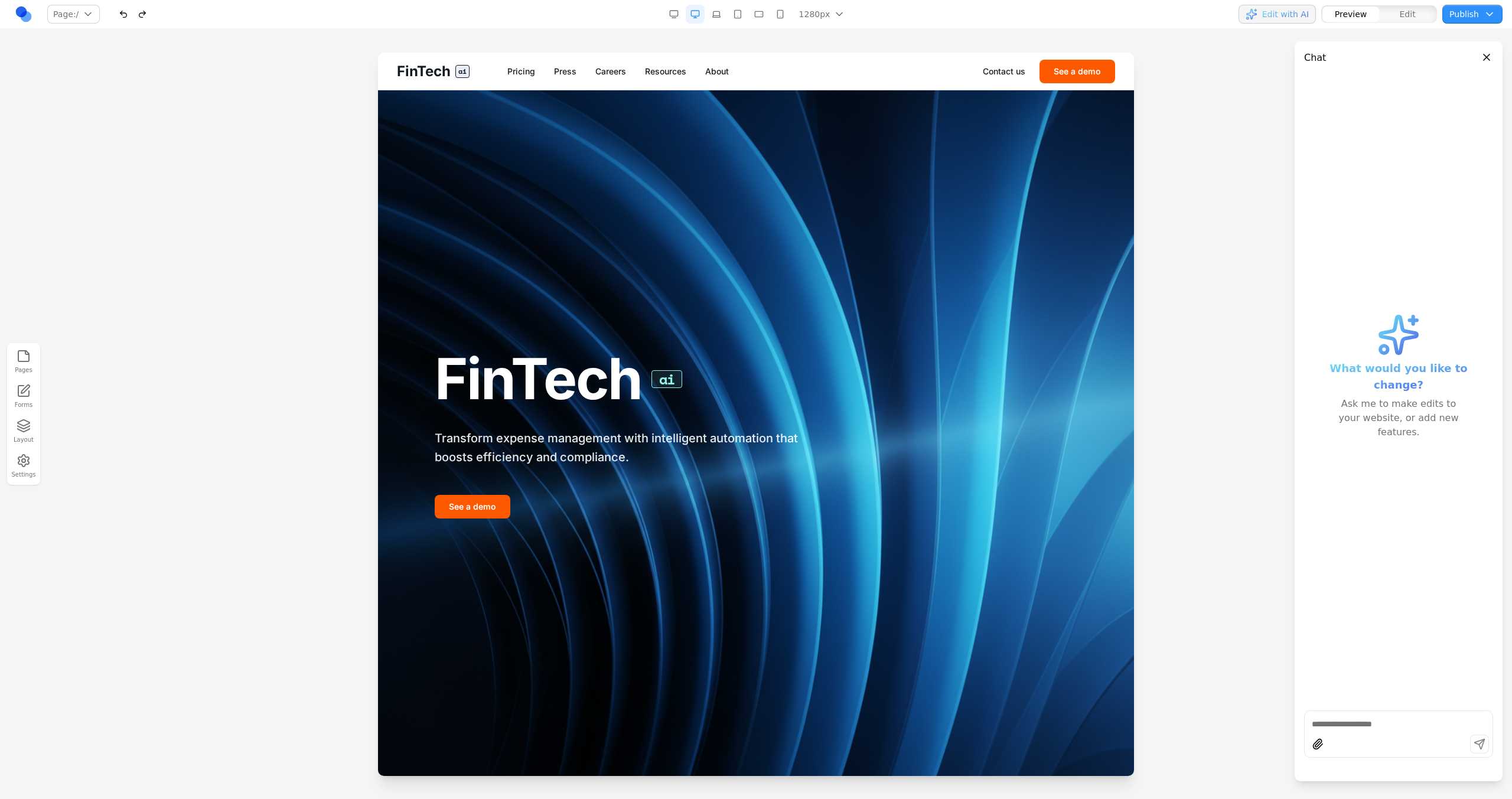
click at [1255, 14] on div "button" at bounding box center [1252, 14] width 12 height 12
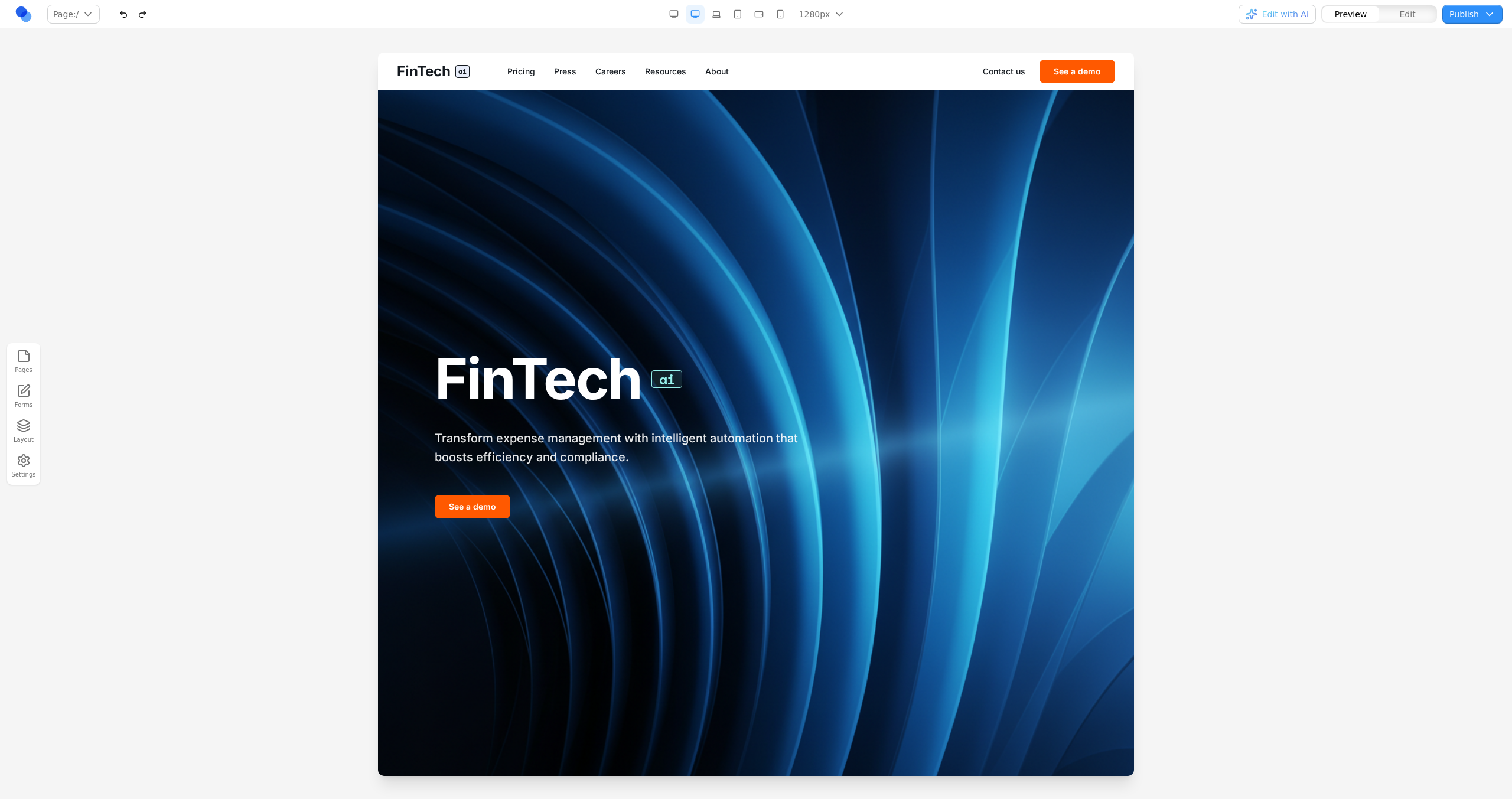
click at [146, 16] on button "button" at bounding box center [142, 14] width 19 height 19
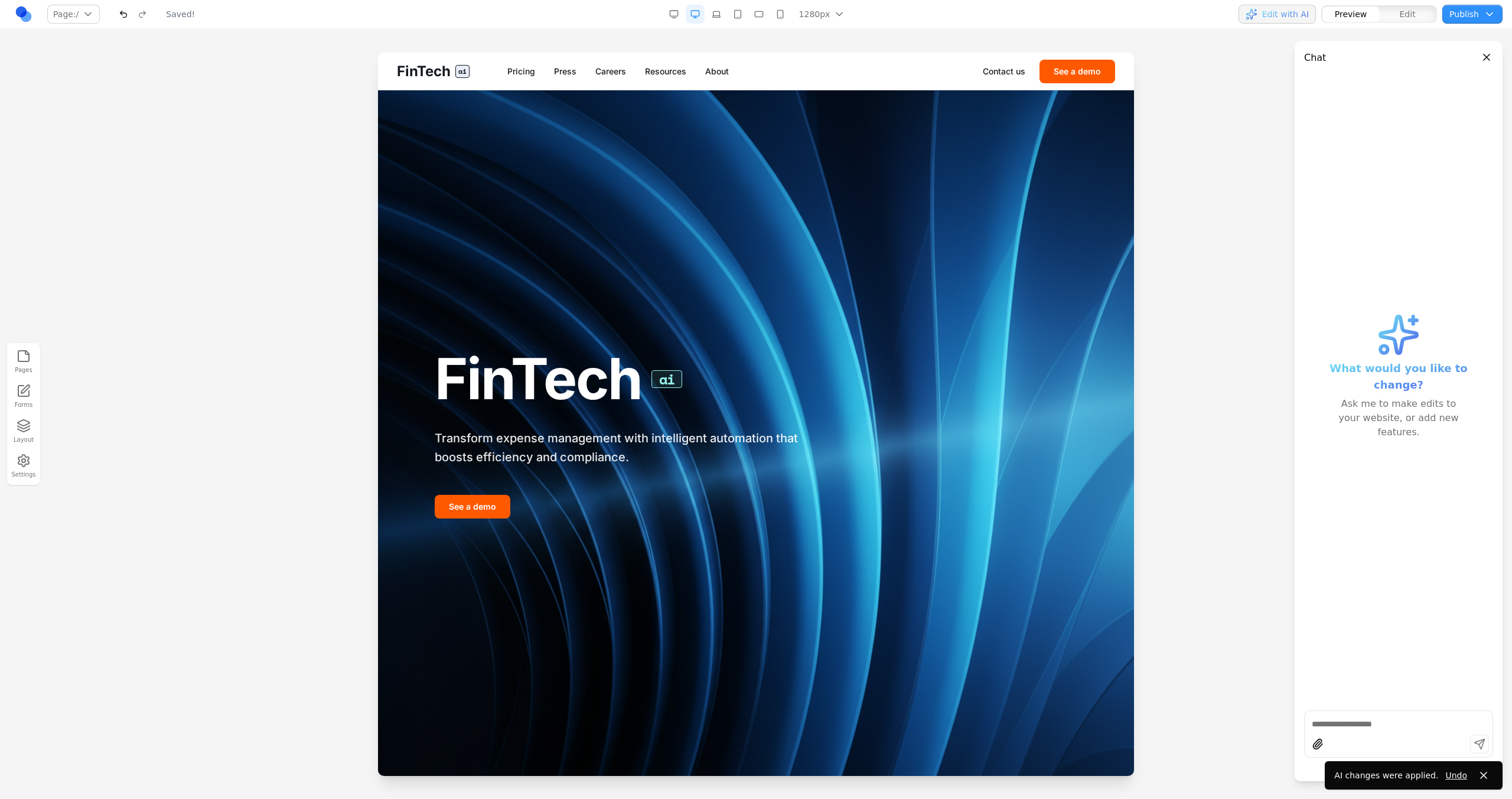
click at [124, 18] on button "button" at bounding box center [123, 14] width 19 height 19
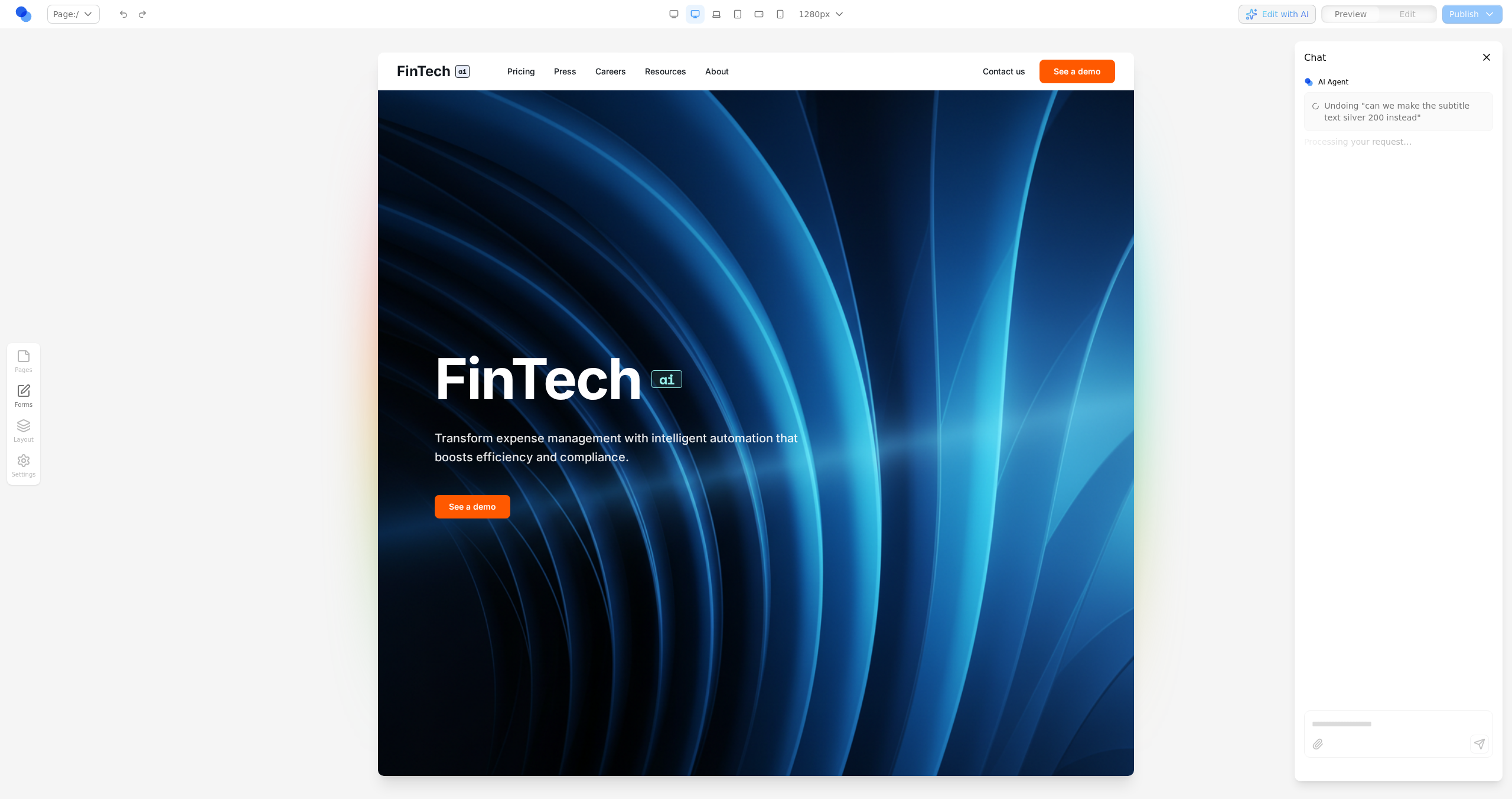
click at [124, 18] on div at bounding box center [133, 14] width 38 height 19
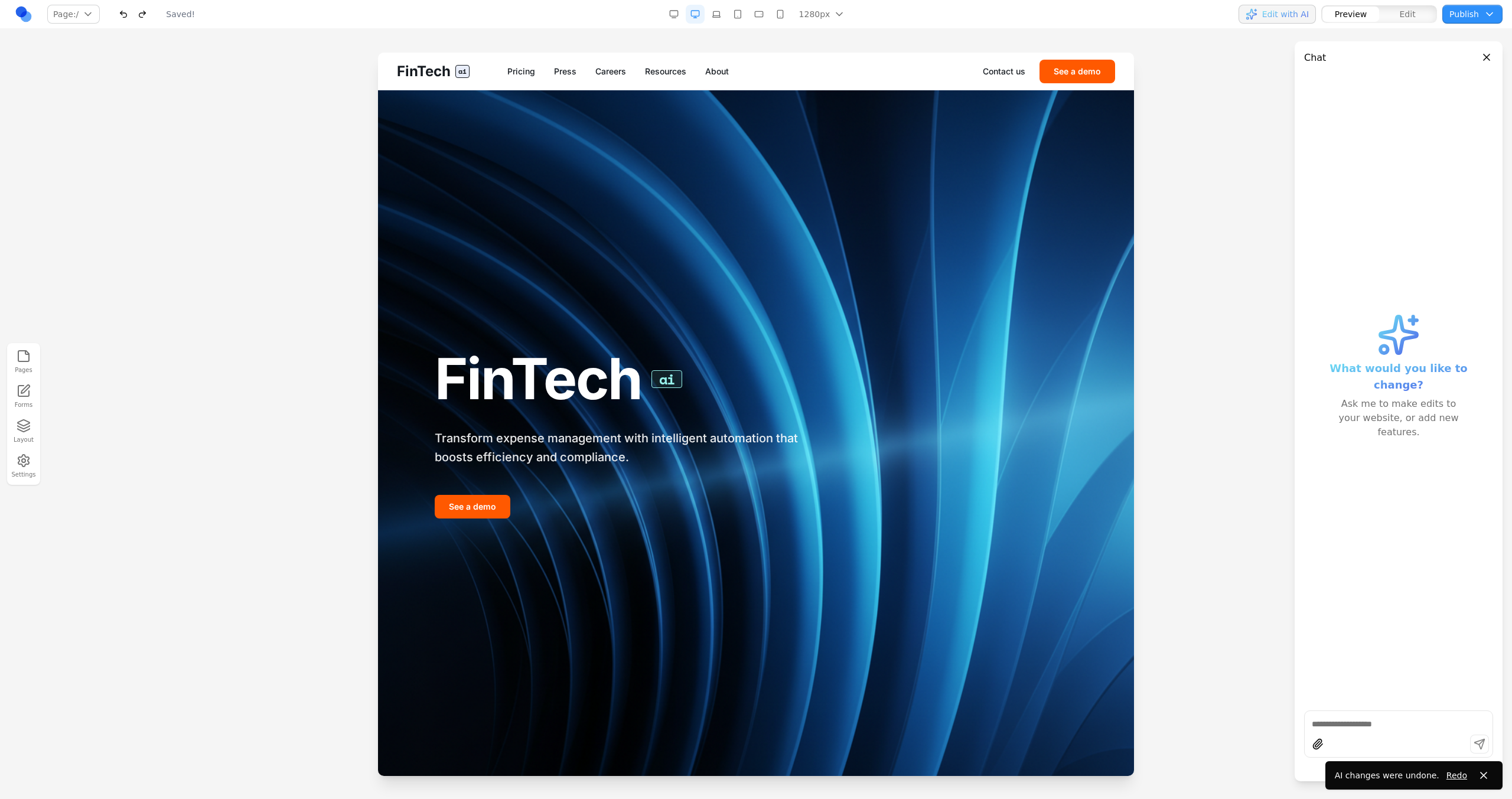
click at [142, 18] on button "button" at bounding box center [142, 14] width 19 height 19
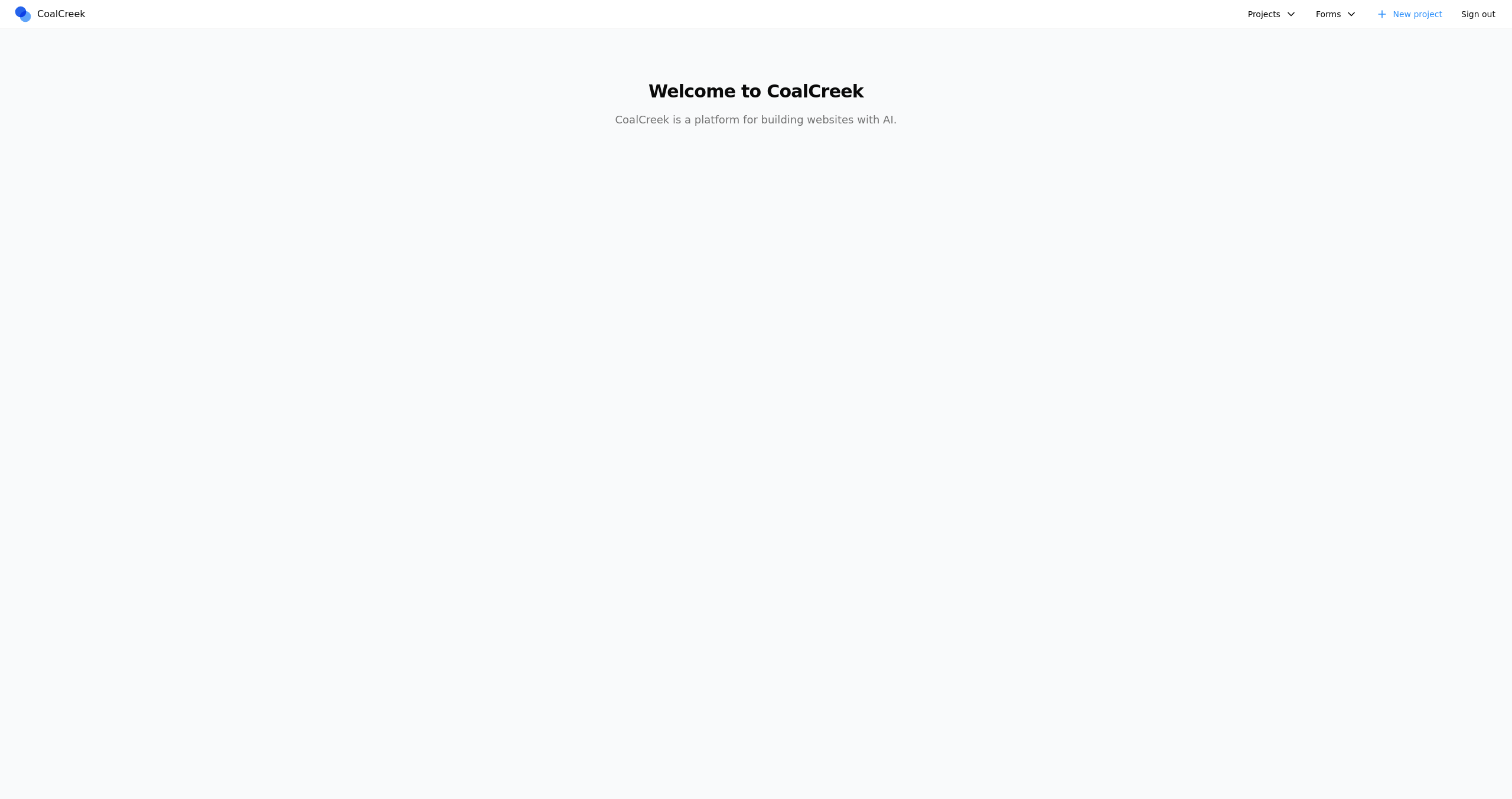
click at [1298, 16] on button "Projects" at bounding box center [1272, 14] width 63 height 19
click at [1288, 40] on link "FinTech AI" at bounding box center [1318, 42] width 137 height 20
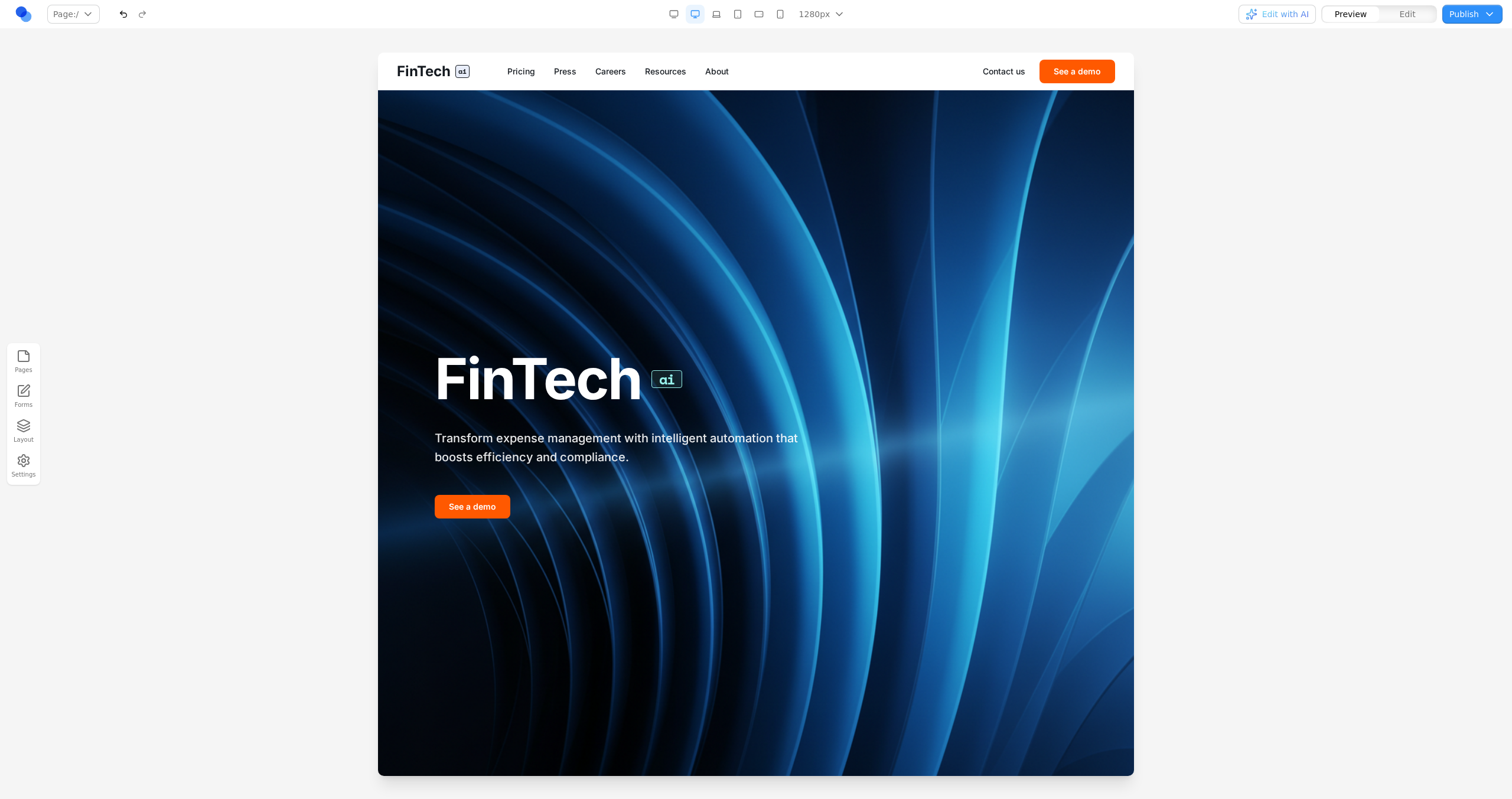
click at [1465, 11] on button "Publish" at bounding box center [1472, 14] width 61 height 19
click at [1394, 109] on button "Publish" at bounding box center [1408, 108] width 169 height 19
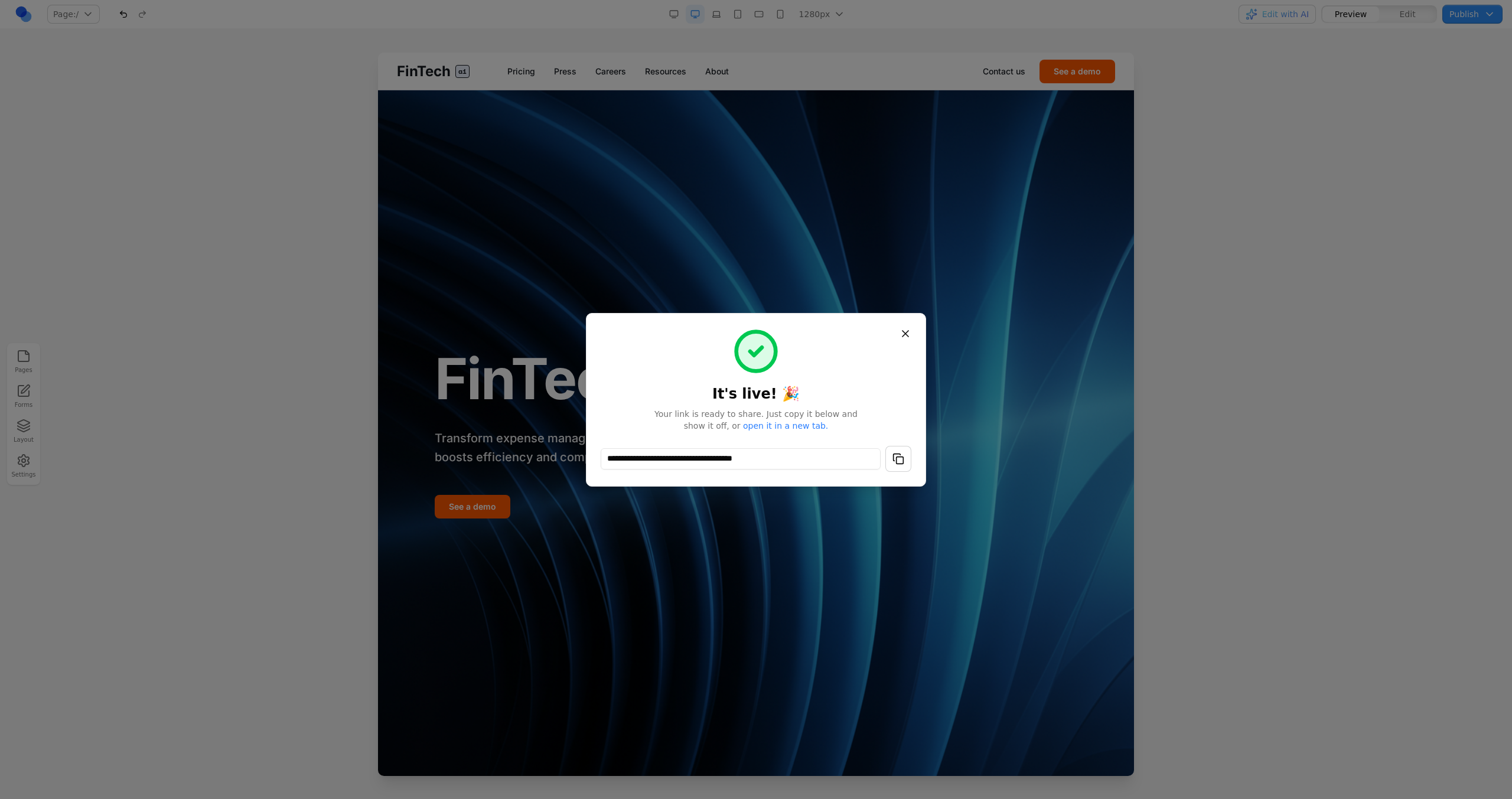
click at [894, 456] on button "button" at bounding box center [898, 458] width 26 height 26
click at [905, 325] on button "Close" at bounding box center [906, 334] width 22 height 22
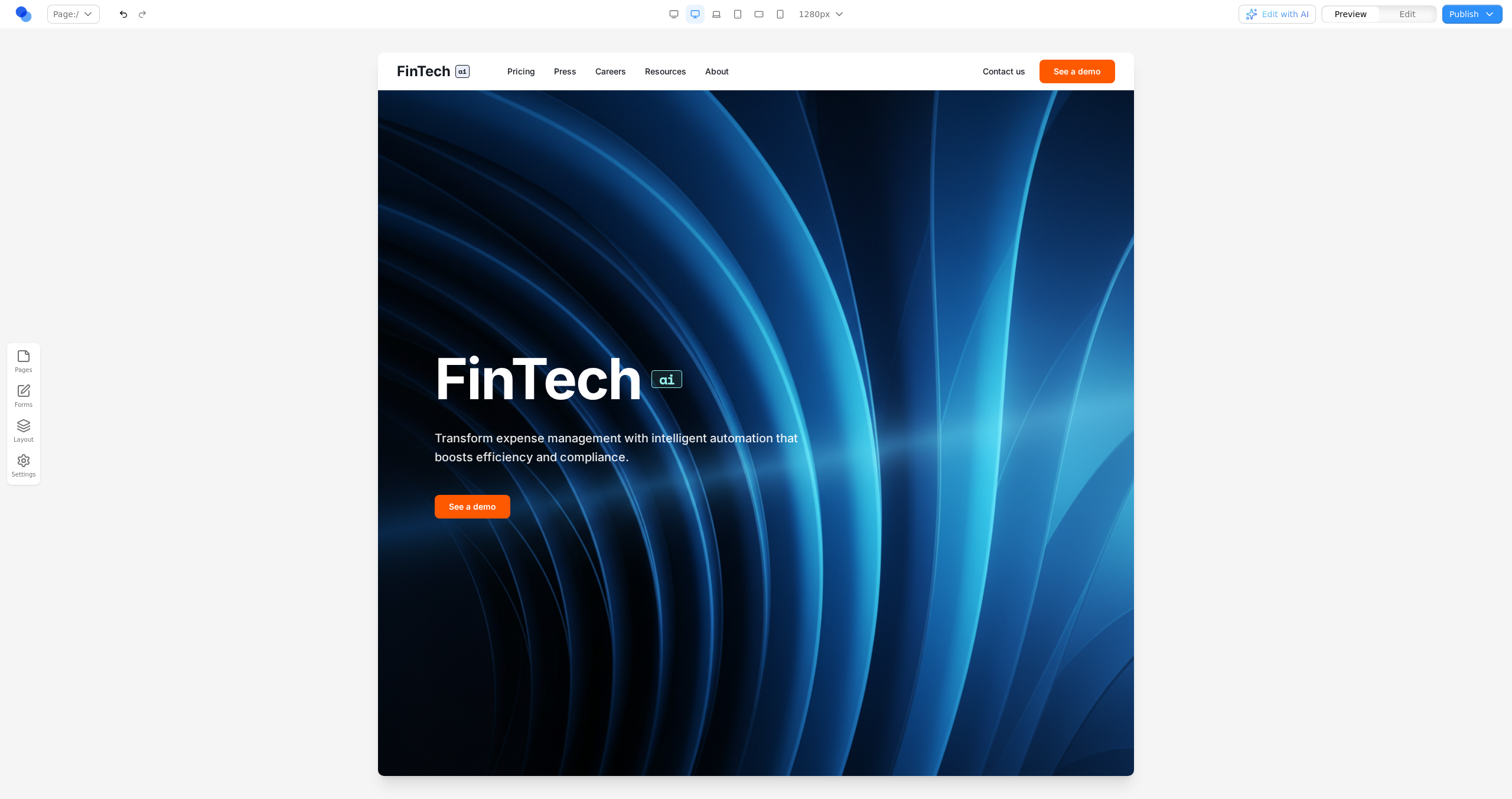
click at [19, 363] on button "Pages" at bounding box center [24, 361] width 26 height 30
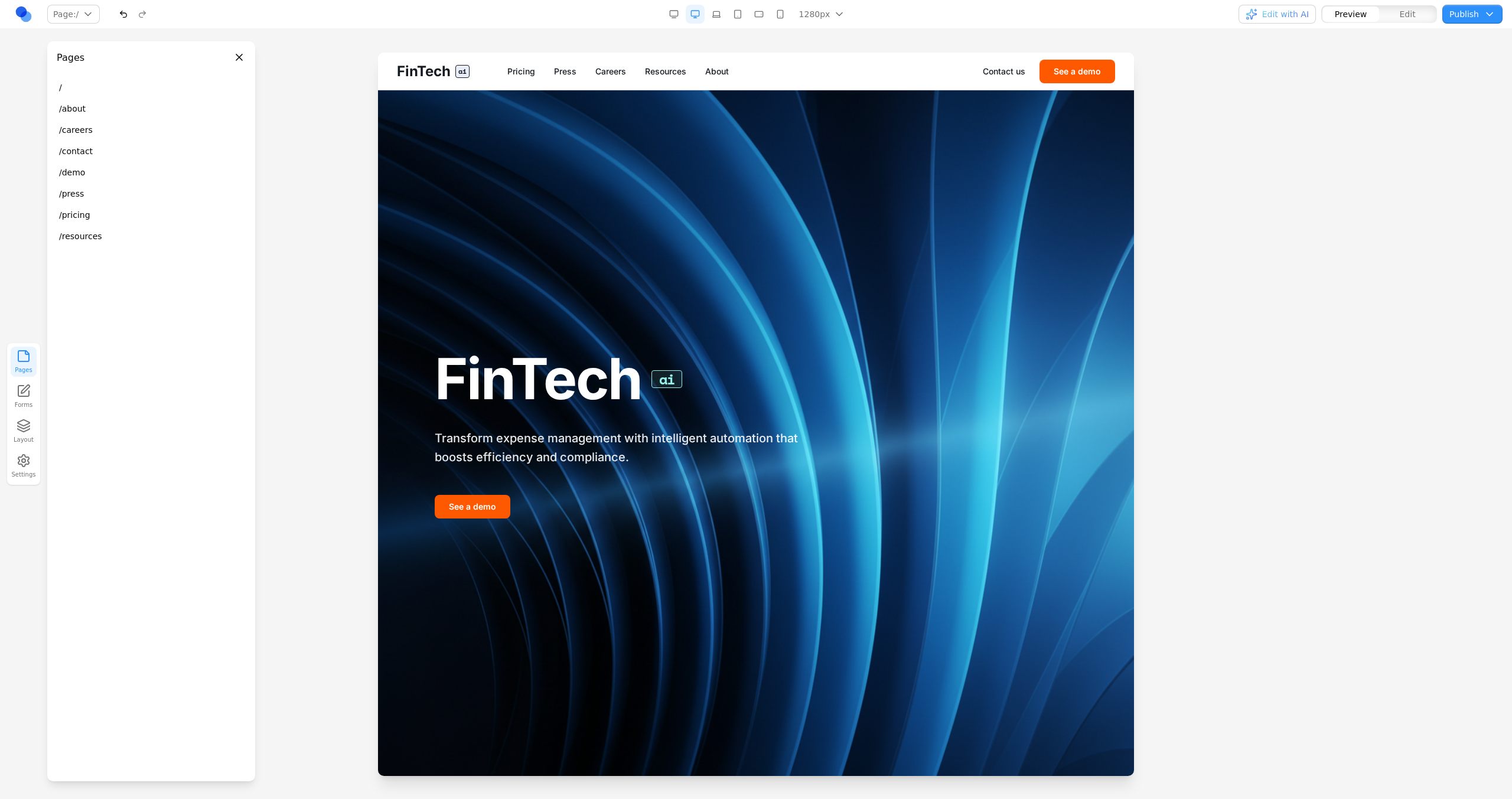
click at [91, 198] on button "/press" at bounding box center [150, 193] width 198 height 22
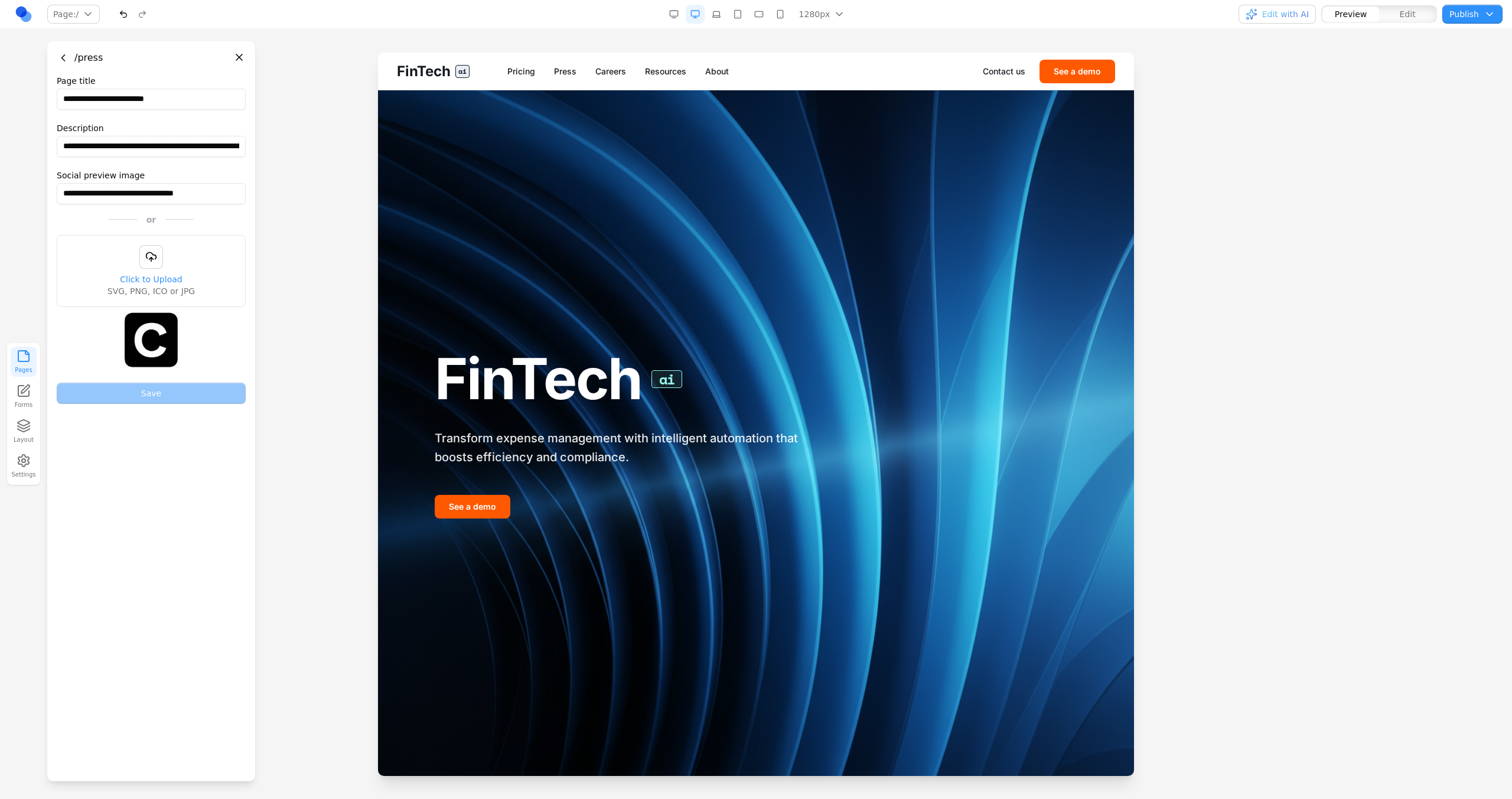
click at [244, 65] on div "**********" at bounding box center [151, 411] width 208 height 739
click at [244, 63] on header "/press" at bounding box center [151, 53] width 208 height 24
click at [242, 60] on button "Close panel" at bounding box center [239, 57] width 13 height 13
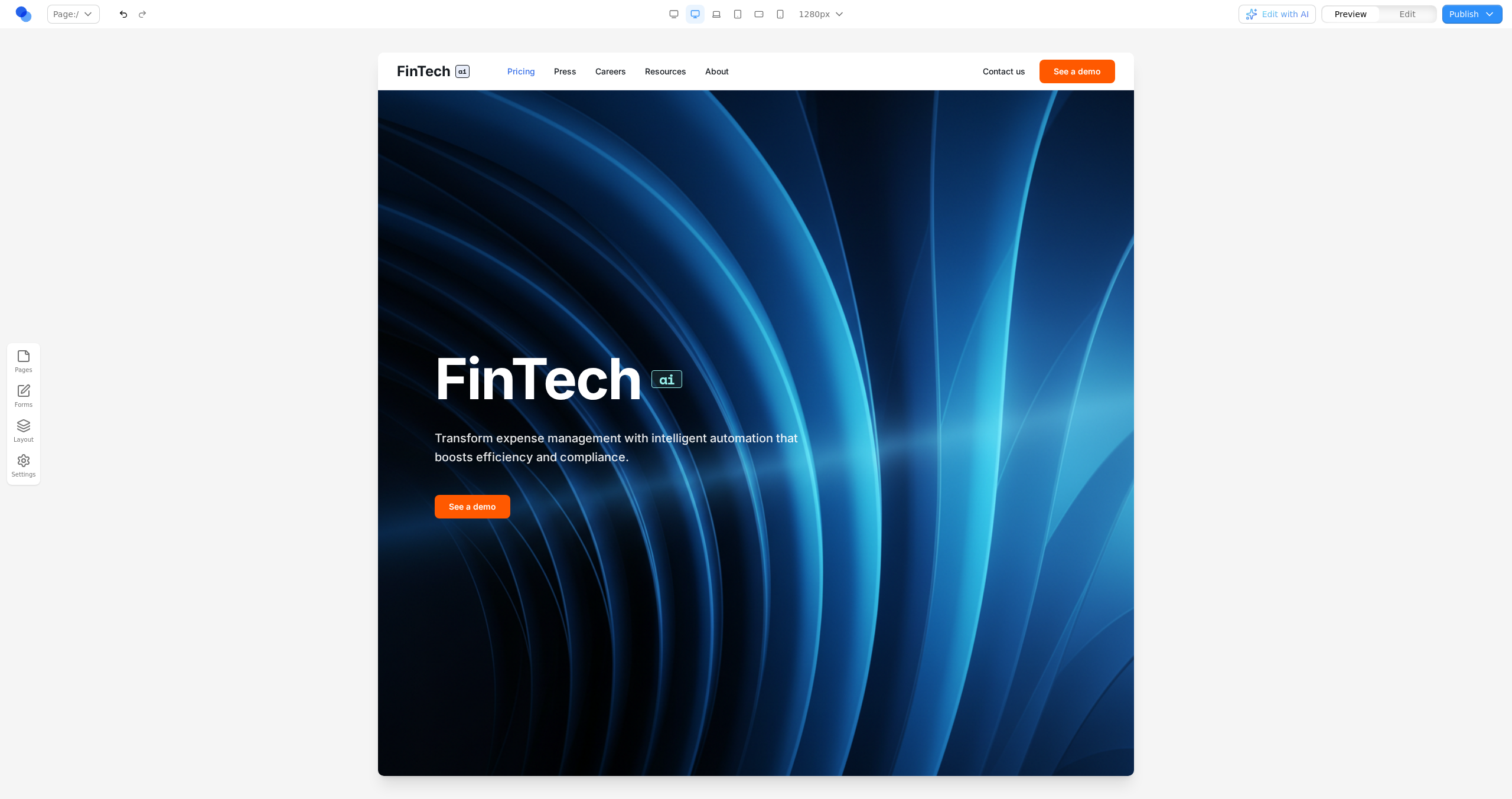
click at [507, 78] on link "Pricing" at bounding box center [521, 71] width 28 height 12
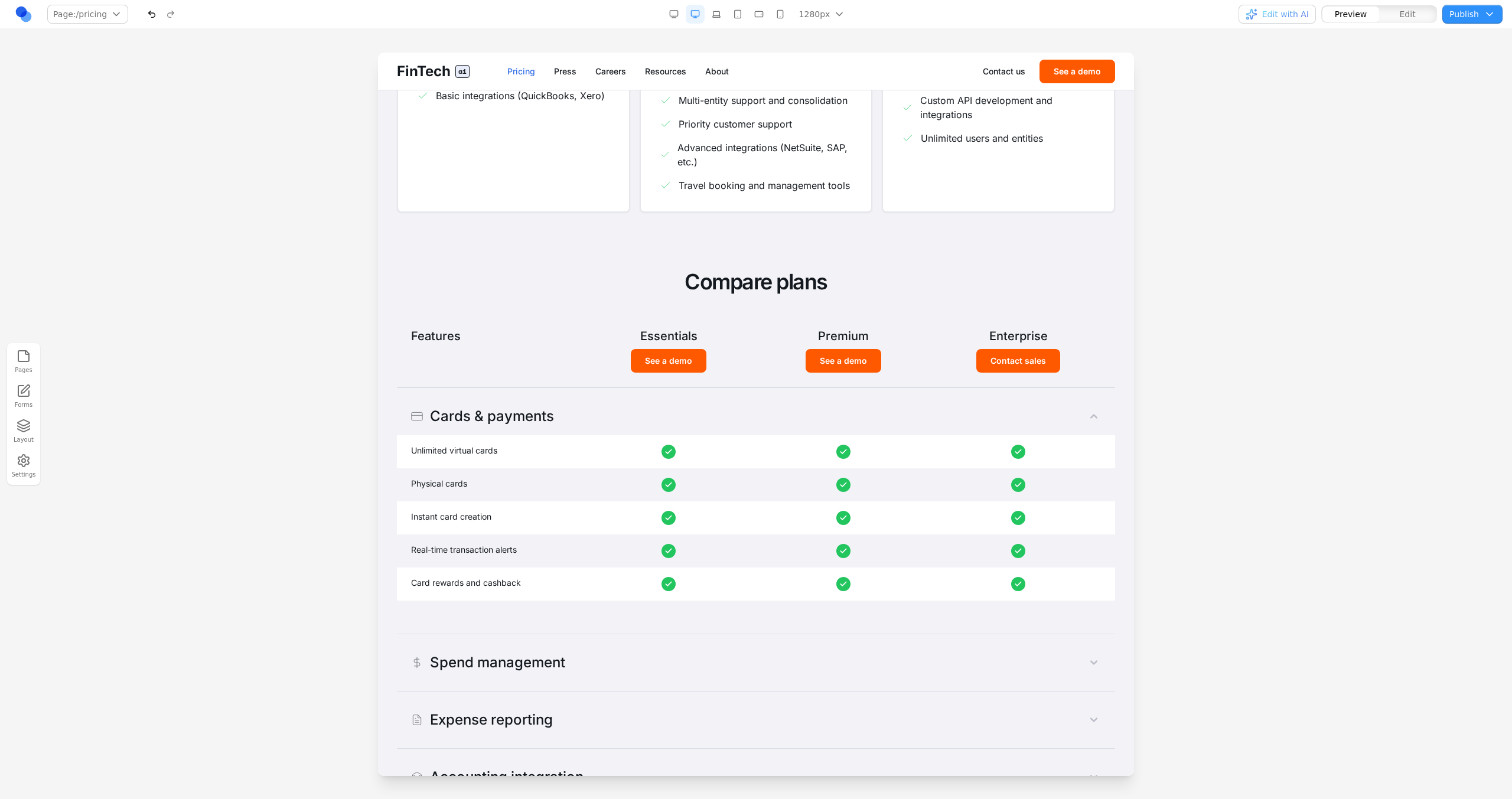
scroll to position [99, 0]
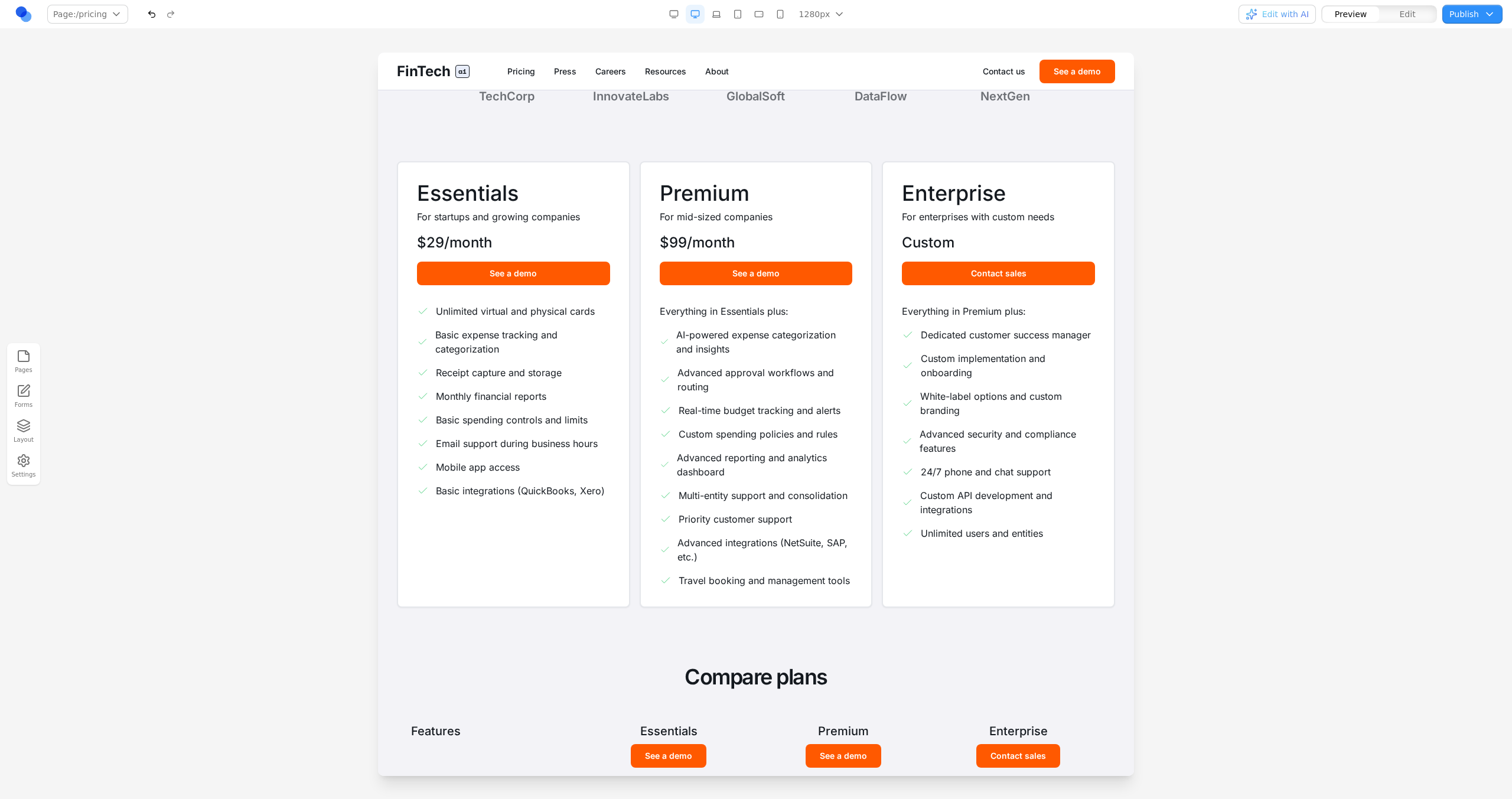
click at [980, 105] on span "NextGen" at bounding box center [1005, 96] width 50 height 16
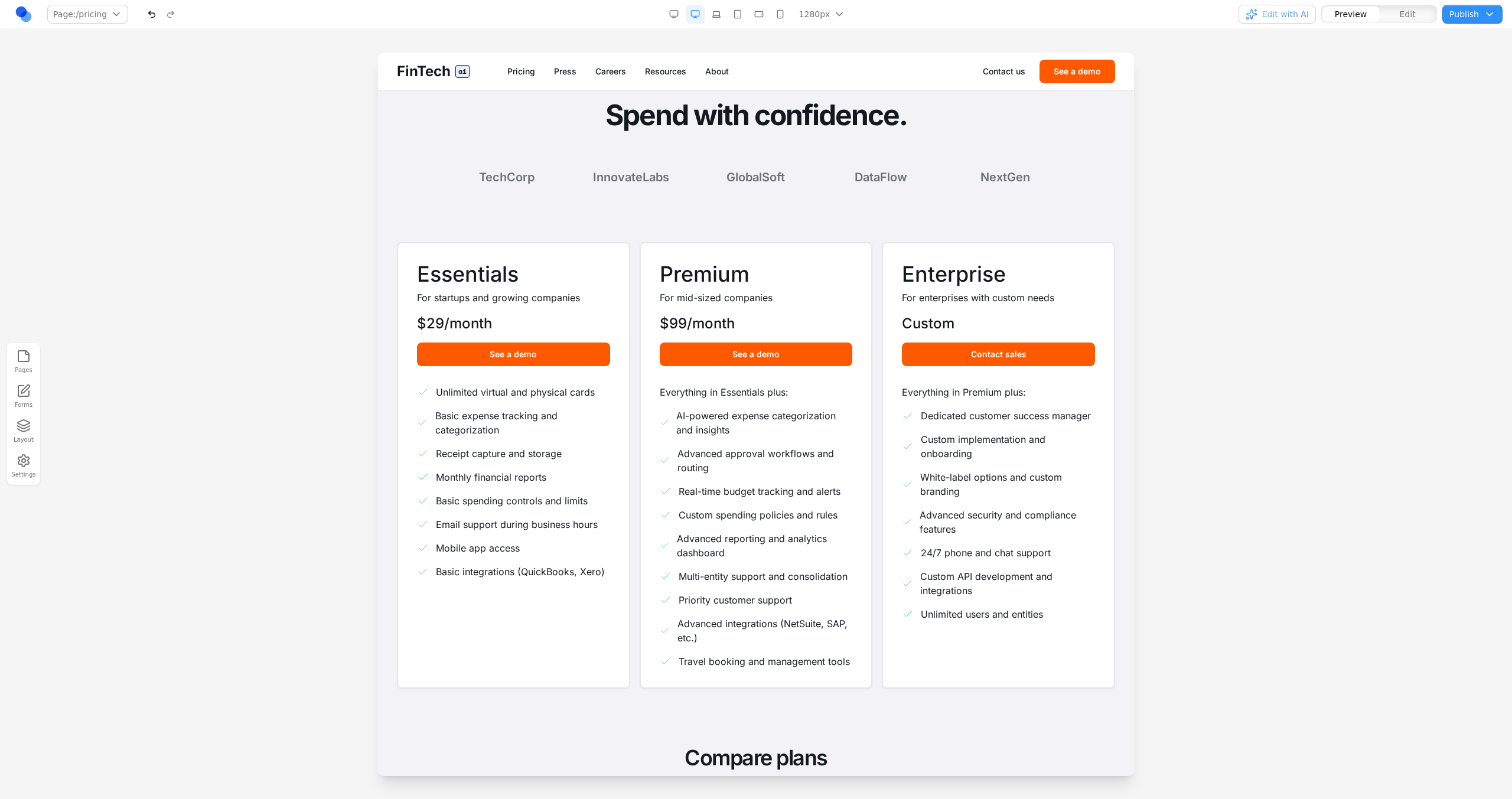
scroll to position [0, 0]
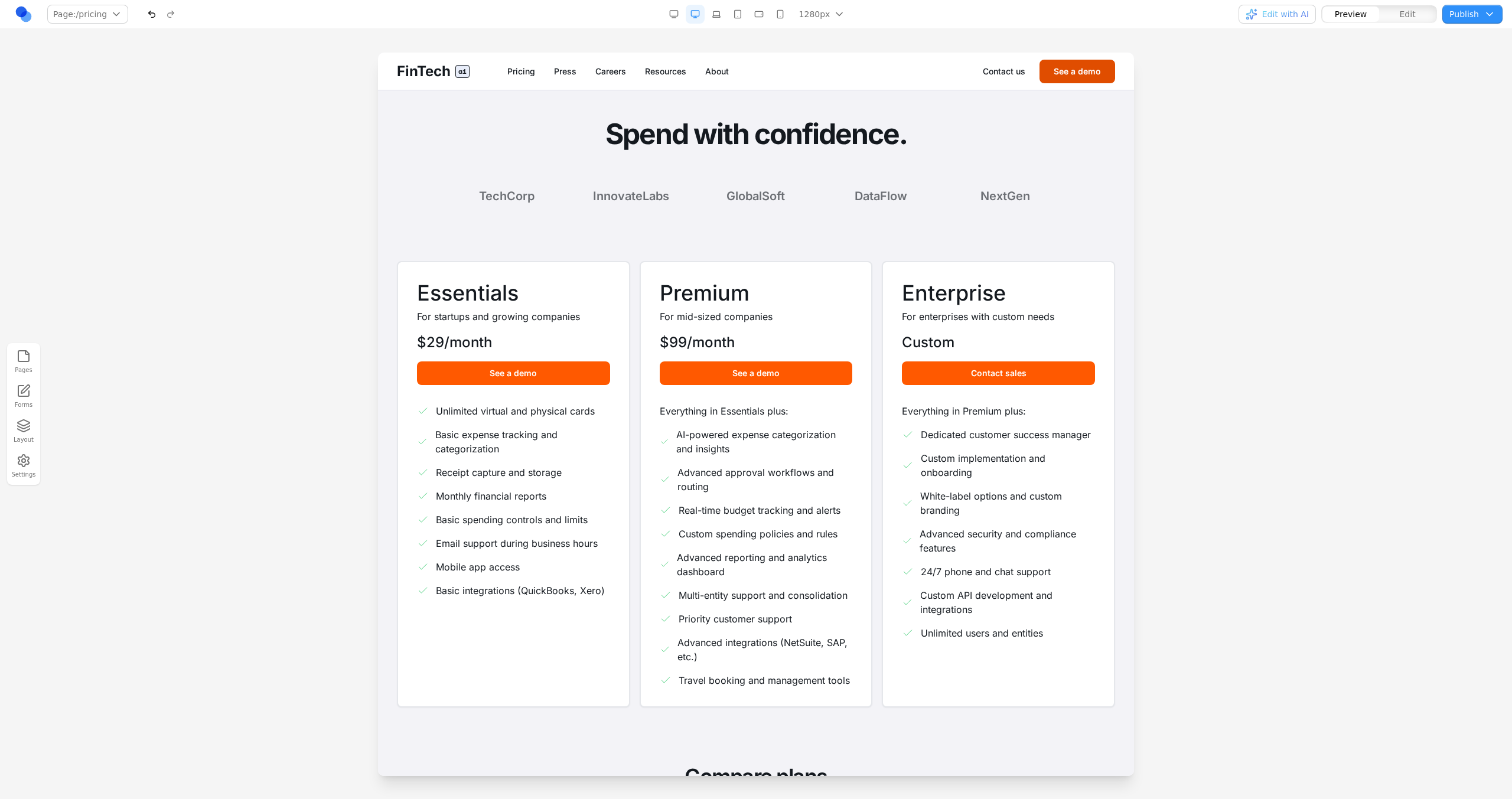
click at [1040, 83] on button "See a demo" at bounding box center [1078, 71] width 76 height 24
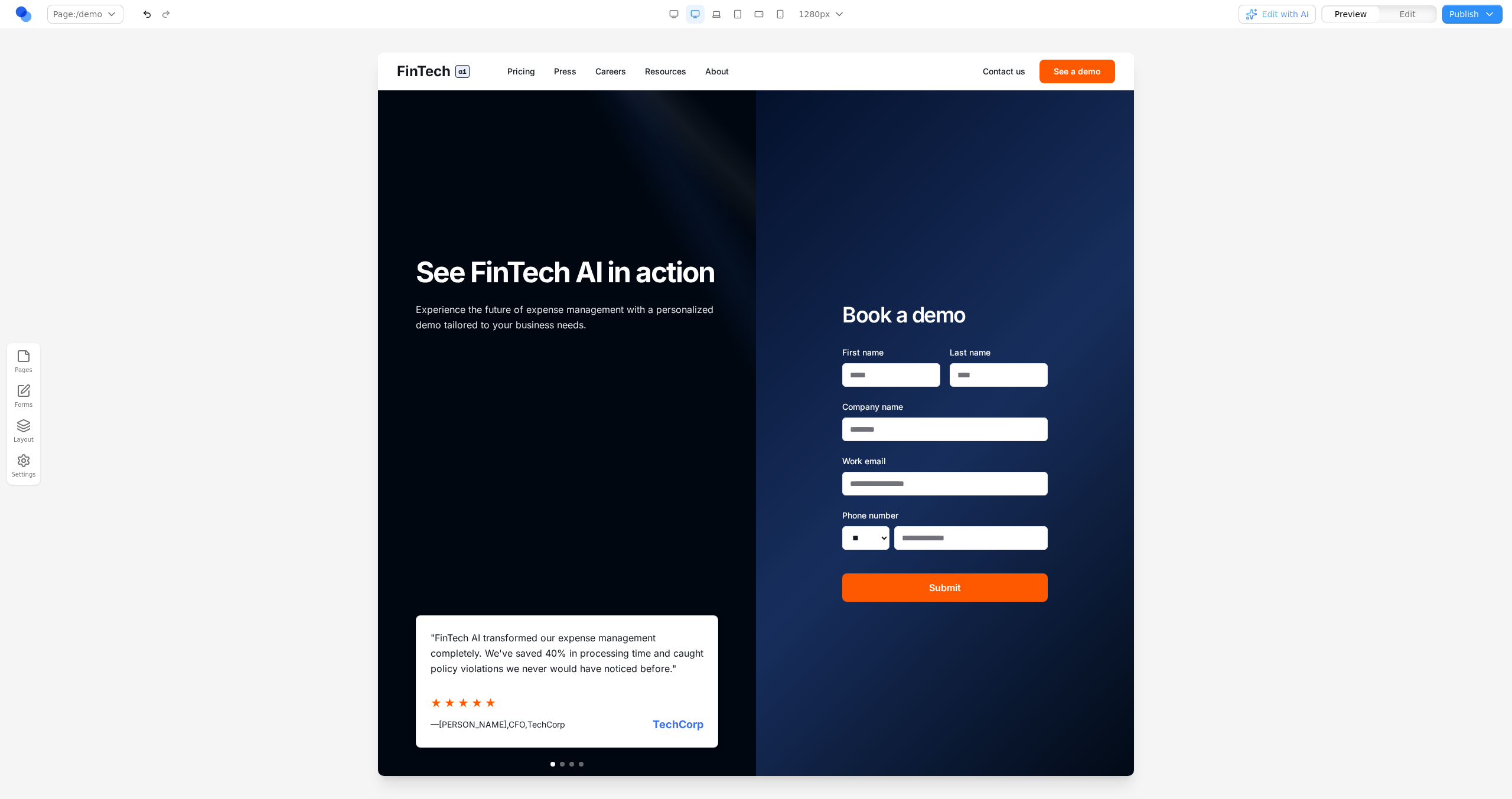
click at [1394, 18] on button "Edit" at bounding box center [1407, 14] width 57 height 15
click at [1358, 18] on span "Preview" at bounding box center [1351, 14] width 33 height 12
click at [1409, 15] on span "Edit" at bounding box center [1408, 14] width 16 height 12
click at [1328, 15] on button "Preview" at bounding box center [1350, 14] width 57 height 15
click at [1298, 15] on span "Edit with AI" at bounding box center [1286, 14] width 47 height 12
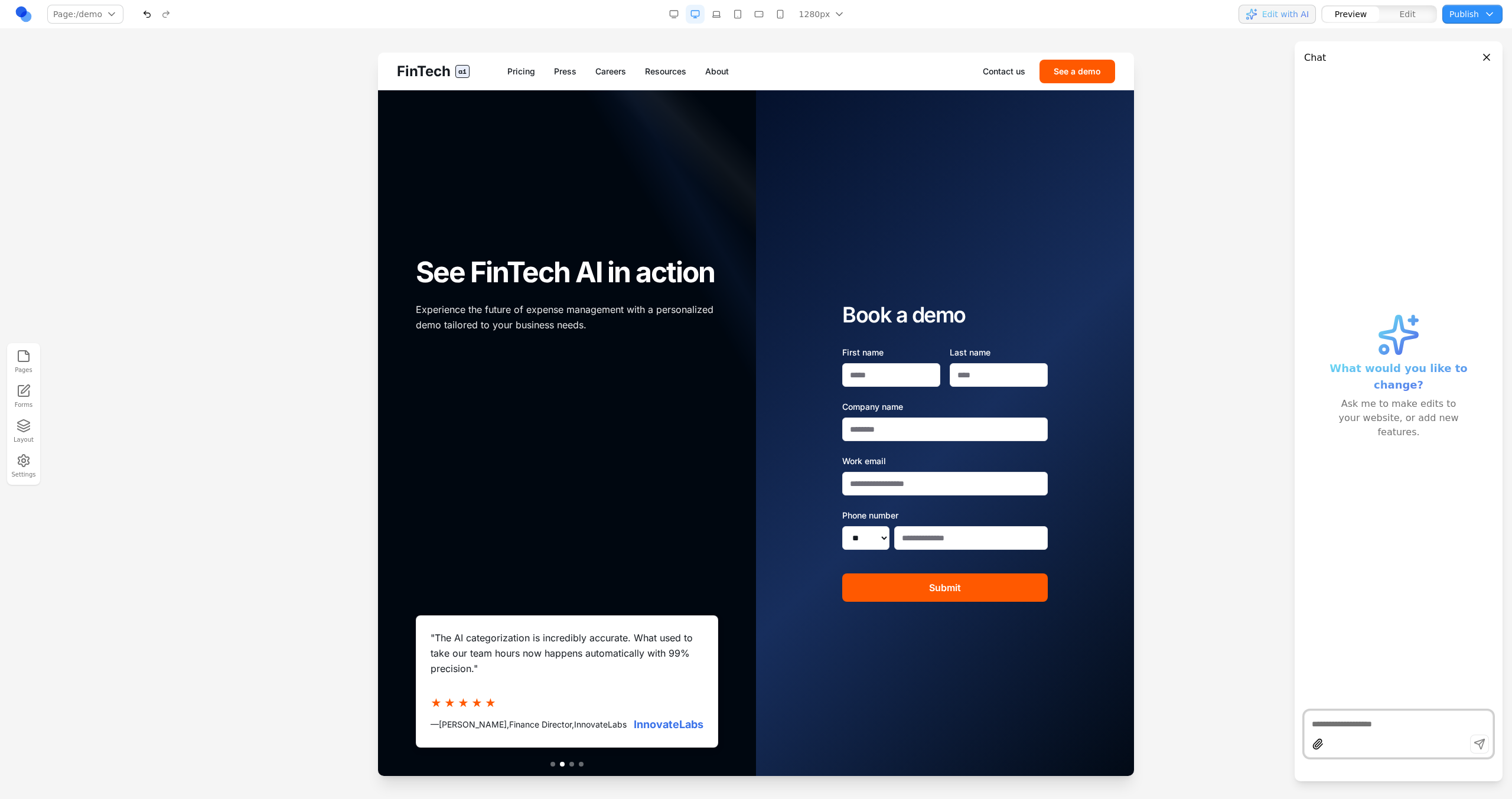
click at [718, 302] on p "Experience the future of expense management with a personalized demo tailored t…" at bounding box center [567, 316] width 302 height 30
click at [1339, 710] on div at bounding box center [1398, 734] width 189 height 47
type textarea "*"
type textarea "**********"
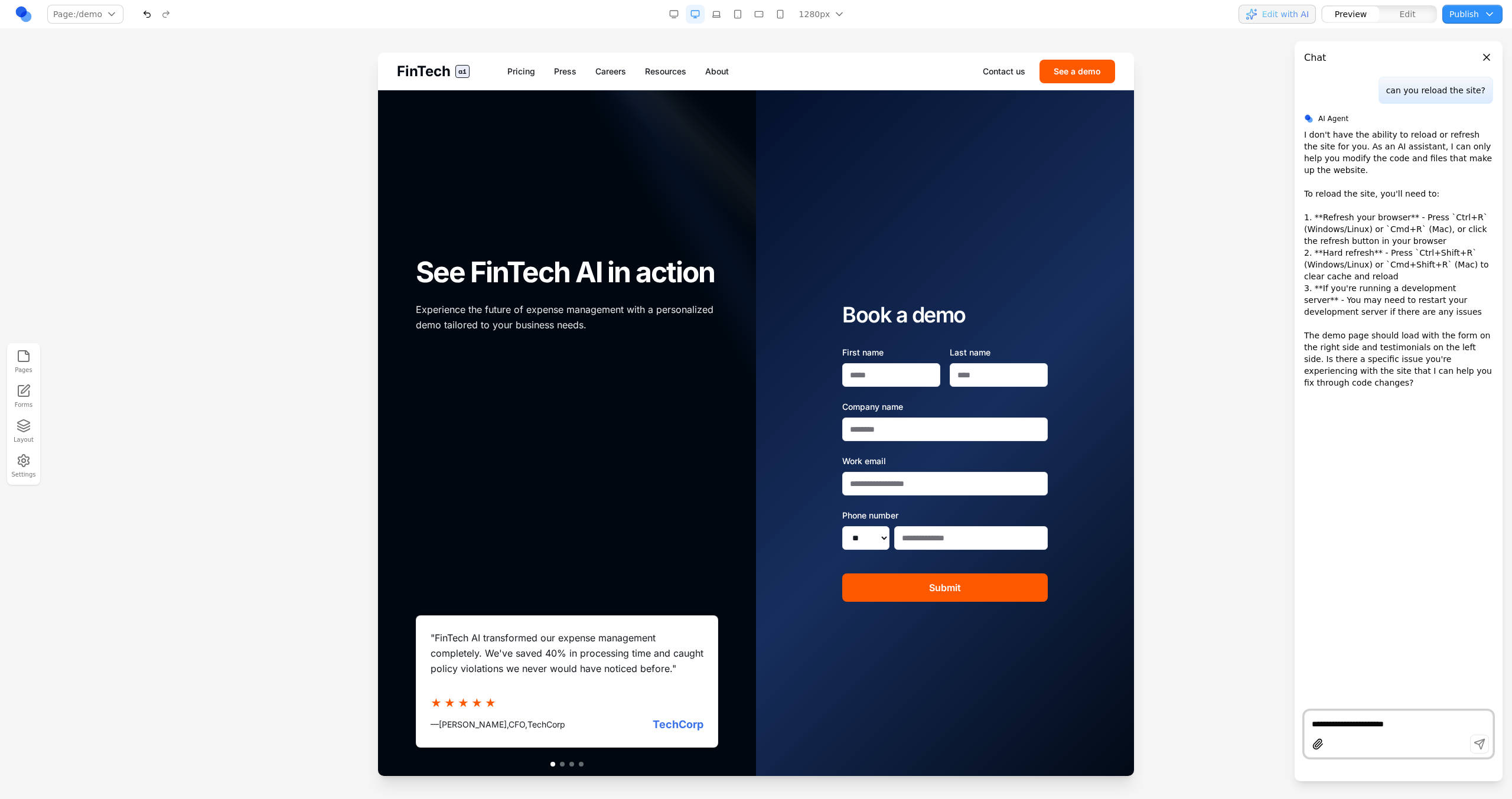
click at [404, 65] on span "FinTech" at bounding box center [423, 71] width 53 height 19
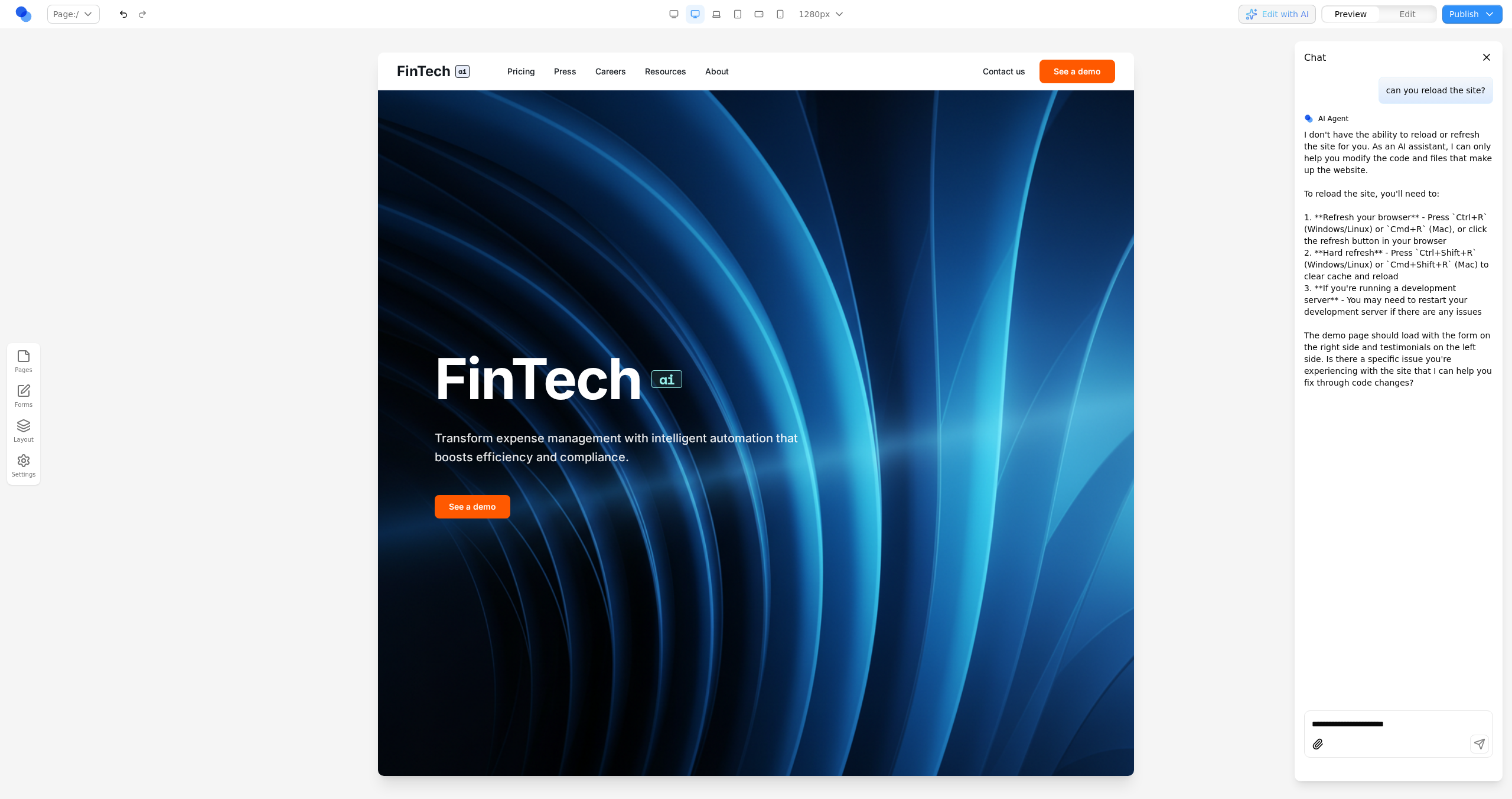
click at [1369, 719] on textarea "**********" at bounding box center [1399, 723] width 174 height 12
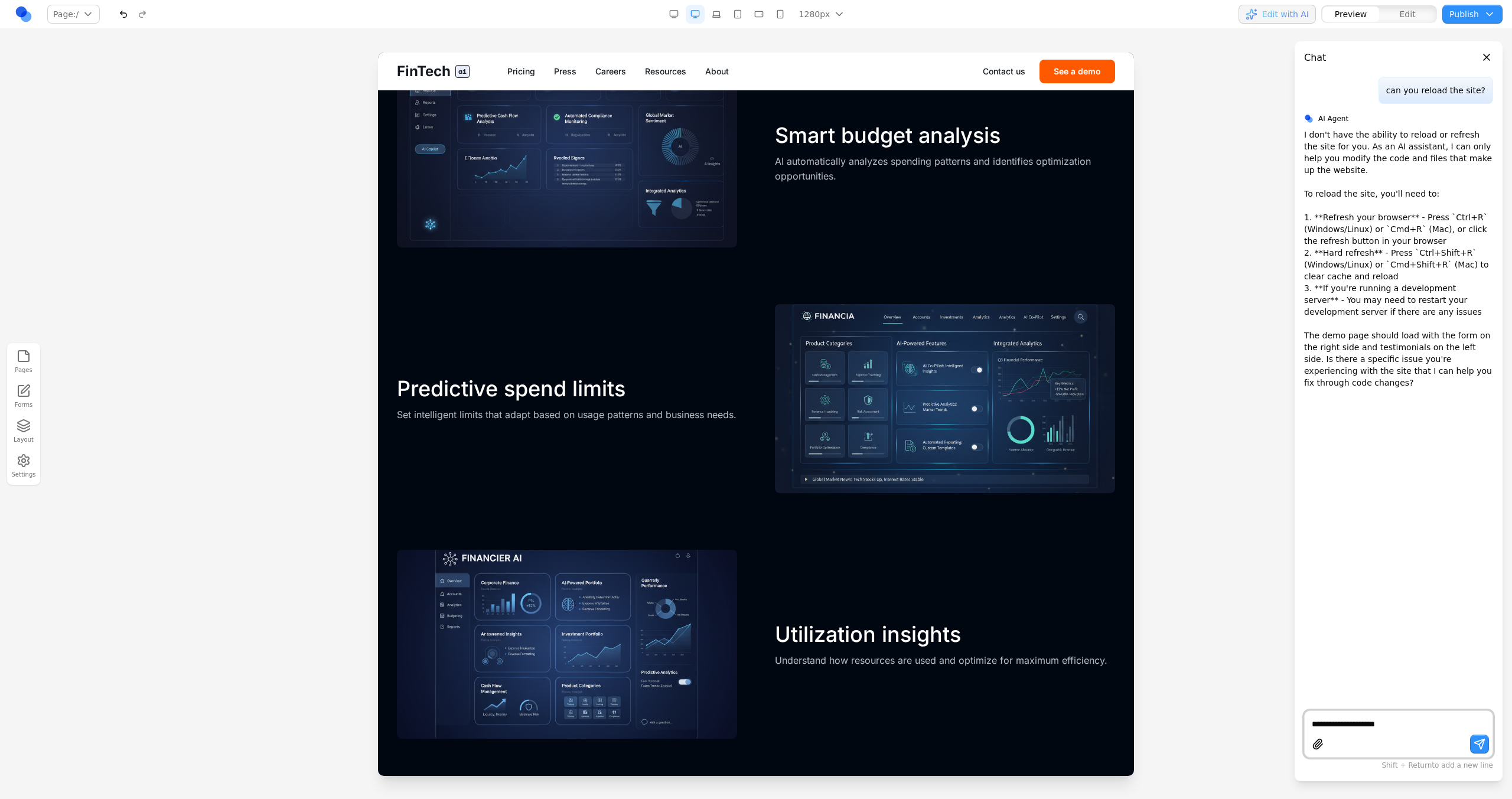
scroll to position [2071, 0]
type textarea "**********"
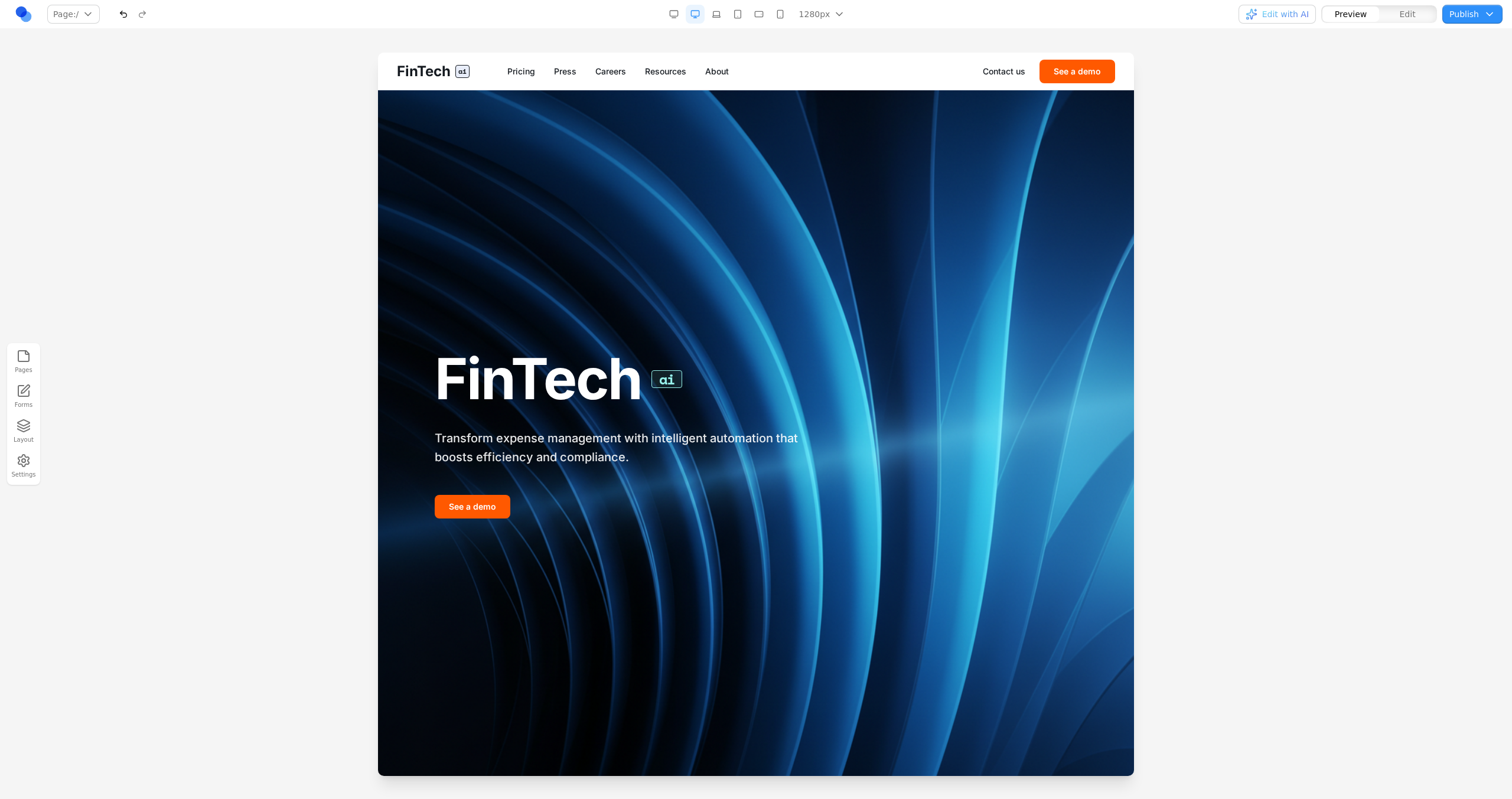
click at [1279, 18] on span "Edit with AI" at bounding box center [1286, 14] width 47 height 12
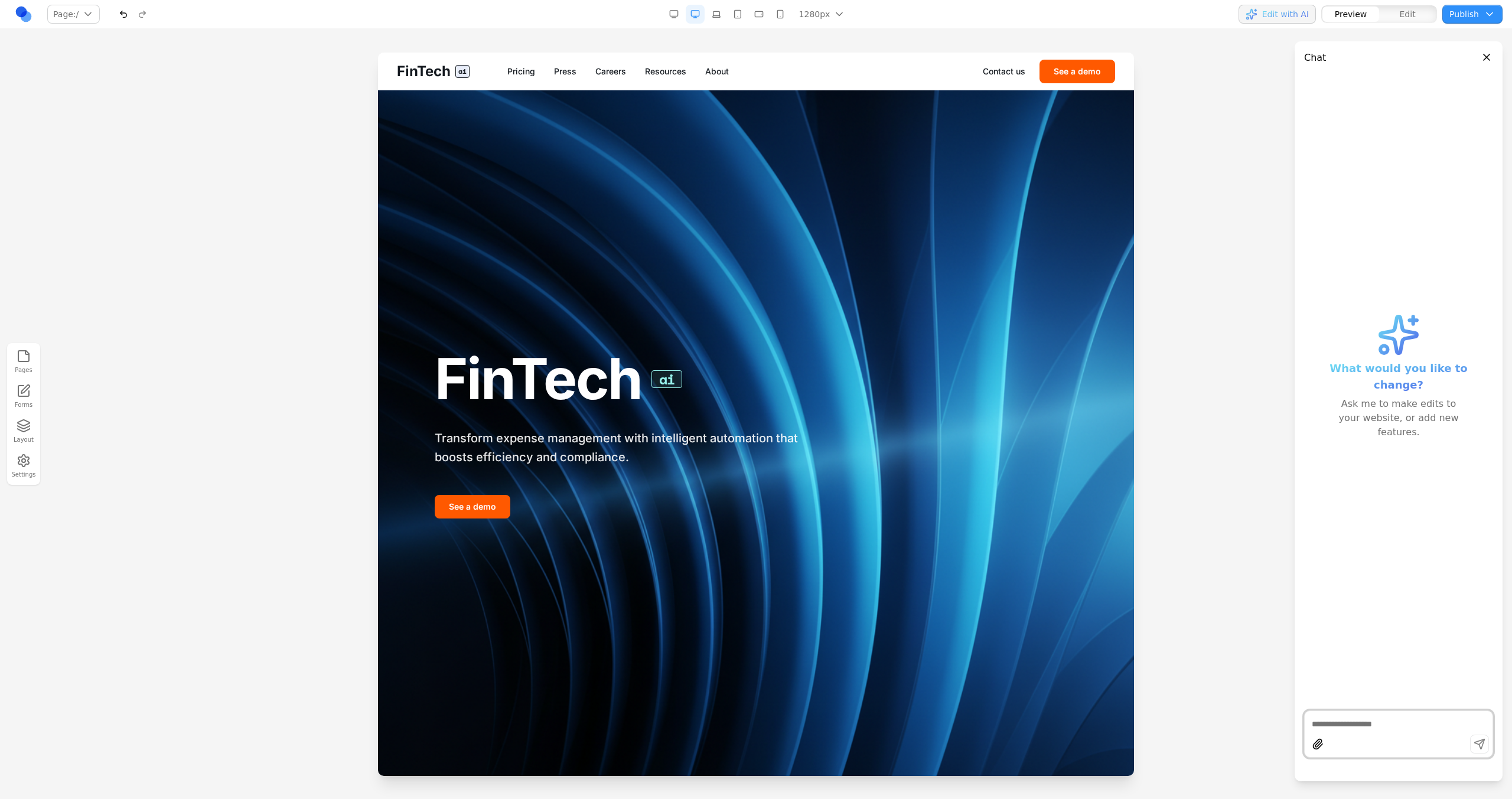
click at [1328, 751] on div at bounding box center [1399, 746] width 188 height 23
click at [1329, 726] on textarea at bounding box center [1399, 723] width 174 height 12
type textarea "**********"
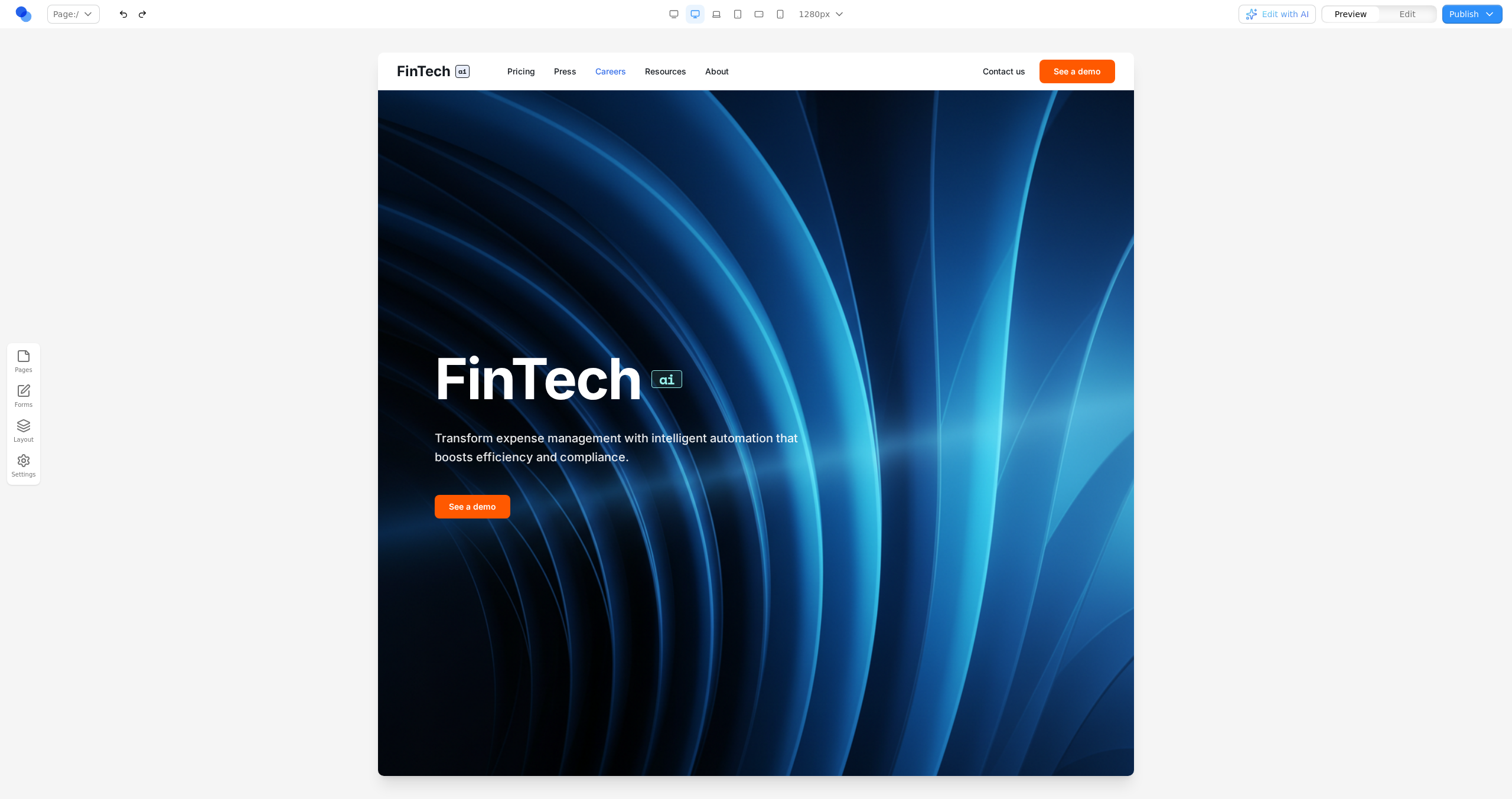
click at [596, 69] on link "Careers" at bounding box center [610, 71] width 31 height 12
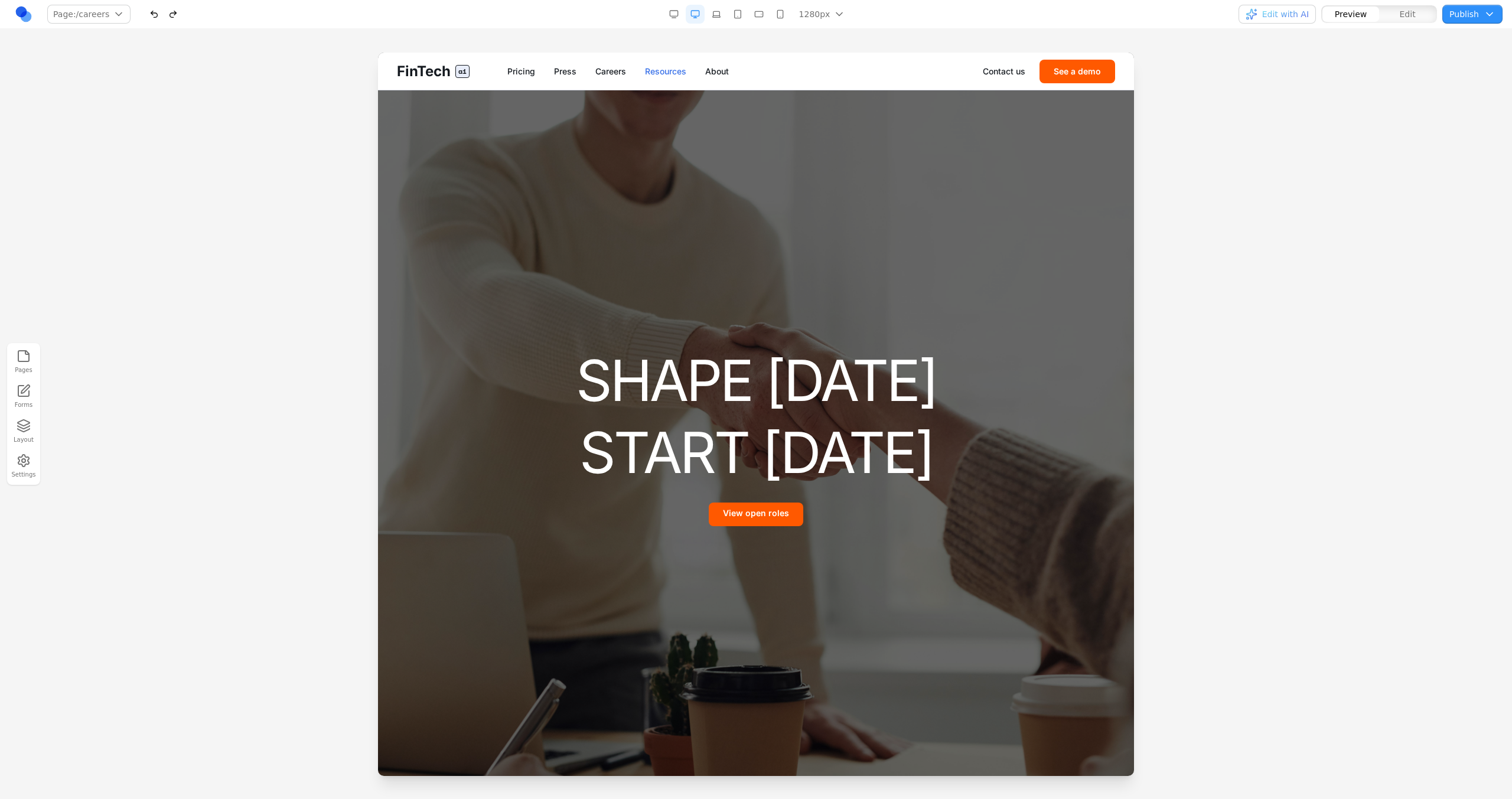
click at [660, 74] on link "Resources" at bounding box center [666, 71] width 42 height 12
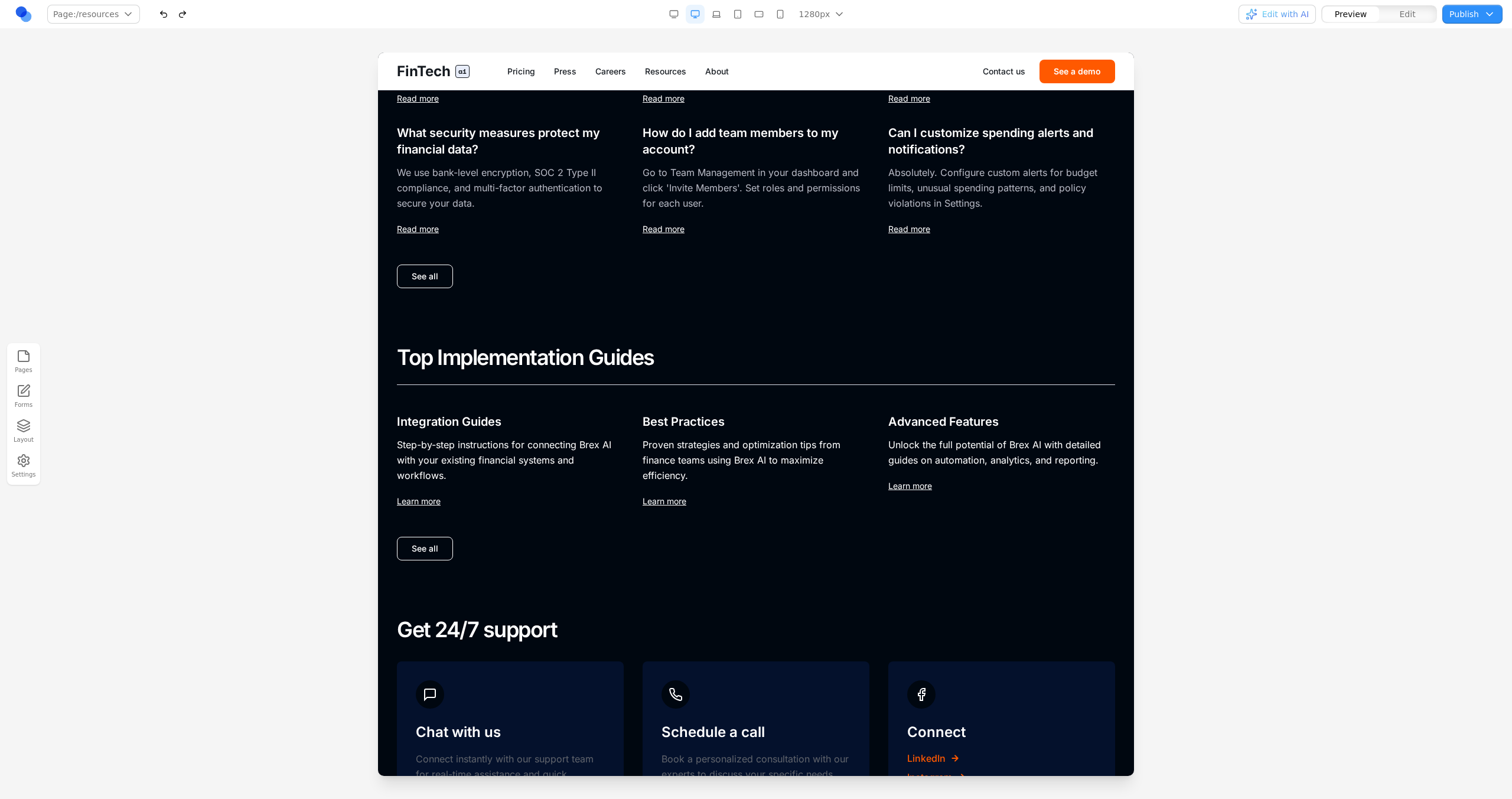
scroll to position [616, 0]
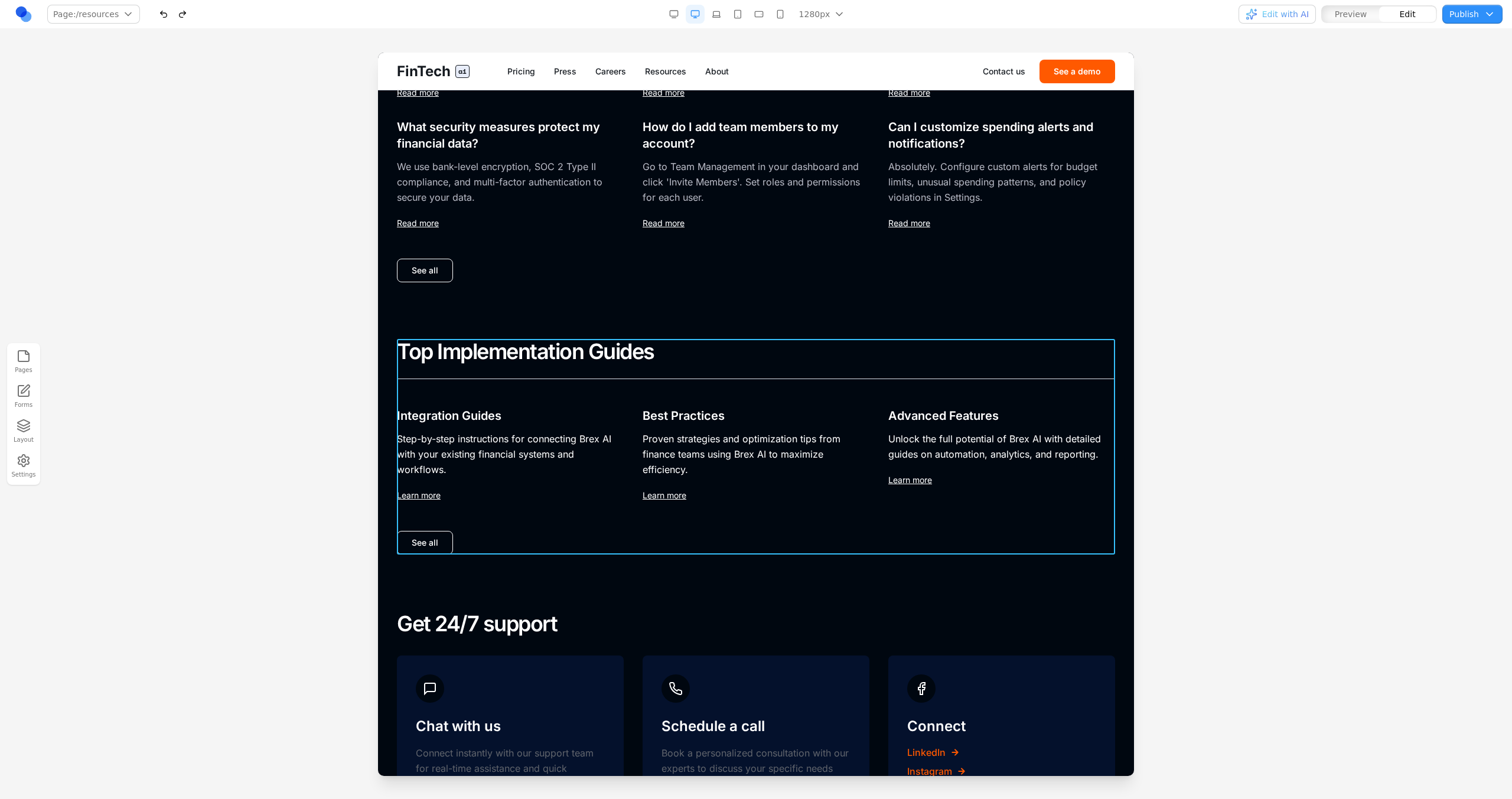
click at [615, 404] on div "Top Implementation Guides Integration Guides Step-by-step instructions for conn…" at bounding box center [756, 446] width 718 height 215
click at [643, 553] on div "See all" at bounding box center [756, 542] width 718 height 24
click at [772, 572] on section "Top Implementation Guides Integration Guides Step-by-step instructions for conn…" at bounding box center [756, 446] width 756 height 272
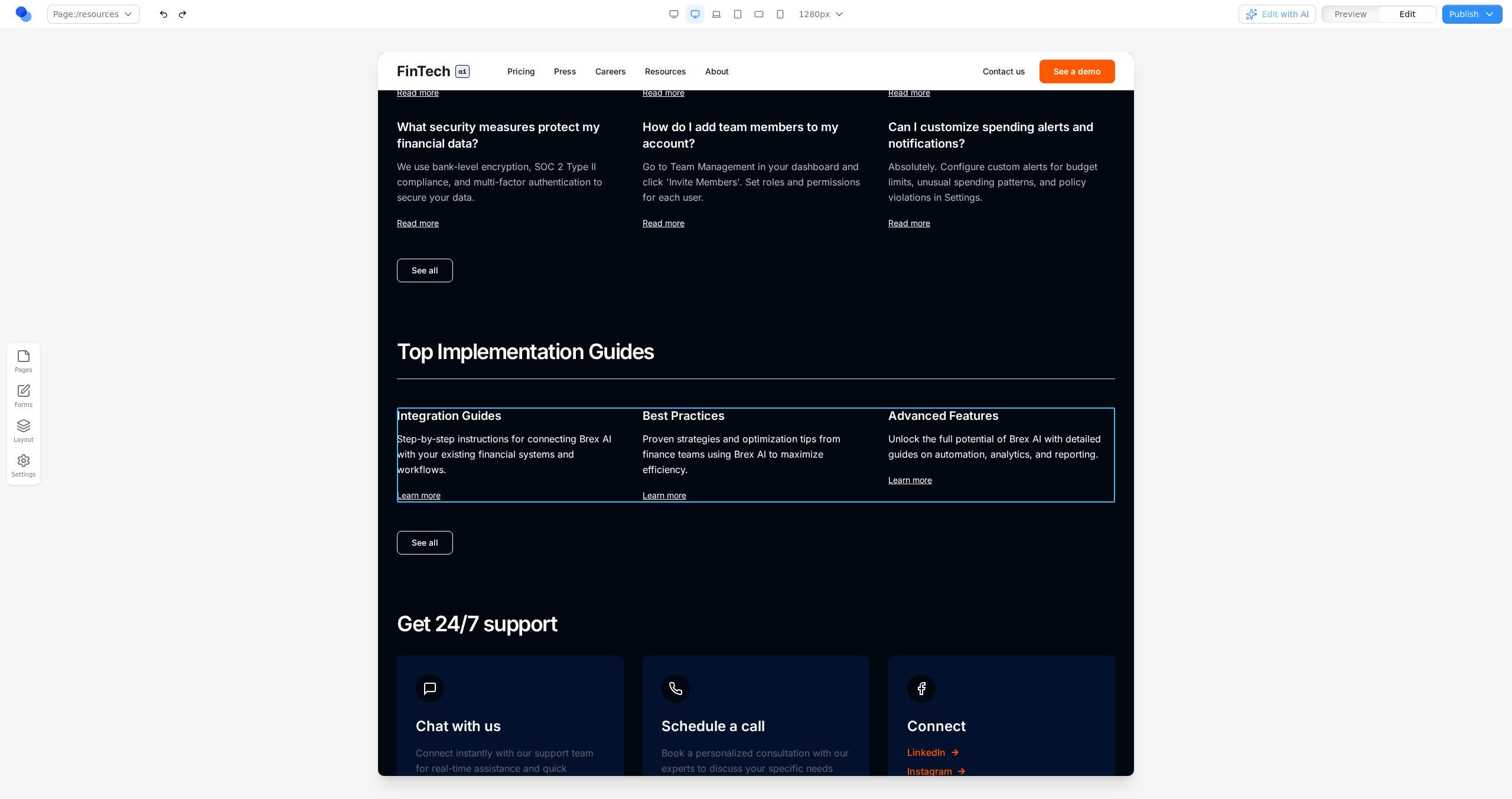
click at [879, 453] on div "Integration Guides Step-by-step instructions for connecting Brex AI with your e…" at bounding box center [756, 455] width 718 height 95
click at [714, 384] on input at bounding box center [694, 388] width 98 height 19
type input "**********"
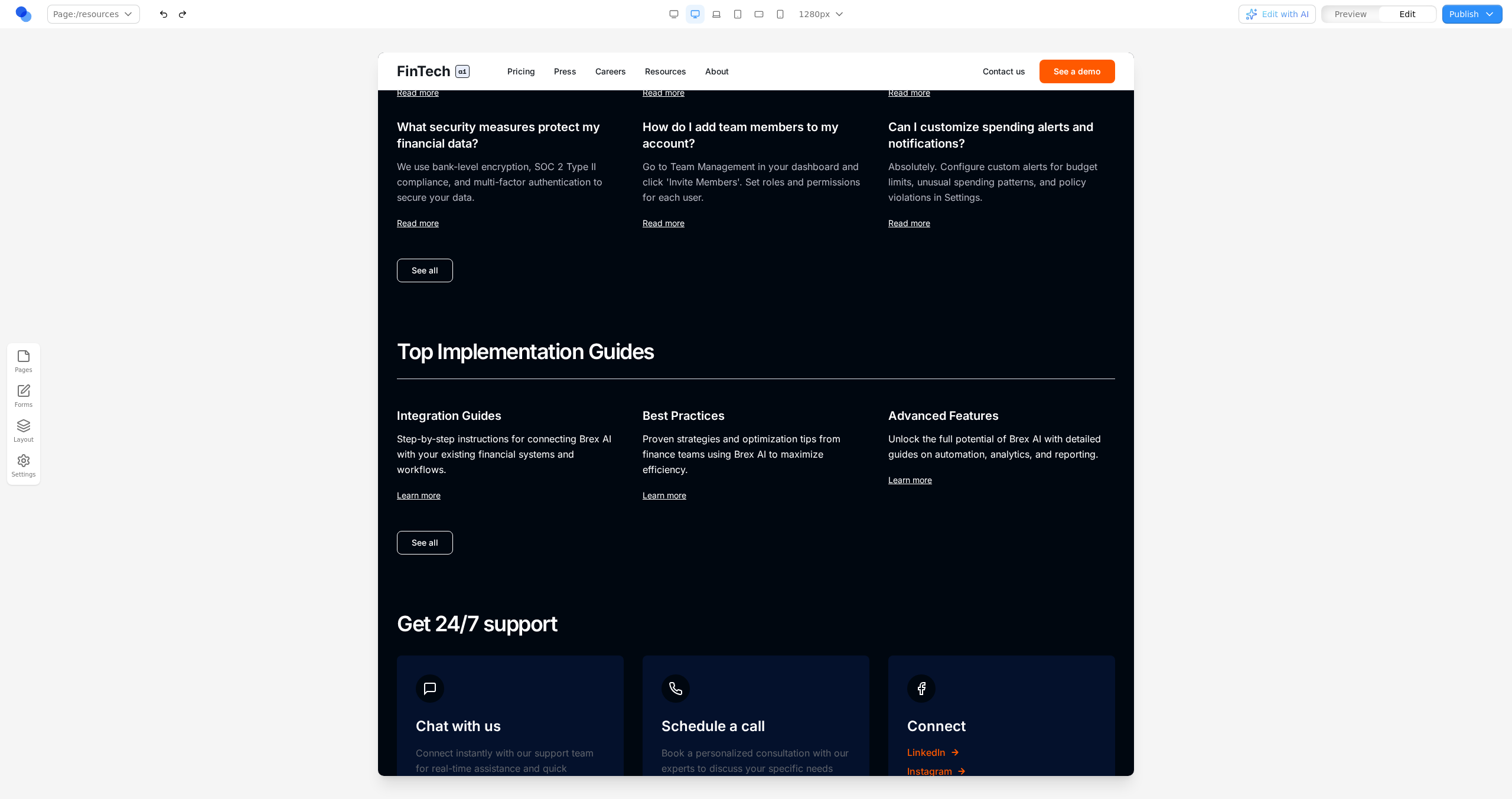
click at [682, 513] on div "Top Implementation Guides Integration Guides Step-by-step instructions for conn…" at bounding box center [756, 446] width 718 height 215
click at [184, 20] on button "button" at bounding box center [182, 14] width 19 height 19
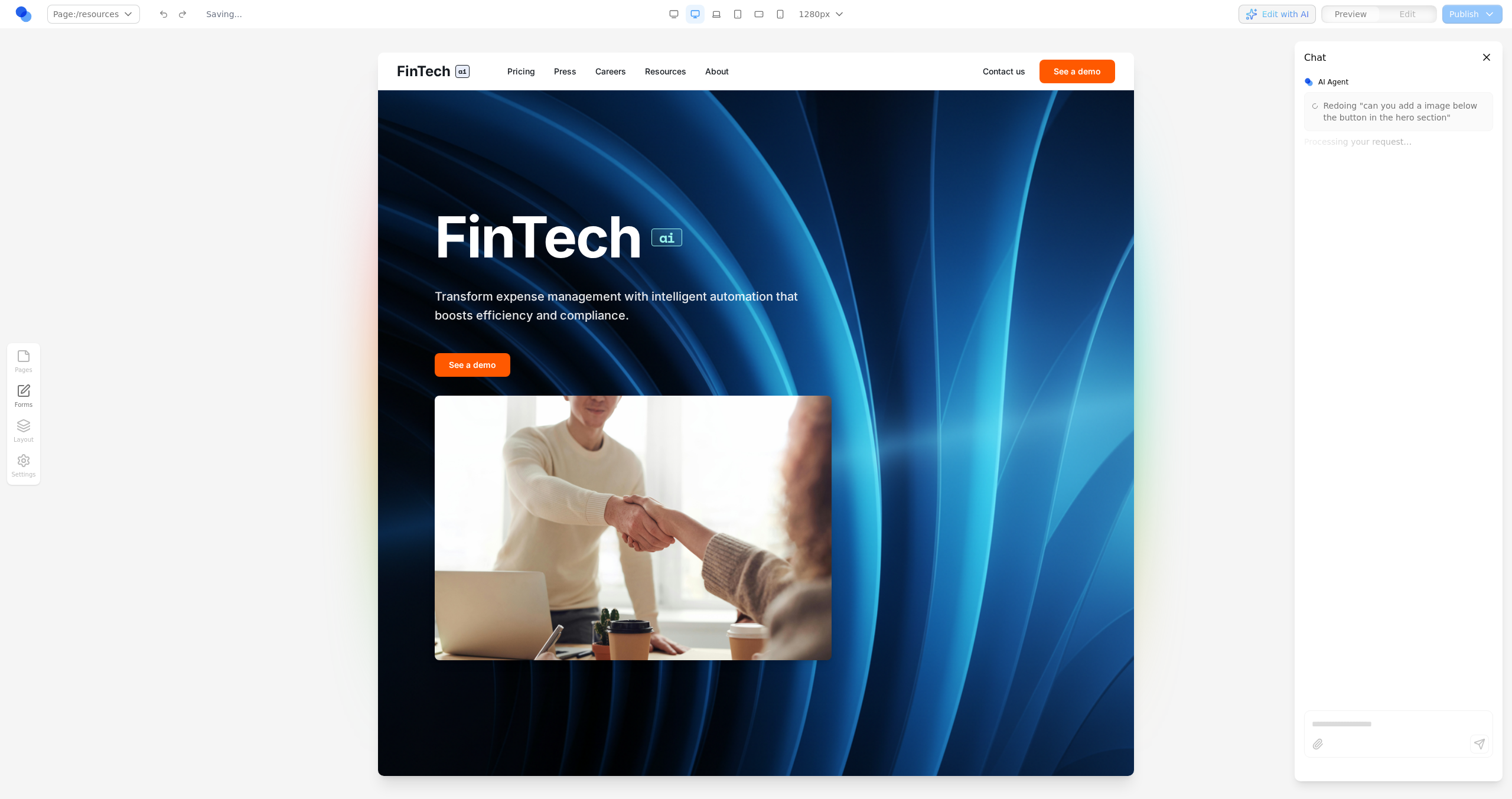
scroll to position [0, 0]
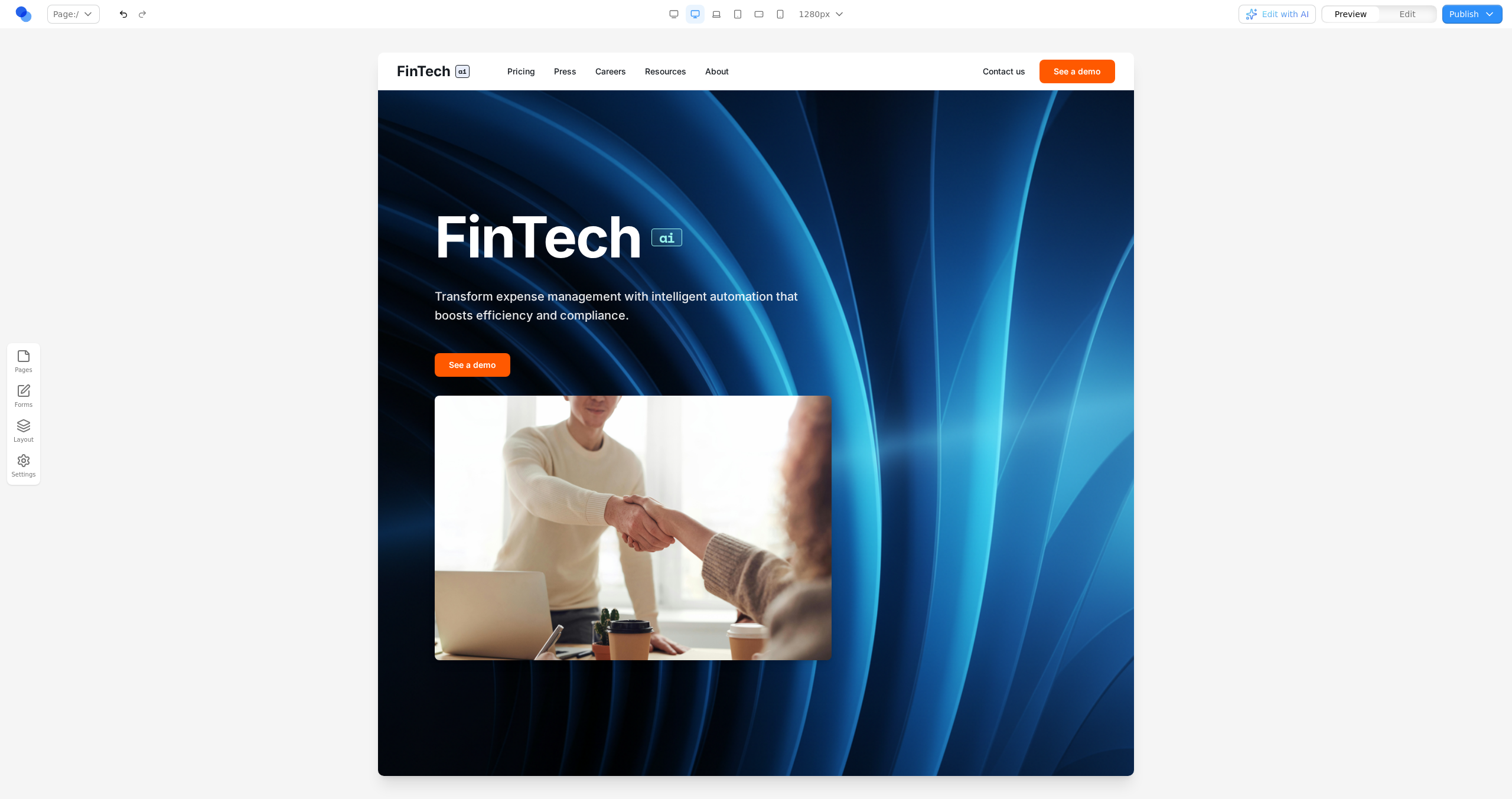
click at [130, 13] on button "button" at bounding box center [123, 14] width 19 height 19
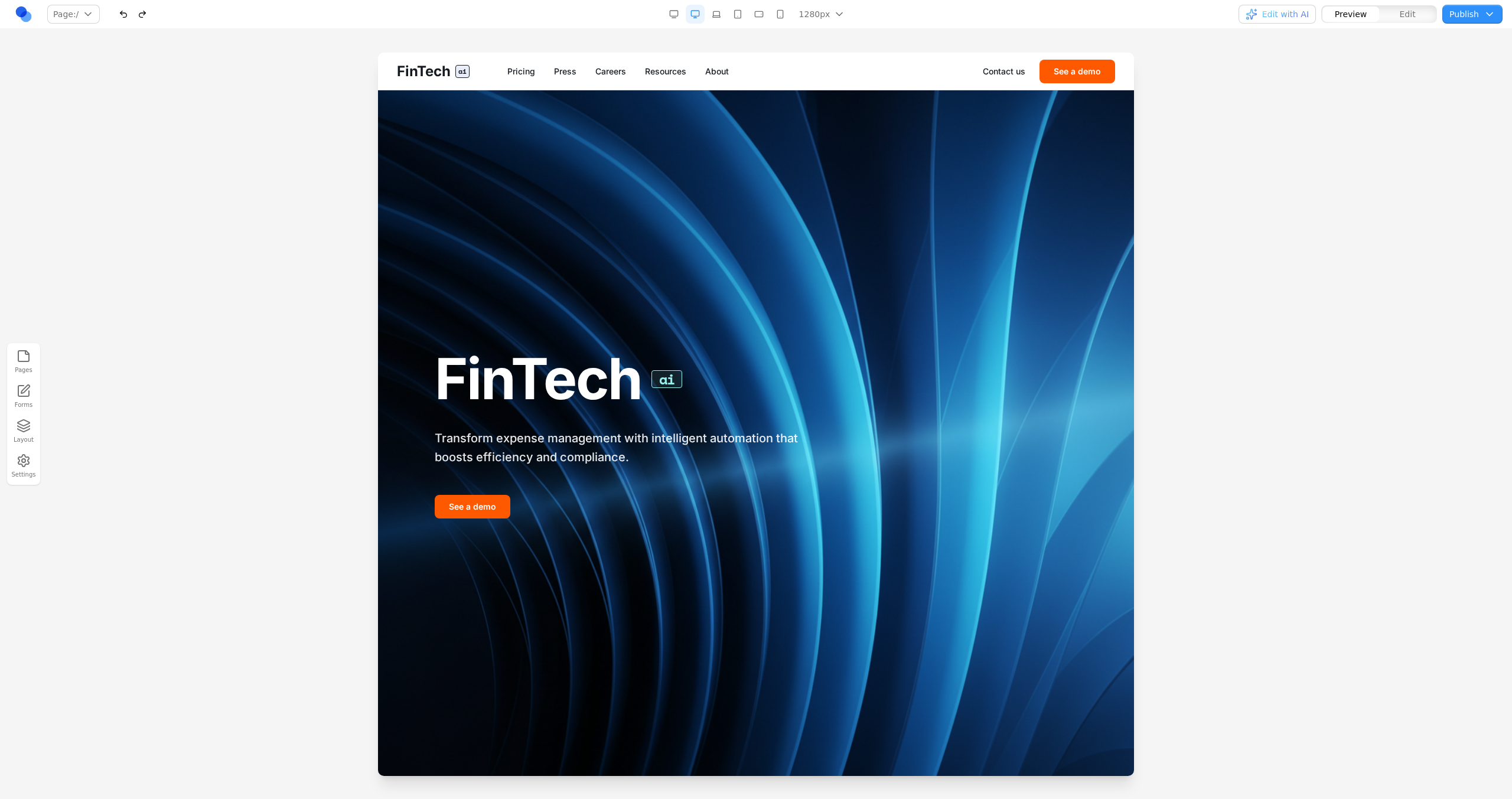
click at [144, 19] on button "button" at bounding box center [142, 14] width 19 height 19
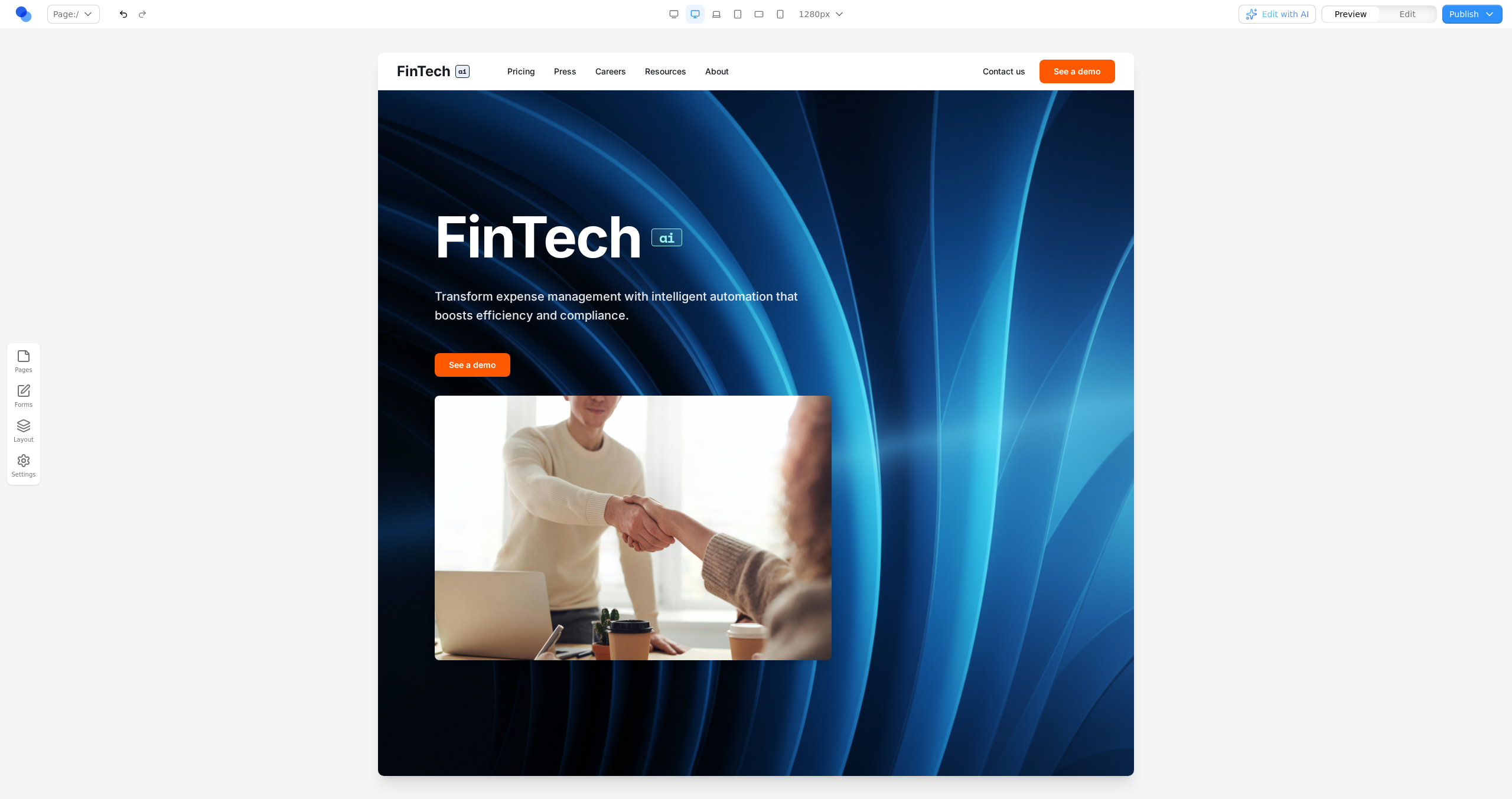
click at [119, 20] on button "button" at bounding box center [123, 14] width 19 height 19
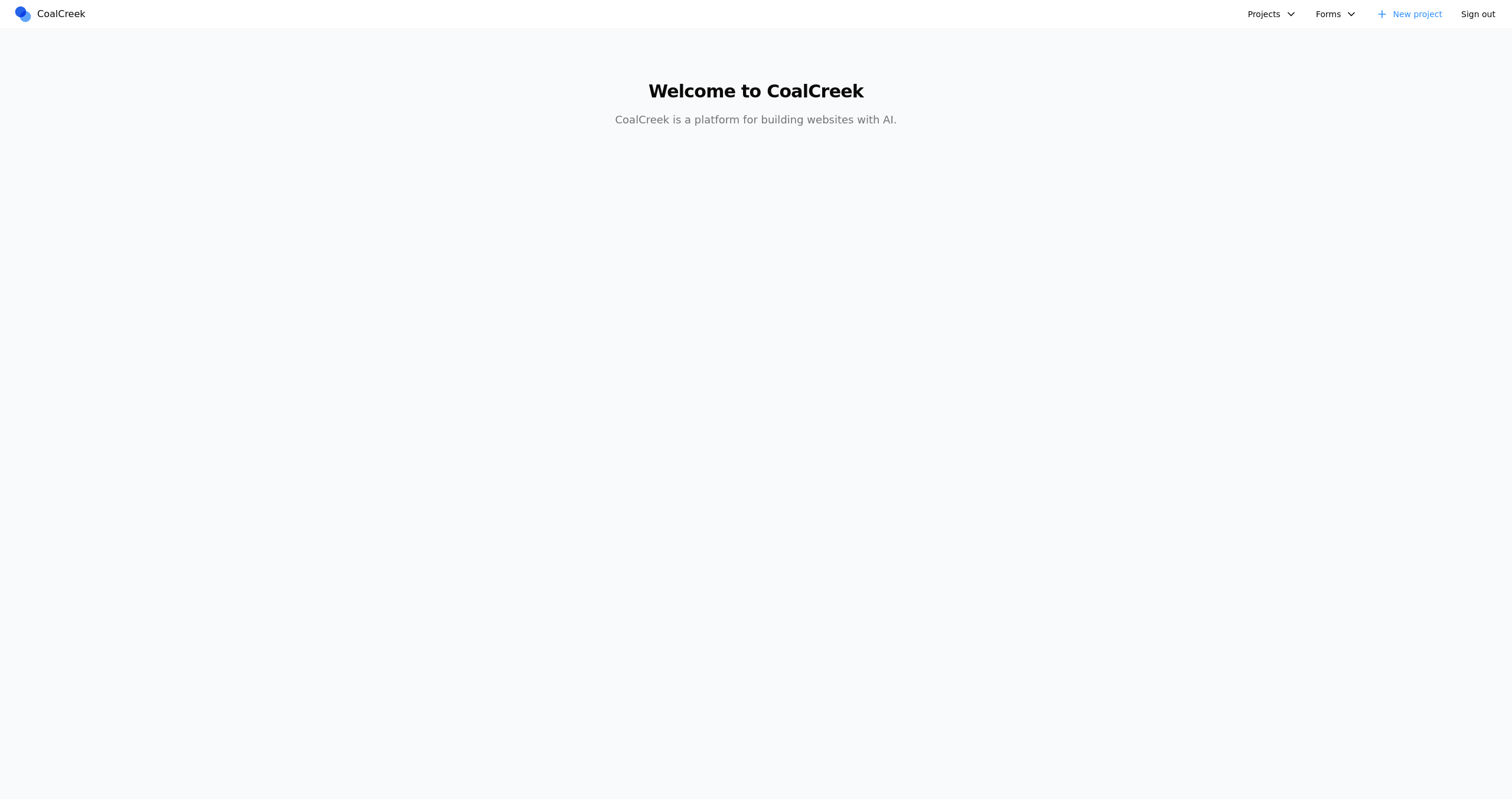
click at [1259, 23] on button "Projects" at bounding box center [1272, 14] width 63 height 19
click at [1268, 44] on link "FinTech AI" at bounding box center [1318, 42] width 137 height 20
click at [1296, 20] on button "Projects" at bounding box center [1272, 14] width 63 height 19
click at [1292, 56] on link "Brex AI" at bounding box center [1318, 61] width 137 height 20
click at [1289, 15] on button "Projects" at bounding box center [1272, 14] width 63 height 19
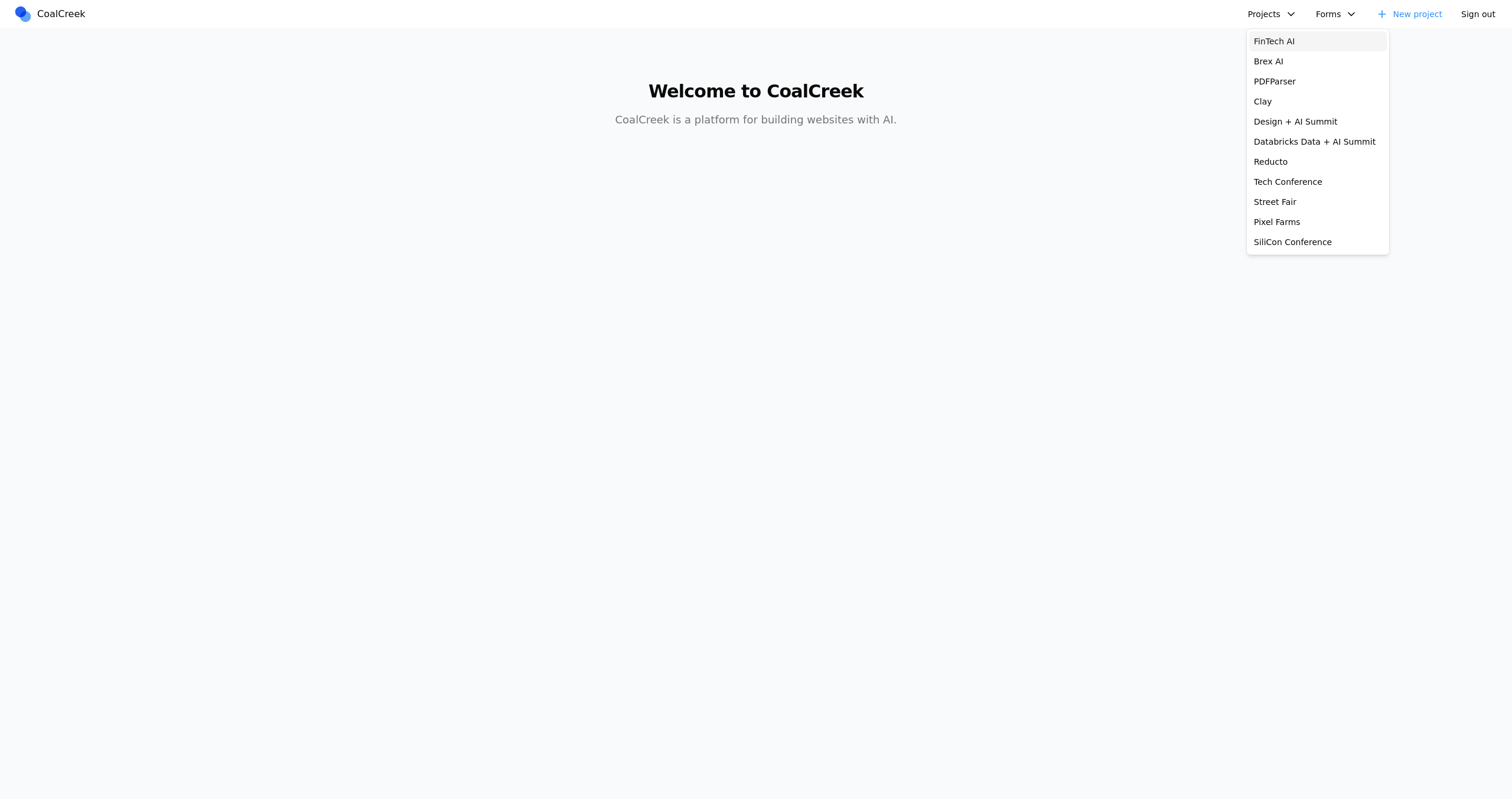
click at [1290, 43] on link "FinTech AI" at bounding box center [1318, 42] width 137 height 20
click at [1258, 14] on button "Projects" at bounding box center [1272, 14] width 63 height 19
click at [1263, 82] on link "PDFParser" at bounding box center [1318, 81] width 137 height 20
click at [1259, 9] on button "Projects" at bounding box center [1272, 14] width 63 height 19
click at [1266, 38] on link "FinTech AI" at bounding box center [1318, 42] width 137 height 20
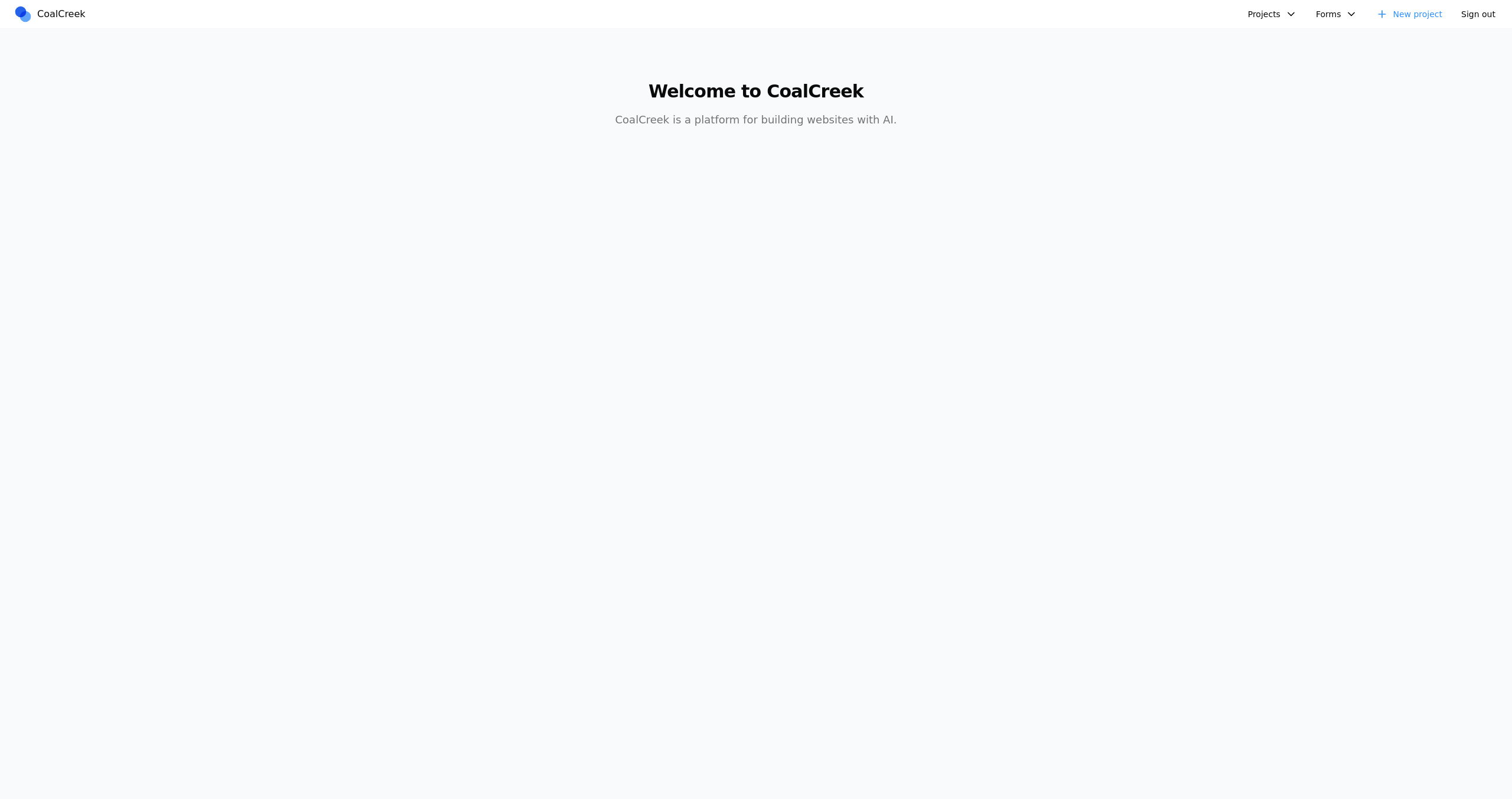
click at [1274, 15] on button "Projects" at bounding box center [1272, 14] width 63 height 19
click at [1273, 39] on link "FinTech AI" at bounding box center [1318, 42] width 137 height 20
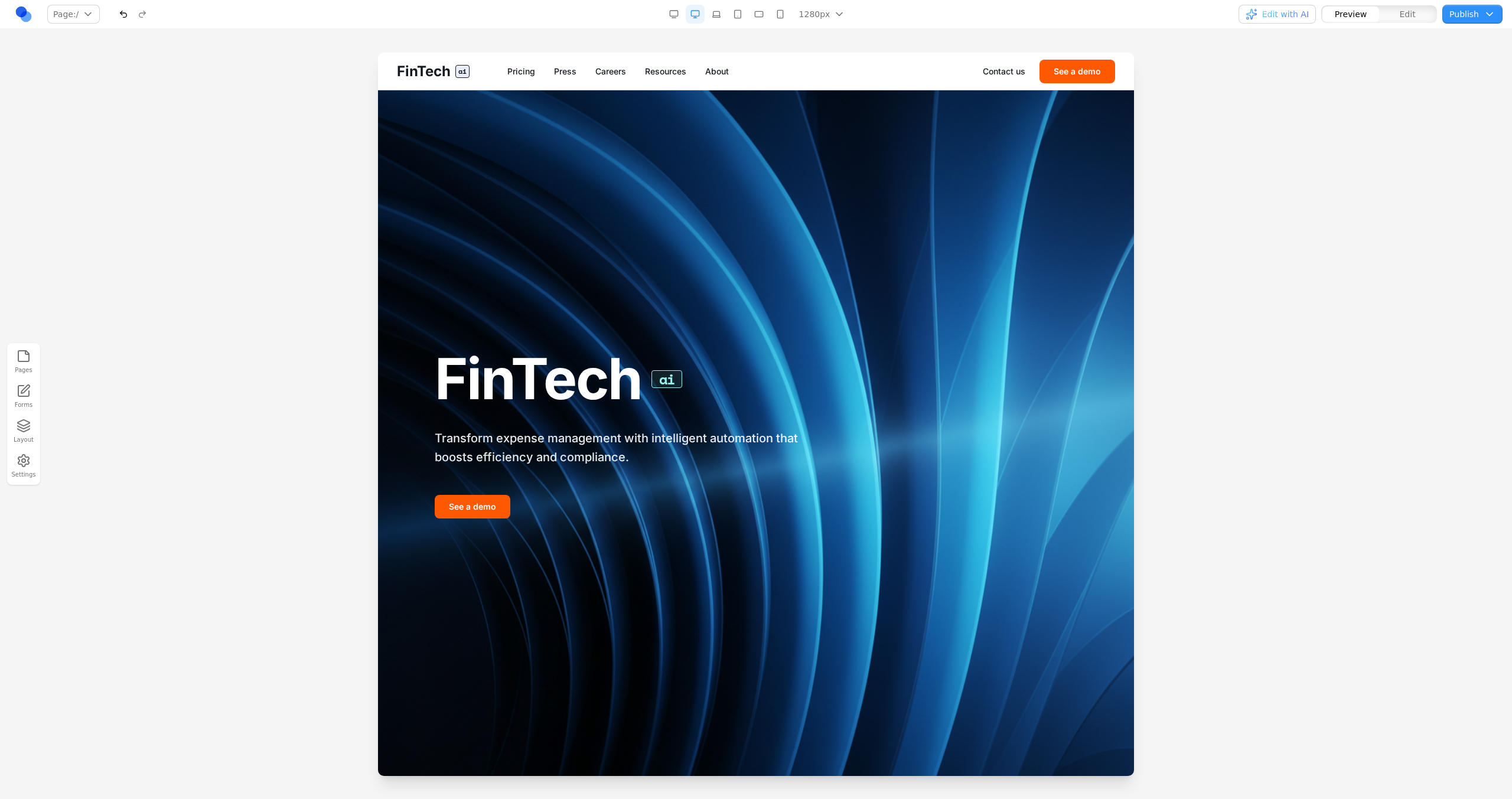
click at [970, 270] on img at bounding box center [756, 433] width 756 height 685
